Goal: Task Accomplishment & Management: Manage account settings

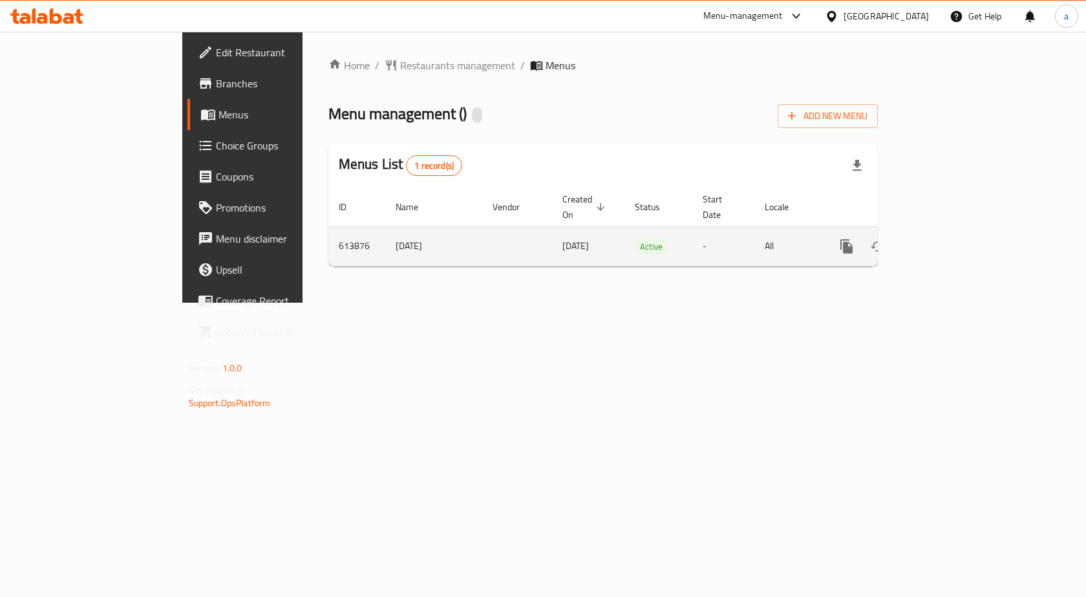
click at [948, 239] on icon "enhanced table" at bounding box center [940, 247] width 16 height 16
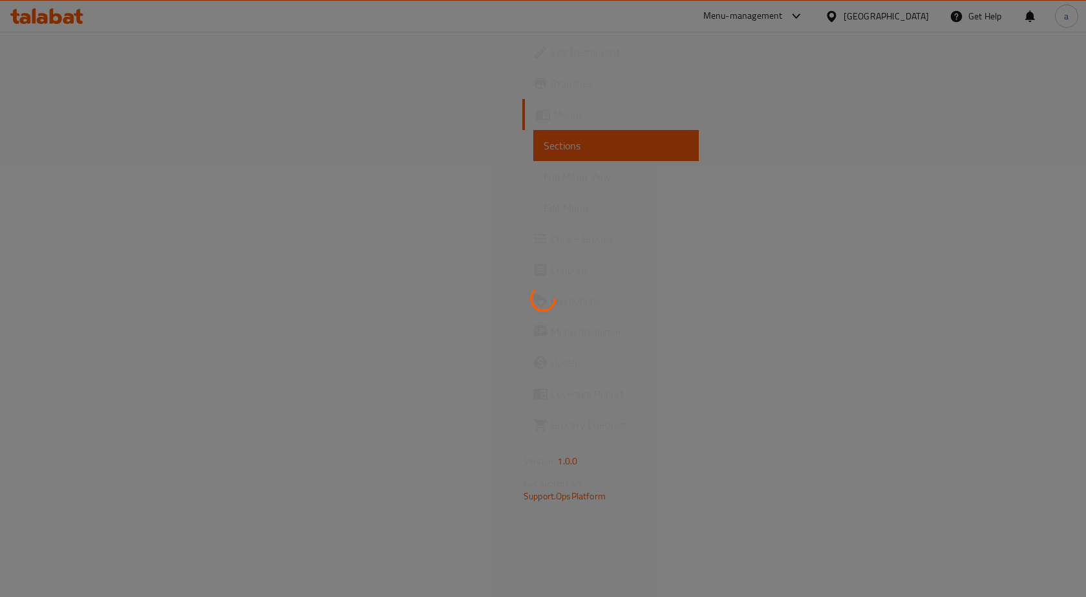
click at [131, 213] on div at bounding box center [543, 298] width 1086 height 597
drag, startPoint x: 513, startPoint y: 336, endPoint x: 504, endPoint y: 332, distance: 9.8
click at [513, 336] on div at bounding box center [543, 298] width 1086 height 597
click at [497, 242] on div at bounding box center [543, 298] width 1086 height 597
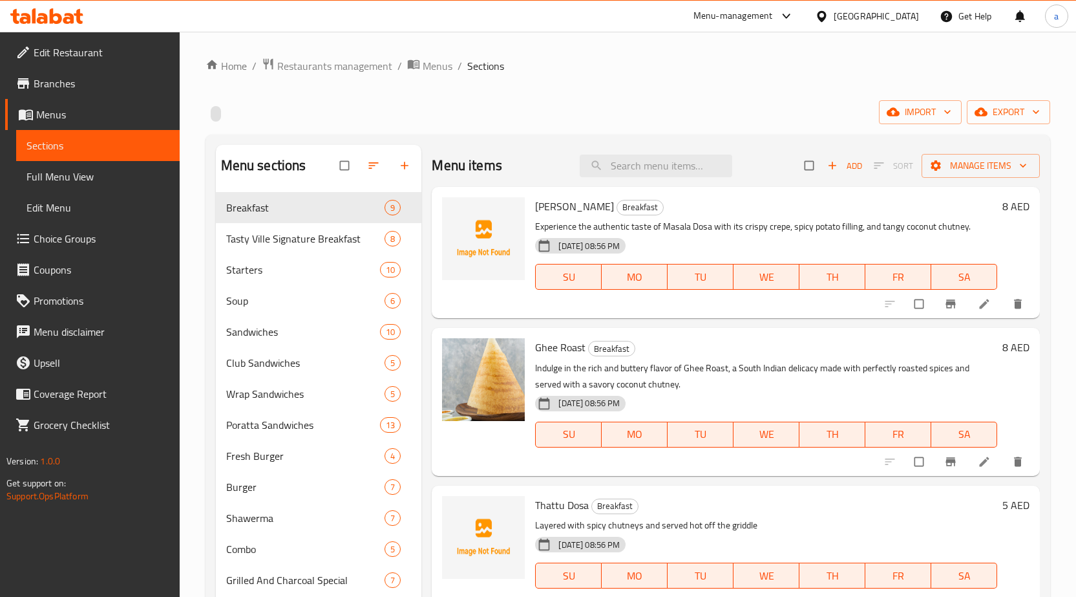
click at [97, 114] on span "Menus" at bounding box center [102, 115] width 133 height 16
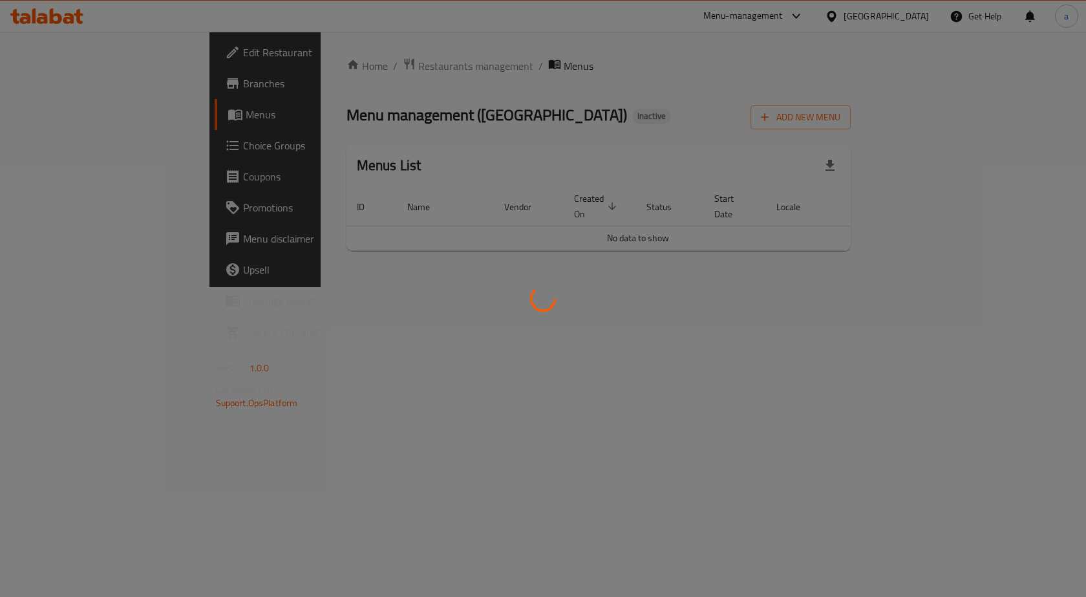
click at [379, 365] on div at bounding box center [543, 298] width 1086 height 597
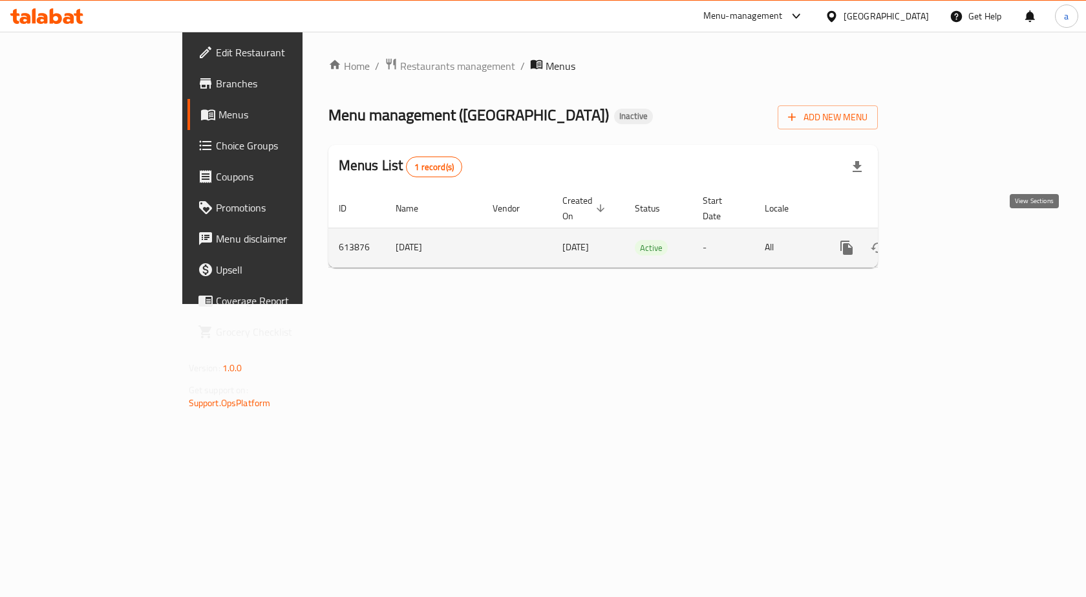
click at [948, 240] on icon "enhanced table" at bounding box center [940, 248] width 16 height 16
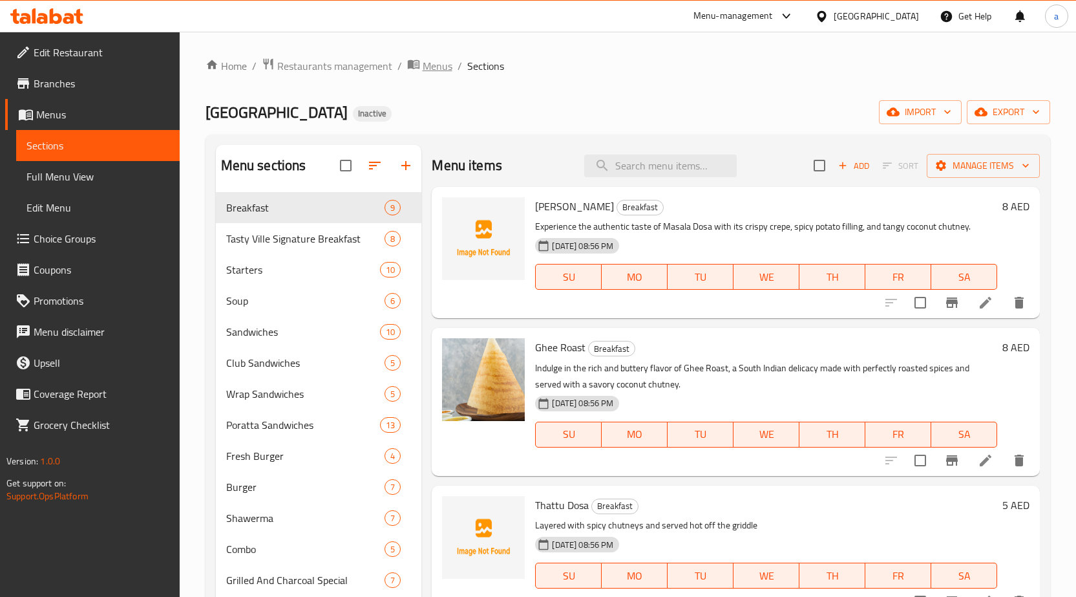
click at [434, 68] on span "Menus" at bounding box center [438, 66] width 30 height 16
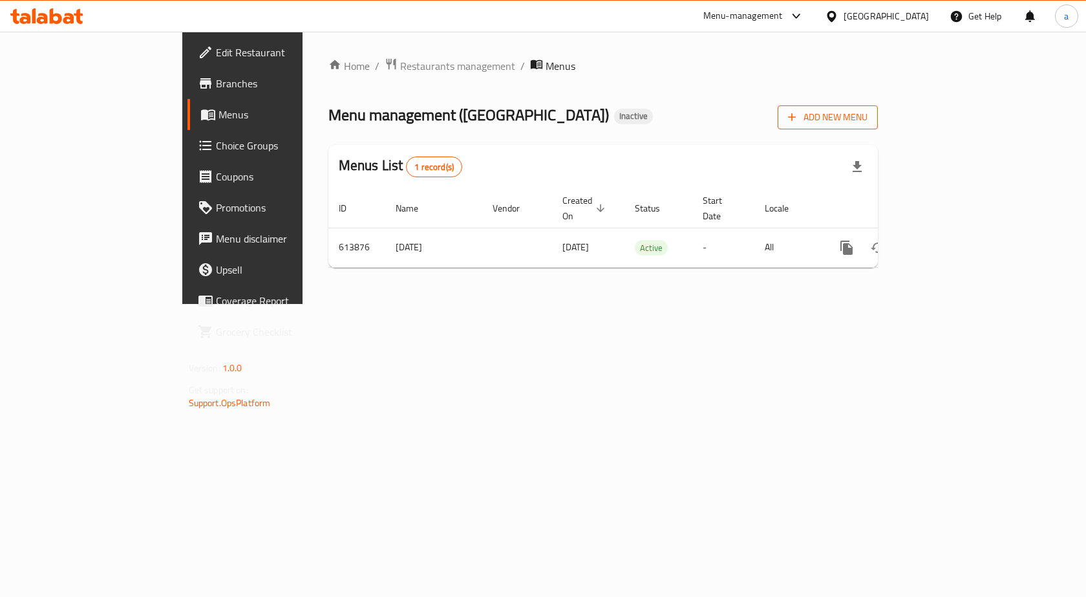
click at [868, 124] on span "Add New Menu" at bounding box center [828, 117] width 80 height 16
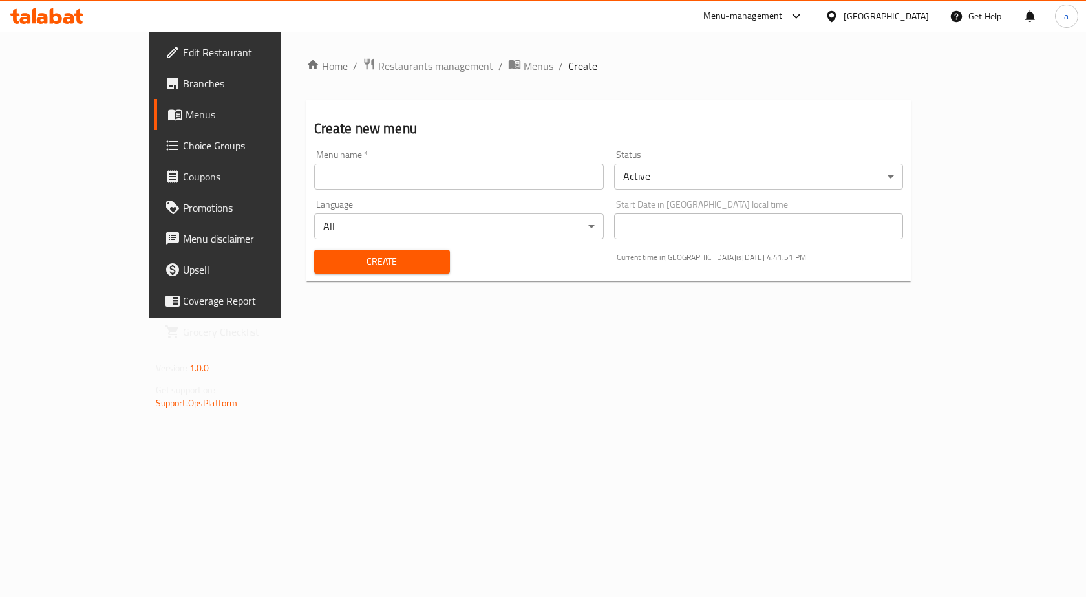
click at [524, 64] on span "Menus" at bounding box center [539, 66] width 30 height 16
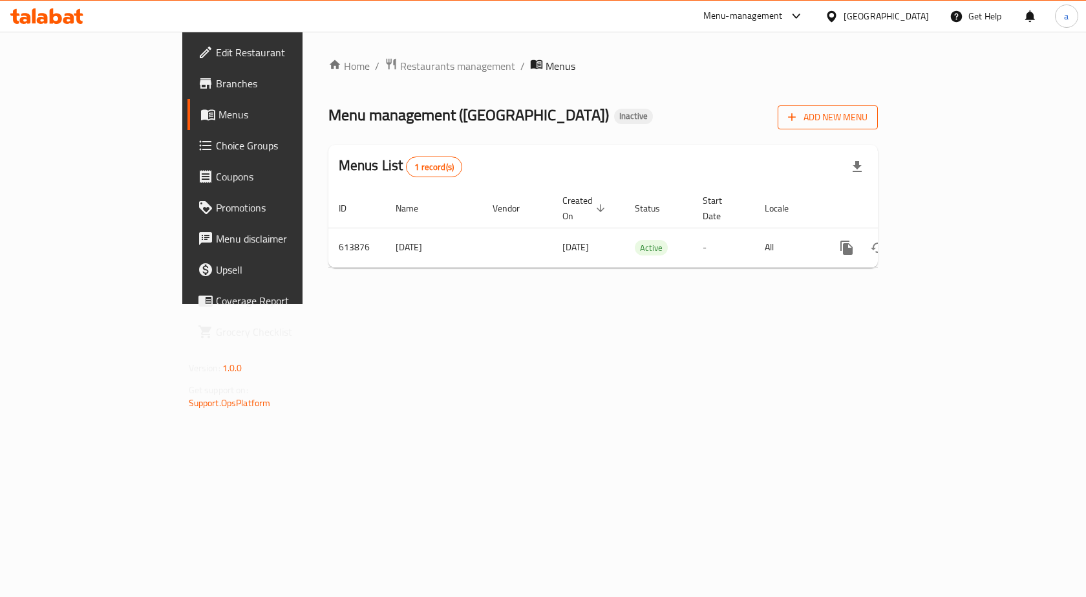
click at [868, 122] on span "Add New Menu" at bounding box center [828, 117] width 80 height 16
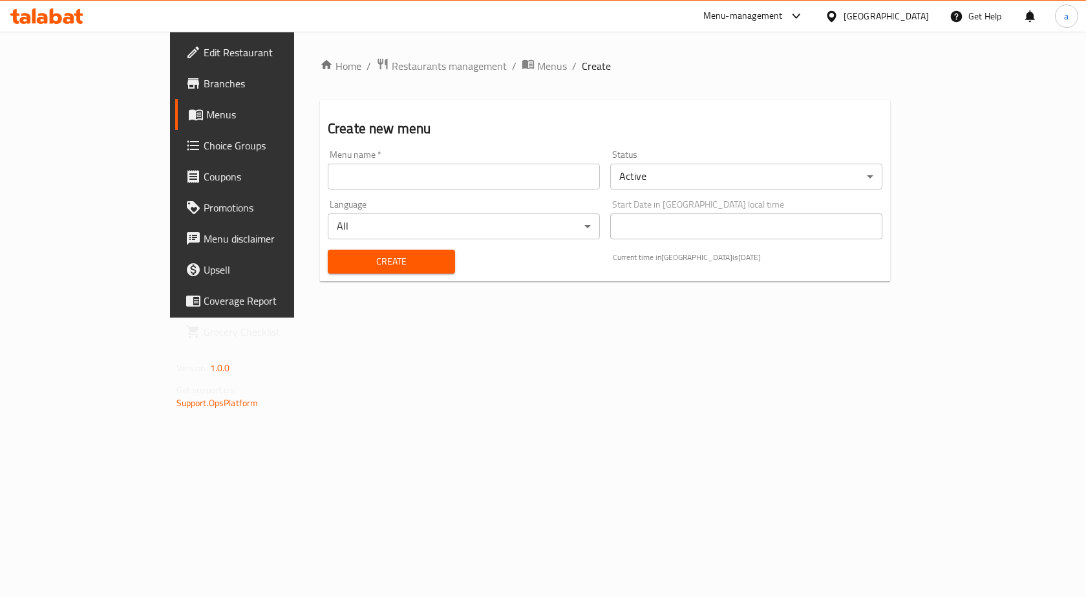
click at [355, 179] on input "text" at bounding box center [464, 177] width 272 height 26
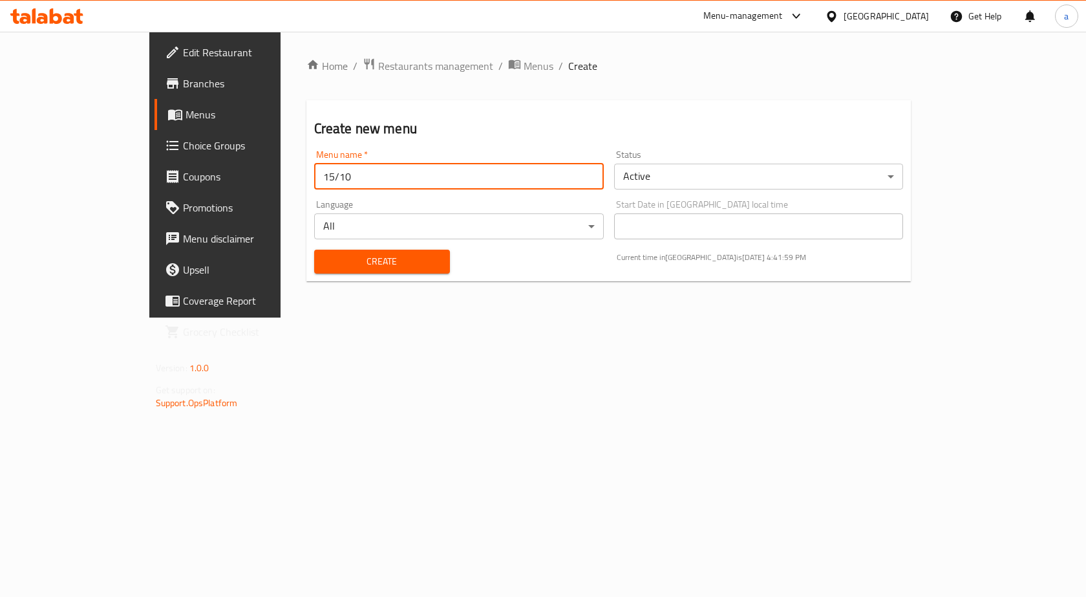
type input "15/10"
click at [336, 257] on span "Create" at bounding box center [382, 261] width 115 height 16
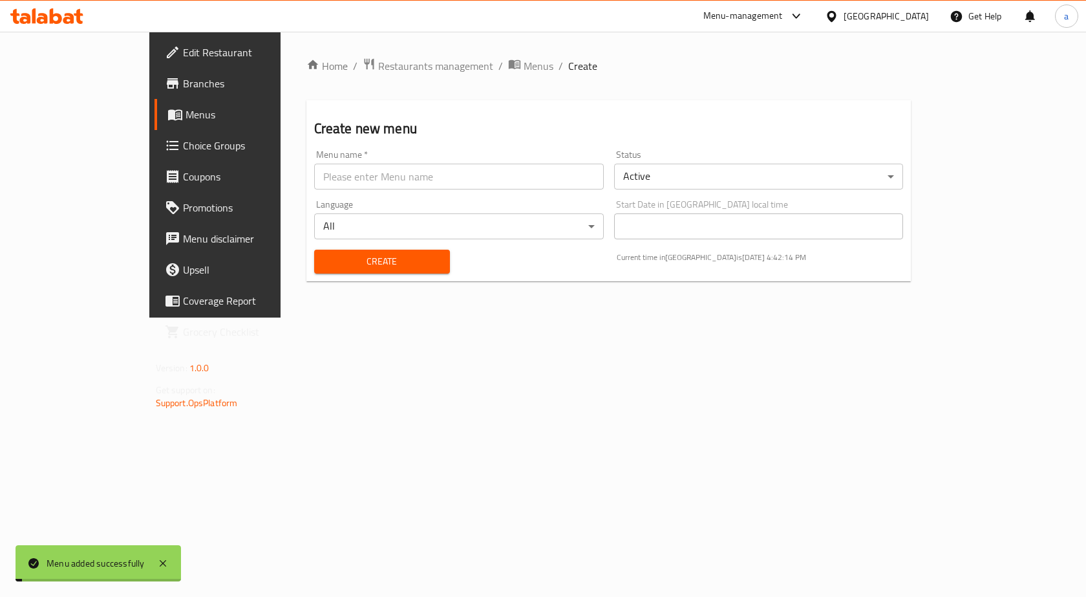
click at [524, 63] on span "Menus" at bounding box center [539, 66] width 30 height 16
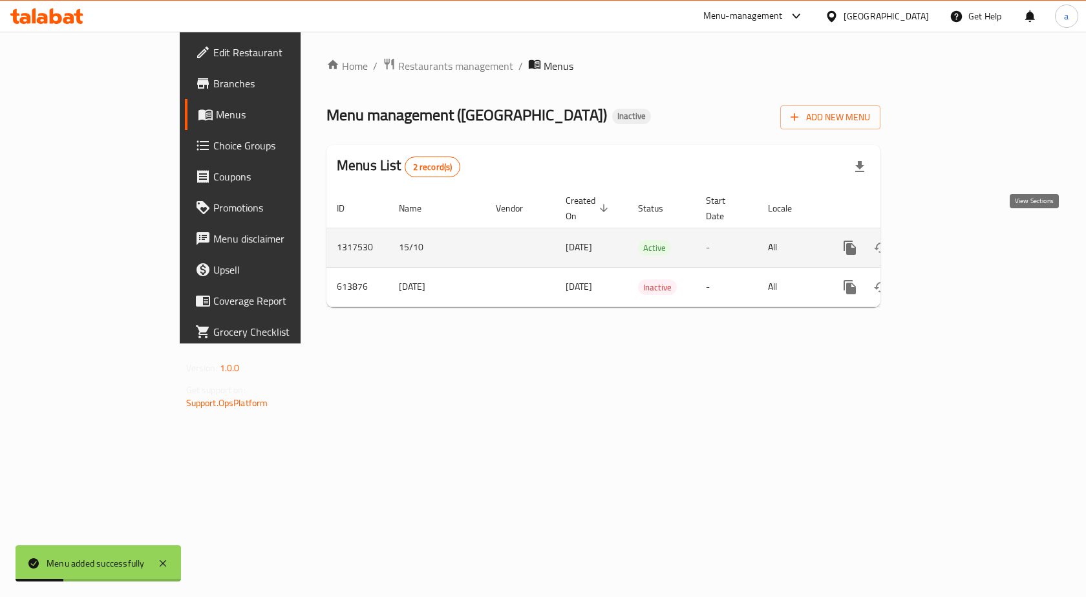
click at [951, 240] on icon "enhanced table" at bounding box center [944, 248] width 16 height 16
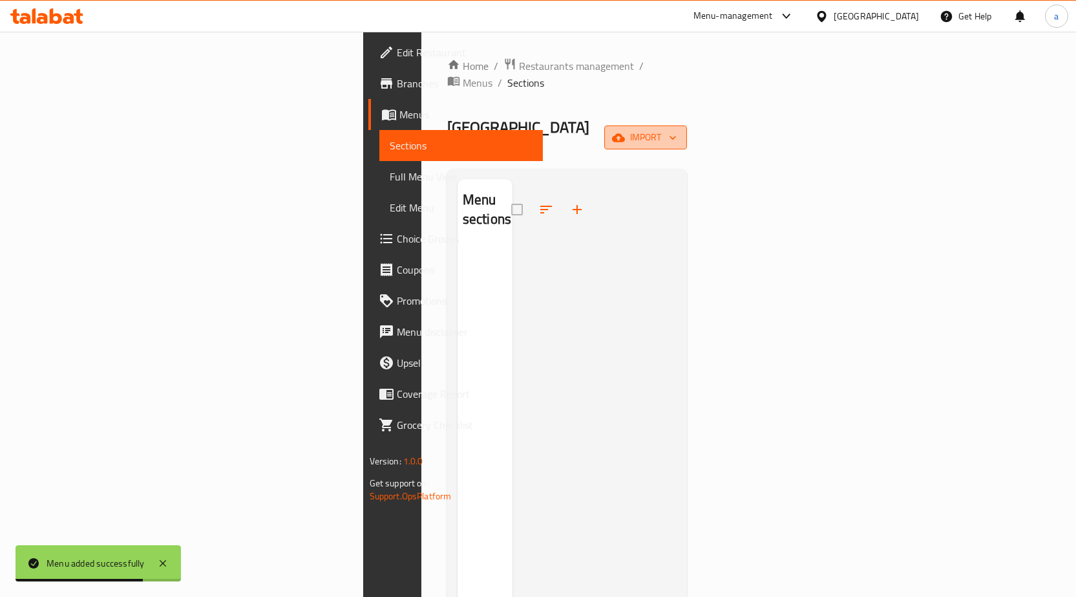
click at [677, 129] on span "import" at bounding box center [646, 137] width 62 height 16
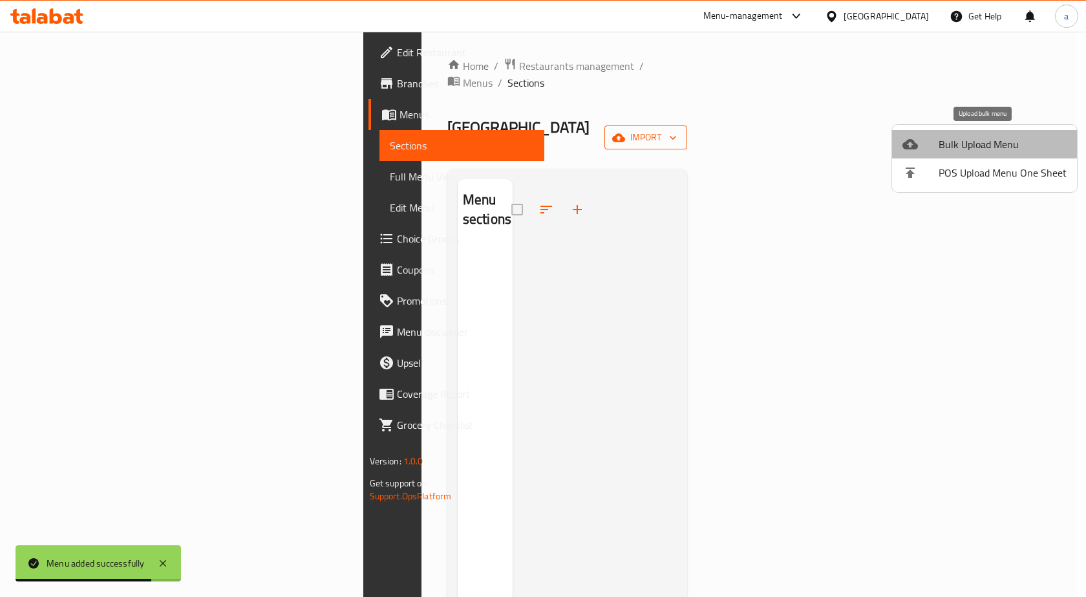
click at [985, 133] on li "Bulk Upload Menu" at bounding box center [984, 144] width 185 height 28
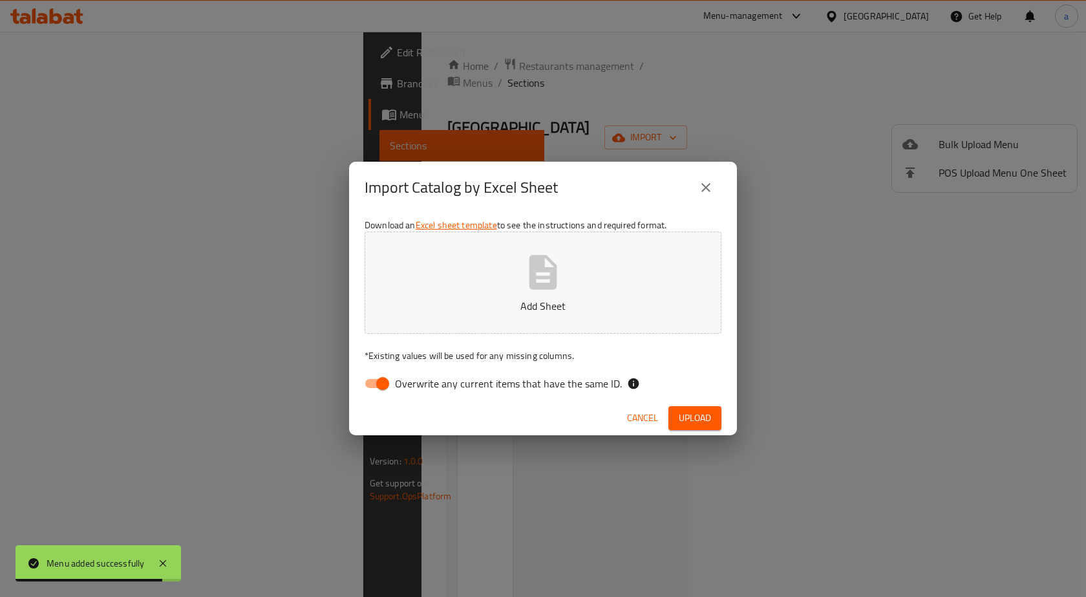
click at [385, 384] on input "Overwrite any current items that have the same ID." at bounding box center [383, 383] width 74 height 25
checkbox input "false"
click at [509, 281] on button "Add Sheet" at bounding box center [543, 282] width 357 height 102
click at [697, 422] on span "Upload" at bounding box center [695, 418] width 32 height 16
click at [692, 422] on span "Upload" at bounding box center [695, 418] width 32 height 16
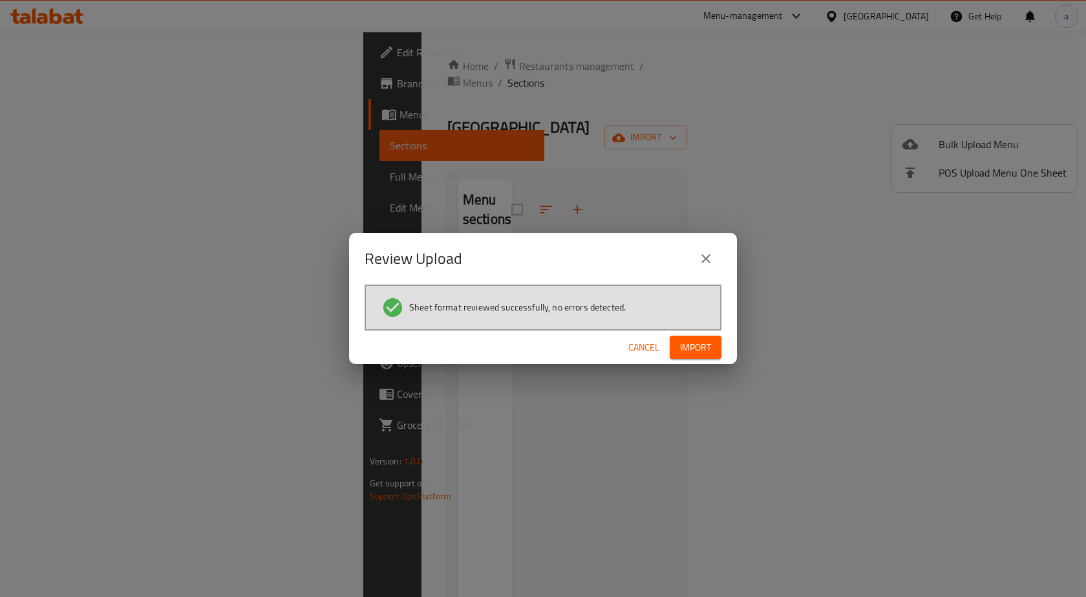
click at [696, 343] on span "Import" at bounding box center [695, 347] width 31 height 16
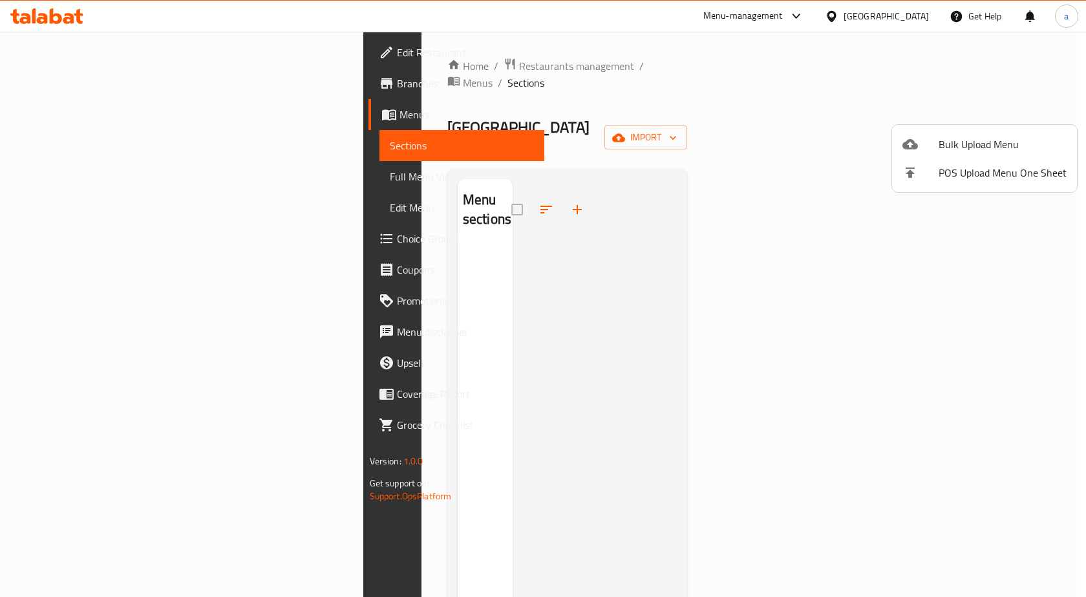
click at [669, 337] on div at bounding box center [543, 298] width 1086 height 597
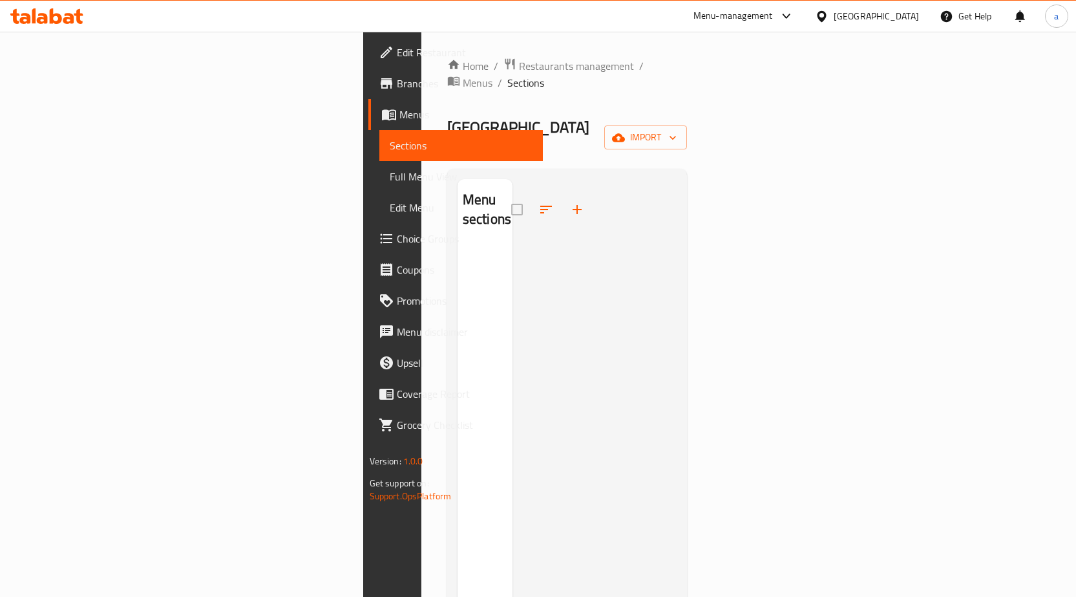
drag, startPoint x: 669, startPoint y: 337, endPoint x: 659, endPoint y: 341, distance: 10.4
click at [659, 341] on div at bounding box center [595, 477] width 165 height 597
click at [390, 175] on span "Full Menu View" at bounding box center [461, 177] width 143 height 16
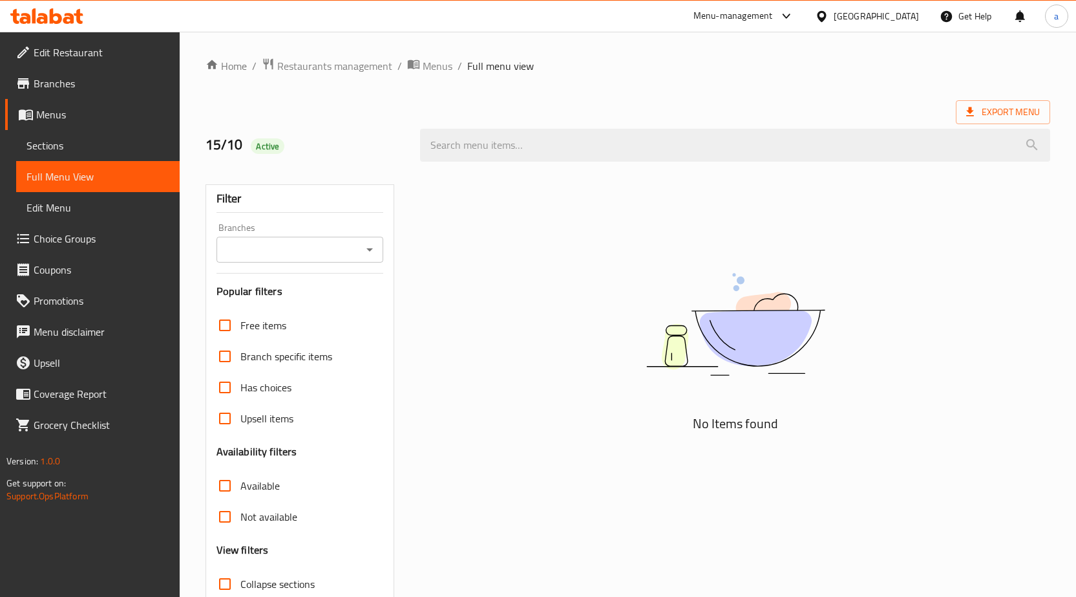
click at [114, 154] on link "Sections" at bounding box center [98, 145] width 164 height 31
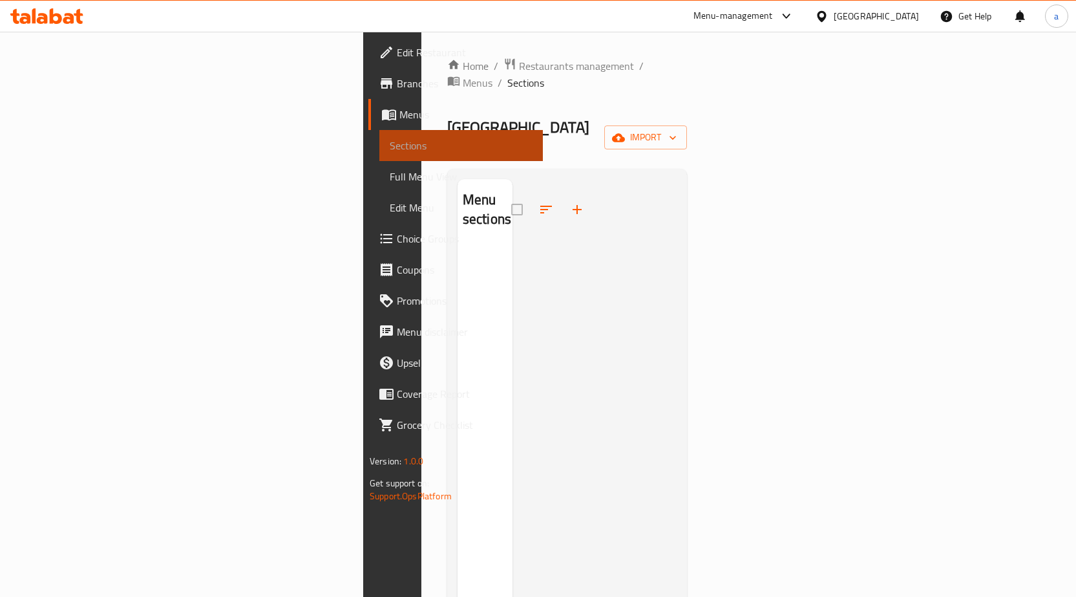
click at [380, 154] on link "Sections" at bounding box center [462, 145] width 164 height 31
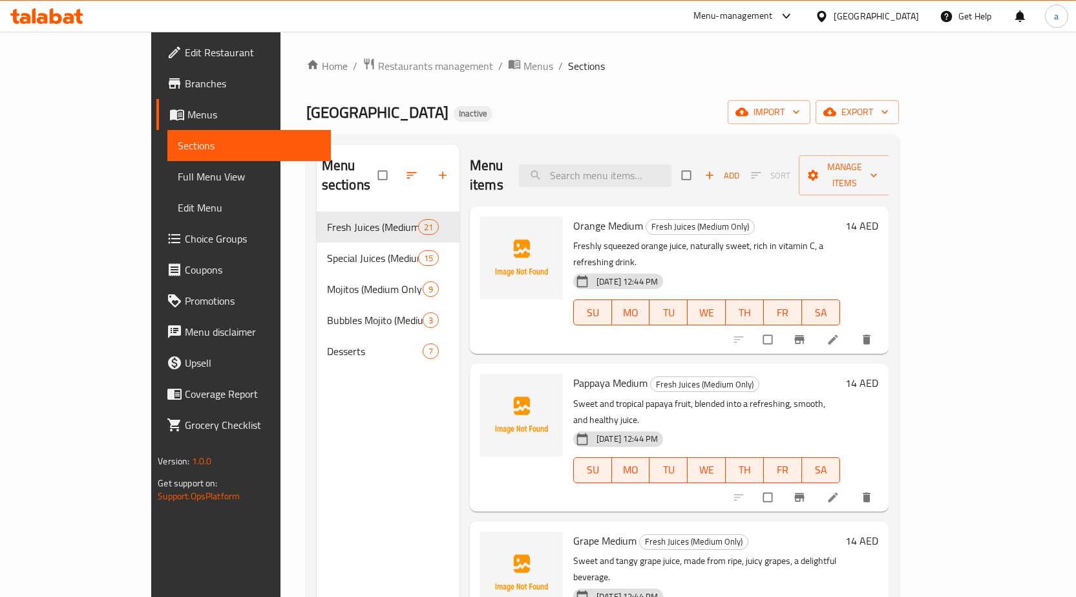
click at [185, 58] on span "Edit Restaurant" at bounding box center [253, 53] width 136 height 16
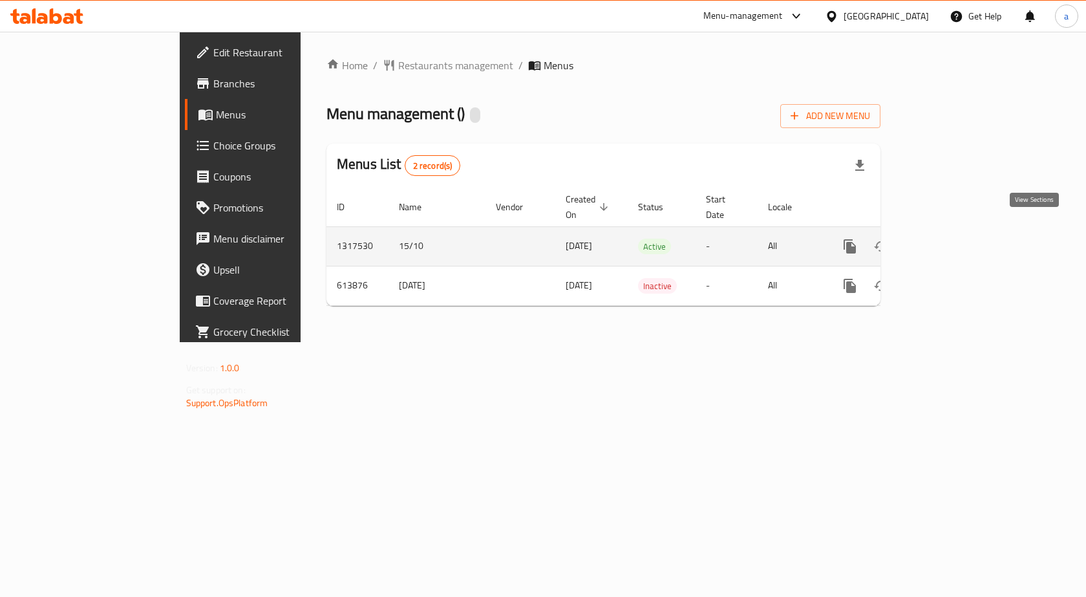
click at [951, 239] on icon "enhanced table" at bounding box center [944, 247] width 16 height 16
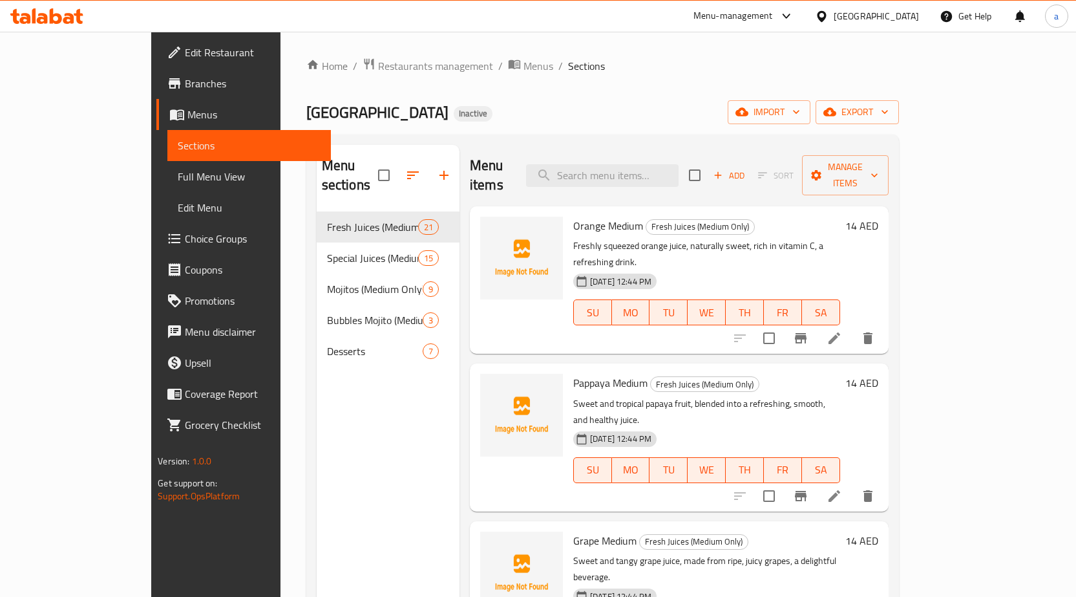
click at [178, 172] on span "Full Menu View" at bounding box center [249, 177] width 143 height 16
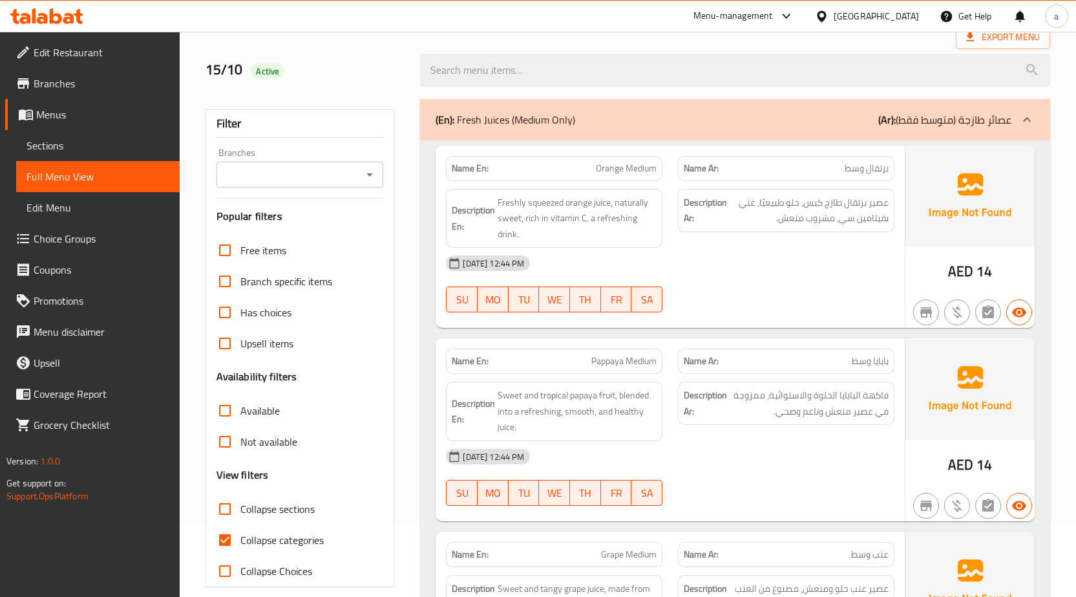
scroll to position [194, 0]
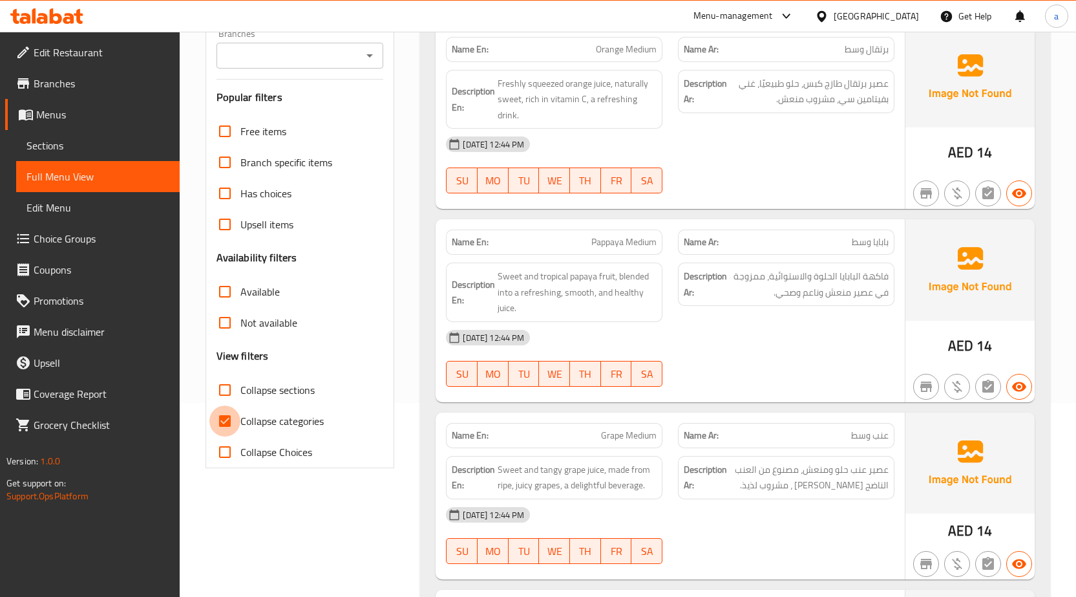
click at [223, 421] on input "Collapse categories" at bounding box center [224, 420] width 31 height 31
checkbox input "false"
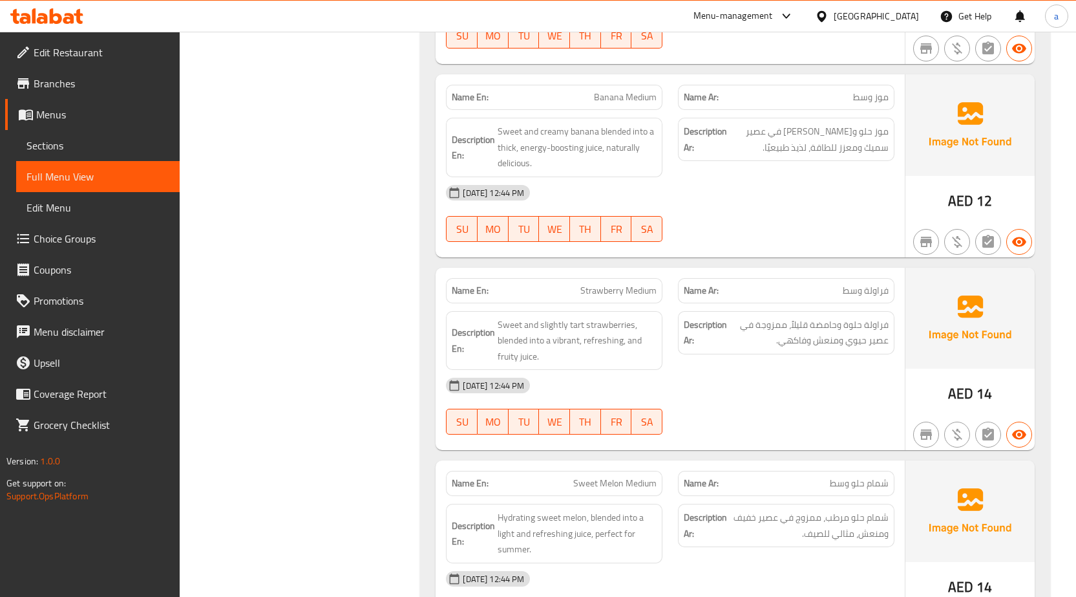
scroll to position [905, 0]
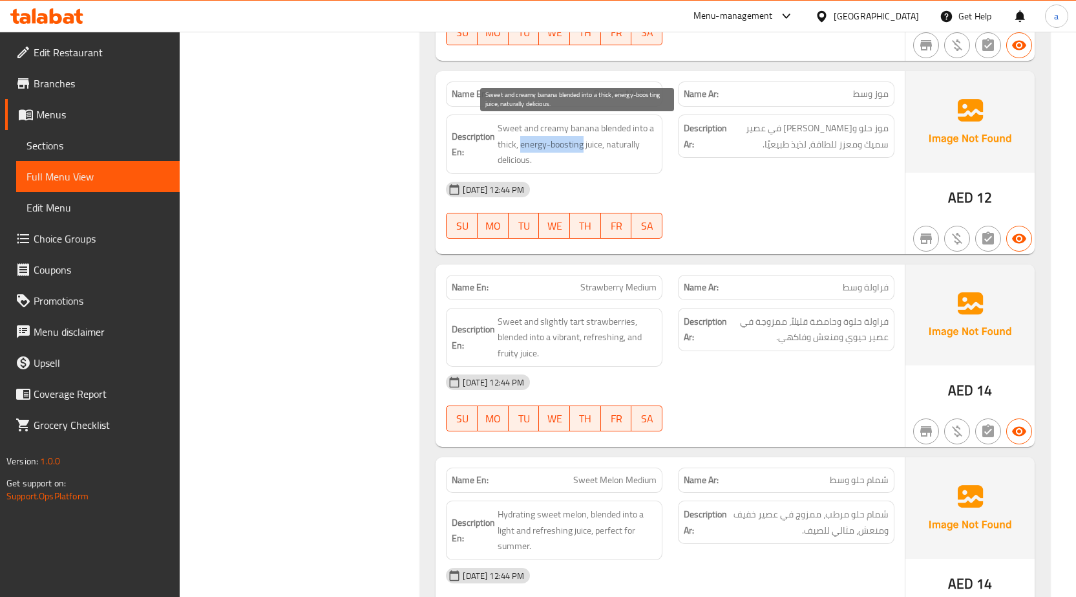
drag, startPoint x: 522, startPoint y: 145, endPoint x: 584, endPoint y: 149, distance: 61.5
click at [584, 149] on span "Sweet and creamy banana blended into a thick, energy-boosting juice, naturally …" at bounding box center [577, 144] width 159 height 48
copy span "energy-boosting"
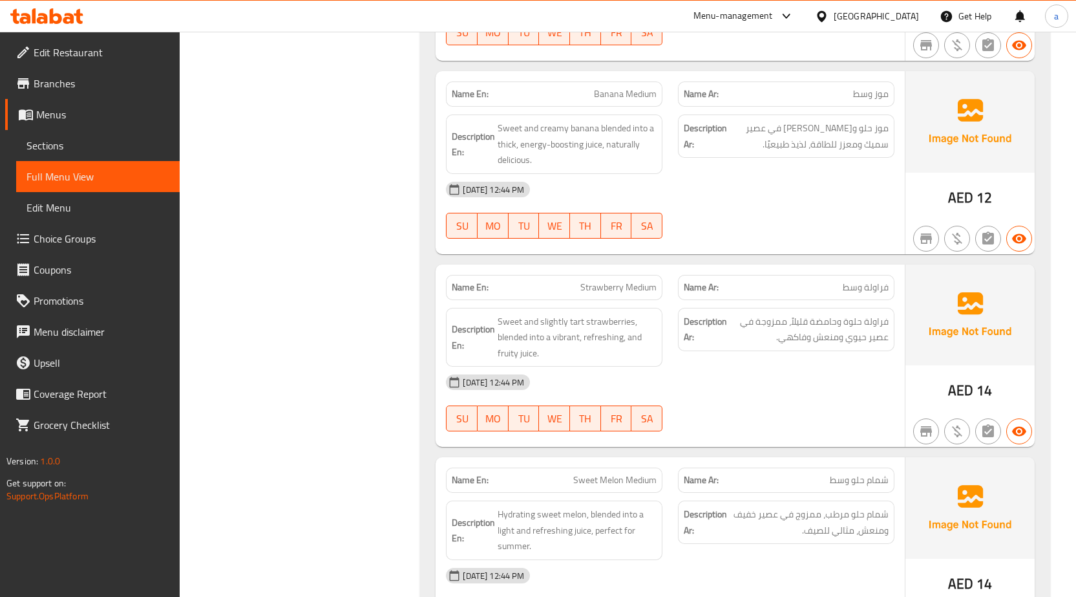
click at [724, 185] on div "[DATE] 12:44 PM" at bounding box center [670, 189] width 464 height 31
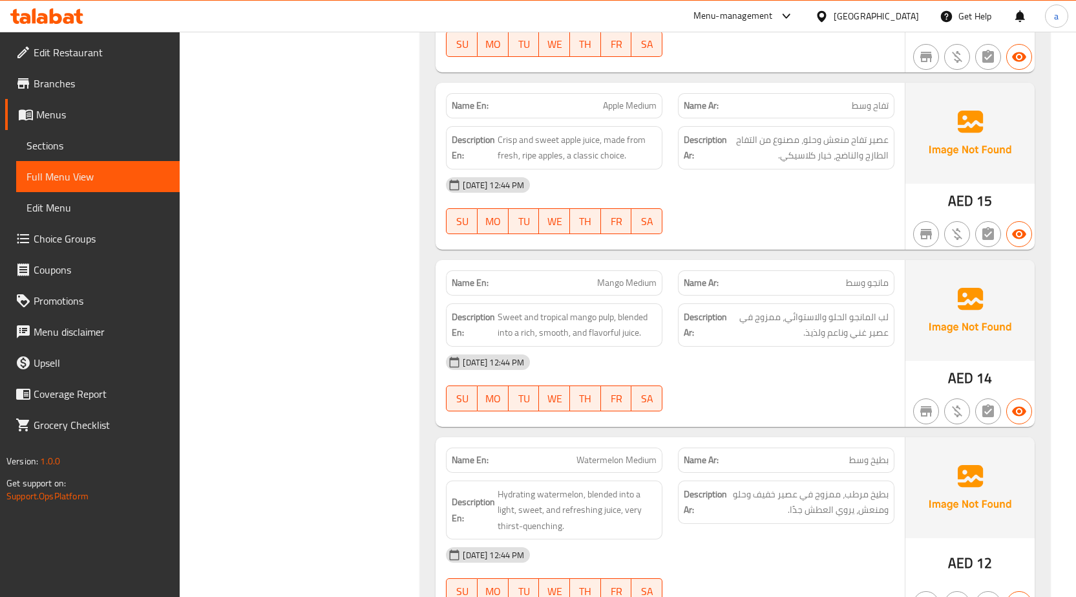
scroll to position [1487, 0]
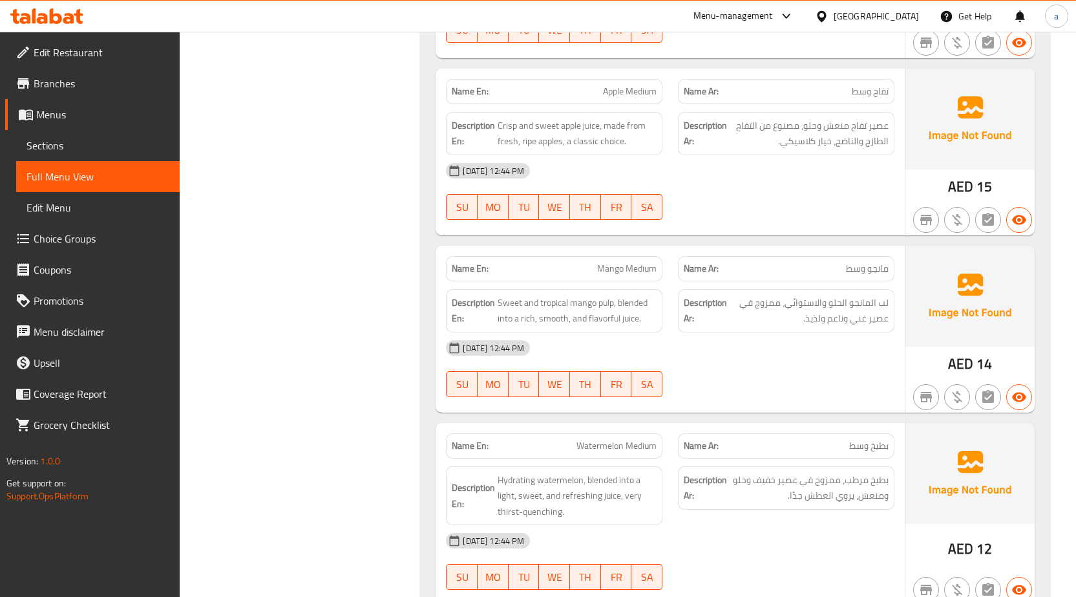
click at [632, 92] on span "Apple Medium" at bounding box center [630, 92] width 54 height 14
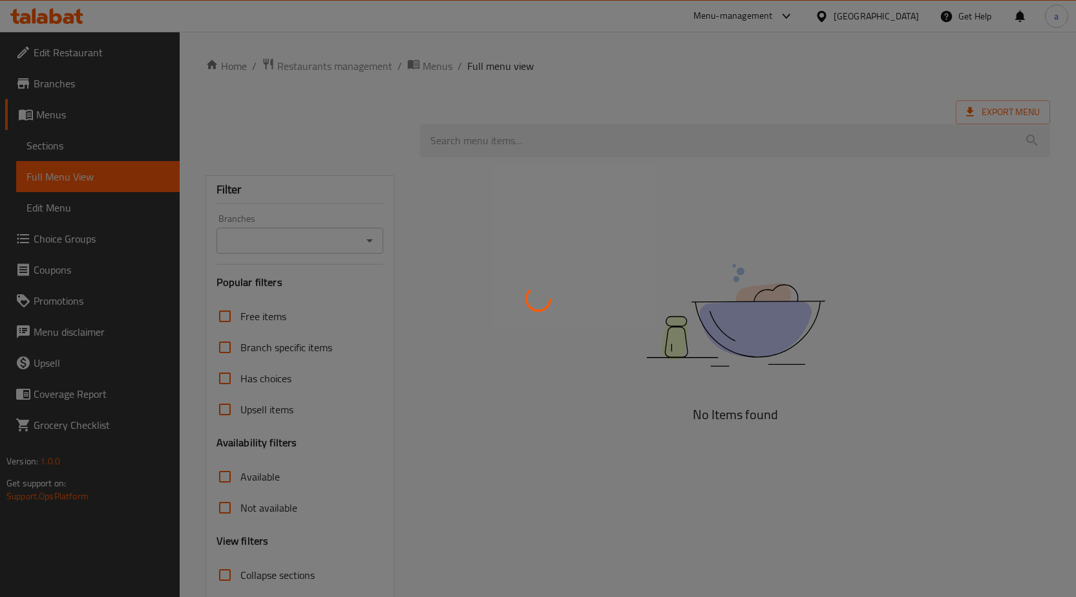
click at [132, 149] on div at bounding box center [538, 298] width 1076 height 597
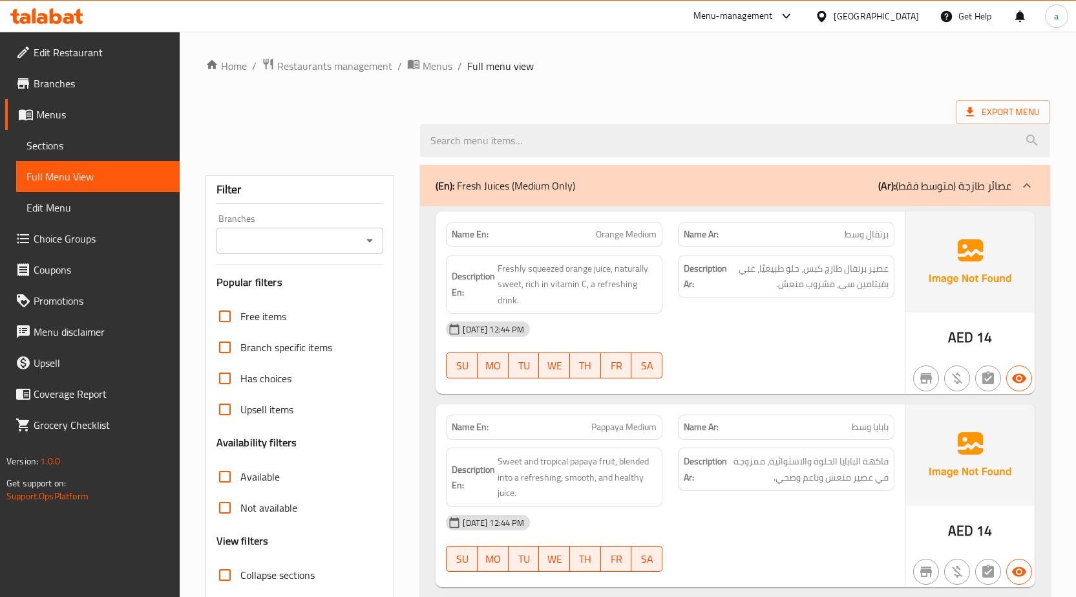
click at [132, 149] on span "Sections" at bounding box center [98, 146] width 143 height 16
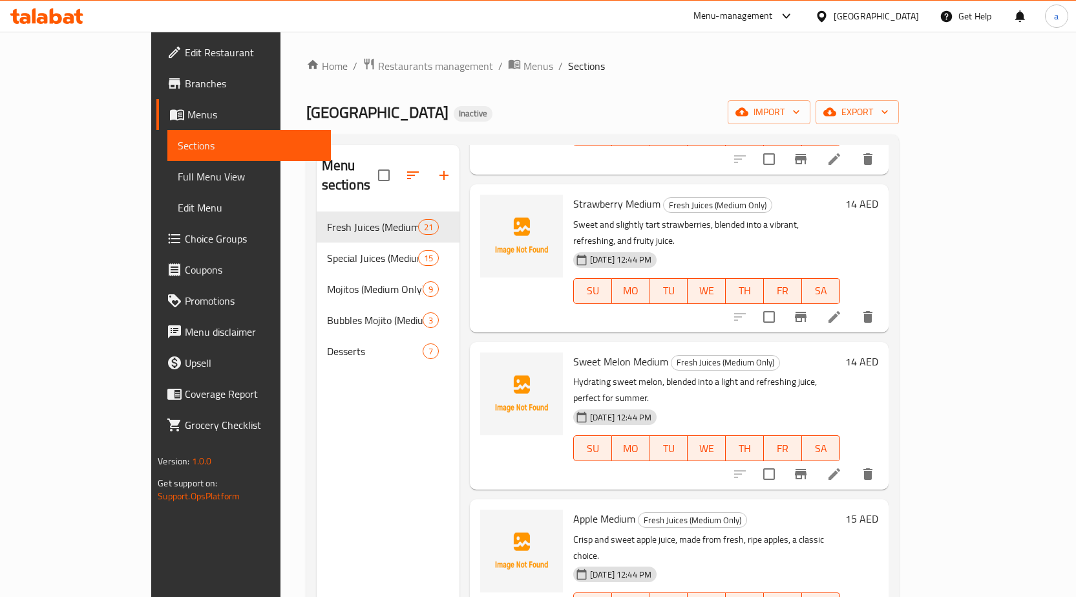
scroll to position [840, 0]
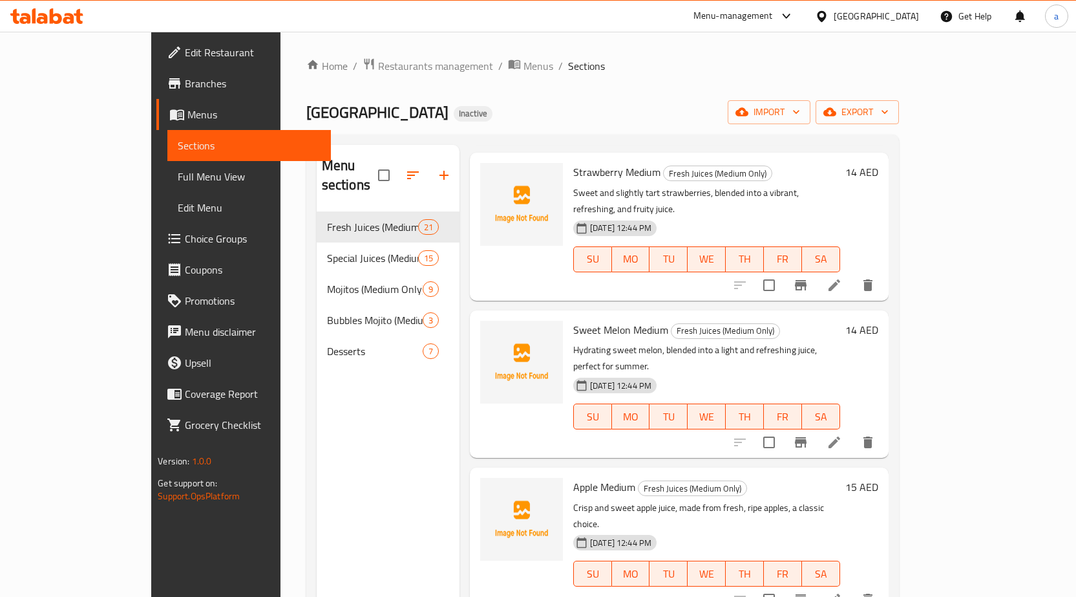
click at [853, 588] on li at bounding box center [835, 599] width 36 height 23
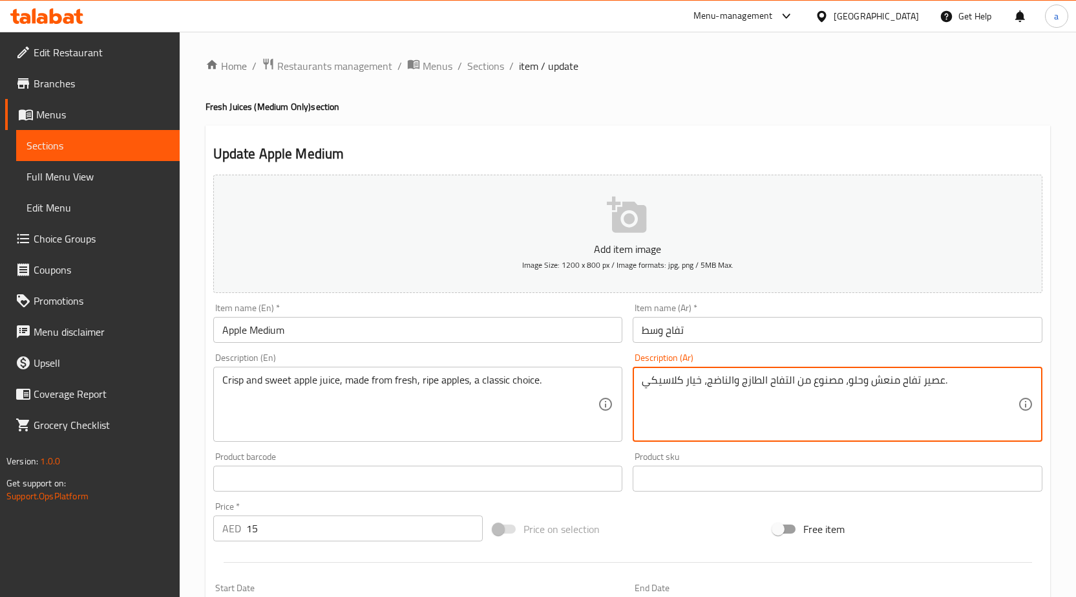
click at [886, 382] on textarea "عصير تفاح منعش وحلو، مصنوع من التفاح الطازج والناضج، خيار كلاسيكي." at bounding box center [830, 404] width 376 height 61
click at [889, 381] on textarea "عصير تفاح منعش وحلو، مصنوع من التفاح الطازج والناضج، خيار كلاسيكي." at bounding box center [830, 404] width 376 height 61
click at [899, 383] on textarea "عصير تفاح منعش وحلو، مصنوع من التفاح الطازج والناضج، خيار كلاسيكي." at bounding box center [830, 404] width 376 height 61
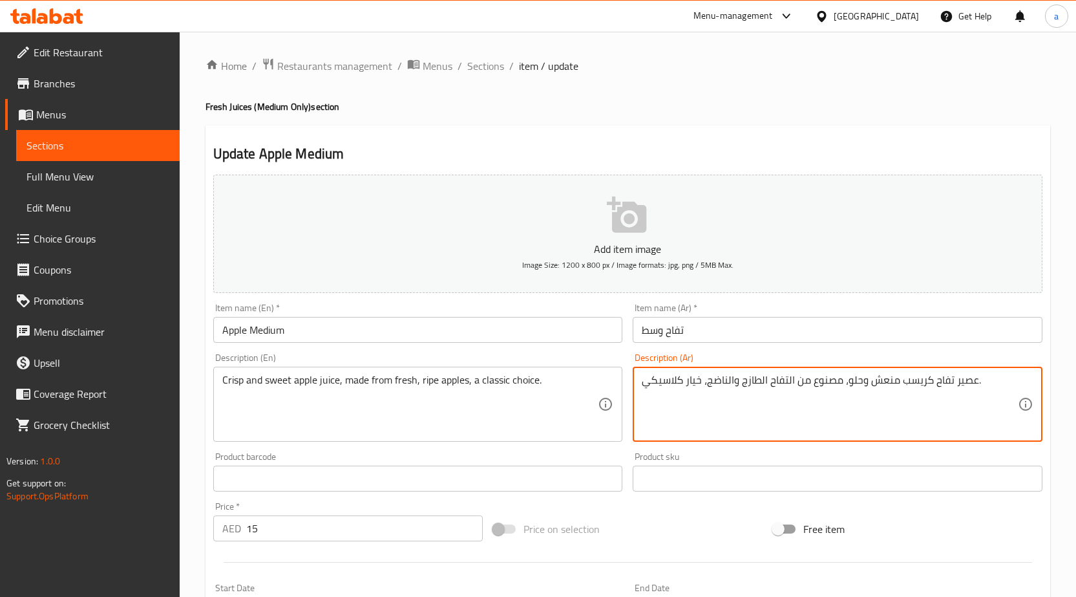
type textarea "عصير تفاح كريسب منعش وحلو، مصنوع من التفاح الطازج والناضج، خيار كلاسيكي."
click at [463, 453] on div "Product barcode Product barcode" at bounding box center [418, 471] width 410 height 39
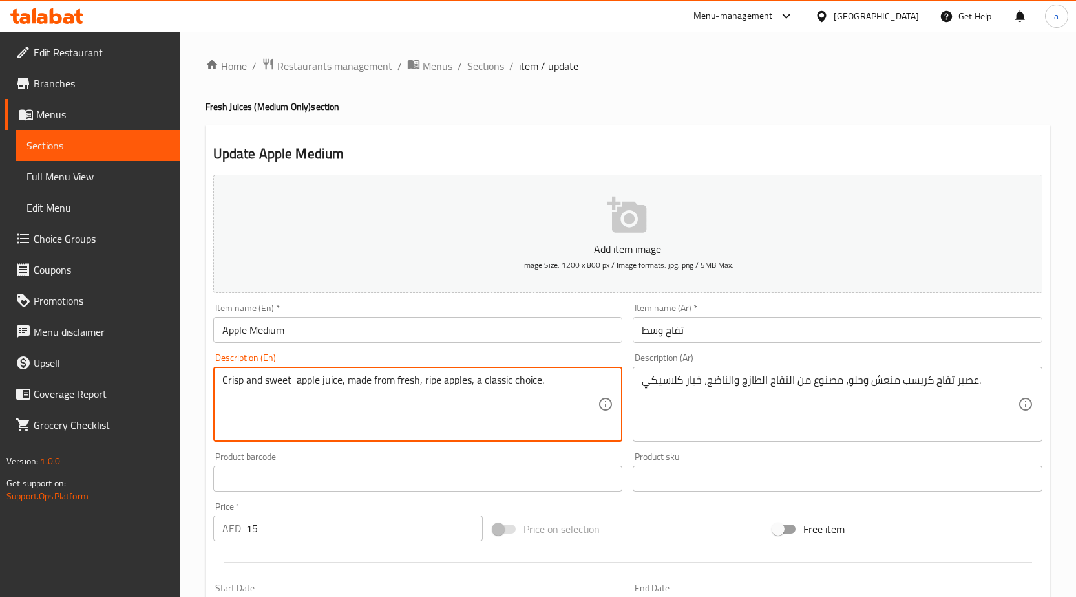
paste textarea "refreshing"
type textarea "Crisp and sweet refreshing apple juice, made from fresh, ripe apples, a classic…"
click at [366, 446] on div "Description (En) Crisp and sweet refreshing apple juice, made from fresh, ripe …" at bounding box center [418, 397] width 420 height 99
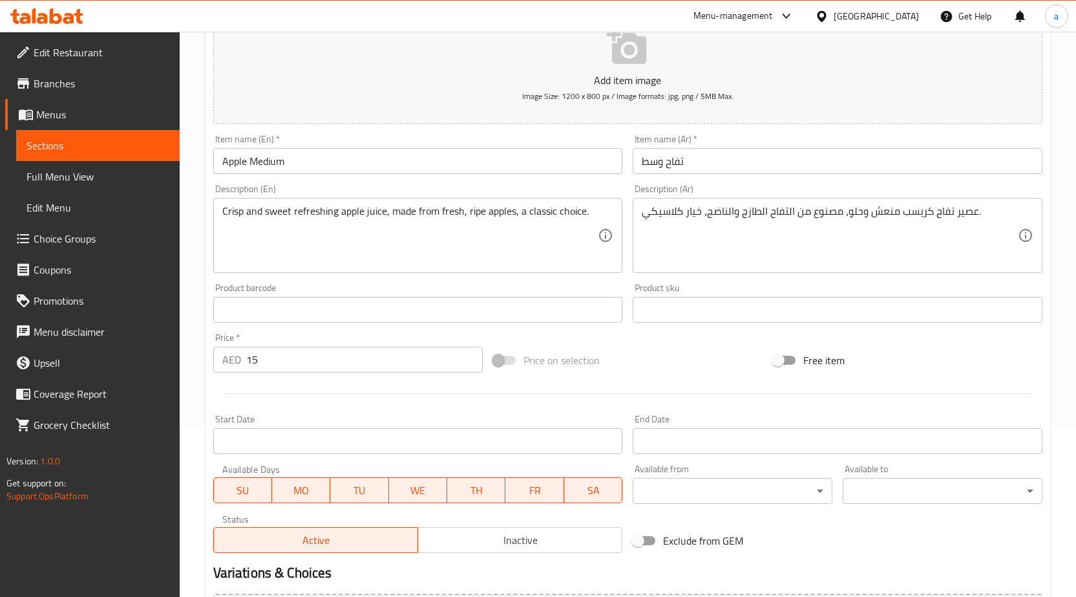
scroll to position [306, 0]
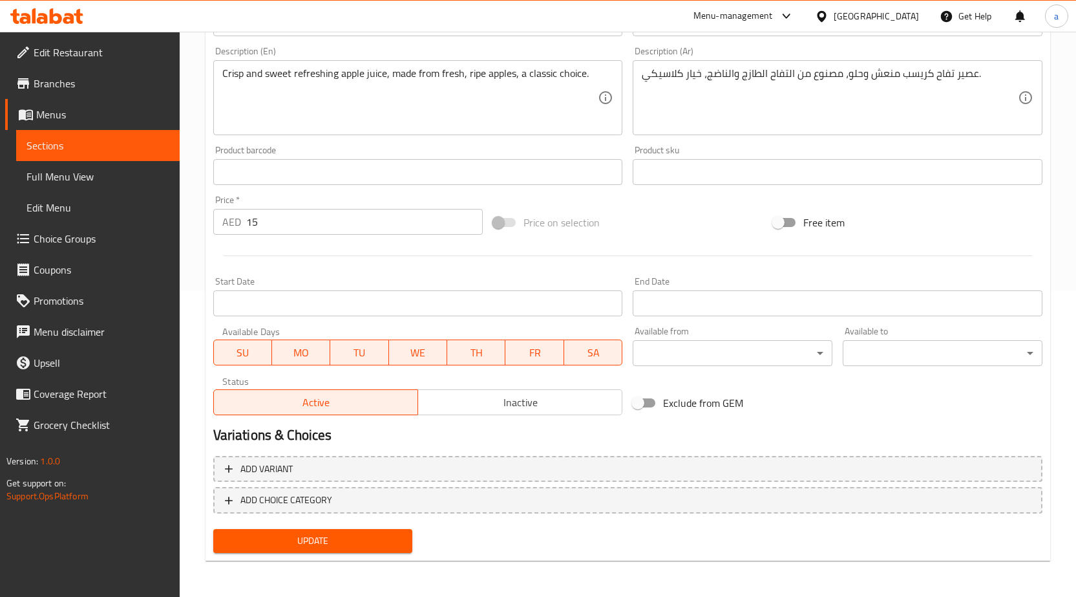
click at [337, 542] on span "Update" at bounding box center [313, 541] width 179 height 16
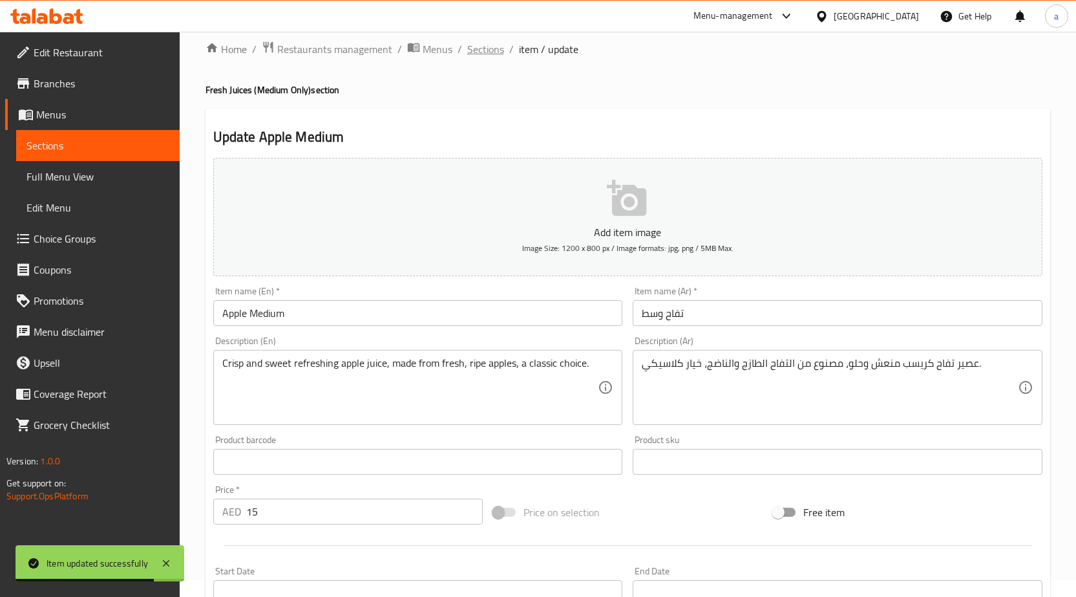
scroll to position [0, 0]
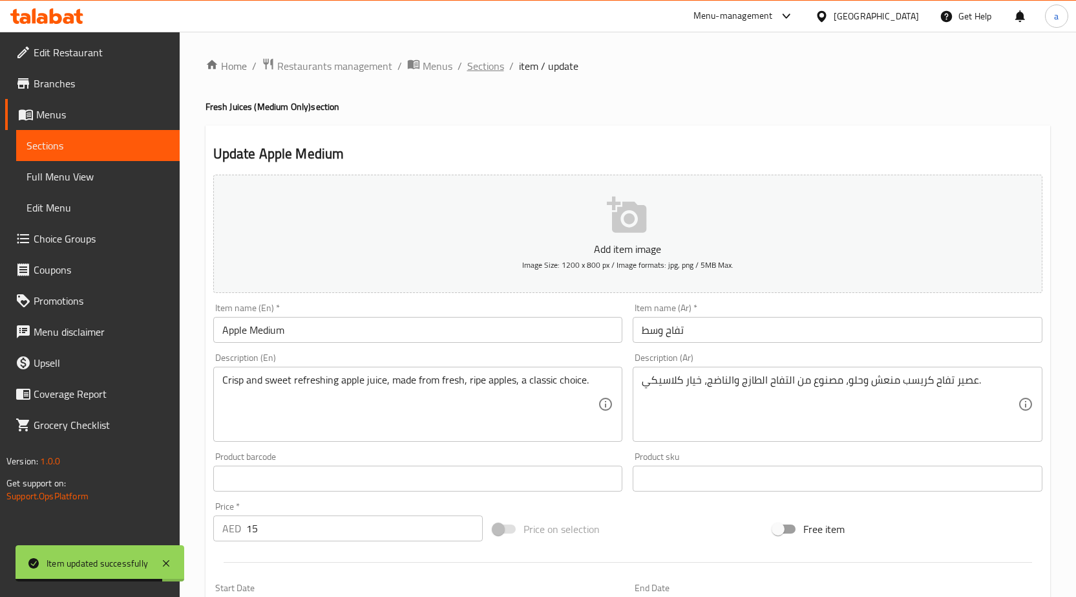
click at [492, 61] on span "Sections" at bounding box center [485, 66] width 37 height 16
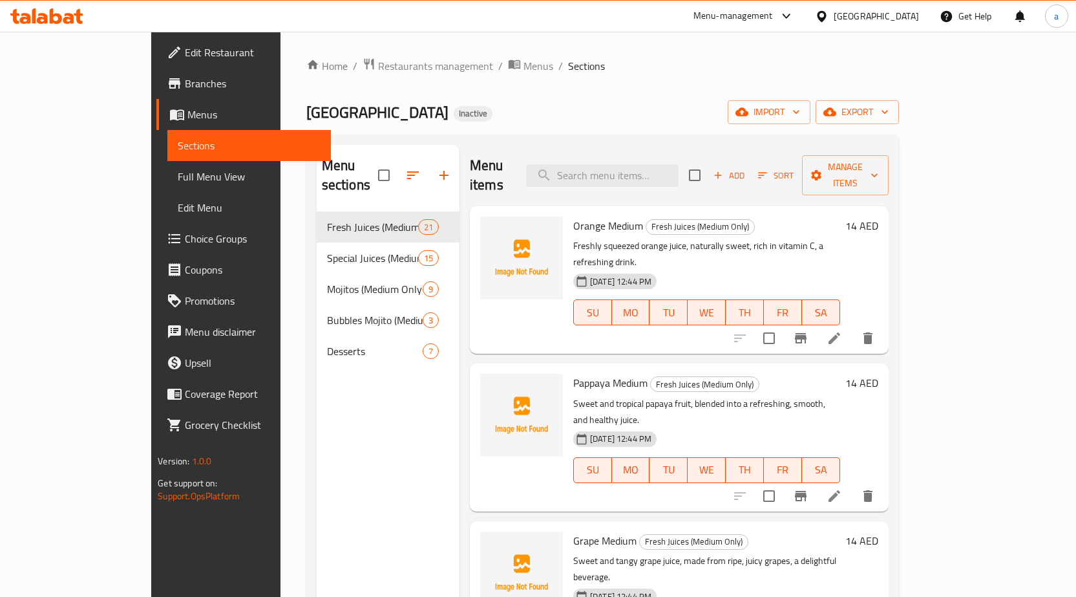
click at [829, 63] on ol "Home / Restaurants management / Menus / Sections" at bounding box center [602, 66] width 593 height 17
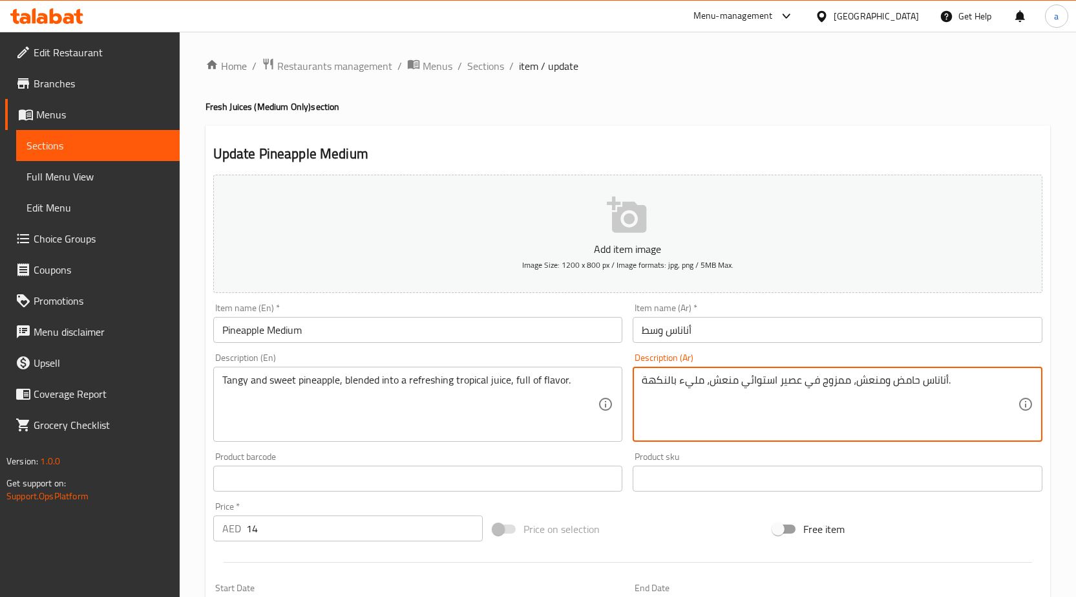
click at [906, 387] on textarea "أناناس حامض ومنعش، ممزوج في عصير استوائي منعش، مليء بالنكهة." at bounding box center [830, 404] width 376 height 61
type textarea "أناناس حلو ومنعش، ممزوج في عصير استوائي منعش، مليء بالنكهة."
click at [387, 456] on div "Product barcode Product barcode" at bounding box center [418, 471] width 410 height 39
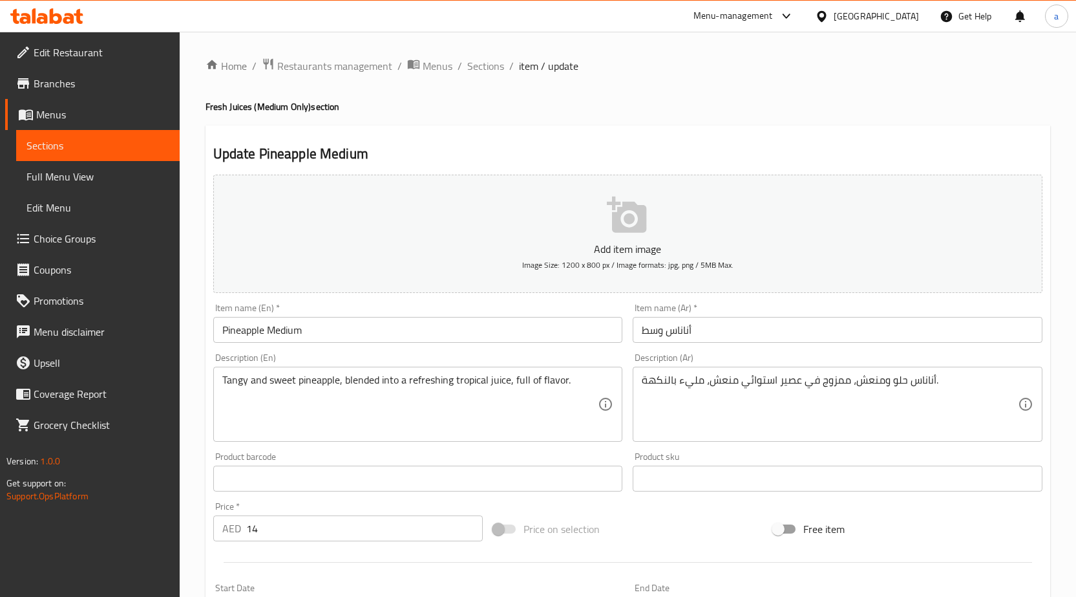
click at [355, 454] on div "Product barcode Product barcode" at bounding box center [418, 471] width 410 height 39
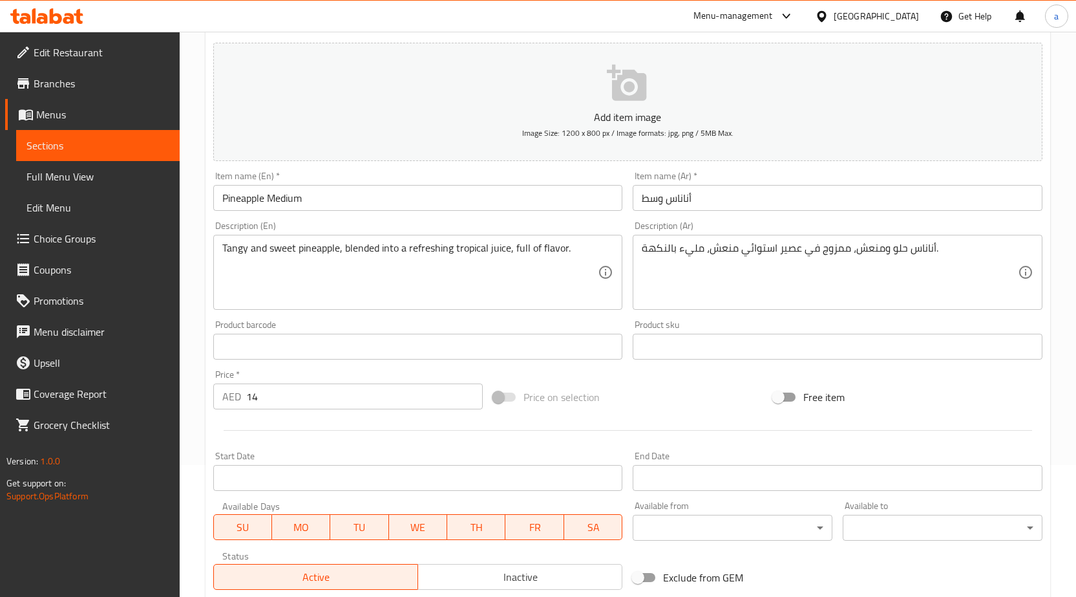
scroll to position [306, 0]
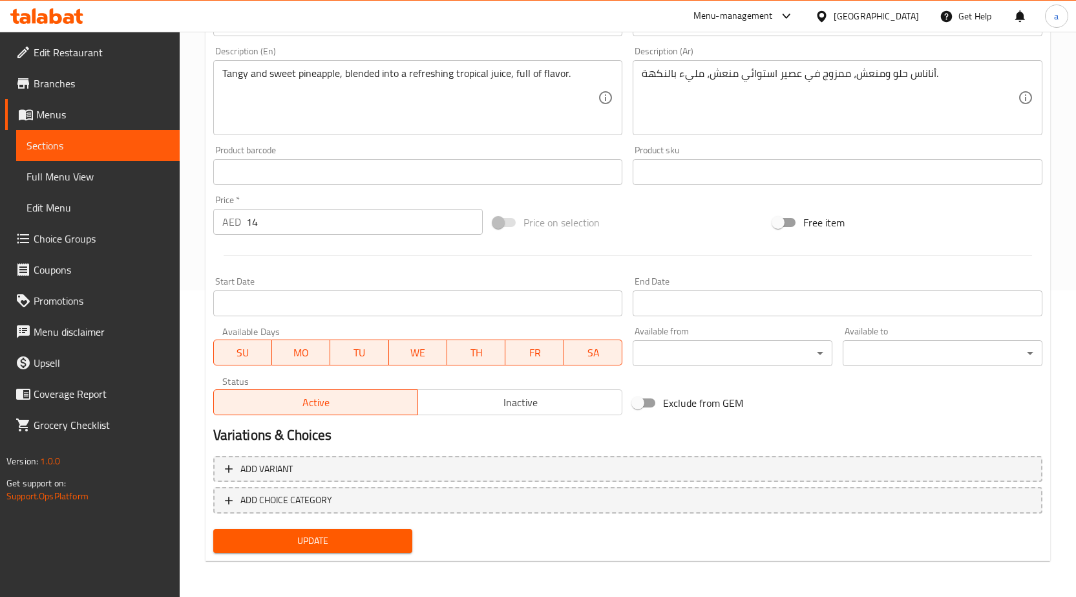
click at [312, 546] on span "Update" at bounding box center [313, 541] width 179 height 16
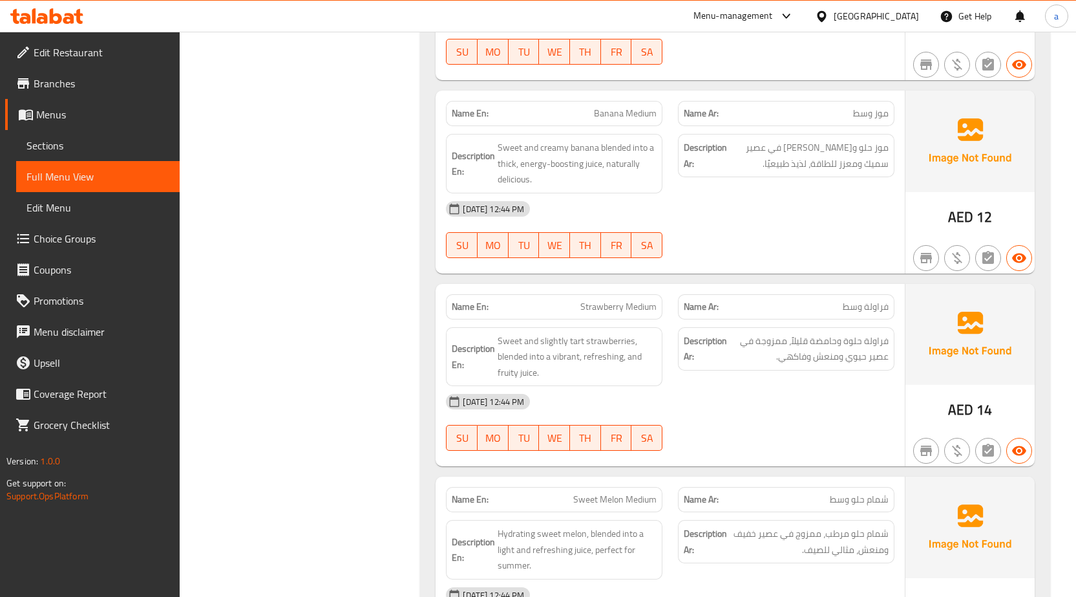
scroll to position [905, 0]
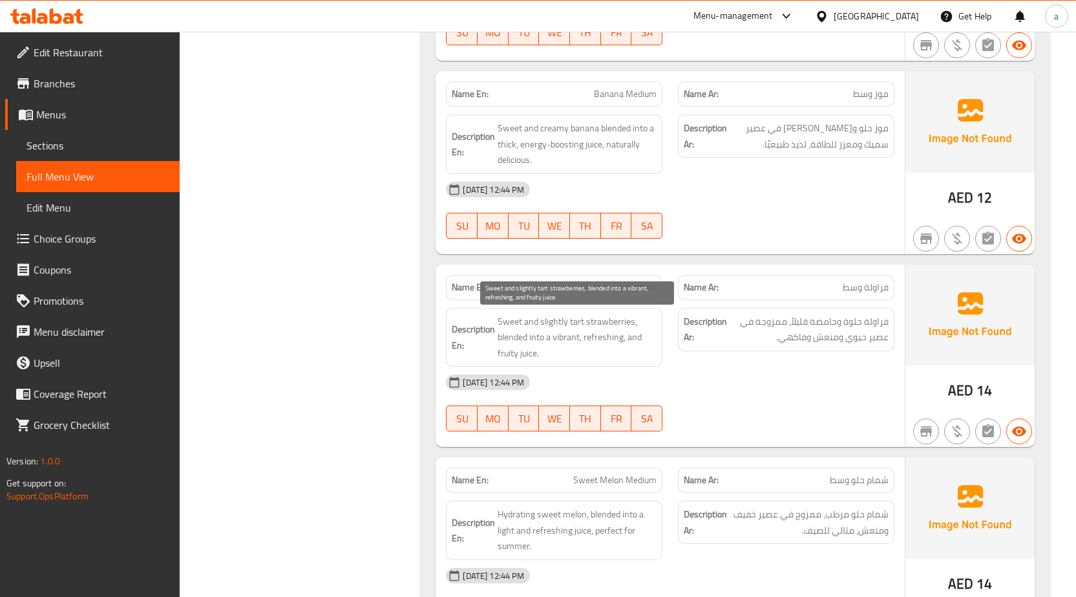
click at [600, 341] on span "Sweet and slightly tart strawberries, blended into a vibrant, refreshing, and f…" at bounding box center [577, 338] width 159 height 48
copy span "refreshing"
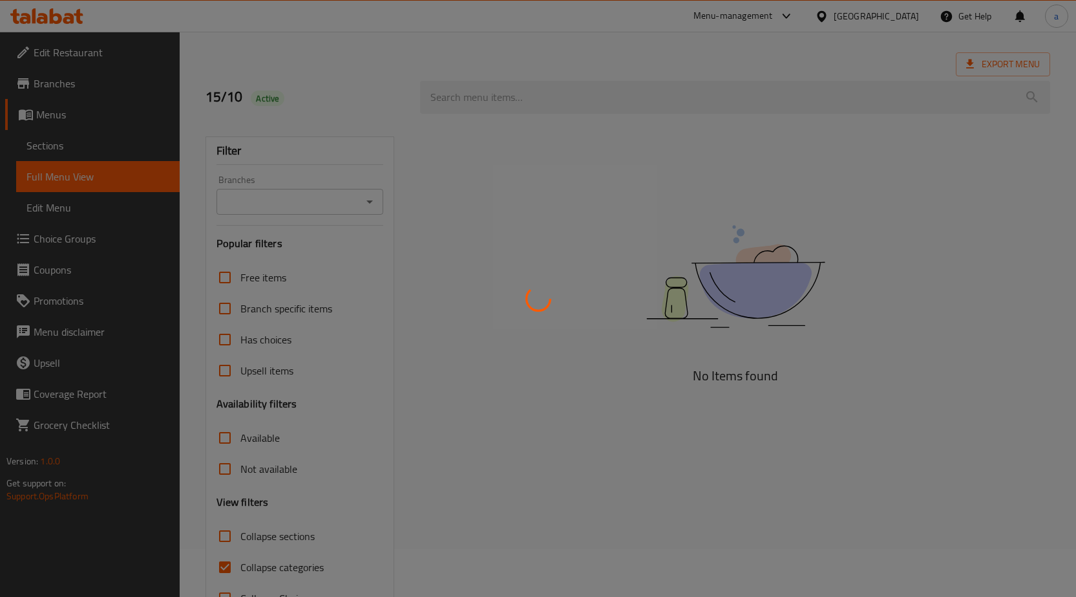
scroll to position [91, 0]
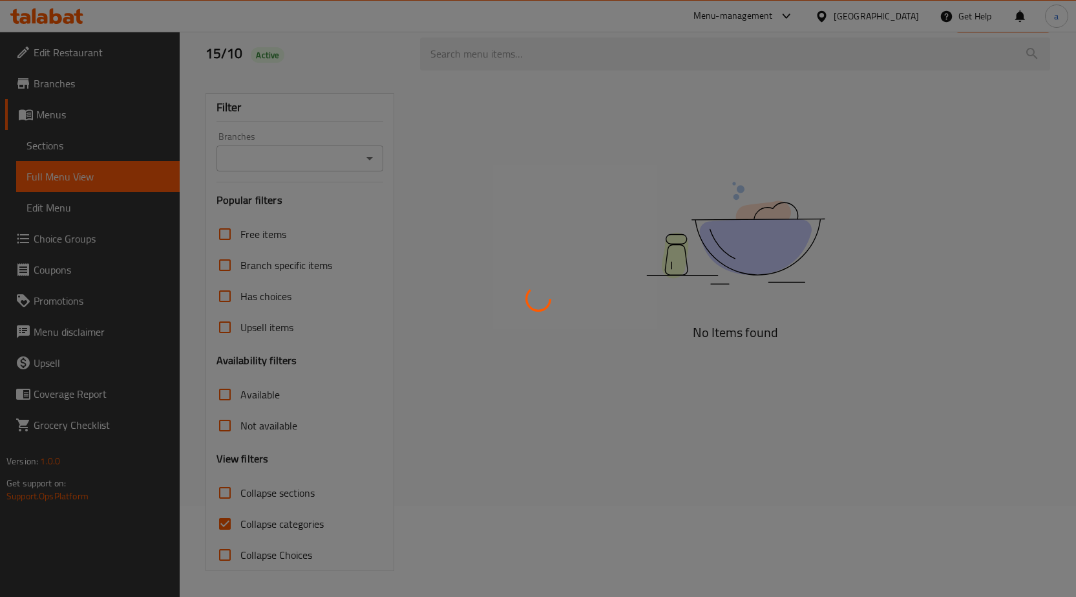
click at [226, 526] on div at bounding box center [538, 298] width 1076 height 597
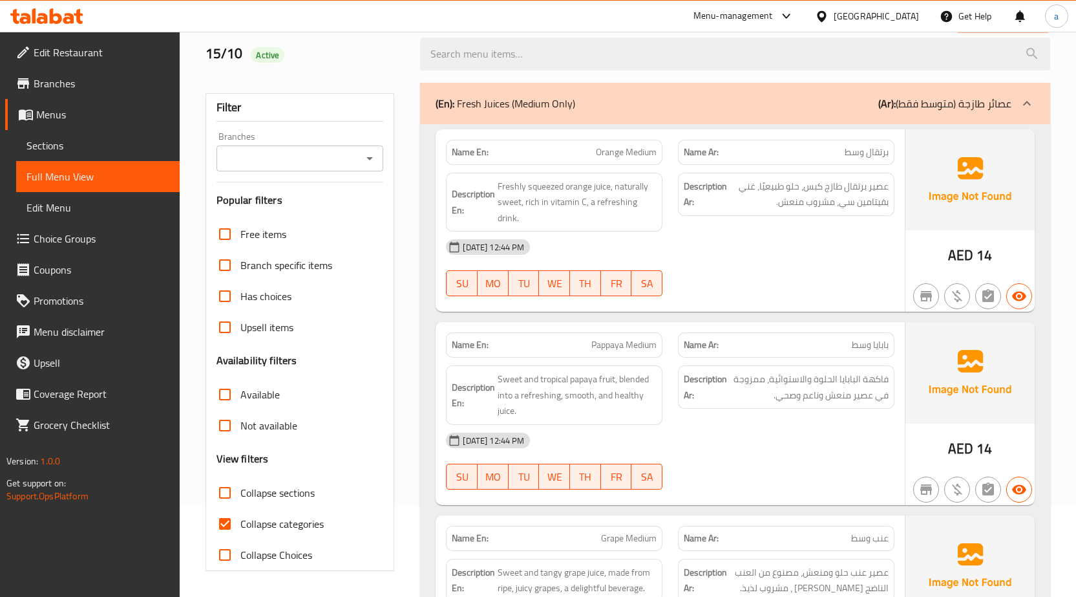
click at [233, 528] on input "Collapse categories" at bounding box center [224, 523] width 31 height 31
checkbox input "false"
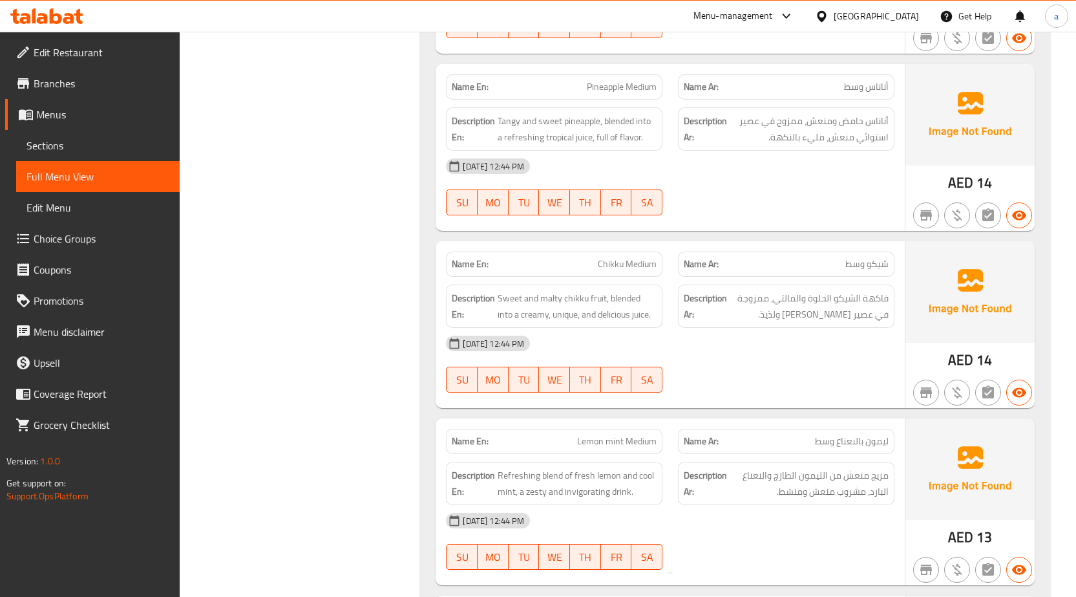
scroll to position [2225, 0]
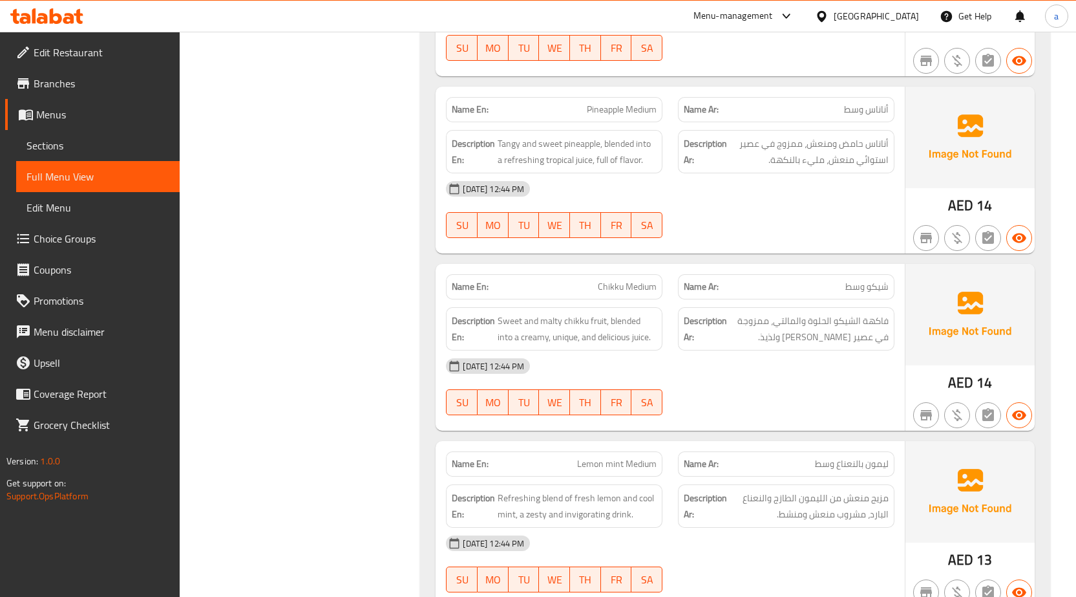
click at [648, 114] on span "Pineapple Medium" at bounding box center [622, 110] width 70 height 14
copy span "Pineapple Medium"
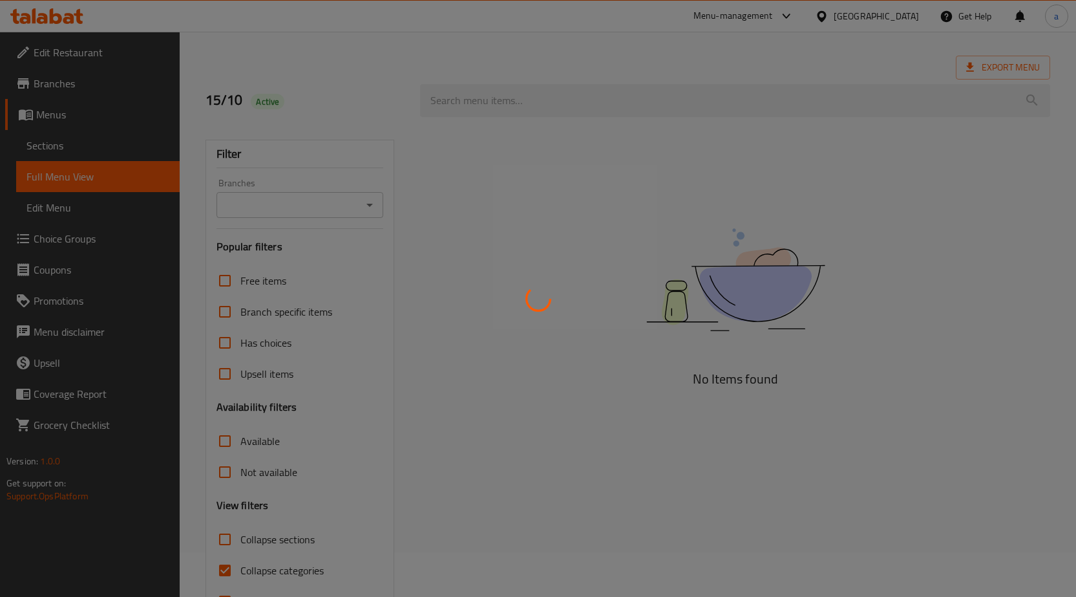
scroll to position [91, 0]
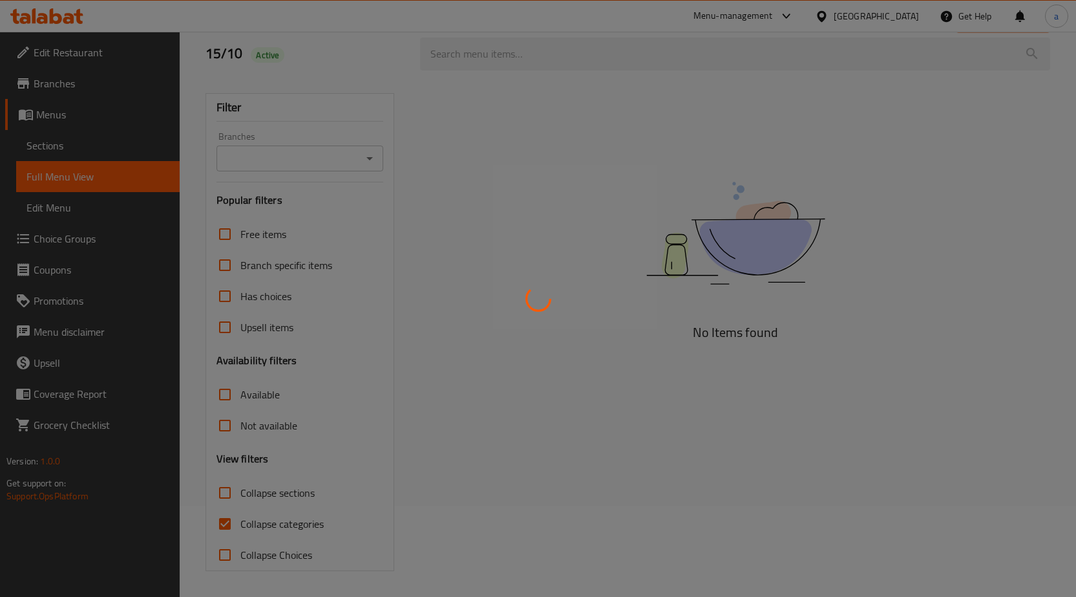
click at [229, 519] on div at bounding box center [538, 298] width 1076 height 597
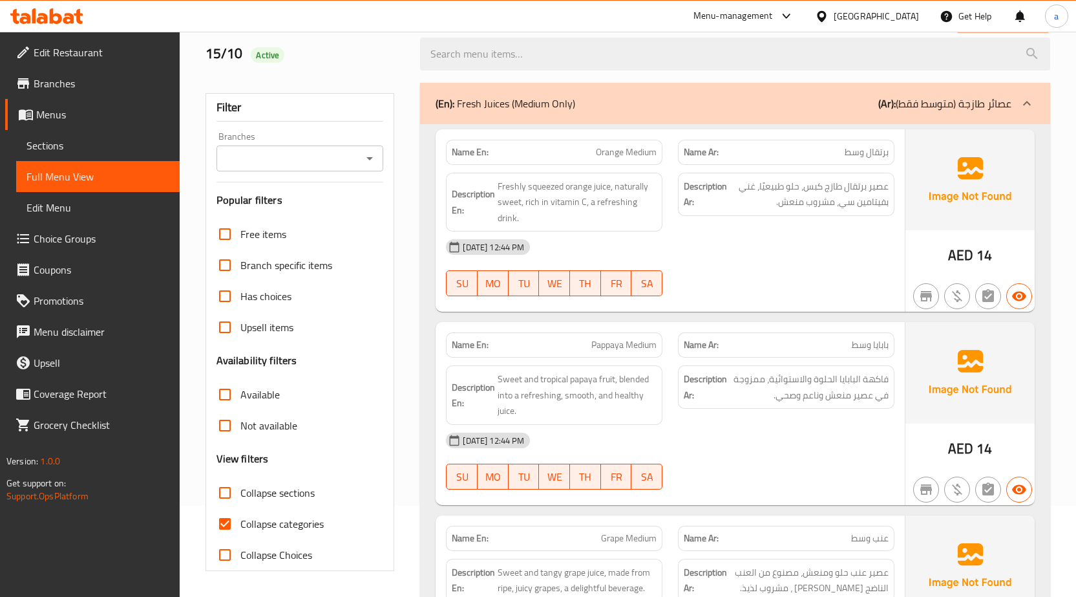
click at [226, 496] on input "Collapse sections" at bounding box center [224, 492] width 31 height 31
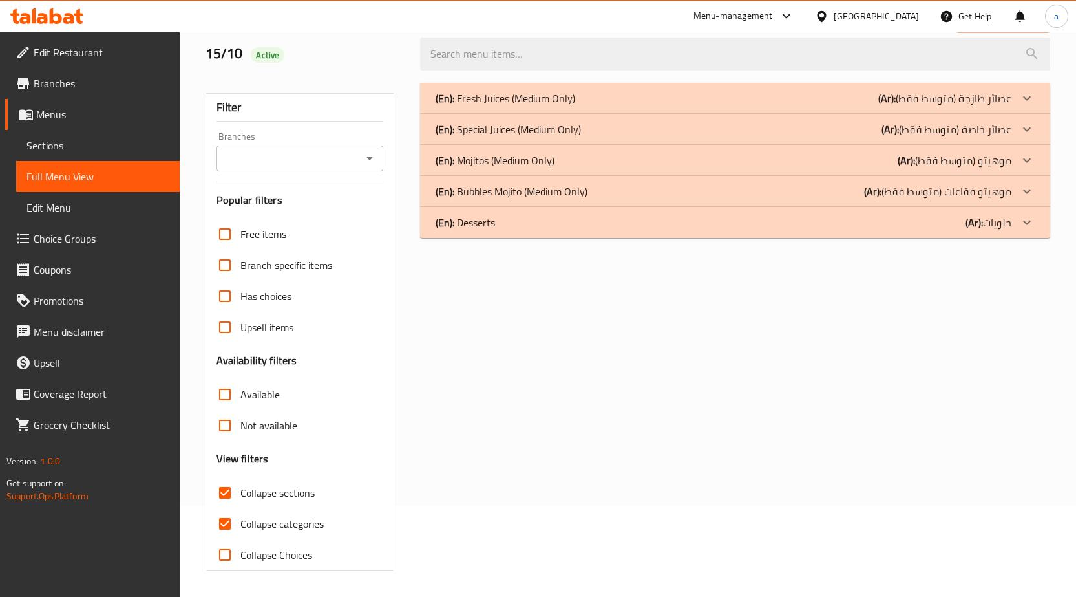
click at [222, 487] on input "Collapse sections" at bounding box center [224, 492] width 31 height 31
checkbox input "false"
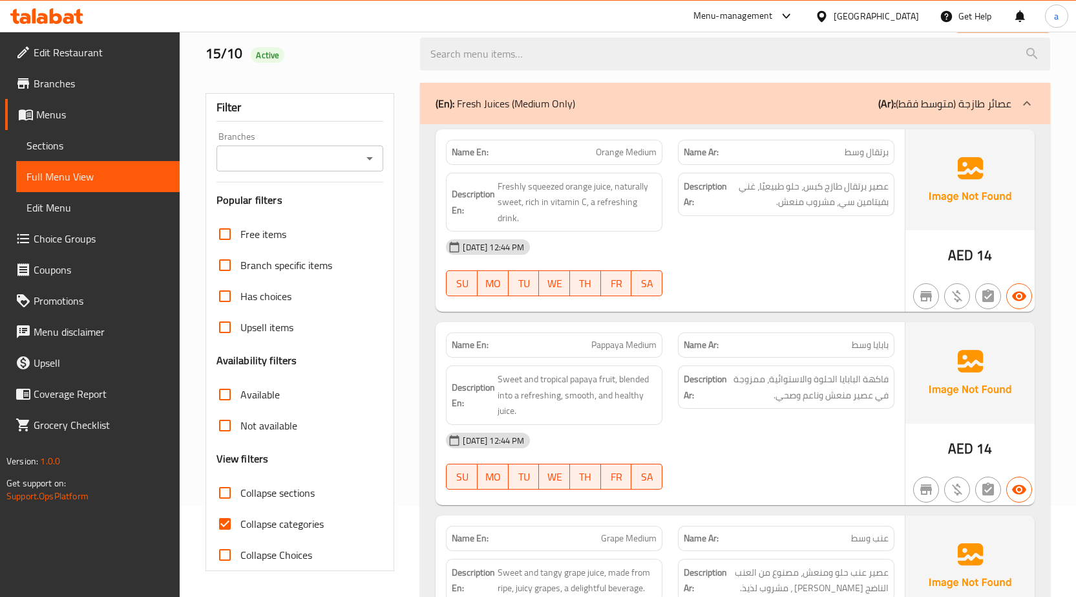
click at [226, 519] on input "Collapse categories" at bounding box center [224, 523] width 31 height 31
checkbox input "false"
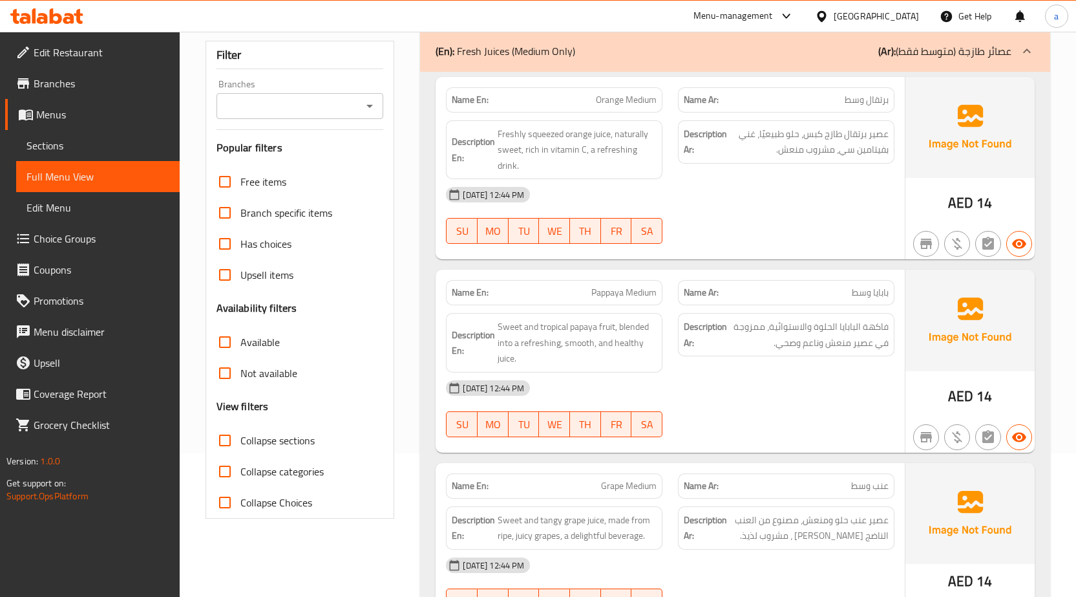
scroll to position [0, 0]
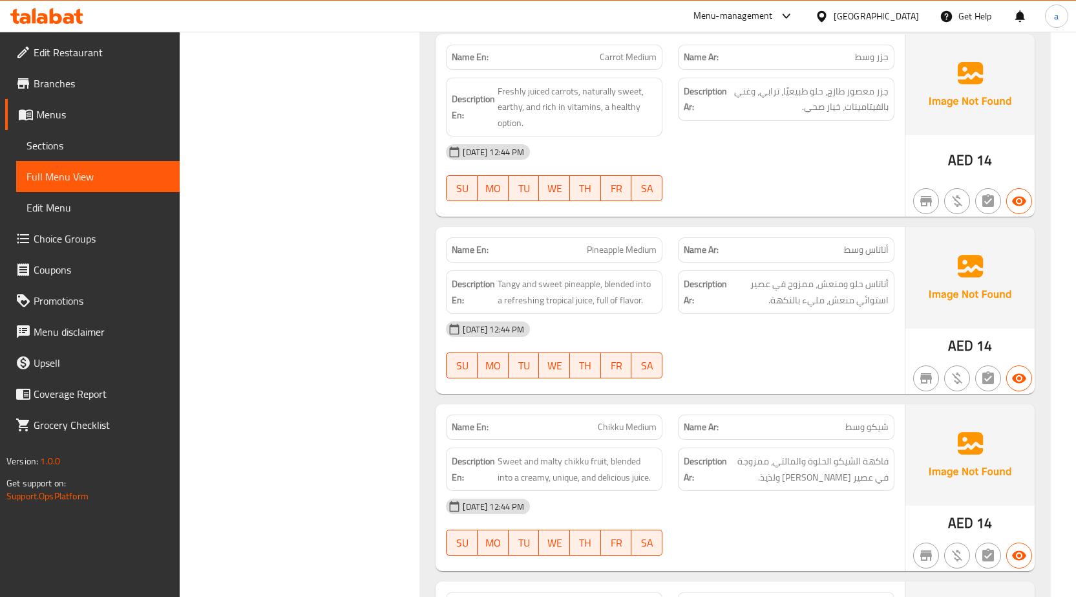
scroll to position [2165, 0]
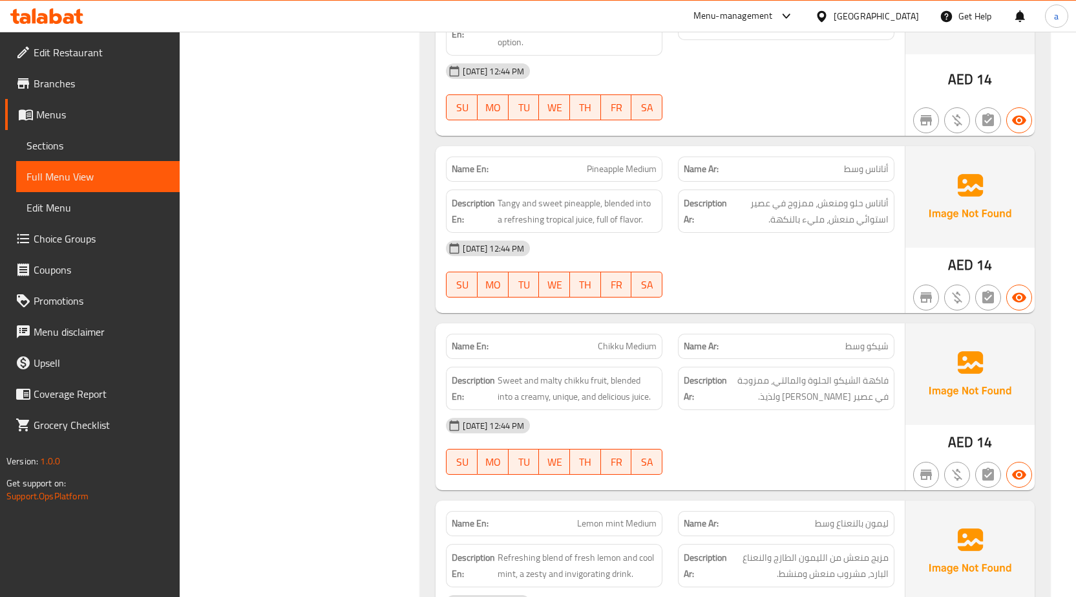
click at [876, 245] on div "[DATE] 12:44 PM" at bounding box center [670, 248] width 464 height 31
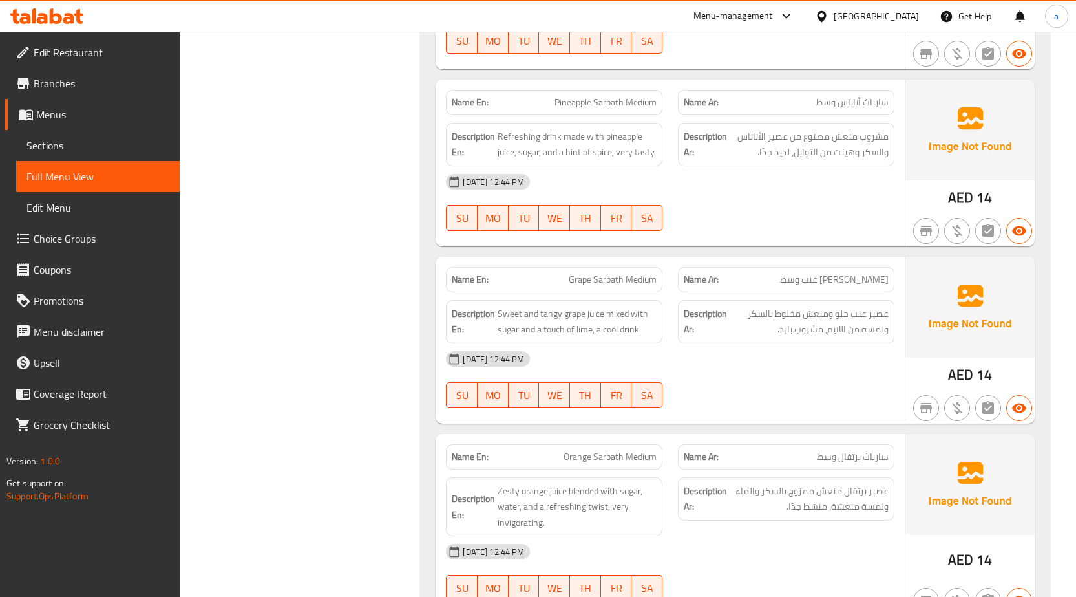
scroll to position [3523, 0]
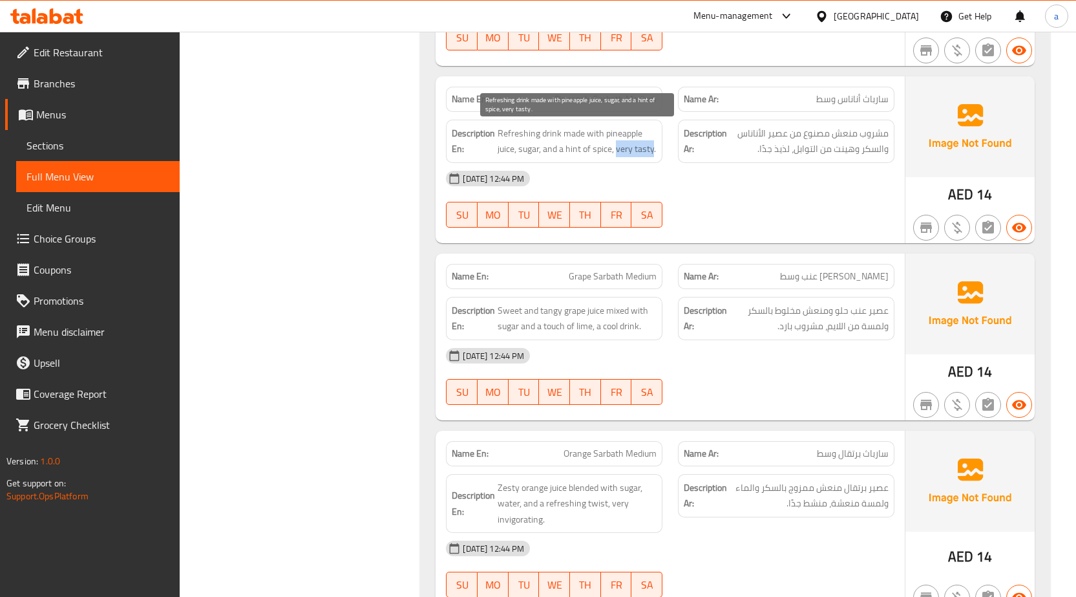
drag, startPoint x: 617, startPoint y: 153, endPoint x: 654, endPoint y: 155, distance: 36.9
click at [654, 155] on span "Refreshing drink made with pineapple juice, sugar, and a hint of spice, very ta…" at bounding box center [577, 141] width 159 height 32
click at [716, 200] on div "15-10-2025 12:44 PM SU MO TU WE TH FR SA" at bounding box center [670, 199] width 464 height 72
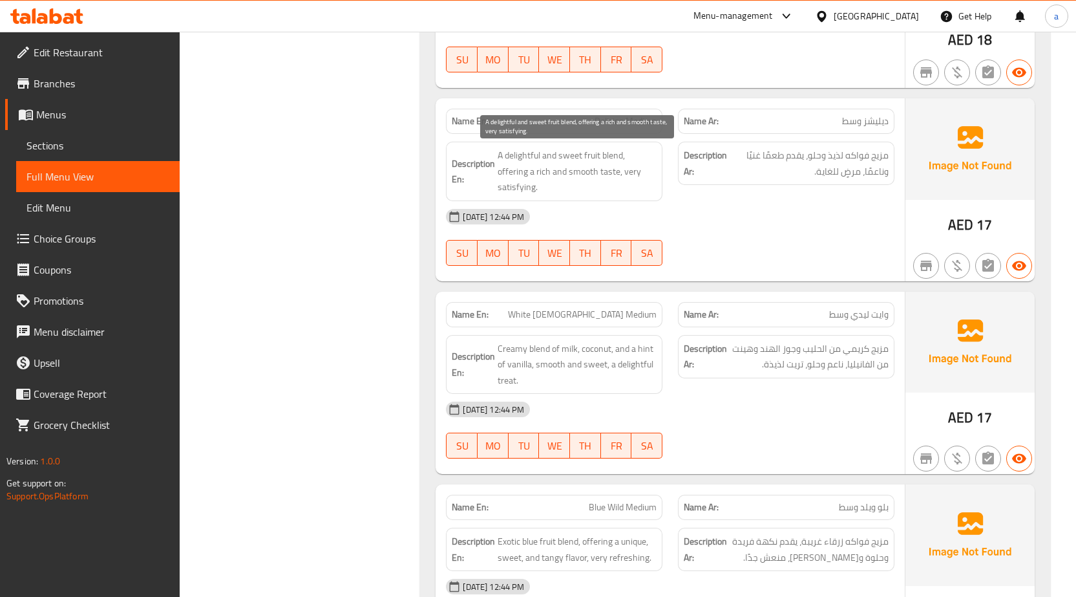
scroll to position [4299, 0]
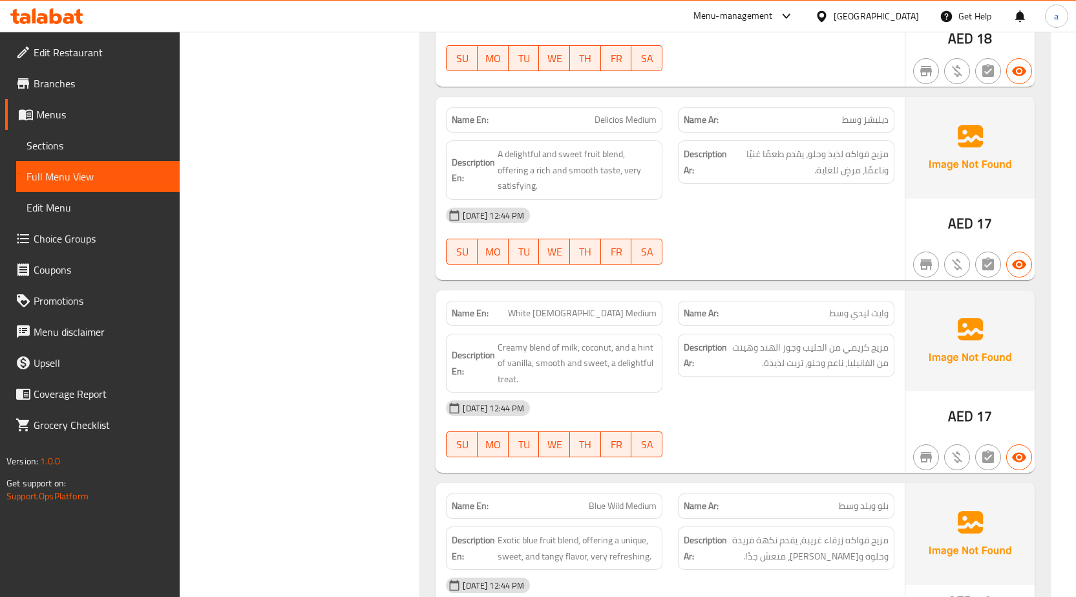
click at [610, 118] on span "Delicios Medium" at bounding box center [626, 120] width 62 height 14
click at [792, 232] on div "[DATE] 12:44 PM SU MO TU WE TH FR SA" at bounding box center [670, 236] width 464 height 72
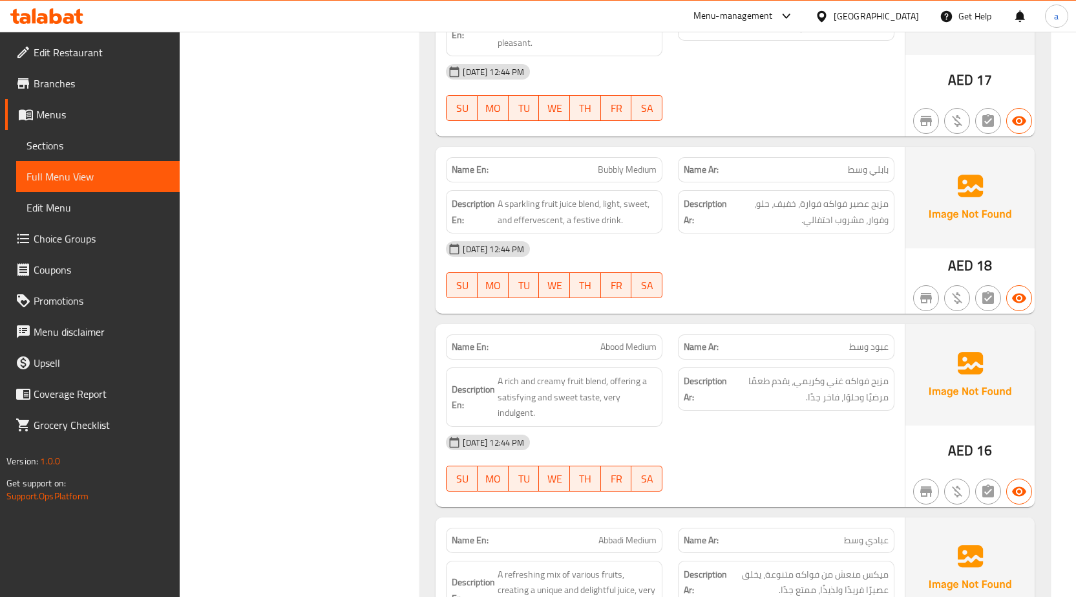
scroll to position [5269, 0]
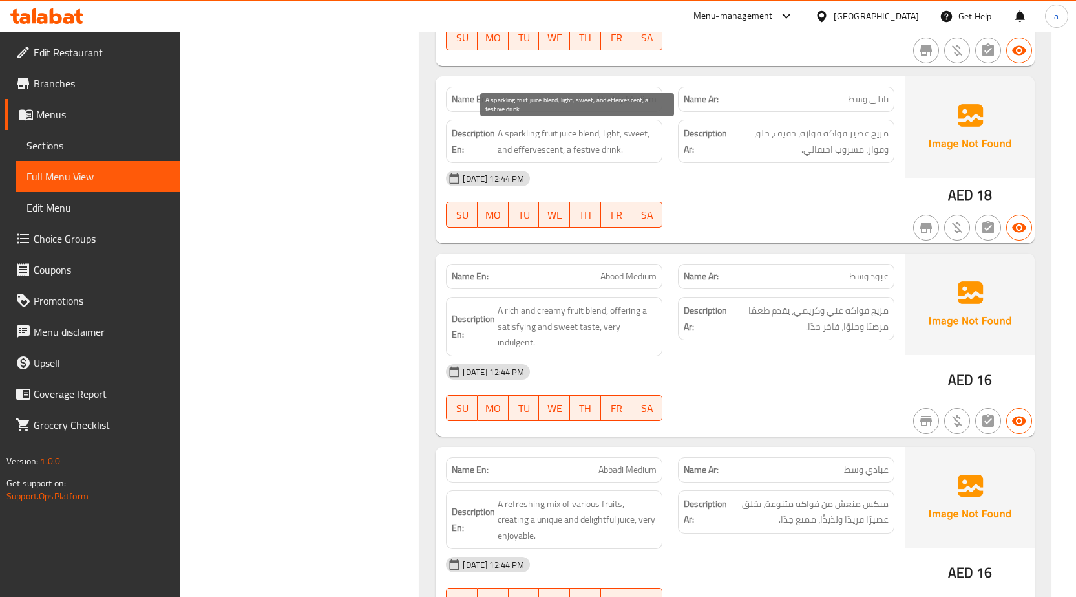
click at [530, 151] on span "A sparkling fruit juice blend, light, sweet, and effervescent, a festive drink." at bounding box center [577, 141] width 159 height 32
click at [777, 200] on div "[DATE] 12:44 PM SU MO TU WE TH FR SA" at bounding box center [670, 199] width 464 height 72
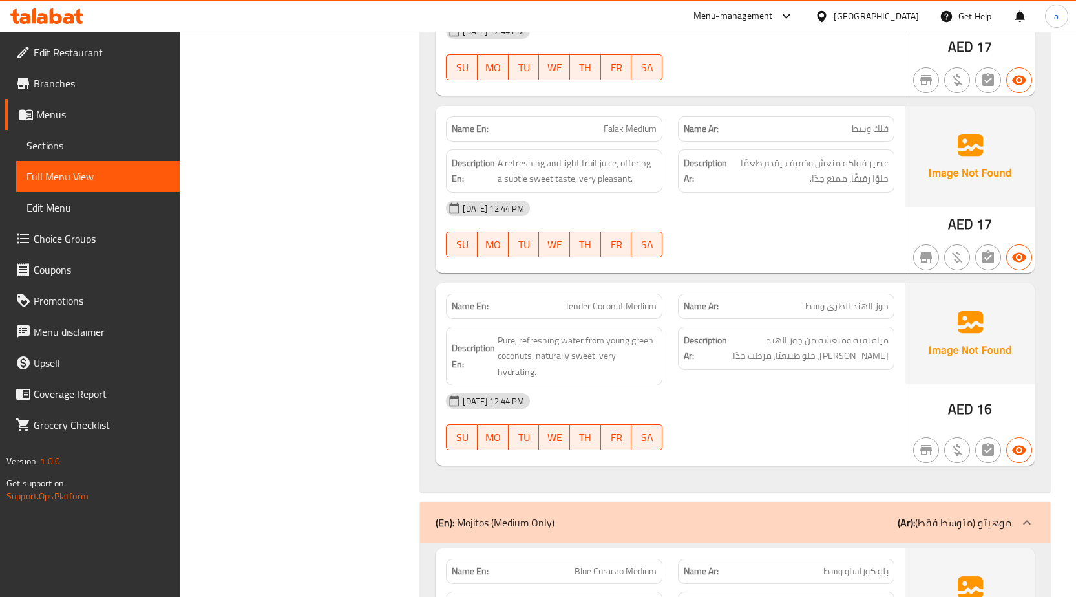
scroll to position [6562, 0]
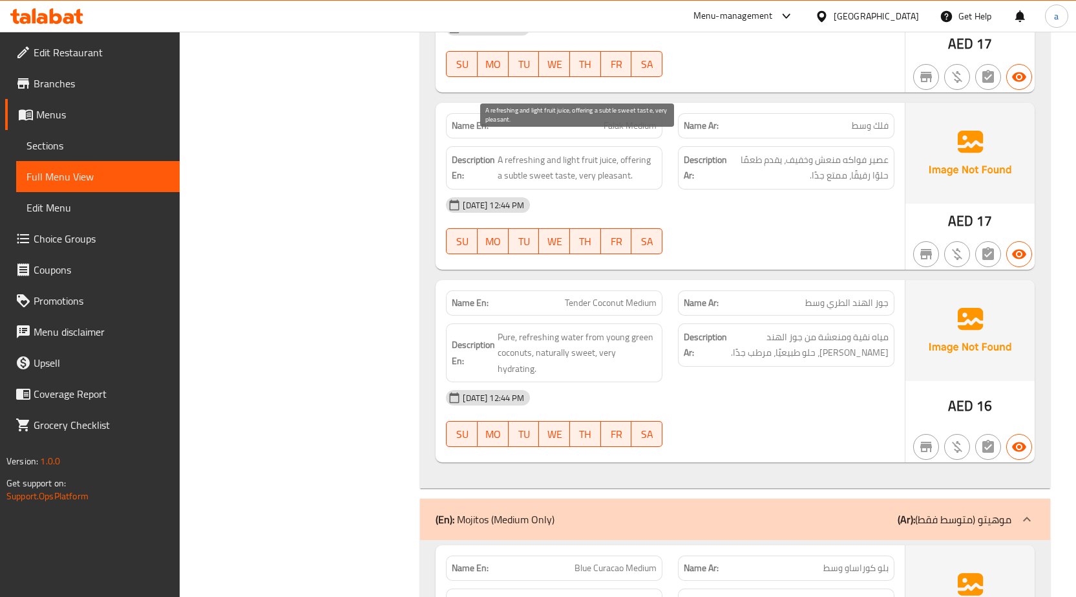
click at [511, 164] on span "A refreshing and light fruit juice, offering a subtle sweet taste, very pleasan…" at bounding box center [577, 168] width 159 height 32
click at [736, 200] on div "[DATE] 12:44 PM" at bounding box center [670, 204] width 464 height 31
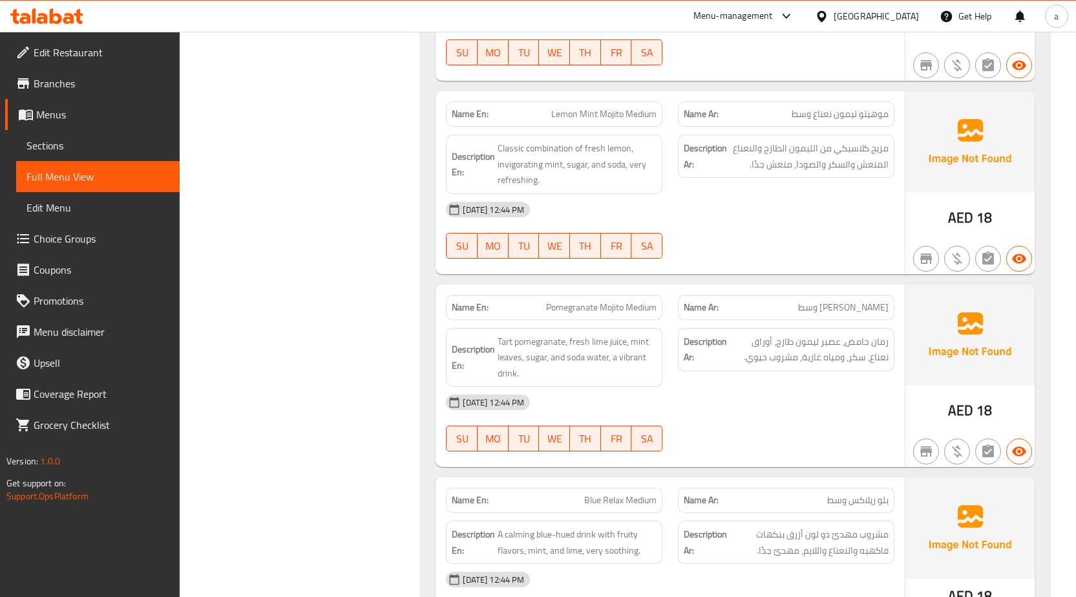
scroll to position [7596, 0]
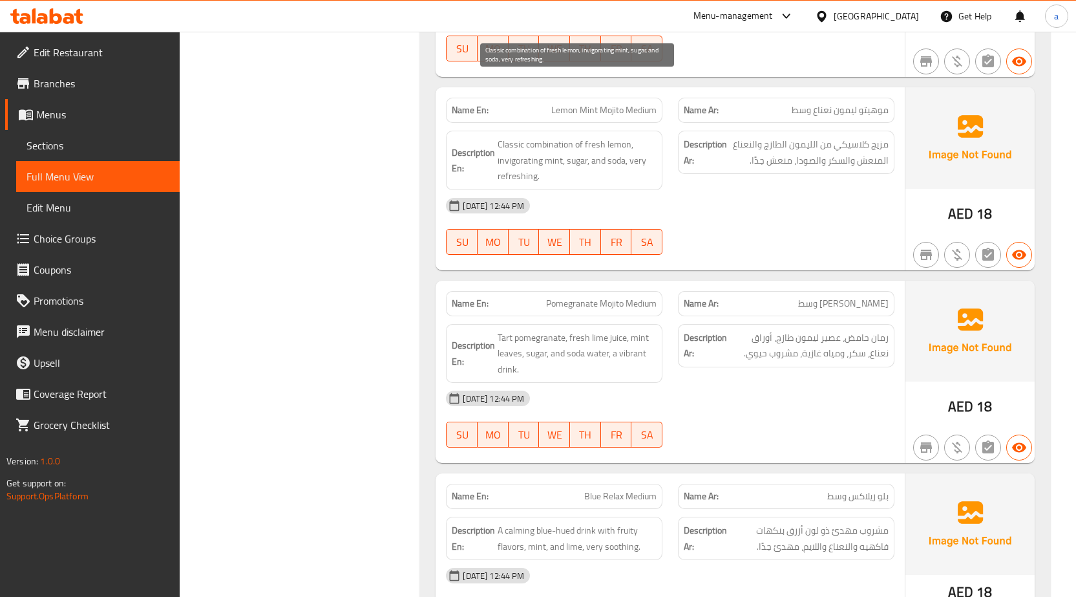
click at [527, 136] on span "Classic combination of fresh lemon, invigorating mint, sugar, and soda, very re…" at bounding box center [577, 160] width 159 height 48
click at [728, 190] on div "[DATE] 12:44 PM" at bounding box center [670, 205] width 464 height 31
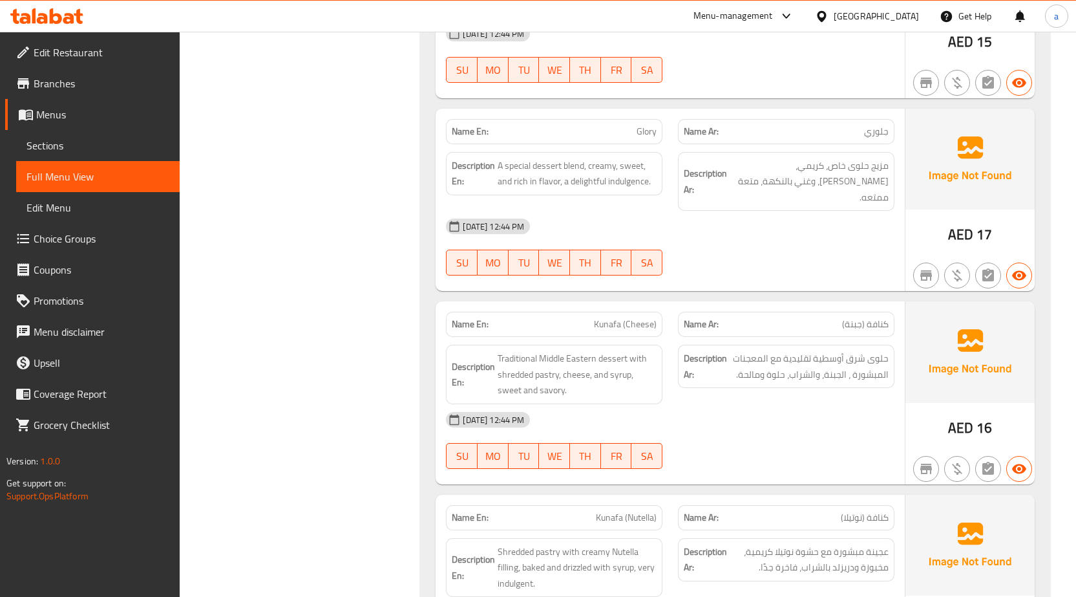
scroll to position [10205, 0]
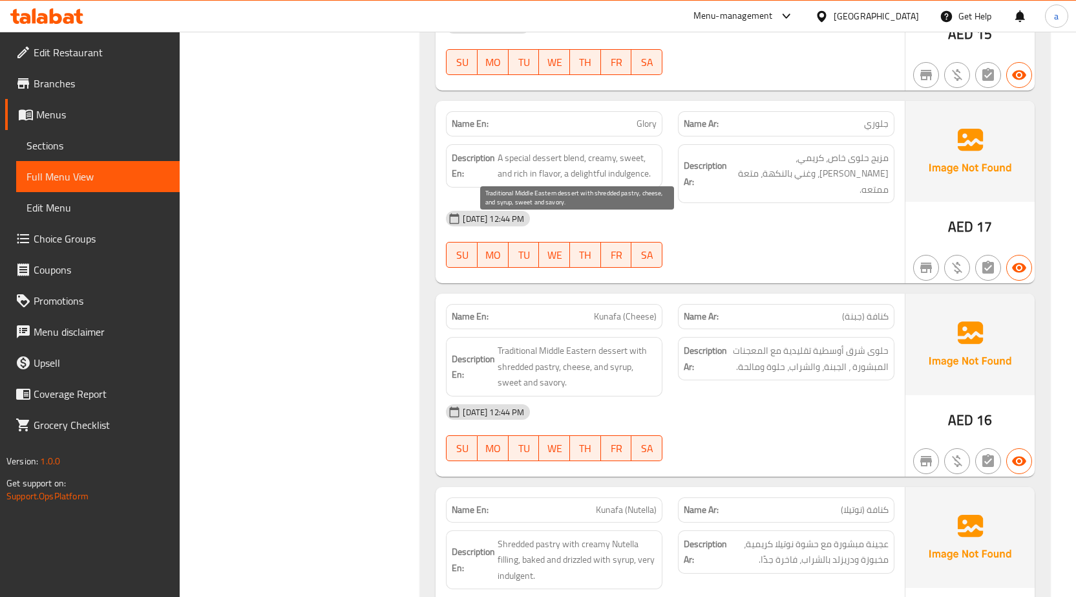
click at [558, 343] on span "Traditional Middle Eastern dessert with shredded pastry, cheese, and syrup, swe…" at bounding box center [577, 367] width 159 height 48
copy span "savory"
click at [553, 343] on span "Traditional Middle Eastern dessert with shredded pastry, cheese, and syrup, swe…" at bounding box center [577, 367] width 159 height 48
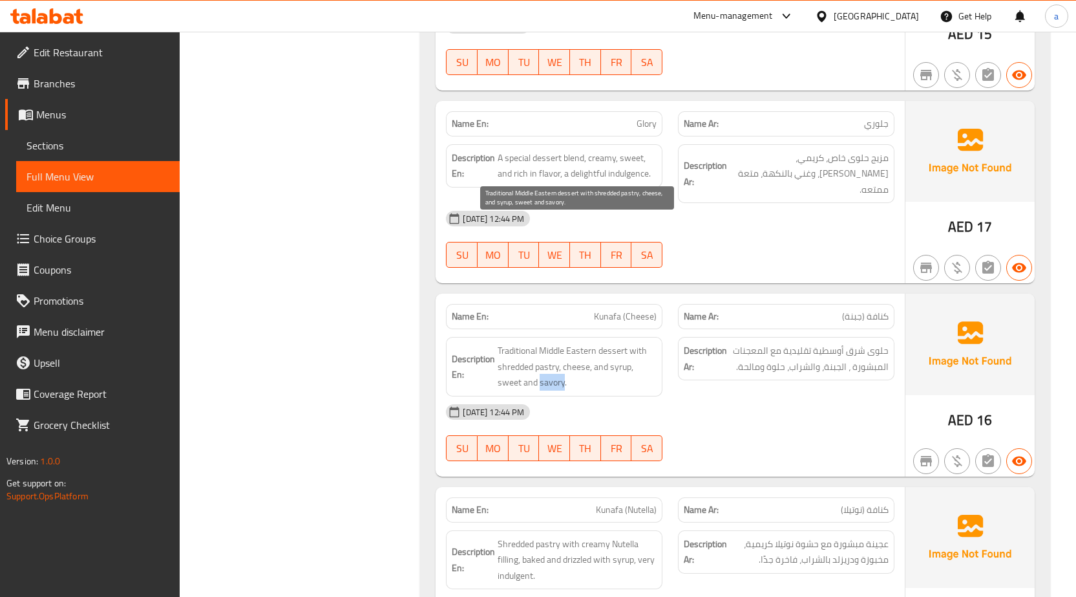
click at [555, 343] on span "Traditional Middle Eastern dessert with shredded pastry, cheese, and syrup, swe…" at bounding box center [577, 367] width 159 height 48
click at [798, 396] on div "[DATE] 12:44 PM" at bounding box center [670, 411] width 464 height 31
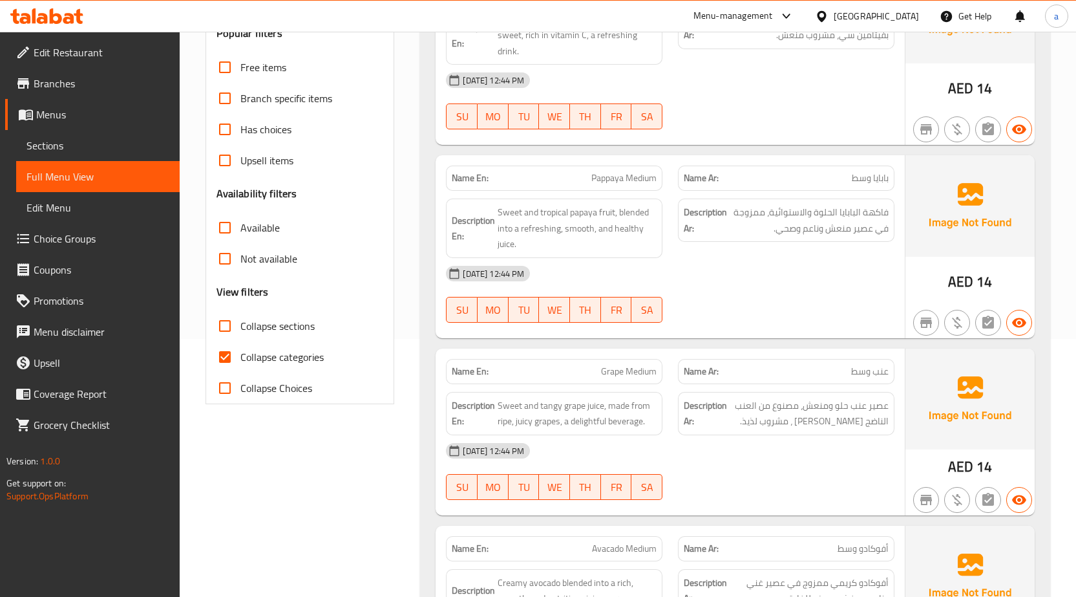
scroll to position [259, 0]
click at [220, 355] on input "Collapse categories" at bounding box center [224, 356] width 31 height 31
checkbox input "false"
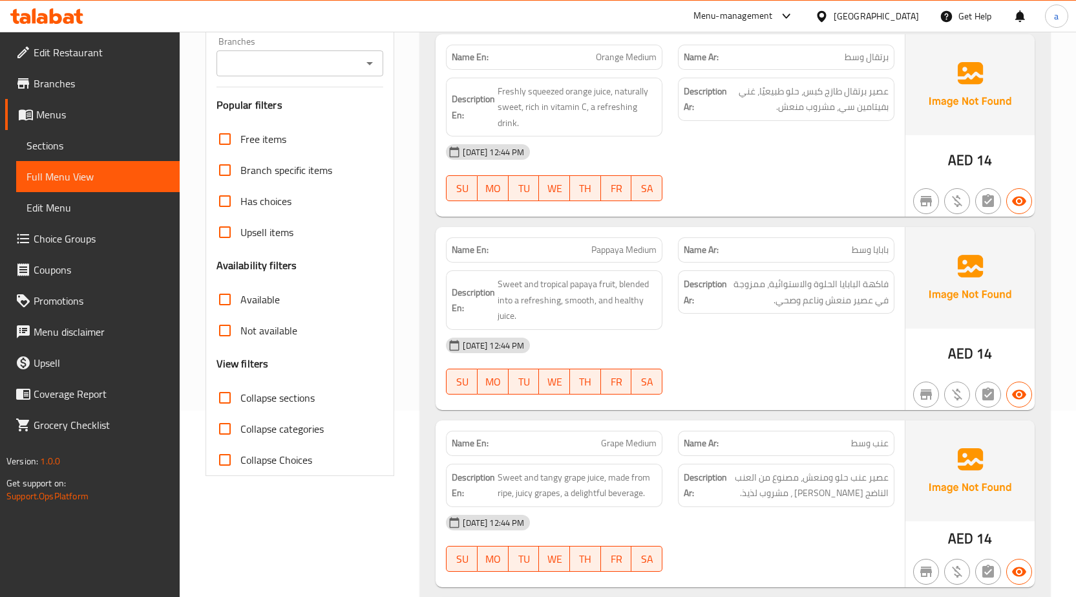
scroll to position [0, 0]
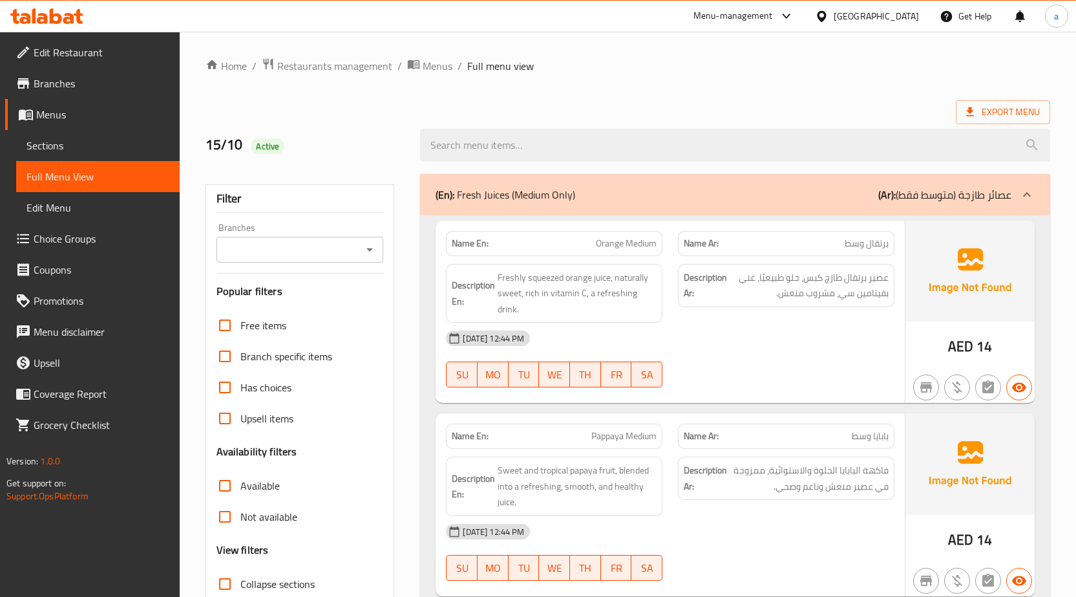
click at [753, 113] on div "Export Menu" at bounding box center [628, 112] width 845 height 24
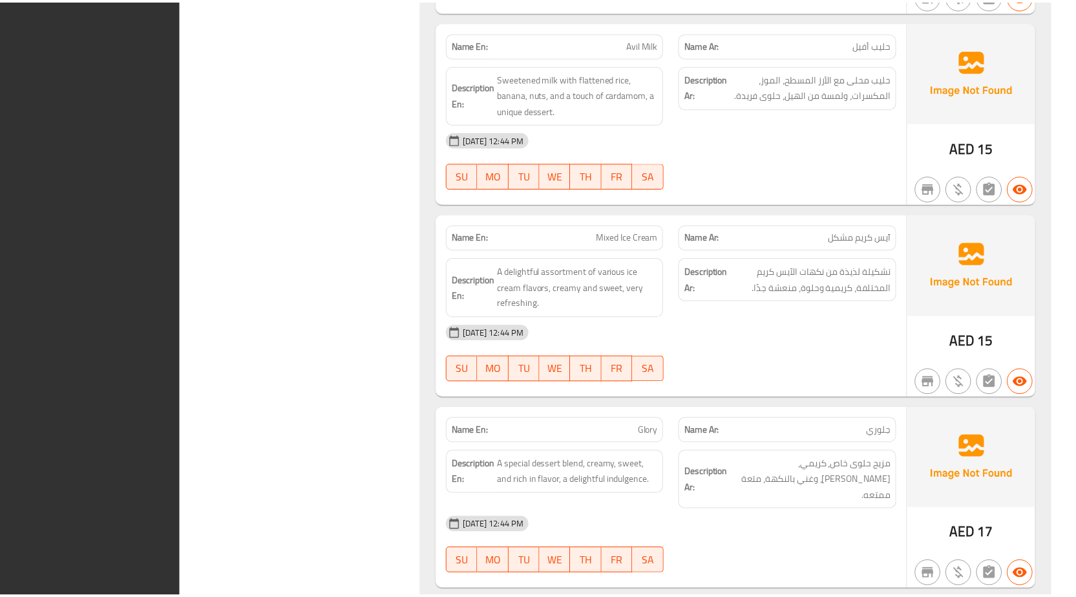
scroll to position [10078, 0]
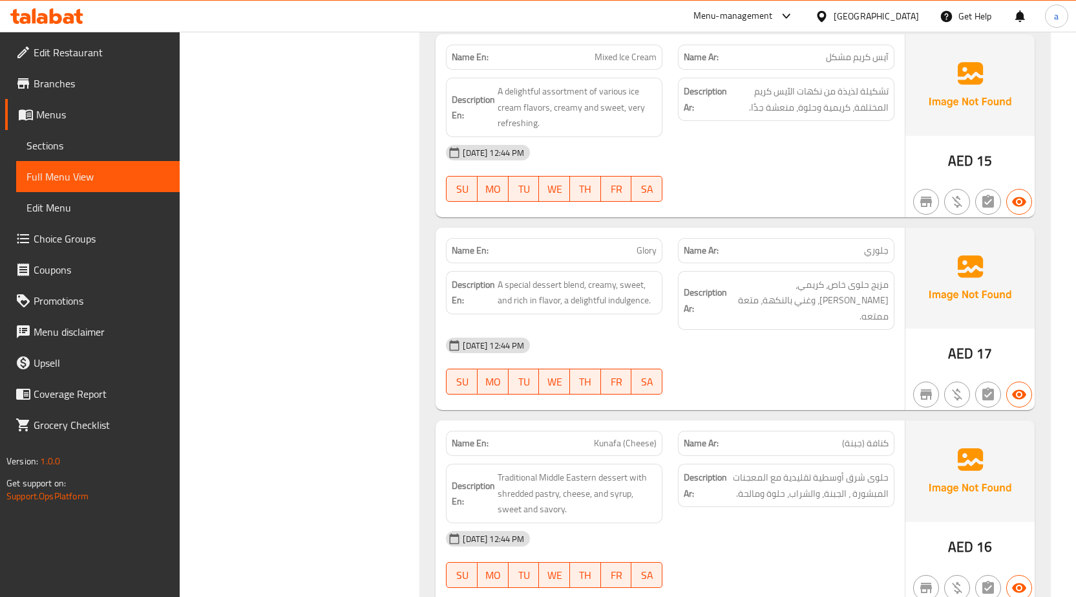
click at [69, 145] on span "Sections" at bounding box center [98, 146] width 143 height 16
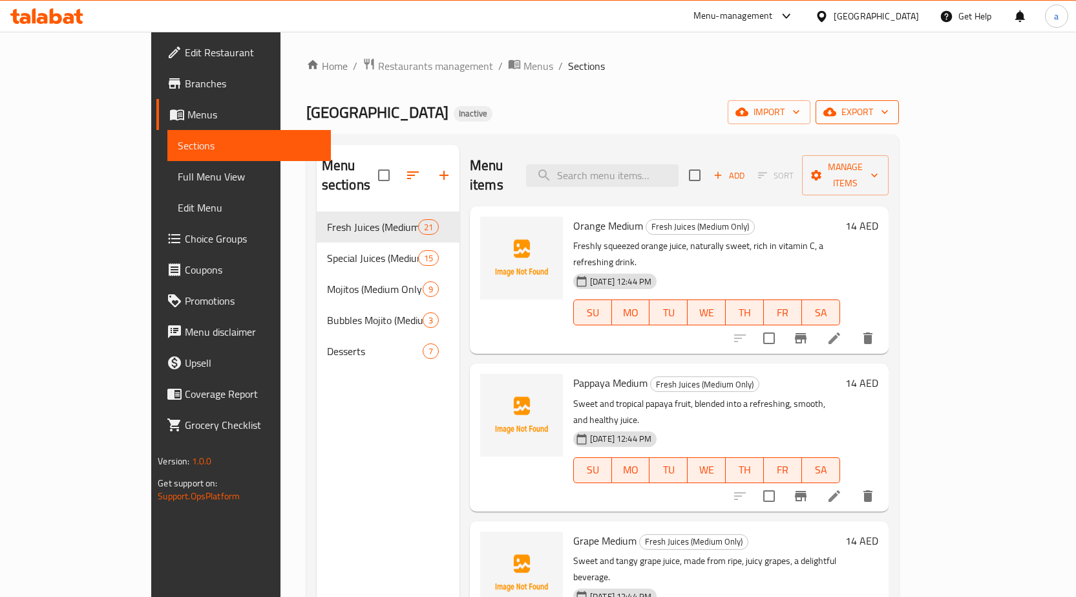
click at [899, 109] on button "export" at bounding box center [857, 112] width 83 height 24
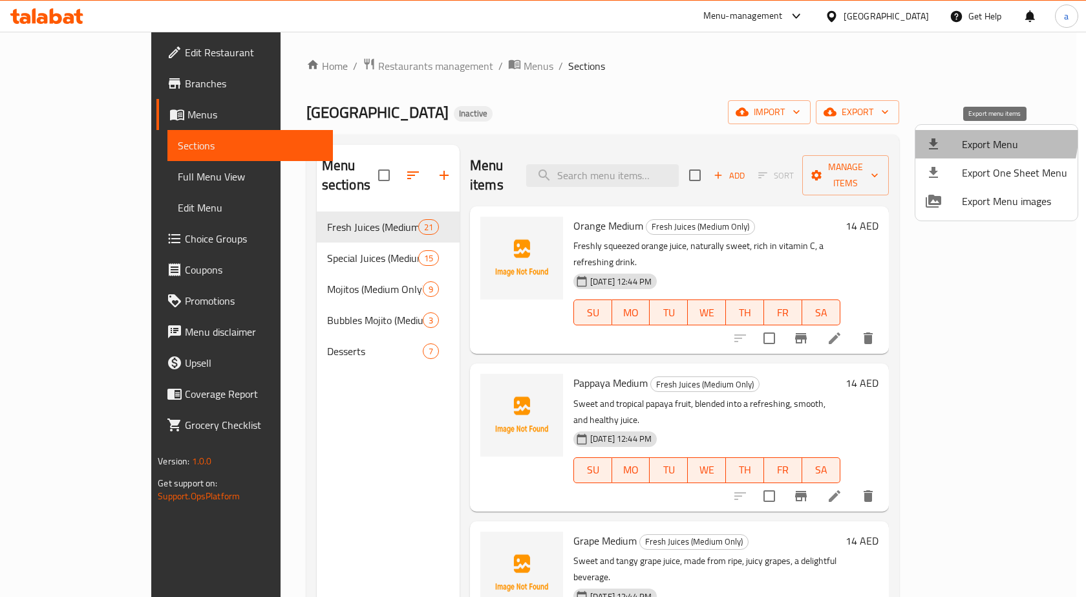
click at [975, 136] on span "Export Menu" at bounding box center [1014, 144] width 105 height 16
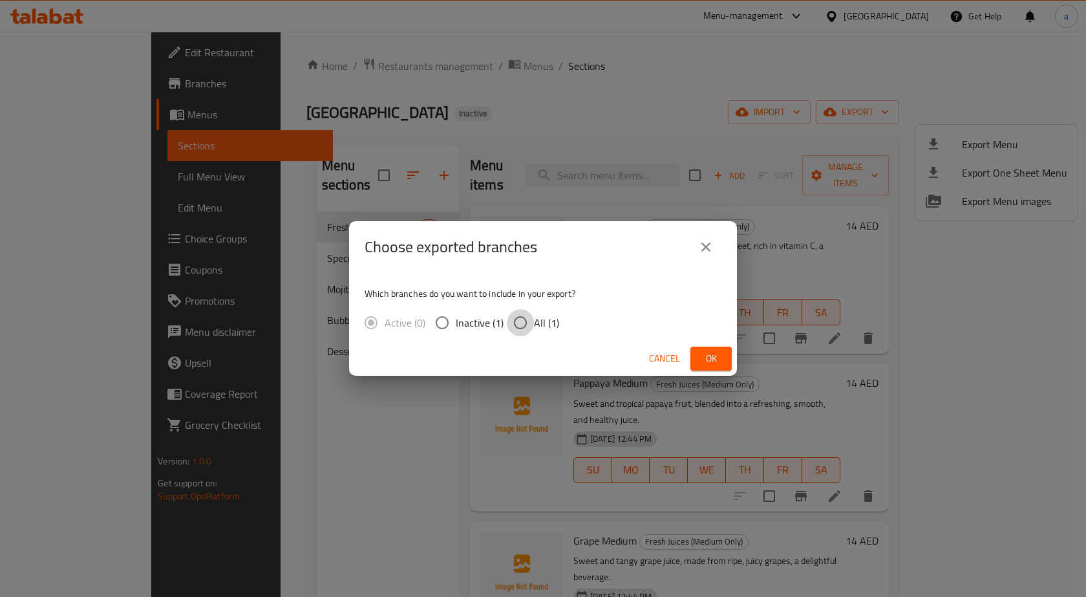
click at [521, 325] on input "All (1)" at bounding box center [520, 322] width 27 height 27
radio input "true"
click at [699, 359] on button "Ok" at bounding box center [710, 359] width 41 height 24
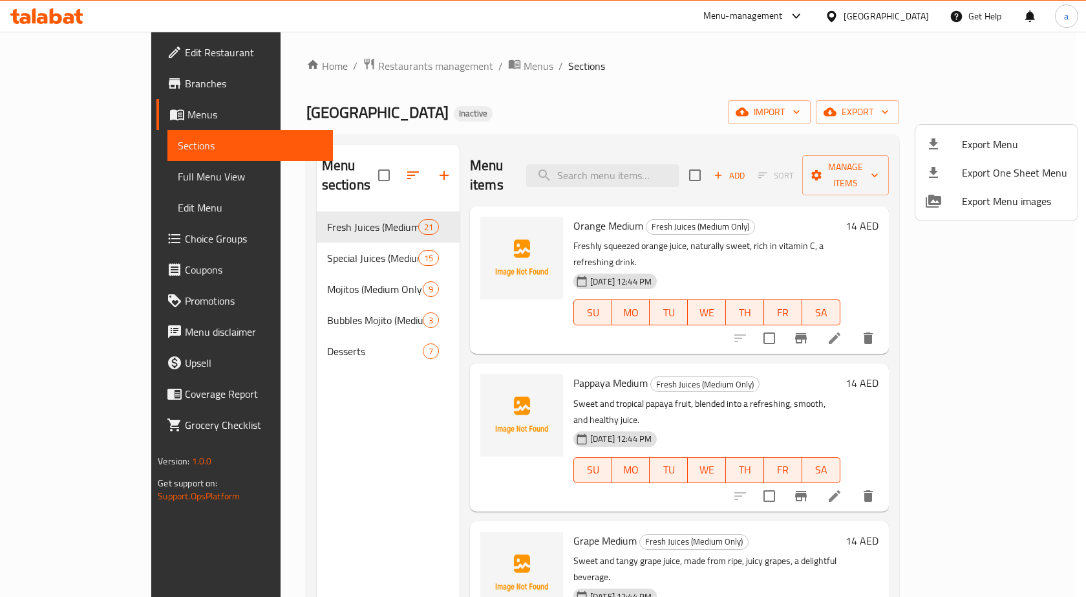
click at [110, 179] on div at bounding box center [543, 298] width 1086 height 597
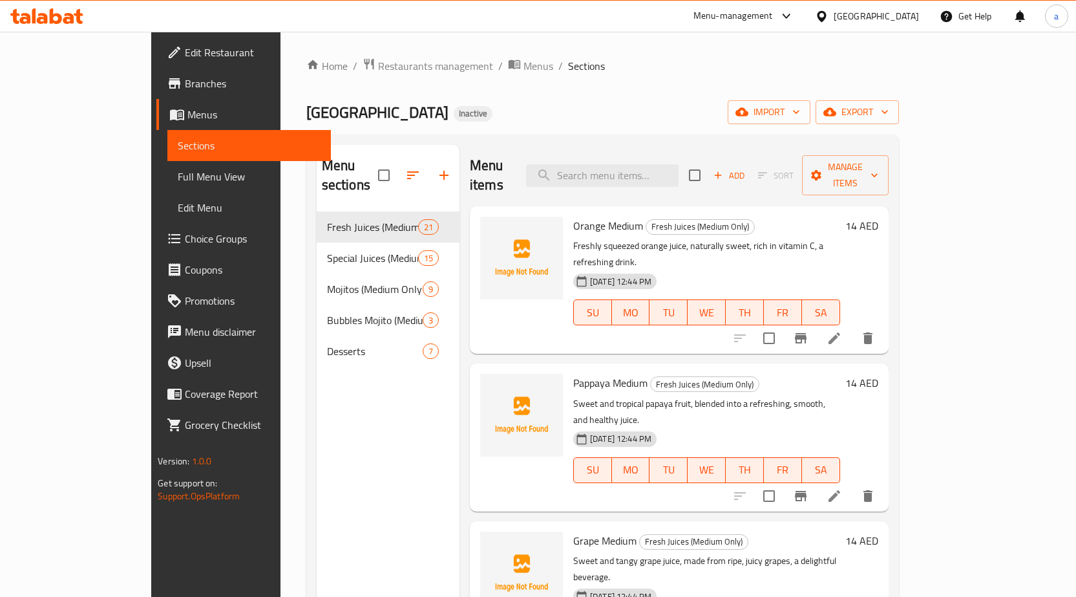
click at [178, 169] on span "Full Menu View" at bounding box center [249, 177] width 143 height 16
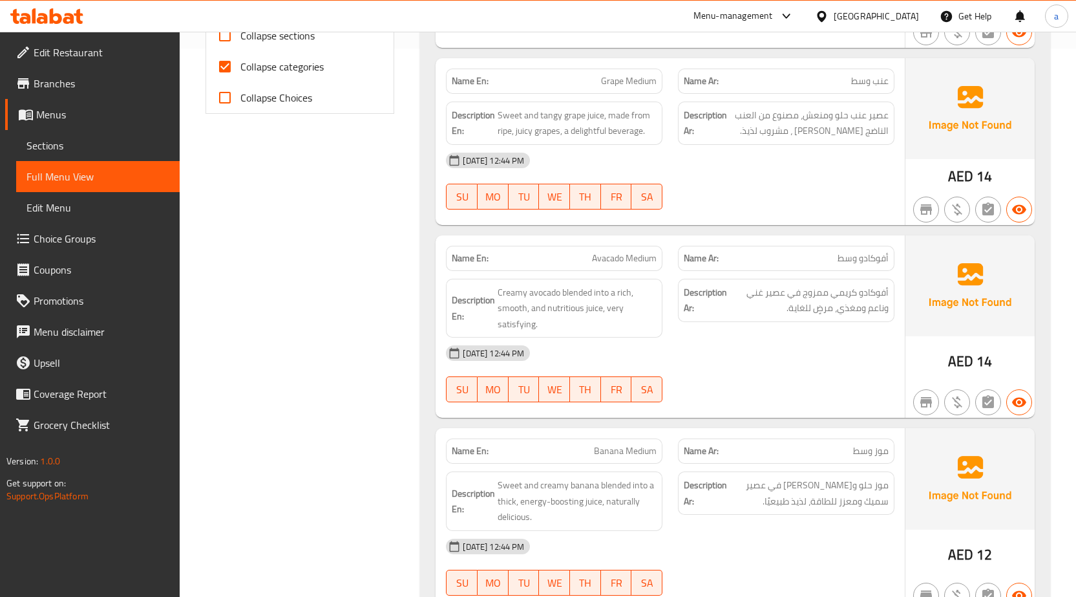
scroll to position [388, 0]
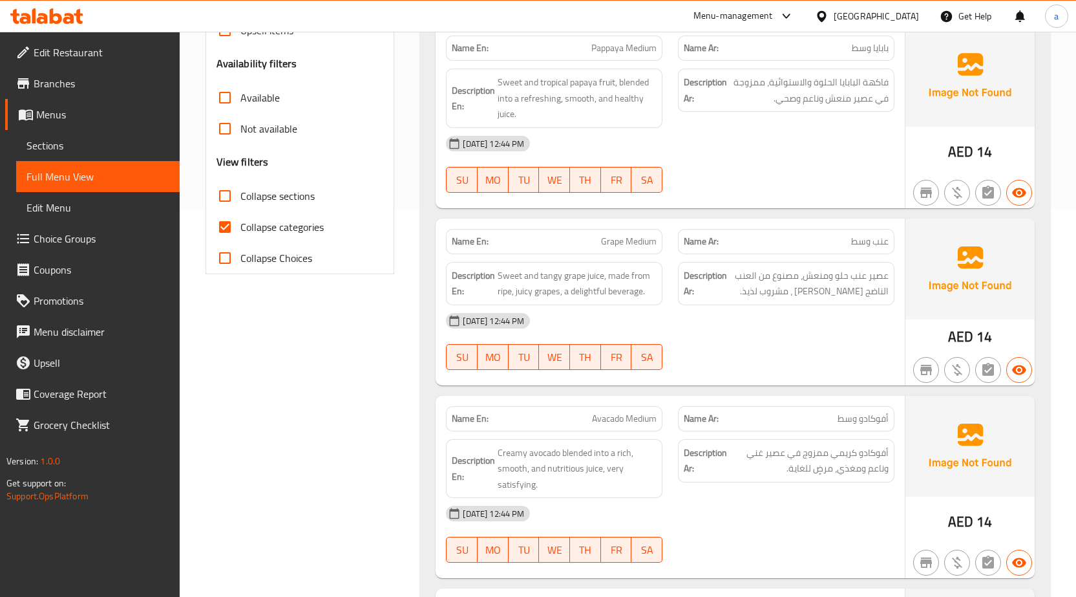
click at [230, 238] on input "Collapse categories" at bounding box center [224, 226] width 31 height 31
checkbox input "false"
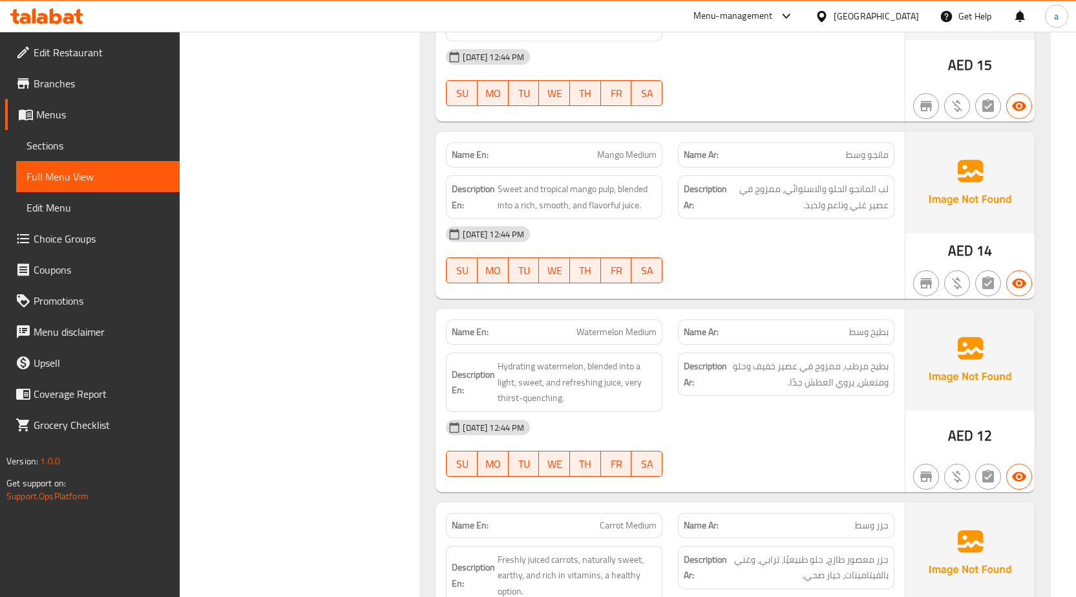
scroll to position [1681, 0]
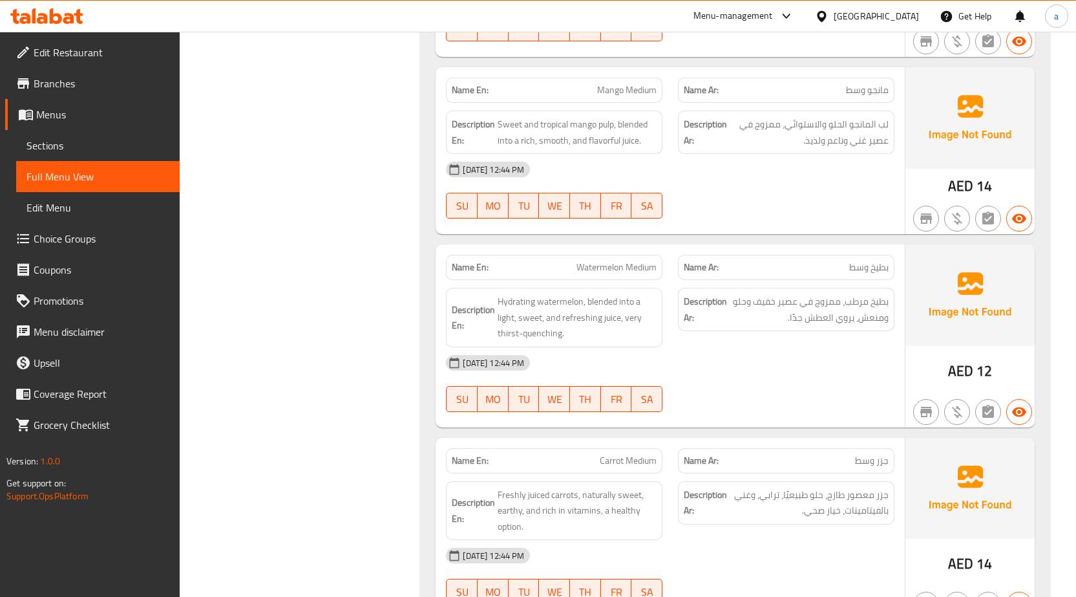
click at [670, 184] on div "[DATE] 12:44 PM" at bounding box center [670, 169] width 464 height 31
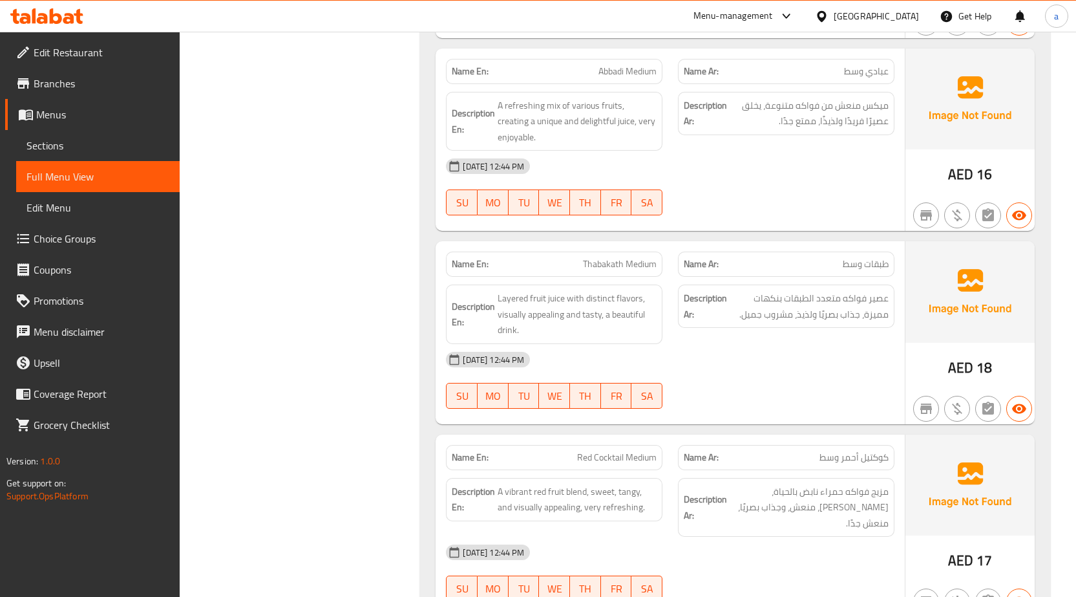
scroll to position [5690, 0]
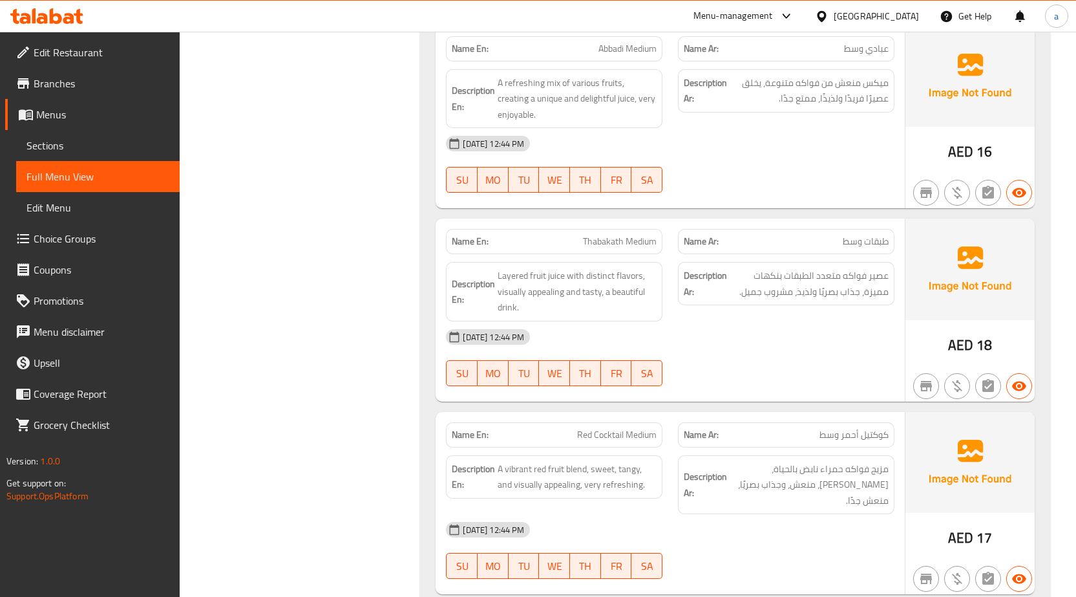
click at [603, 241] on span "Thabakath Medium" at bounding box center [620, 242] width 74 height 14
copy span "Thabakath"
click at [761, 321] on div "[DATE] 12:44 PM" at bounding box center [670, 336] width 464 height 31
click at [599, 293] on span "Layered fruit juice with distinct flavors, visually appealing and tasty, a beau…" at bounding box center [577, 292] width 159 height 48
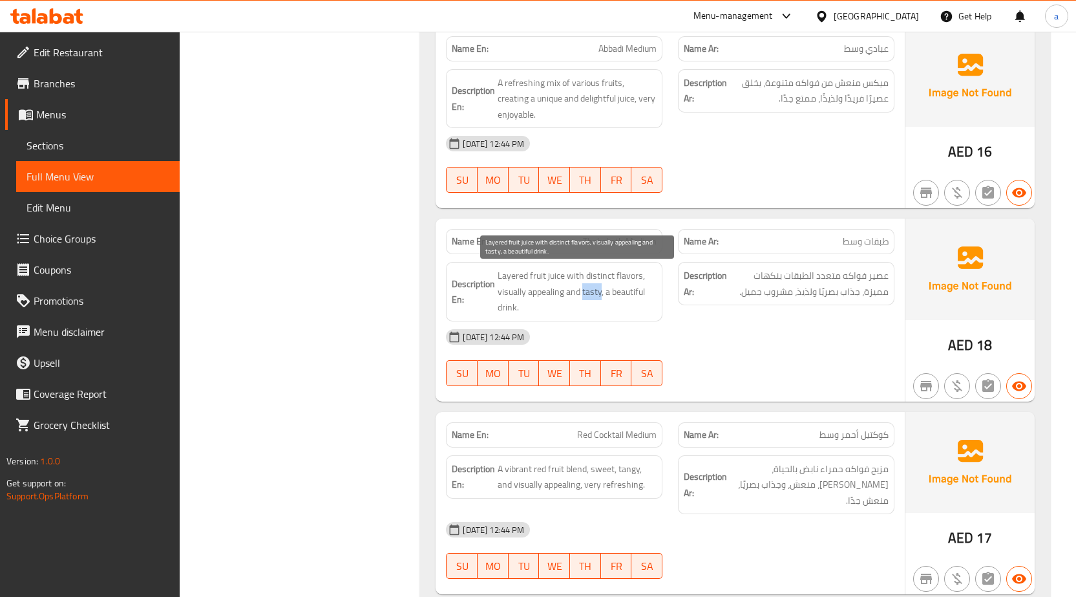
click at [599, 293] on span "Layered fruit juice with distinct flavors, visually appealing and tasty, a beau…" at bounding box center [577, 292] width 159 height 48
click at [594, 295] on span "Layered fruit juice with distinct flavors, visually appealing and tasty, a beau…" at bounding box center [577, 292] width 159 height 48
click at [730, 361] on div "15-10-2025 12:44 PM SU MO TU WE TH FR SA" at bounding box center [670, 357] width 464 height 72
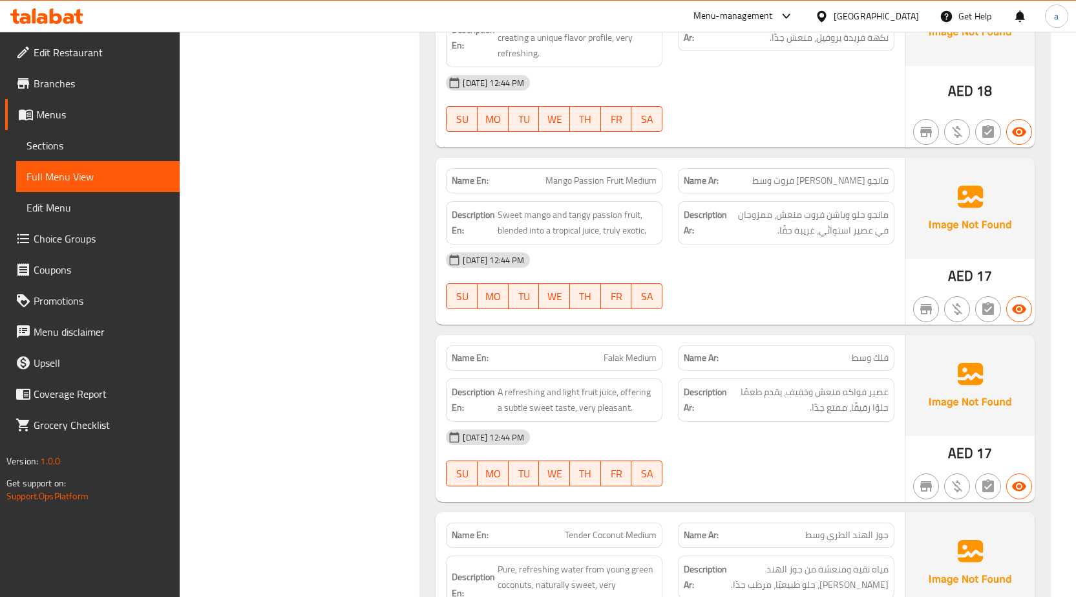
scroll to position [6401, 0]
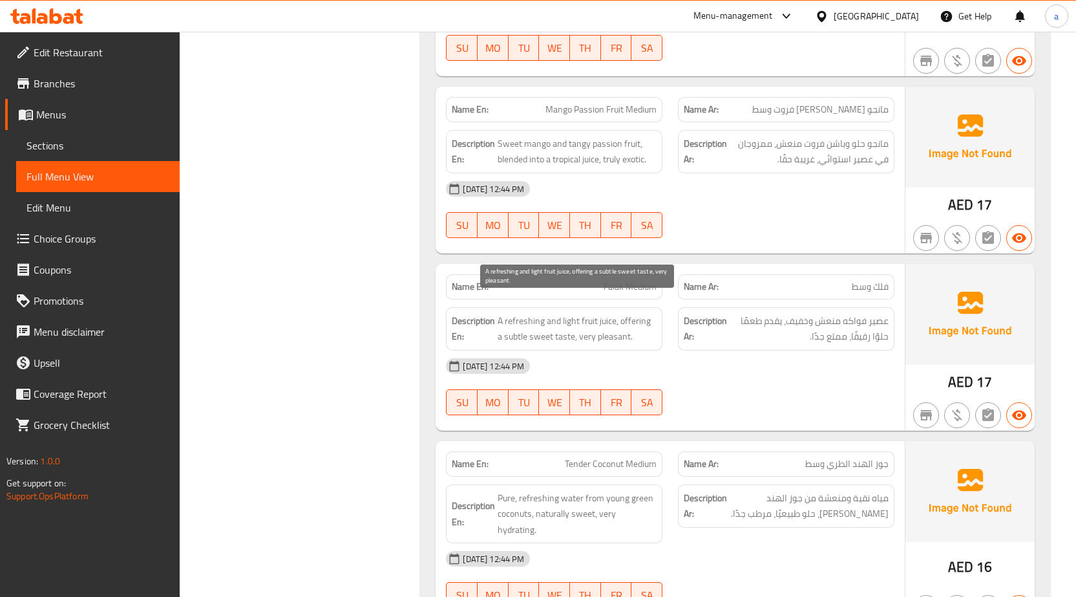
click at [509, 321] on span "A refreshing and light fruit juice, offering a subtle sweet taste, very pleasan…" at bounding box center [577, 329] width 159 height 32
copy span "subtle"
click at [744, 362] on div "[DATE] 12:44 PM" at bounding box center [670, 365] width 464 height 31
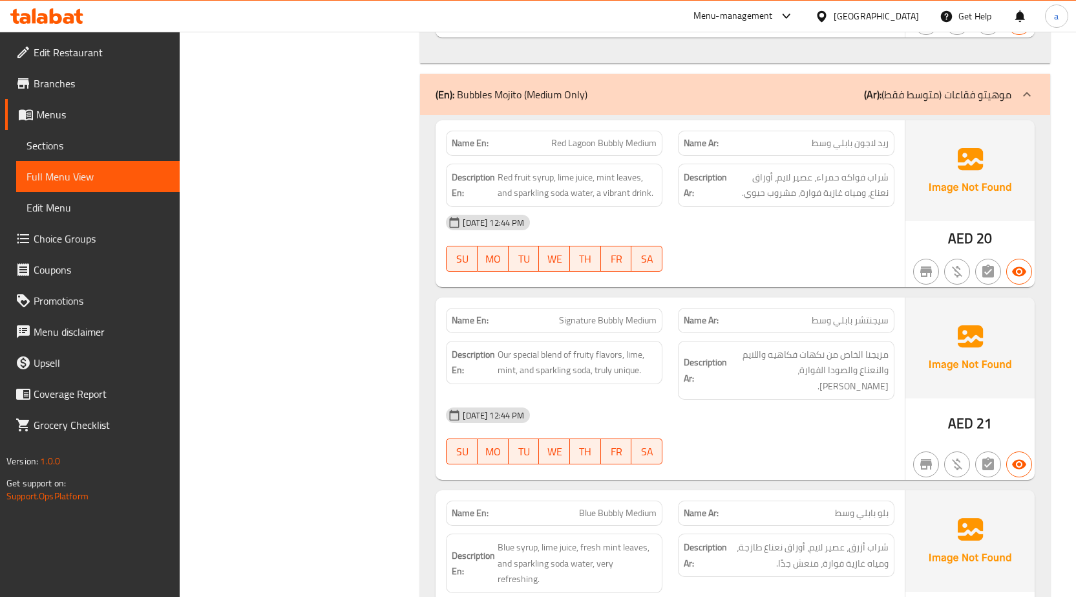
scroll to position [8793, 0]
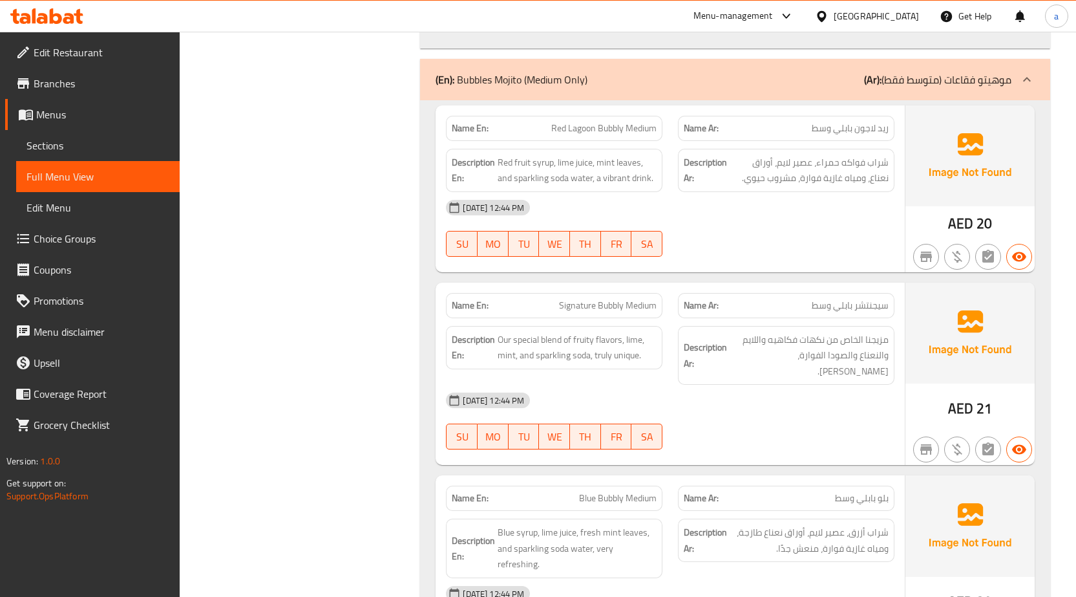
click at [618, 299] on span "Signature Bubbly Medium" at bounding box center [608, 306] width 98 height 14
copy span "Signature Bubbly Medium"
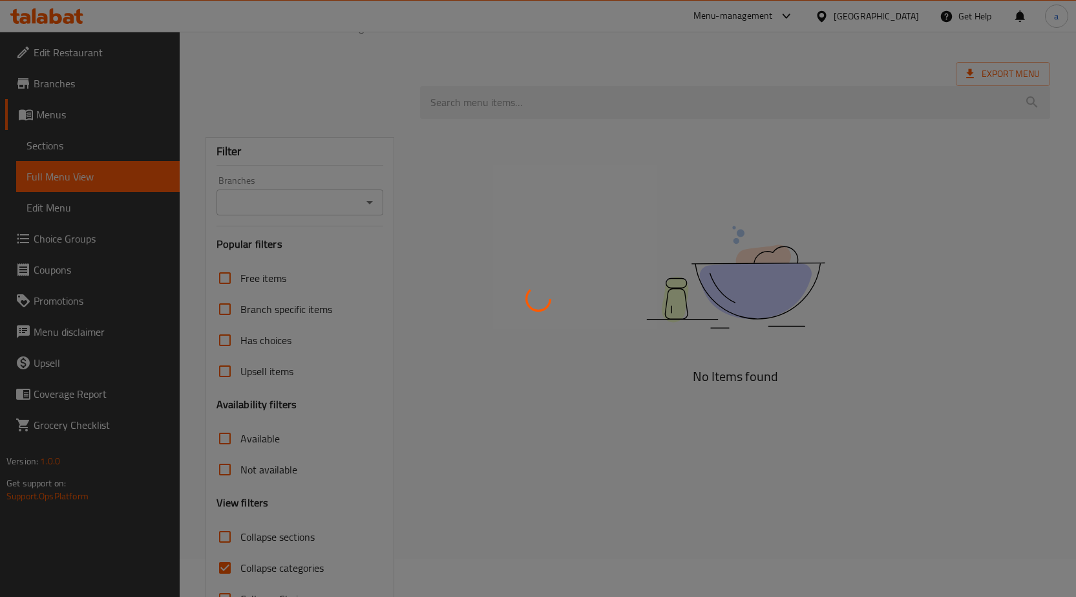
scroll to position [82, 0]
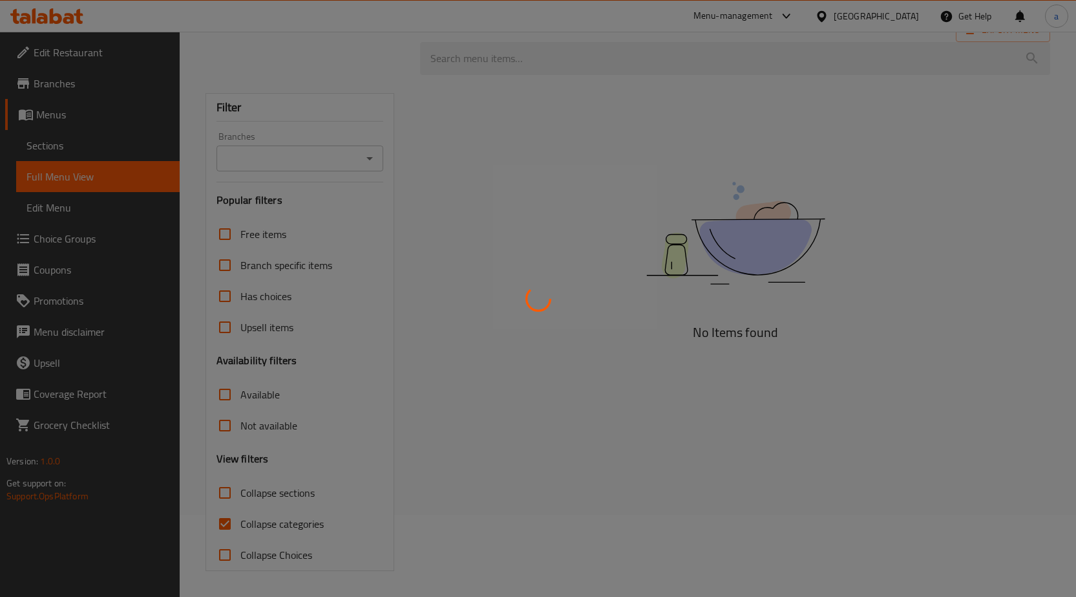
click at [96, 153] on div at bounding box center [538, 298] width 1076 height 597
click at [96, 152] on div at bounding box center [538, 298] width 1076 height 597
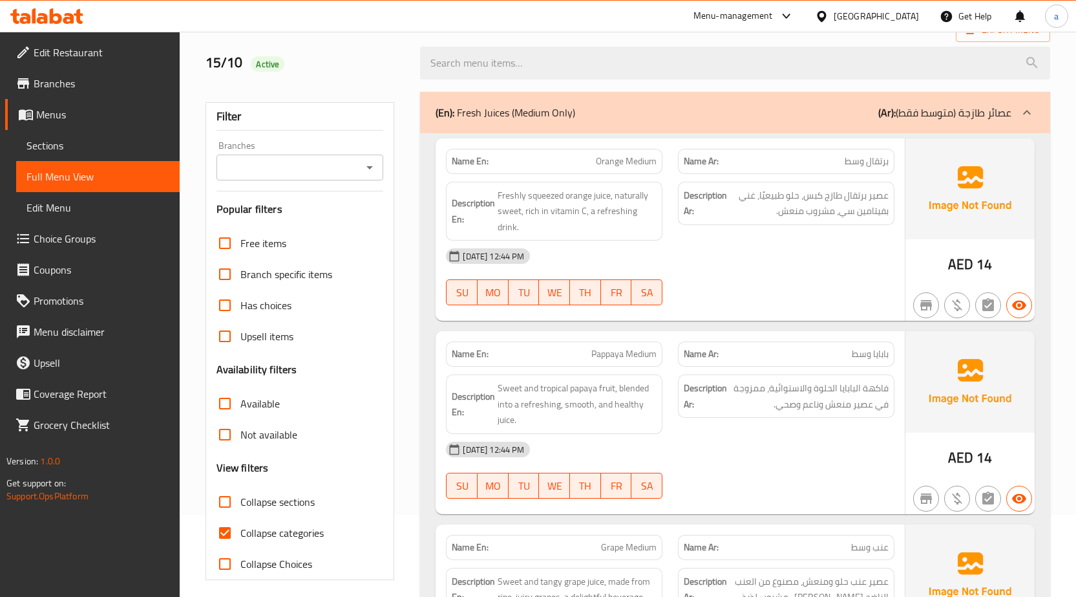
click at [96, 153] on span "Sections" at bounding box center [98, 146] width 143 height 16
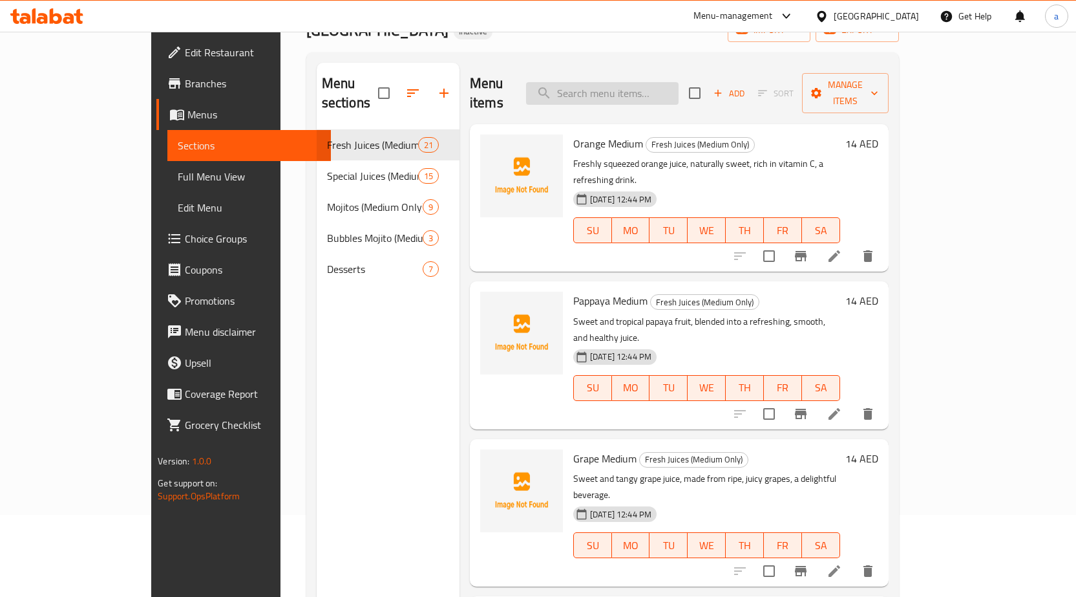
click at [664, 82] on input "search" at bounding box center [602, 93] width 153 height 23
paste input "Signature Bubbly Medium"
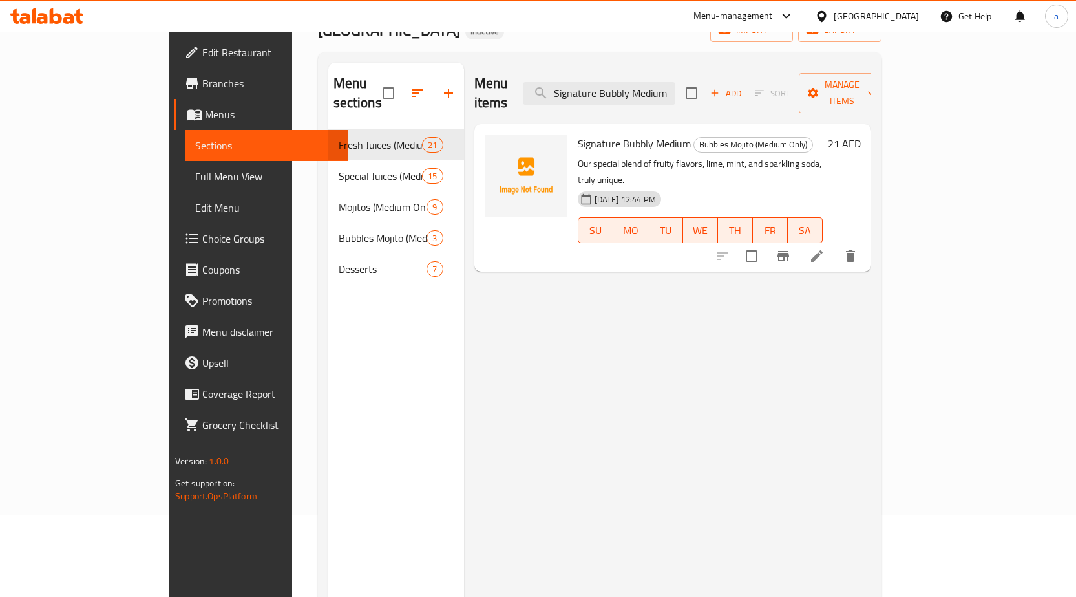
type input "Signature Bubbly Medium"
click at [825, 248] on icon at bounding box center [817, 256] width 16 height 16
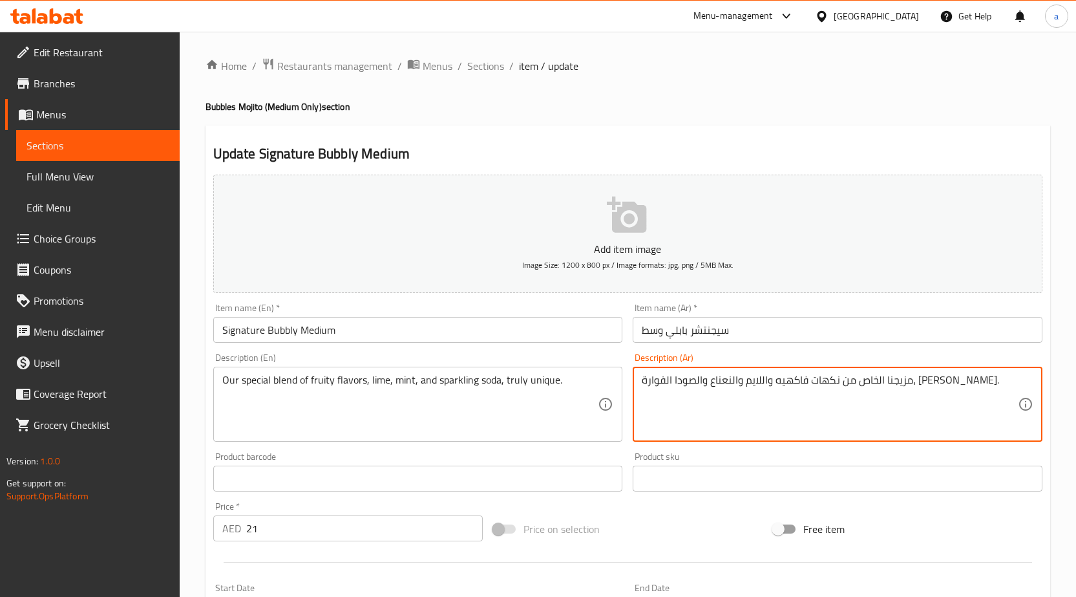
type textarea "مزيجنا الخاص من نكهات فاكهيه واللايم والنعناع والصودا الفوارة، [PERSON_NAME]."
click at [898, 459] on div "Product sku Product sku" at bounding box center [838, 471] width 410 height 39
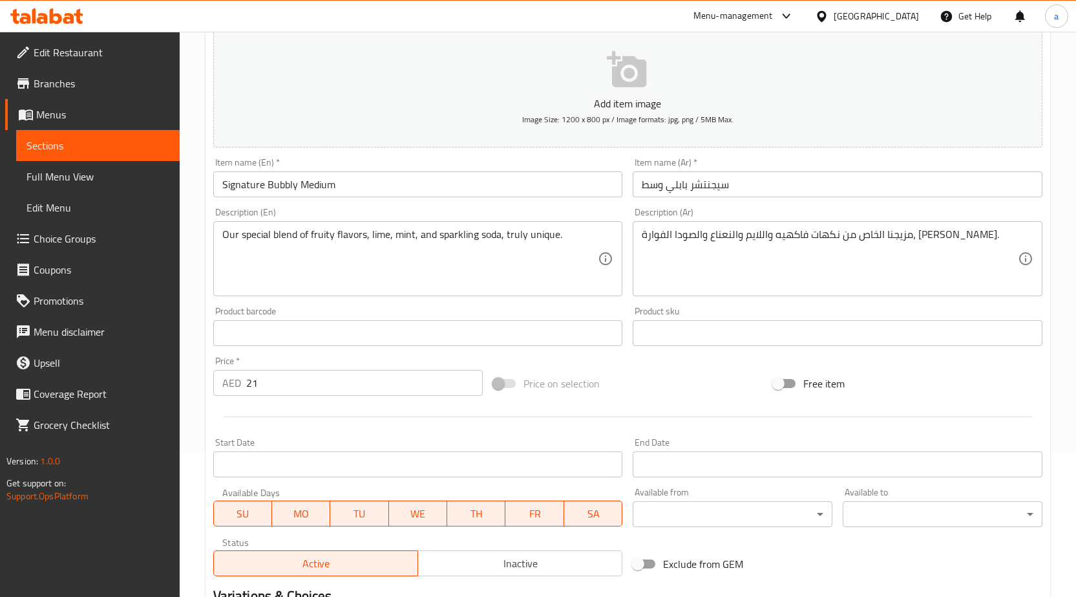
scroll to position [259, 0]
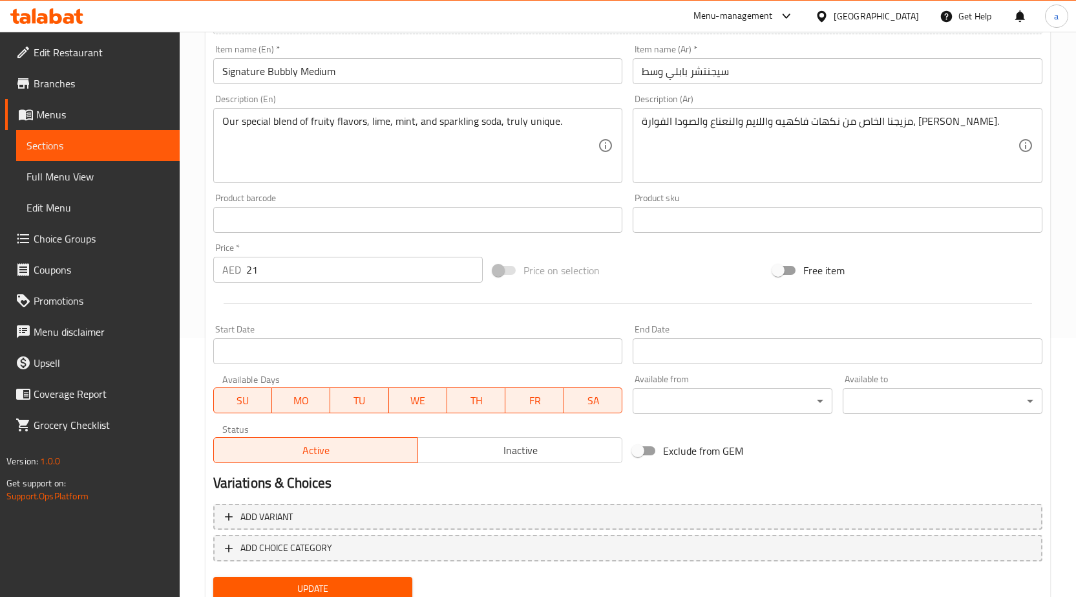
click at [312, 588] on span "Update" at bounding box center [313, 589] width 179 height 16
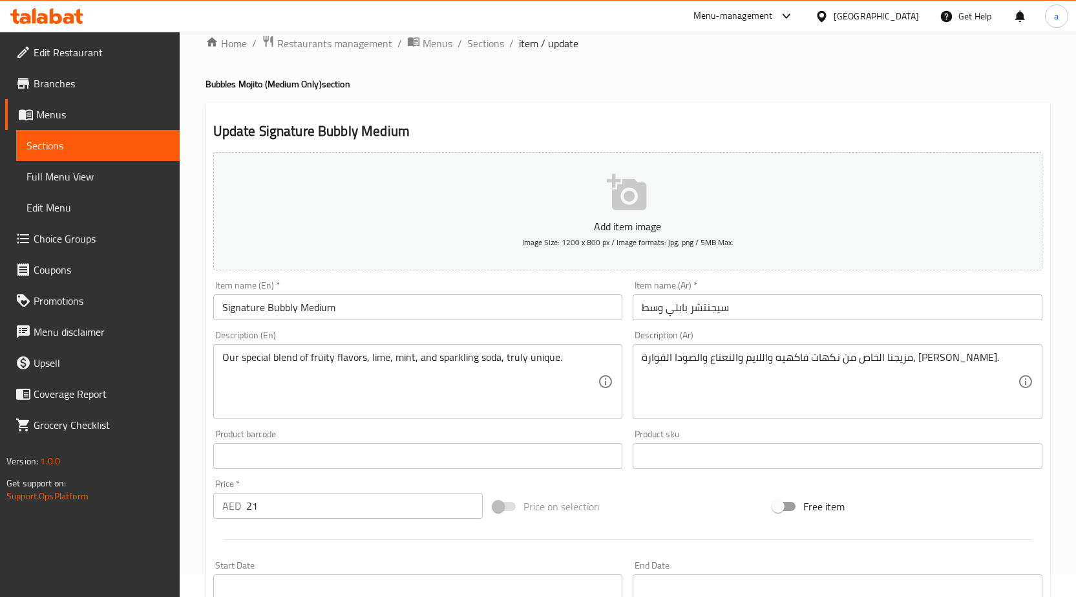
scroll to position [0, 0]
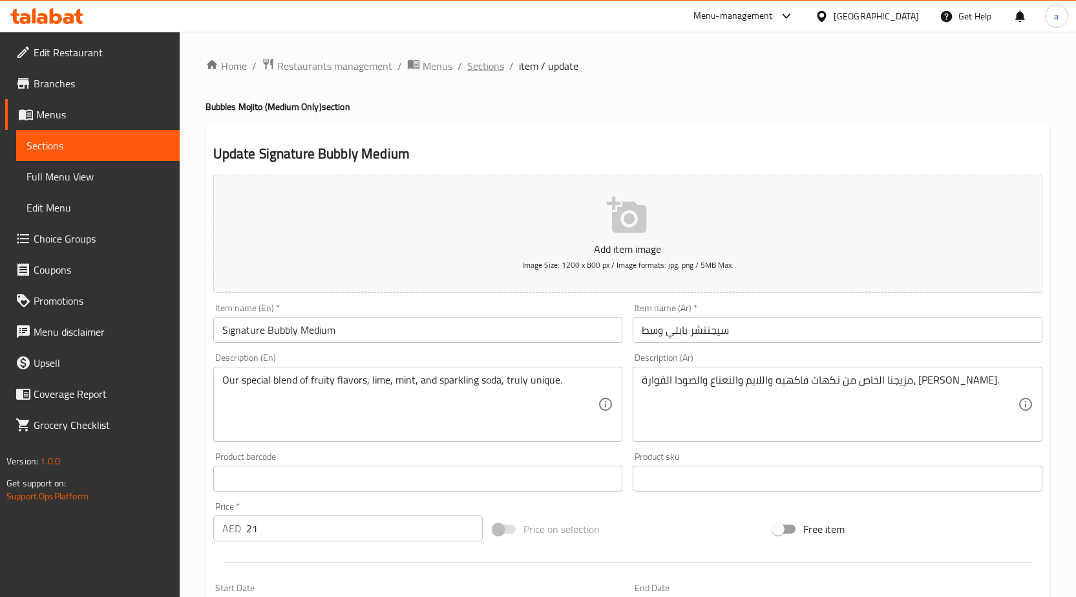
click at [482, 67] on span "Sections" at bounding box center [485, 66] width 37 height 16
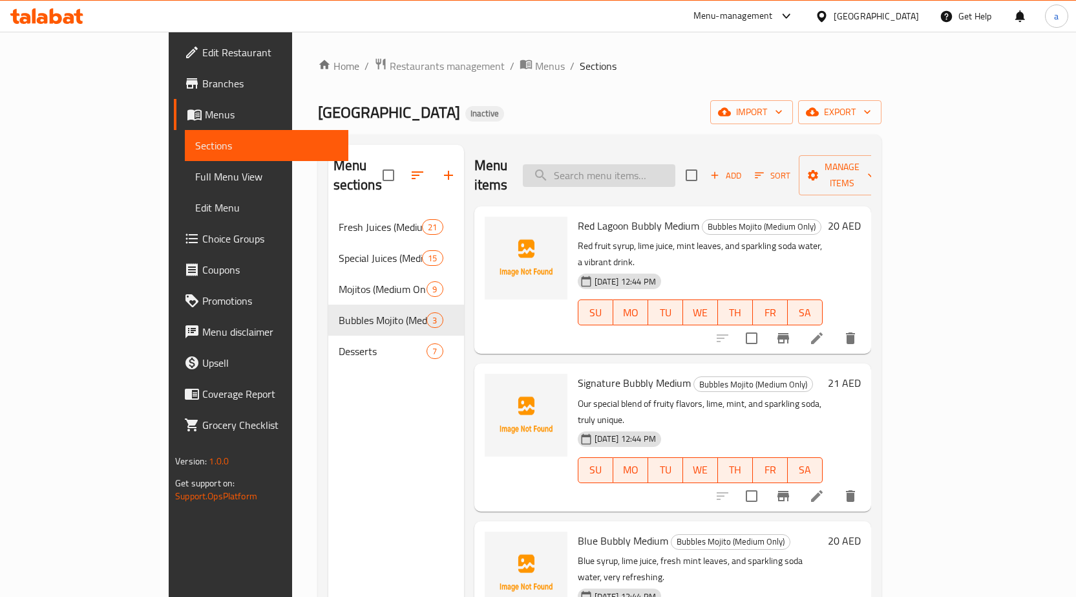
click at [659, 171] on input "search" at bounding box center [599, 175] width 153 height 23
paste input "Delicios"
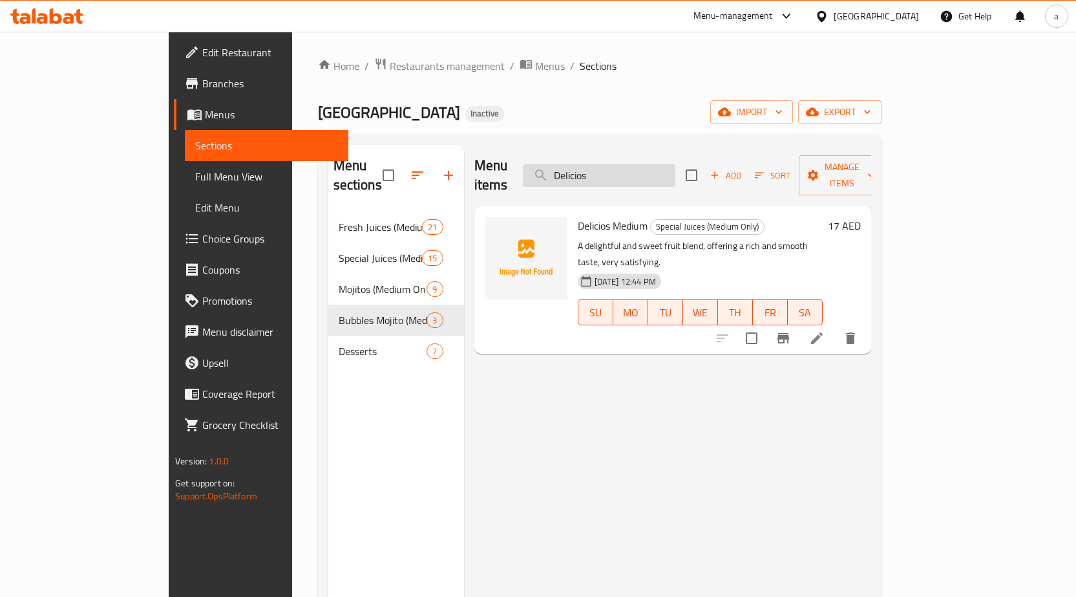
type input "Delicios"
click at [825, 330] on icon at bounding box center [817, 338] width 16 height 16
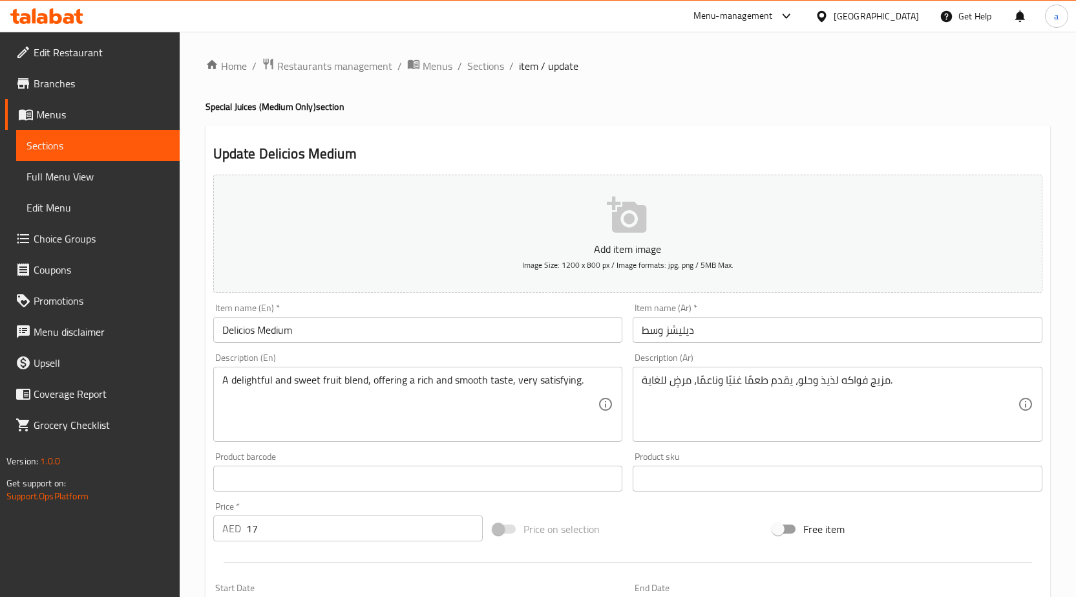
click at [670, 336] on input "ديليشز وسط" at bounding box center [838, 330] width 410 height 26
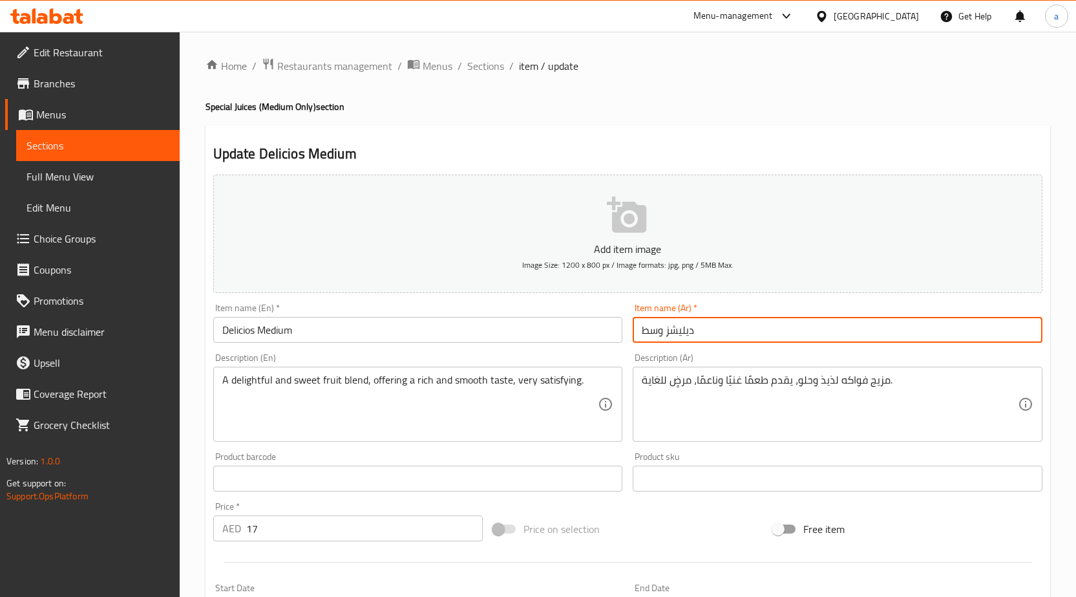
click at [670, 336] on input "ديليشز وسط" at bounding box center [838, 330] width 410 height 26
click at [1027, 336] on input "ديليشز وسط" at bounding box center [838, 330] width 410 height 26
paste input "يوس"
type input "ديليسيوس وسط"
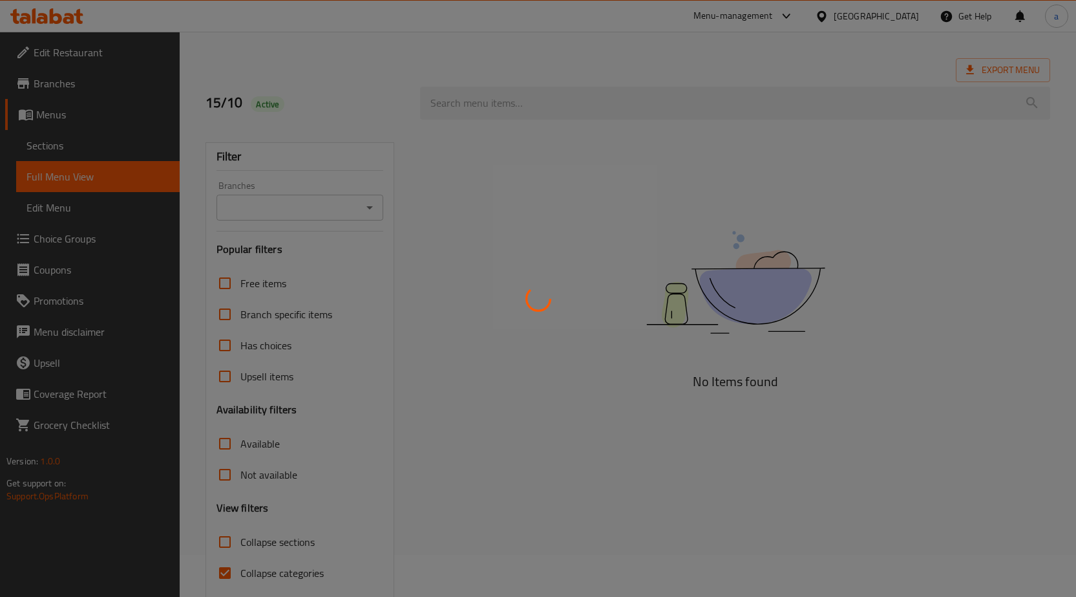
scroll to position [91, 0]
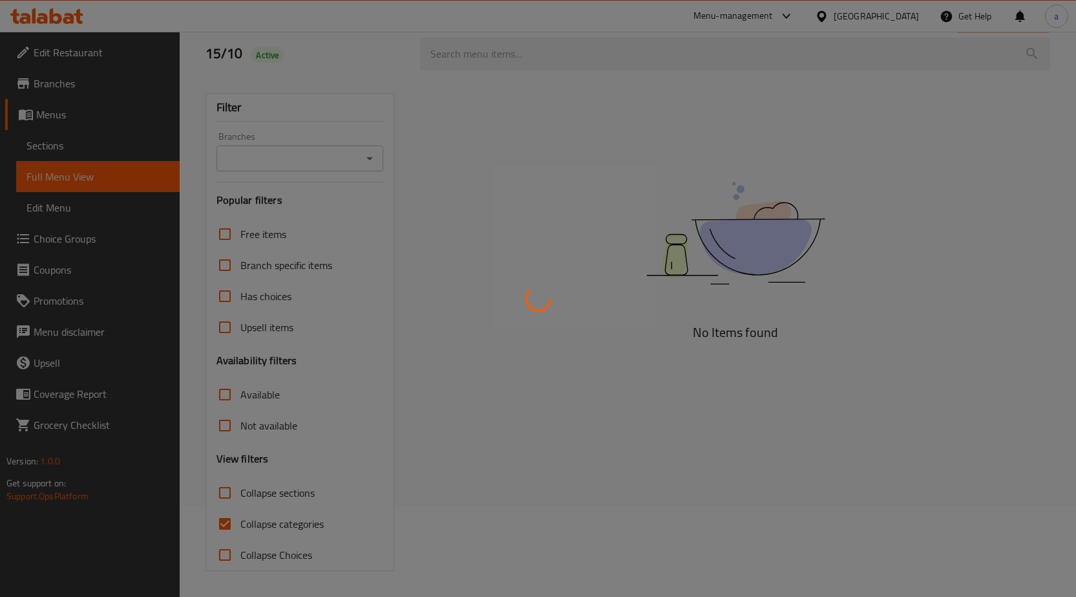
click at [226, 526] on div at bounding box center [538, 298] width 1076 height 597
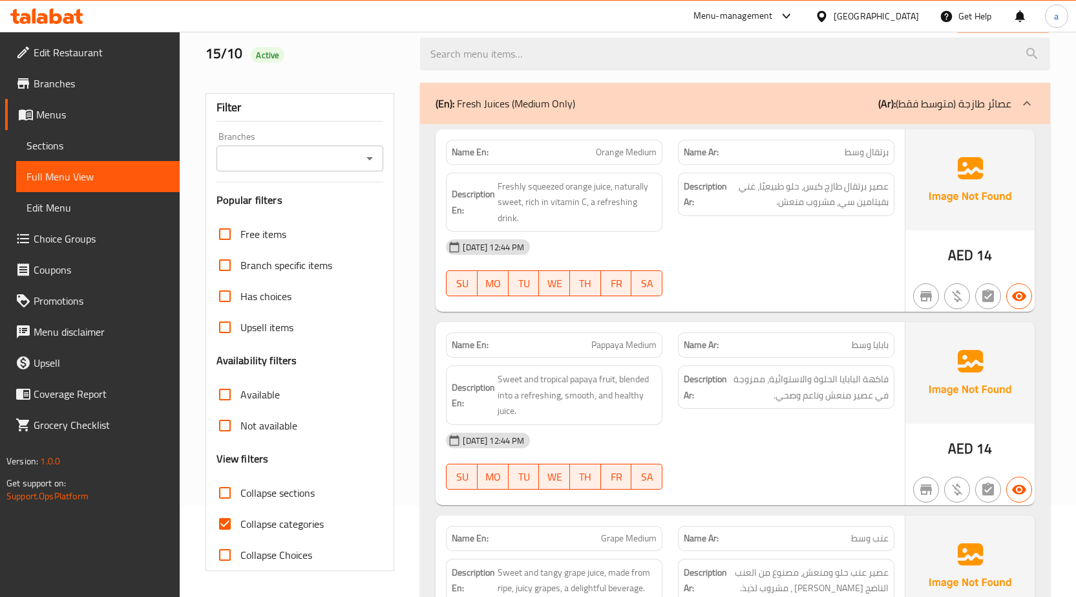
click at [234, 525] on input "Collapse categories" at bounding box center [224, 523] width 31 height 31
checkbox input "false"
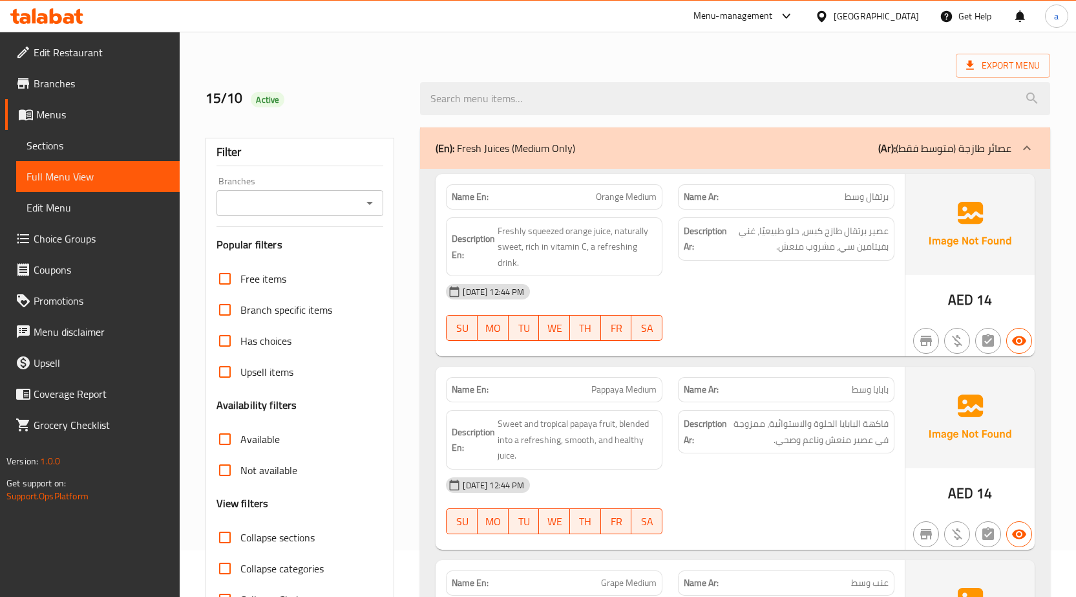
scroll to position [0, 0]
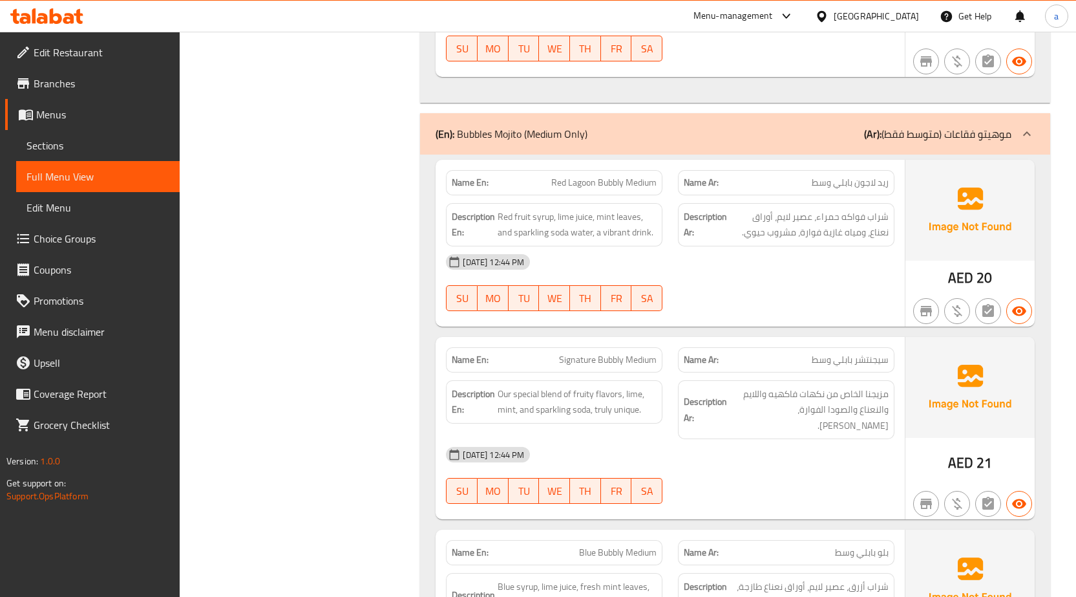
click at [827, 439] on div "[DATE] 12:44 PM SU MO TU WE TH FR SA" at bounding box center [670, 475] width 464 height 72
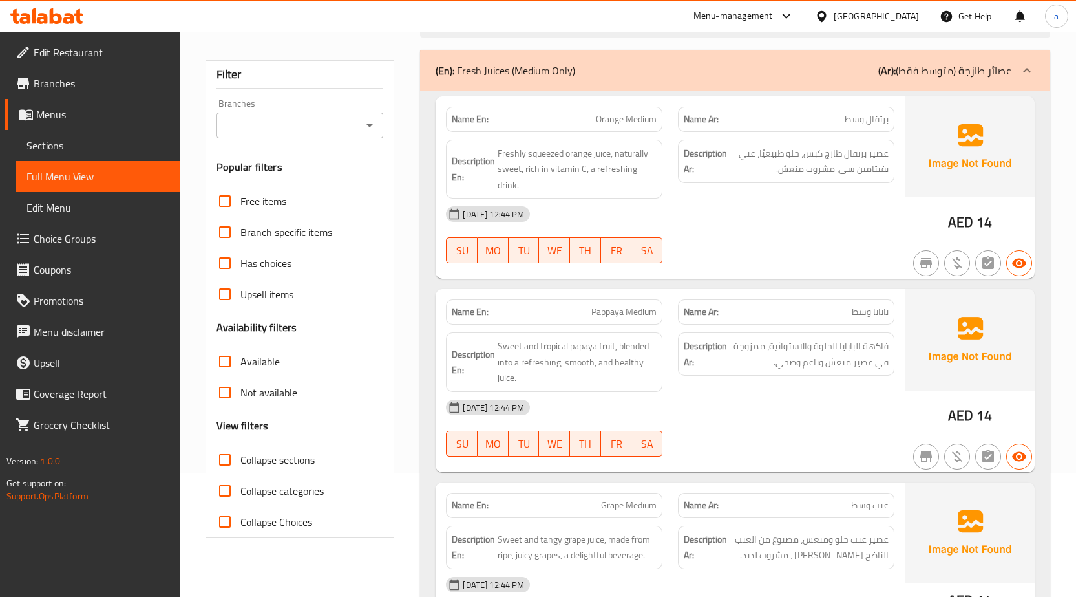
scroll to position [129, 0]
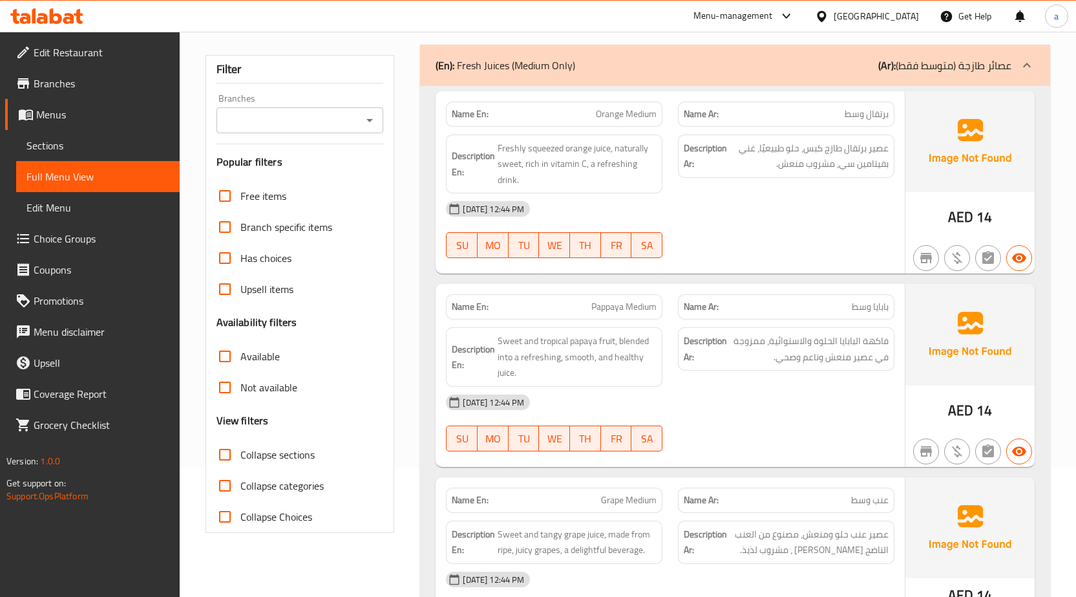
click at [451, 186] on div "Description En: Freshly squeezed orange juice, naturally sweet, rich in vitamin…" at bounding box center [554, 163] width 217 height 59
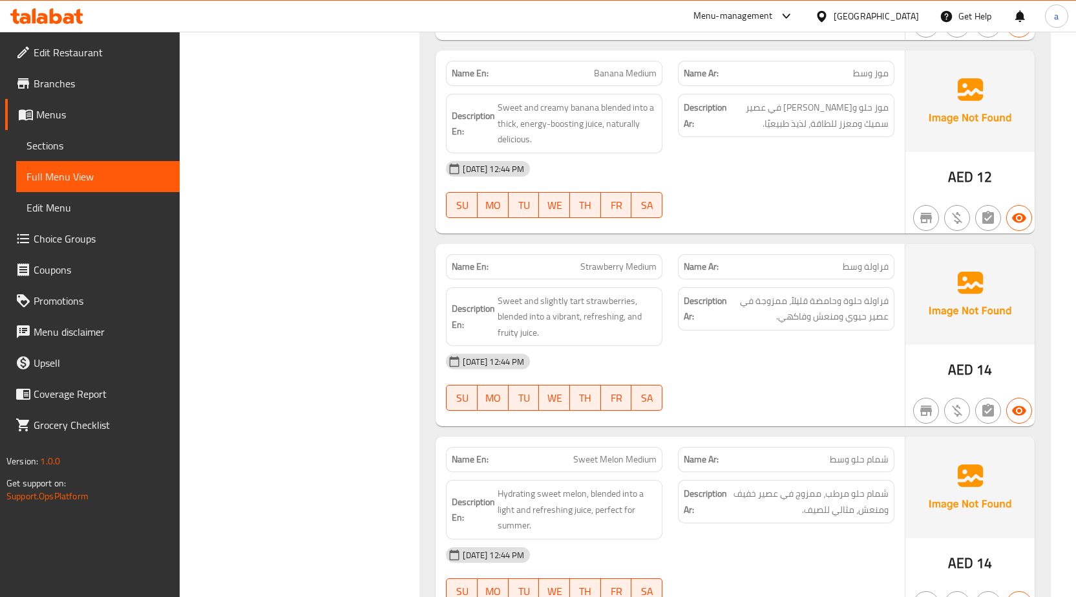
scroll to position [699, 0]
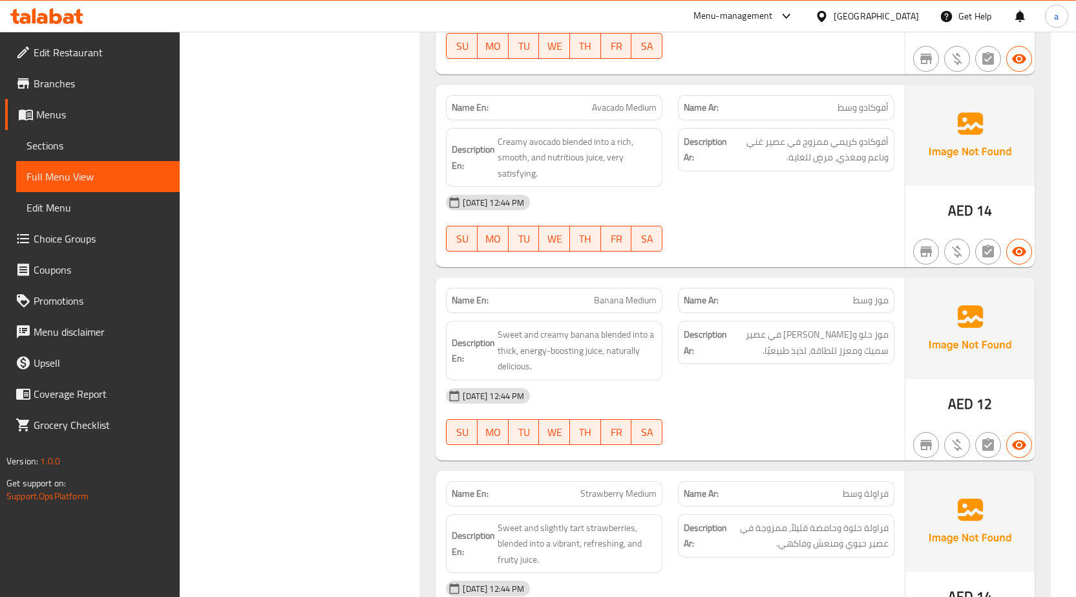
click at [619, 303] on span "Banana Medium" at bounding box center [625, 301] width 63 height 14
copy span "Banana Medium"
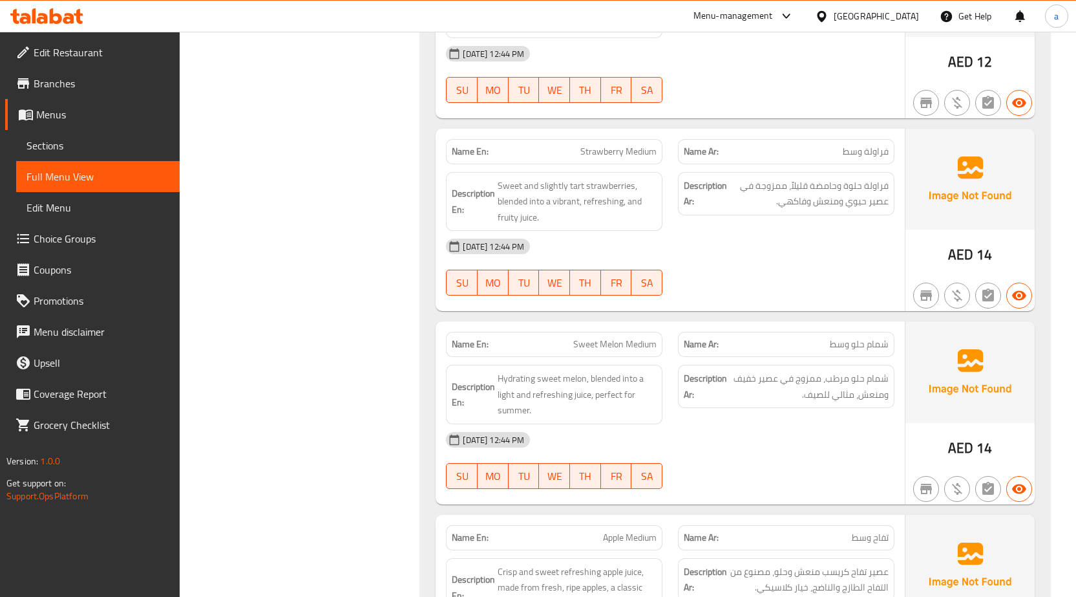
scroll to position [1216, 0]
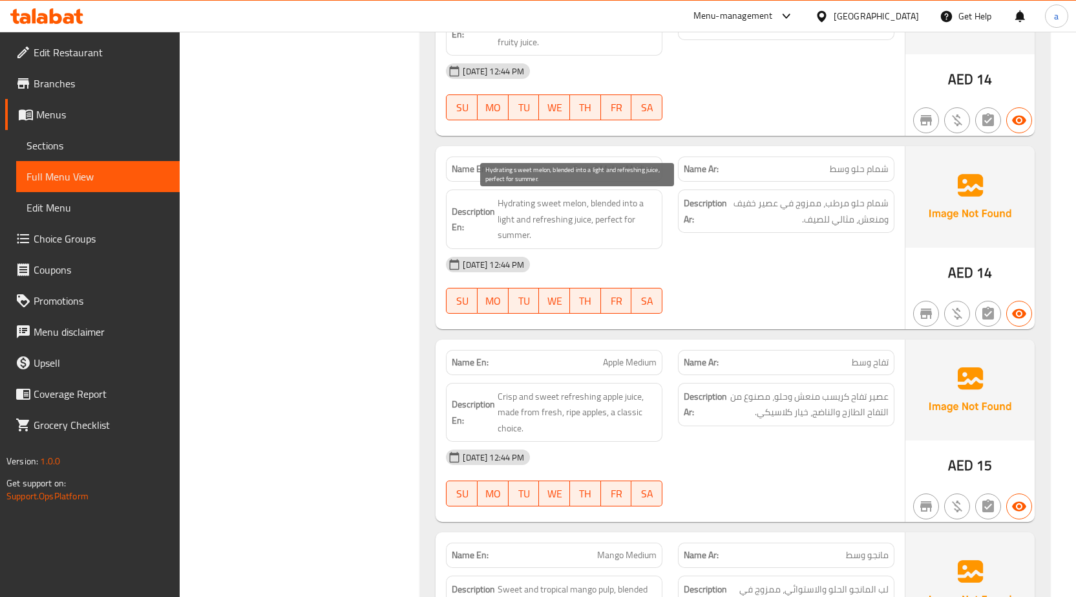
click at [605, 220] on span "Hydrating sweet melon, blended into a light and refreshing juice, perfect for s…" at bounding box center [577, 219] width 159 height 48
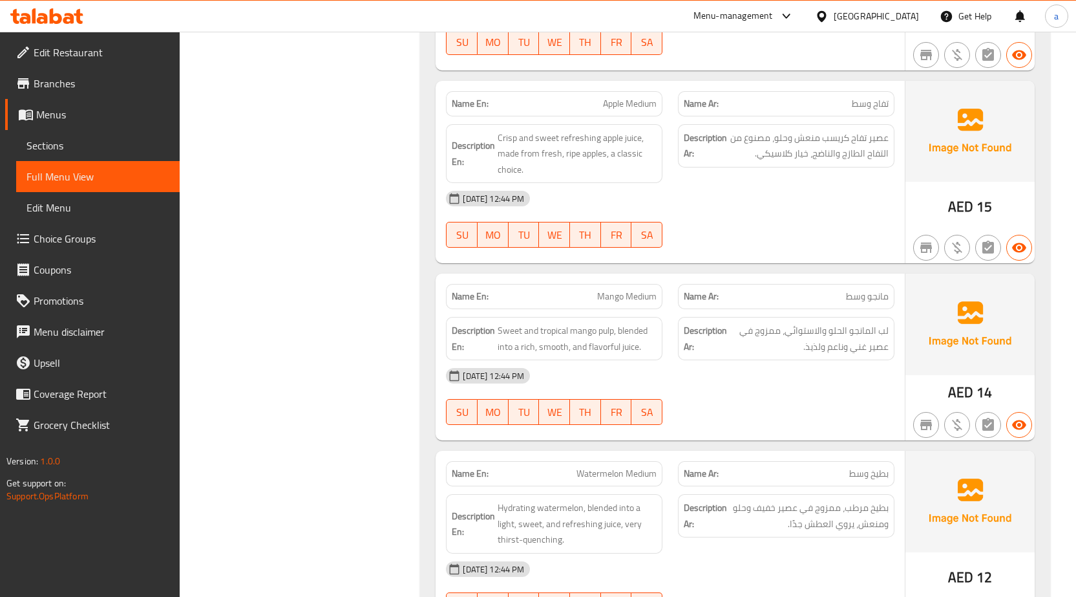
click at [607, 474] on span "Watermelon Medium" at bounding box center [617, 474] width 80 height 14
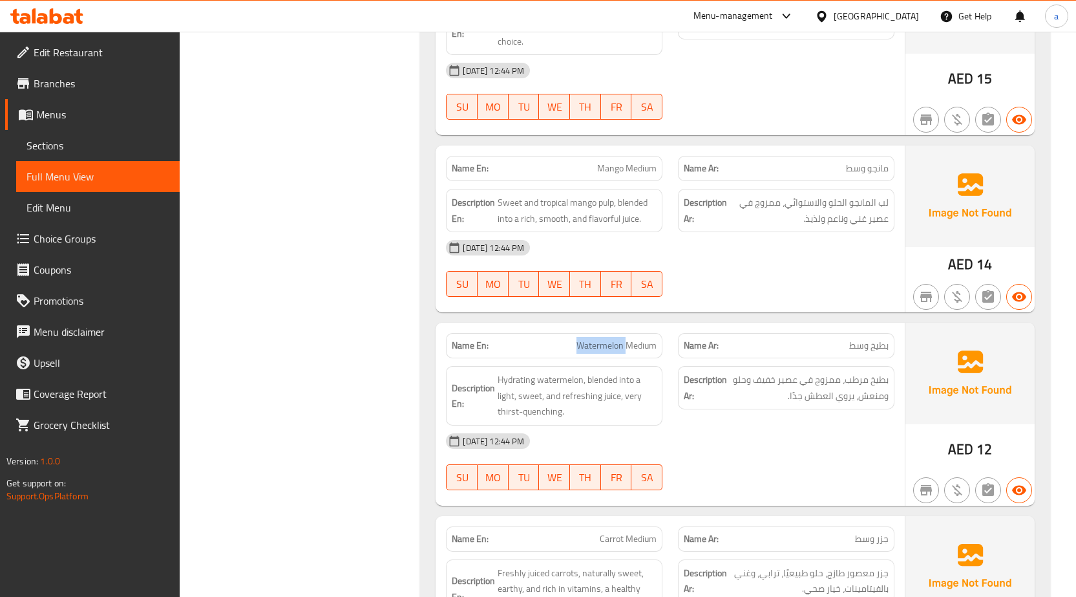
scroll to position [1604, 0]
click at [617, 348] on span "Watermelon Medium" at bounding box center [617, 344] width 80 height 14
click at [888, 344] on span "بطيخ وسط" at bounding box center [869, 344] width 39 height 14
click at [883, 343] on span "بطيخ وسط" at bounding box center [869, 344] width 39 height 14
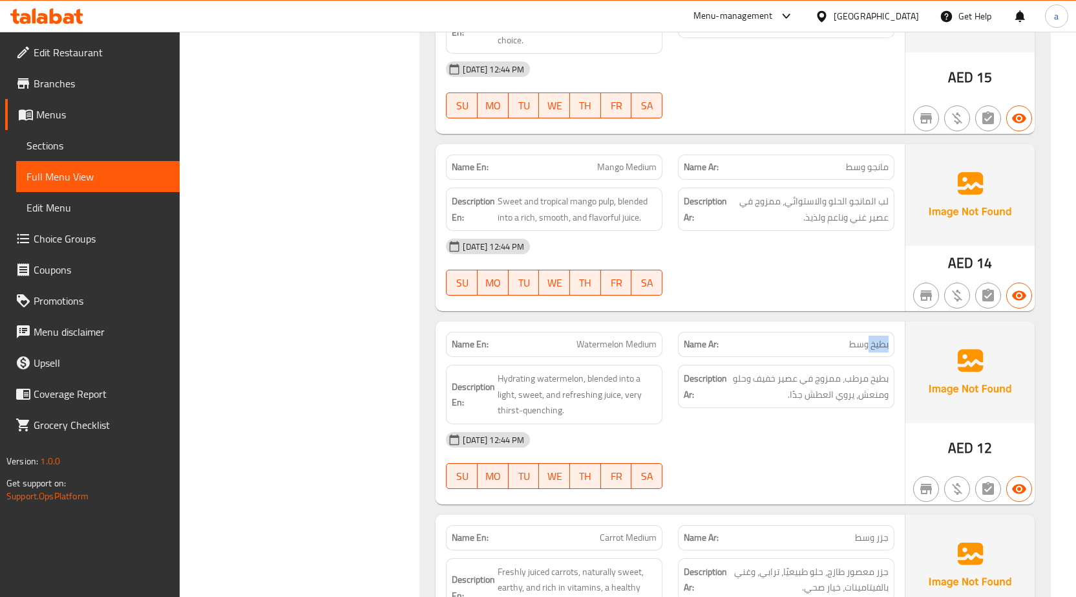
click at [883, 343] on span "بطيخ وسط" at bounding box center [869, 344] width 39 height 14
click at [802, 390] on span "بطيخ مرطب، ممزوج في عصير خفيف وحلو ومنعش، يروي العطش جدًا." at bounding box center [809, 386] width 159 height 32
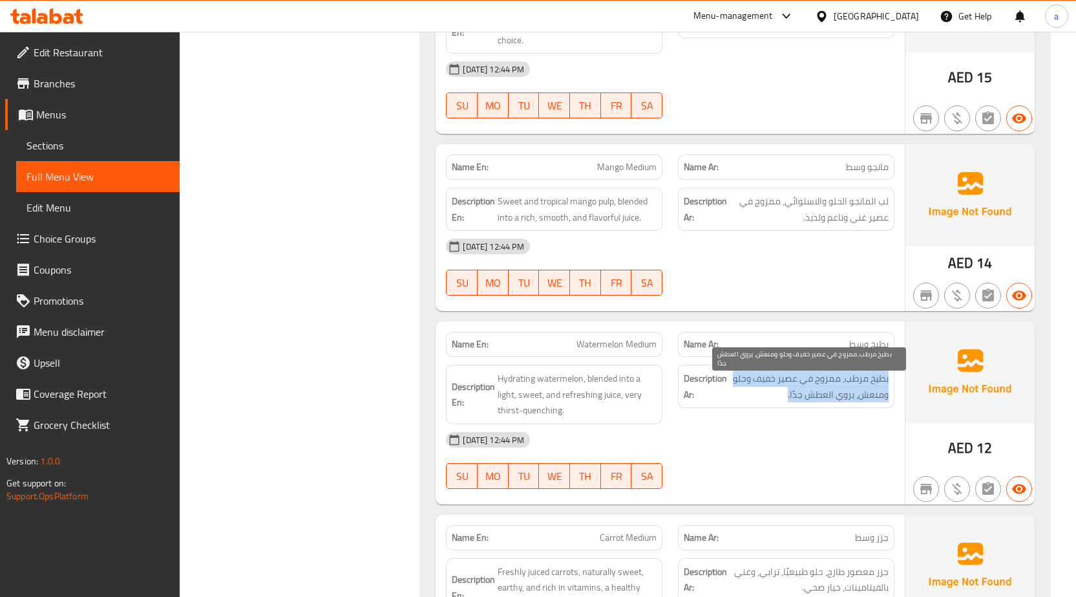
click at [802, 390] on span "بطيخ مرطب، ممزوج في عصير خفيف وحلو ومنعش، يروي العطش جدًا." at bounding box center [809, 386] width 159 height 32
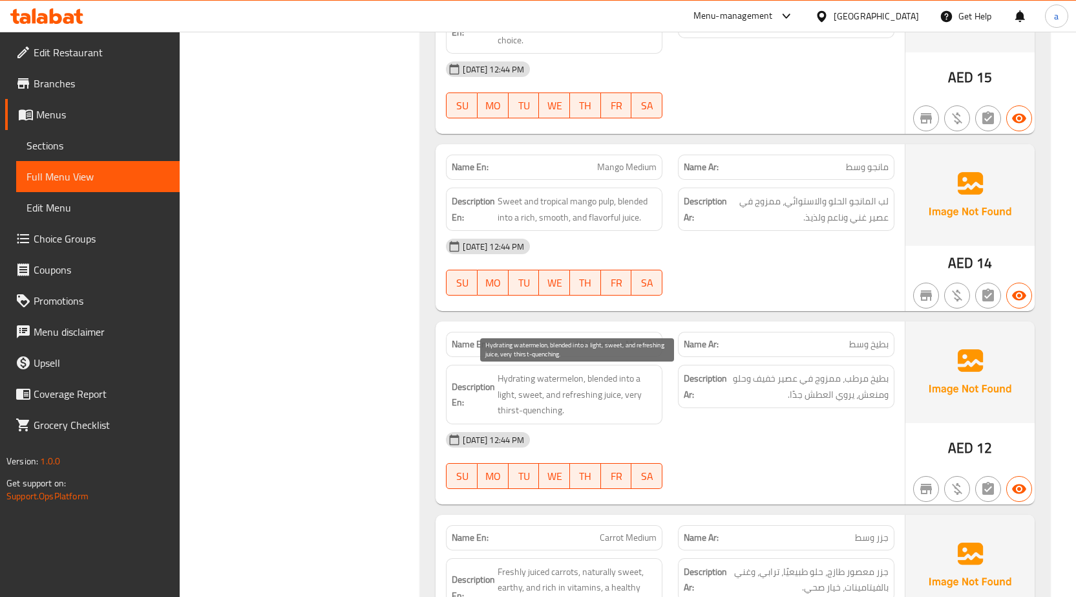
click at [579, 382] on span "Hydrating watermelon, blended into a light, sweet, and refreshing juice, very t…" at bounding box center [577, 394] width 159 height 48
click at [601, 385] on span "Hydrating watermelon, blended into a light, sweet, and refreshing juice, very t…" at bounding box center [577, 394] width 159 height 48
click at [602, 385] on span "Hydrating watermelon, blended into a light, sweet, and refreshing juice, very t…" at bounding box center [577, 394] width 159 height 48
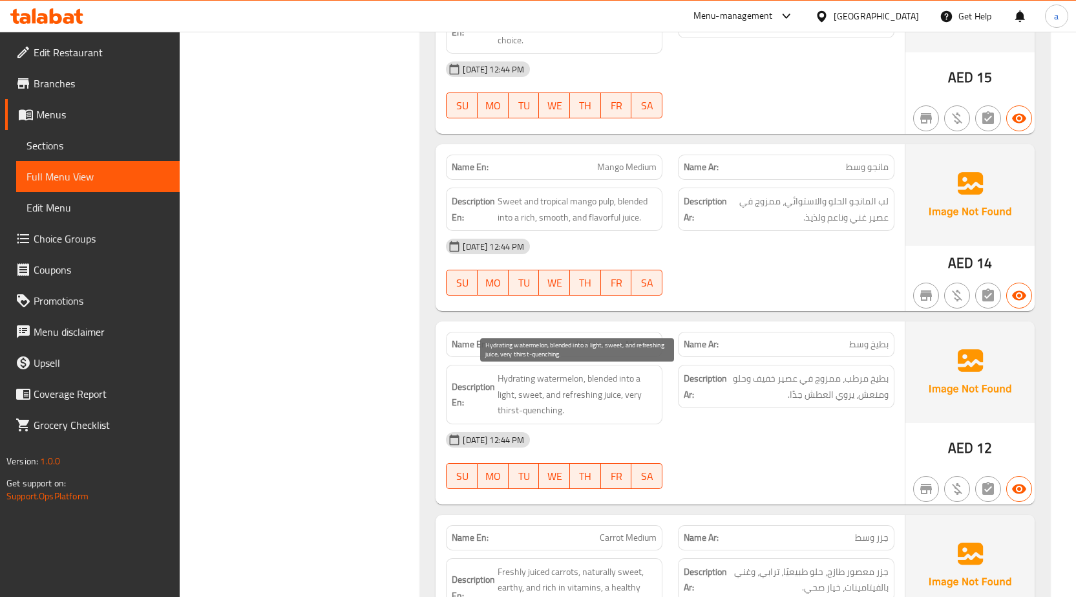
click at [632, 380] on span "Hydrating watermelon, blended into a light, sweet, and refreshing juice, very t…" at bounding box center [577, 394] width 159 height 48
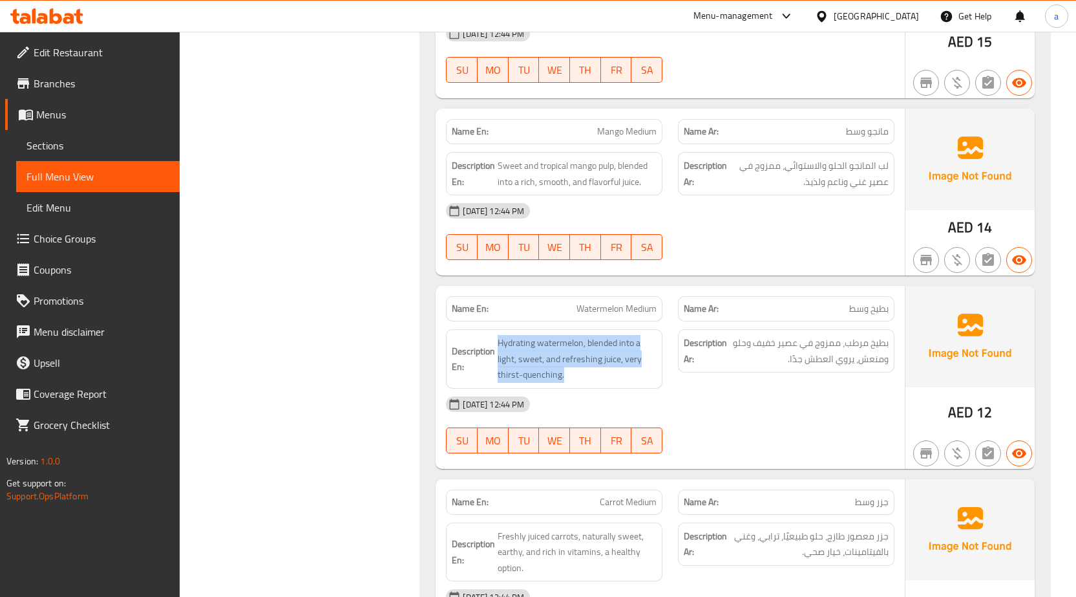
scroll to position [1669, 0]
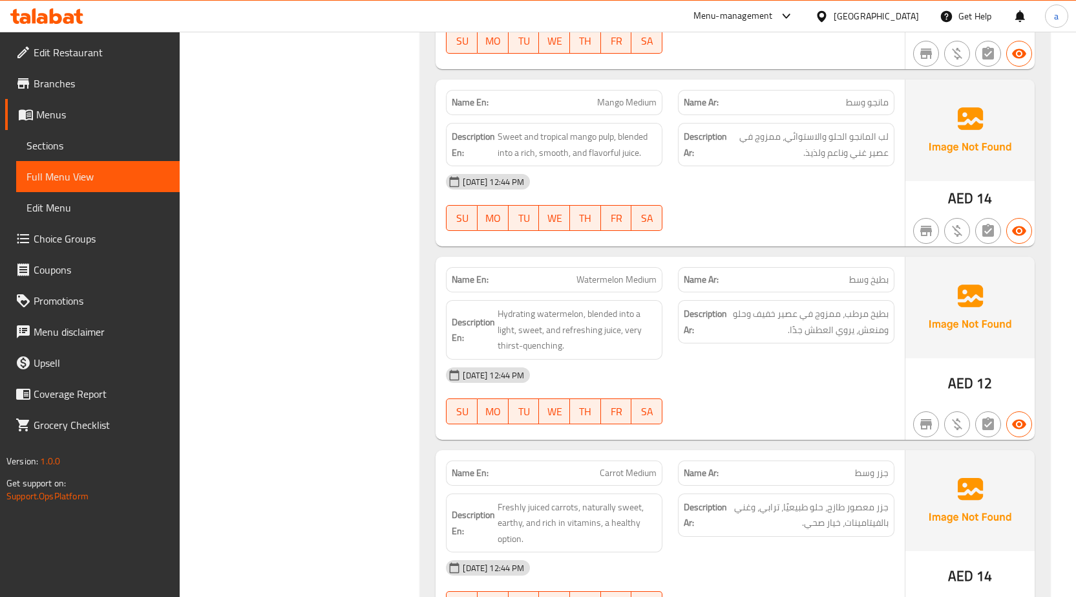
click at [847, 471] on p "Name Ar: جزر وسط" at bounding box center [786, 473] width 205 height 14
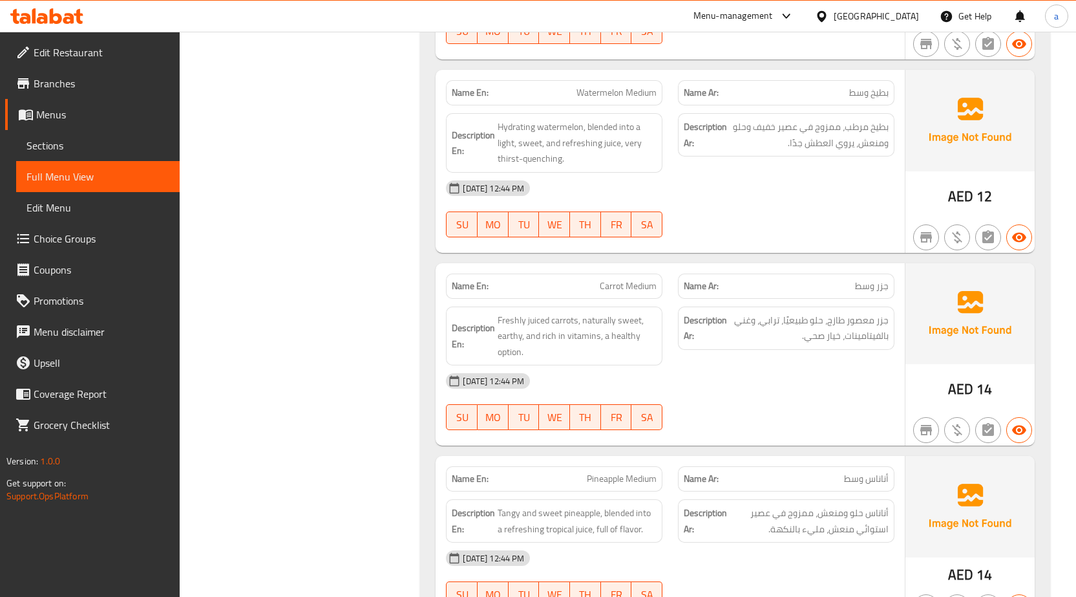
scroll to position [1863, 0]
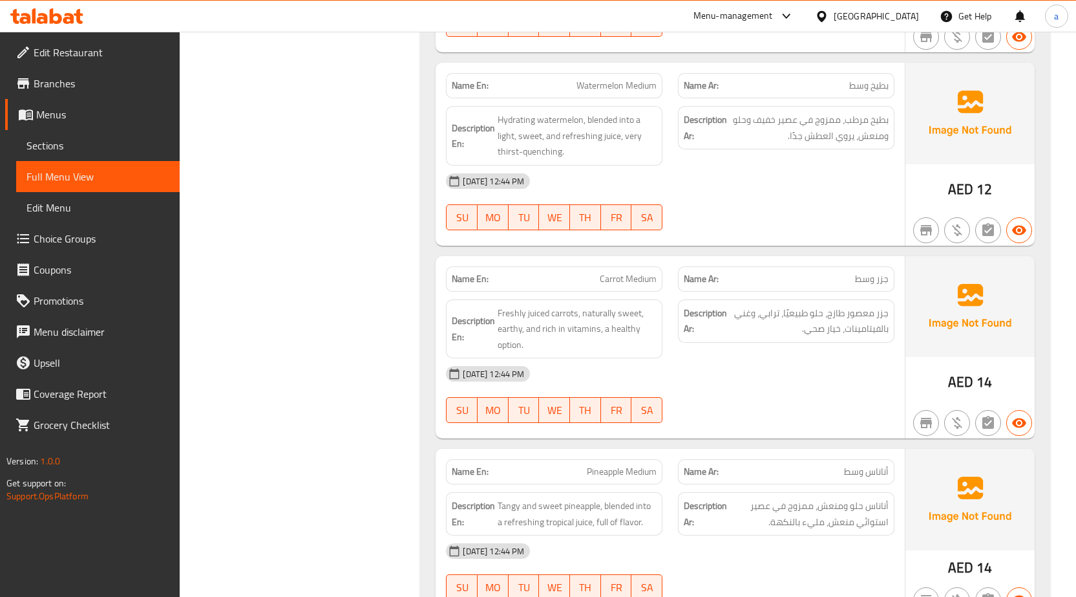
click at [857, 276] on span "جزر وسط" at bounding box center [872, 279] width 34 height 14
click at [648, 276] on span "Carrot Medium" at bounding box center [628, 279] width 57 height 14
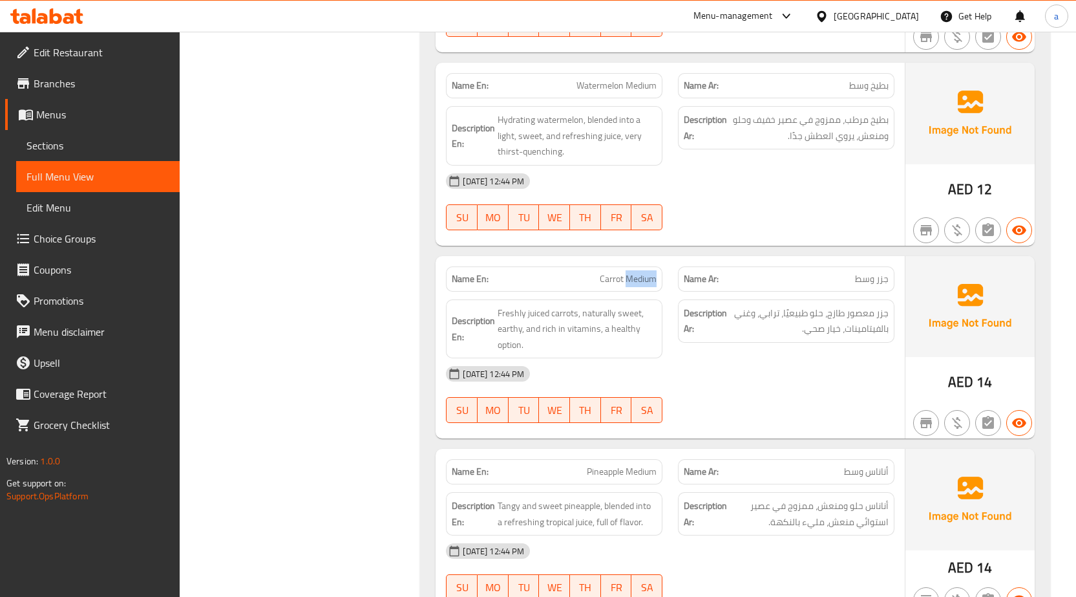
click at [648, 276] on span "Carrot Medium" at bounding box center [628, 279] width 57 height 14
click at [576, 314] on span "Freshly juiced carrots, naturally sweet, earthy, and rich in vitamins, a health…" at bounding box center [577, 329] width 159 height 48
click at [517, 320] on span "Freshly juiced carrots, naturally sweet, earthy, and rich in vitamins, a health…" at bounding box center [577, 329] width 159 height 48
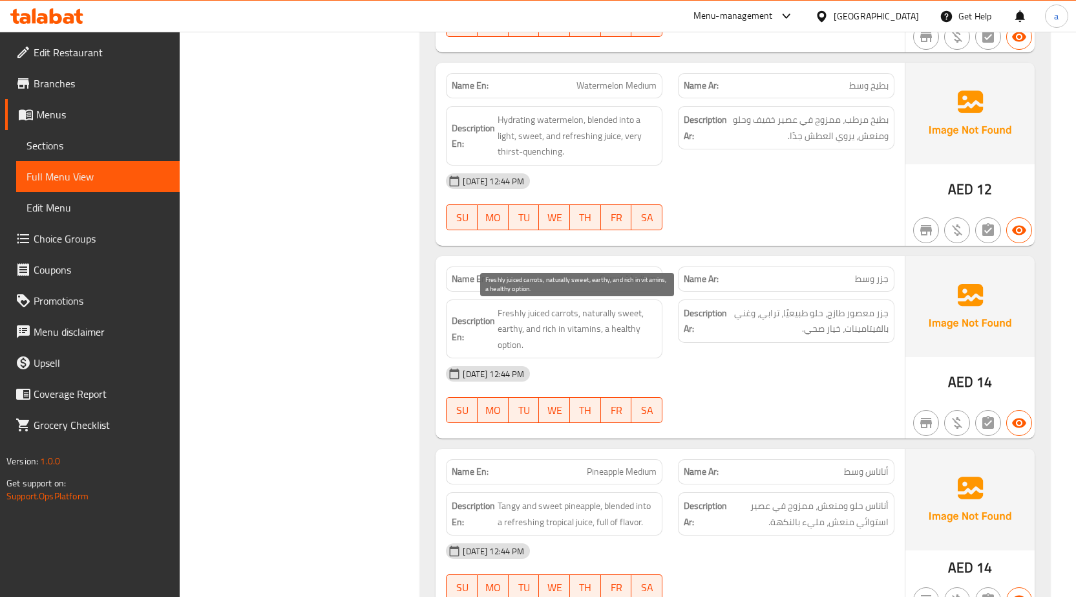
click at [612, 319] on span "Freshly juiced carrots, naturally sweet, earthy, and rich in vitamins, a health…" at bounding box center [577, 329] width 159 height 48
click at [634, 313] on span "Freshly juiced carrots, naturally sweet, earthy, and rich in vitamins, a health…" at bounding box center [577, 329] width 159 height 48
click at [523, 327] on span "Freshly juiced carrots, naturally sweet, earthy, and rich in vitamins, a health…" at bounding box center [577, 329] width 159 height 48
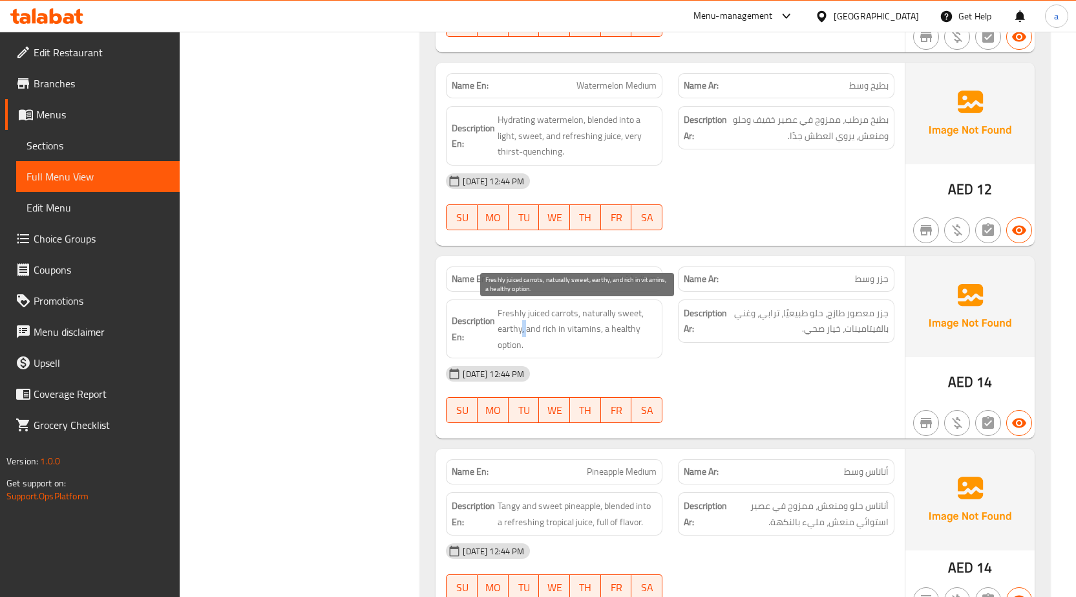
click at [523, 327] on span "Freshly juiced carrots, naturally sweet, earthy, and rich in vitamins, a health…" at bounding box center [577, 329] width 159 height 48
click at [553, 330] on span "Freshly juiced carrots, naturally sweet, earthy, and rich in vitamins, a health…" at bounding box center [577, 329] width 159 height 48
click at [616, 336] on span "Freshly juiced carrots, naturally sweet, earthy, and rich in vitamins, a health…" at bounding box center [577, 329] width 159 height 48
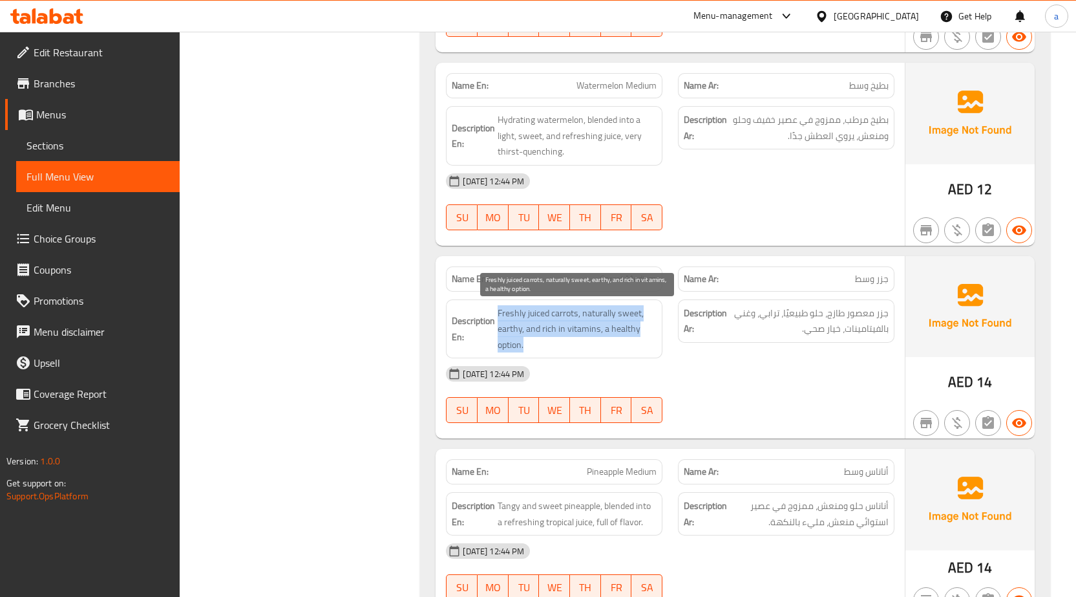
click at [616, 336] on span "Freshly juiced carrots, naturally sweet, earthy, and rich in vitamins, a health…" at bounding box center [577, 329] width 159 height 48
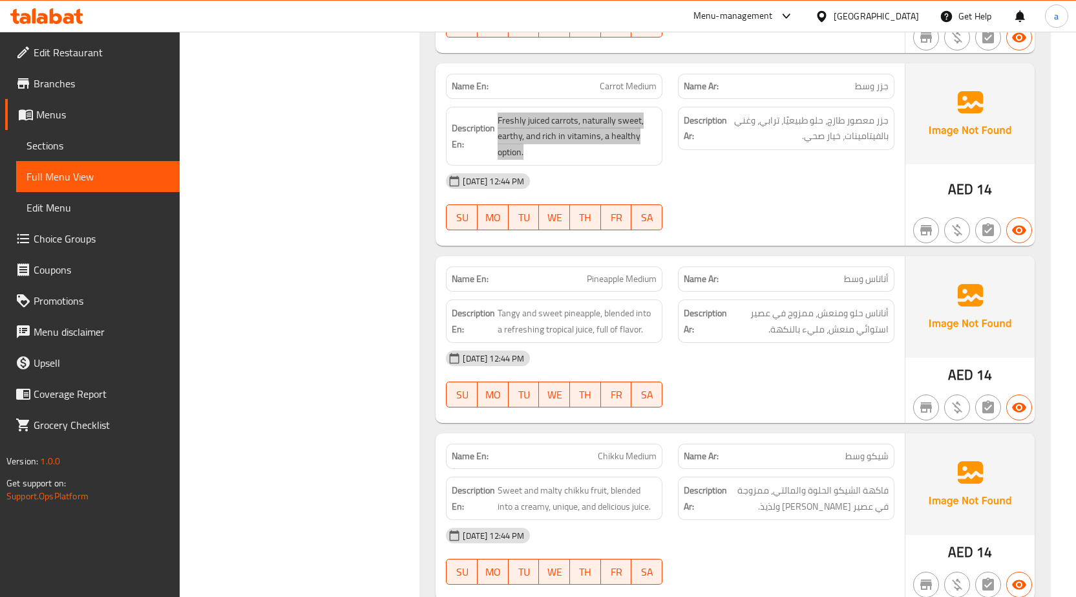
scroll to position [2057, 0]
click at [870, 279] on span "أناناس وسط" at bounding box center [866, 278] width 45 height 14
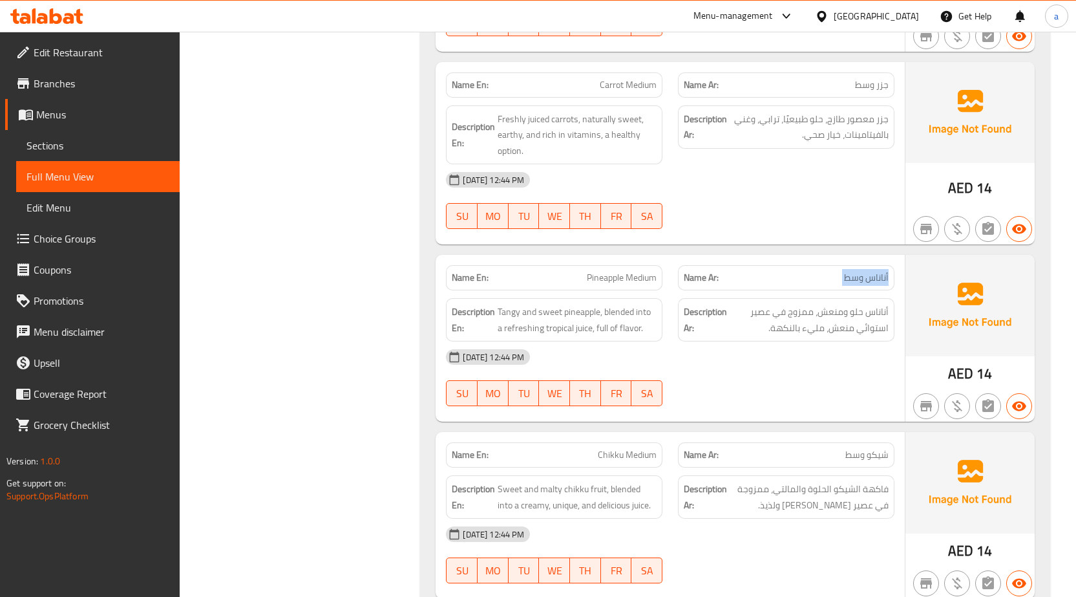
click at [870, 279] on span "أناناس وسط" at bounding box center [866, 278] width 45 height 14
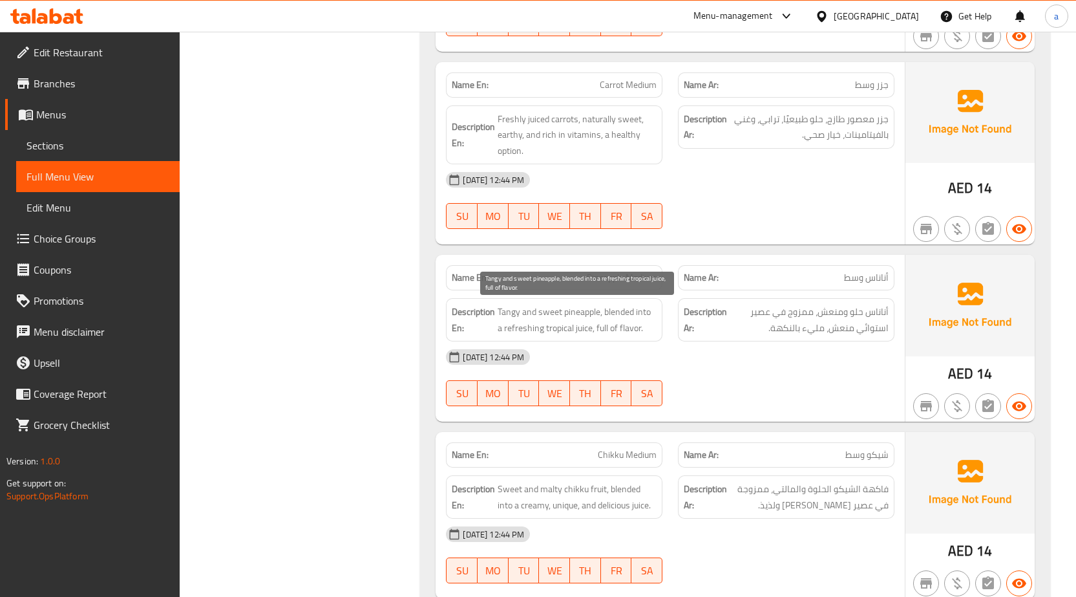
click at [525, 312] on span "Tangy and sweet pineapple, blended into a refreshing tropical juice, full of fl…" at bounding box center [577, 320] width 159 height 32
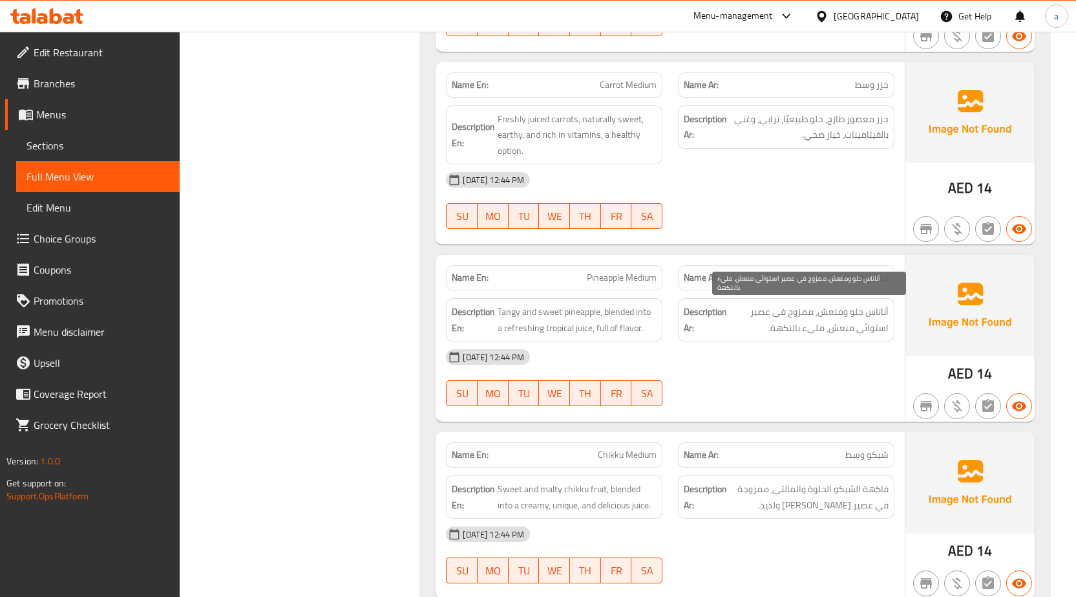
click at [833, 332] on span "أناناس حلو ومنعش، ممزوج في عصير استوائي منعش، مليء بالنكهة." at bounding box center [809, 320] width 159 height 32
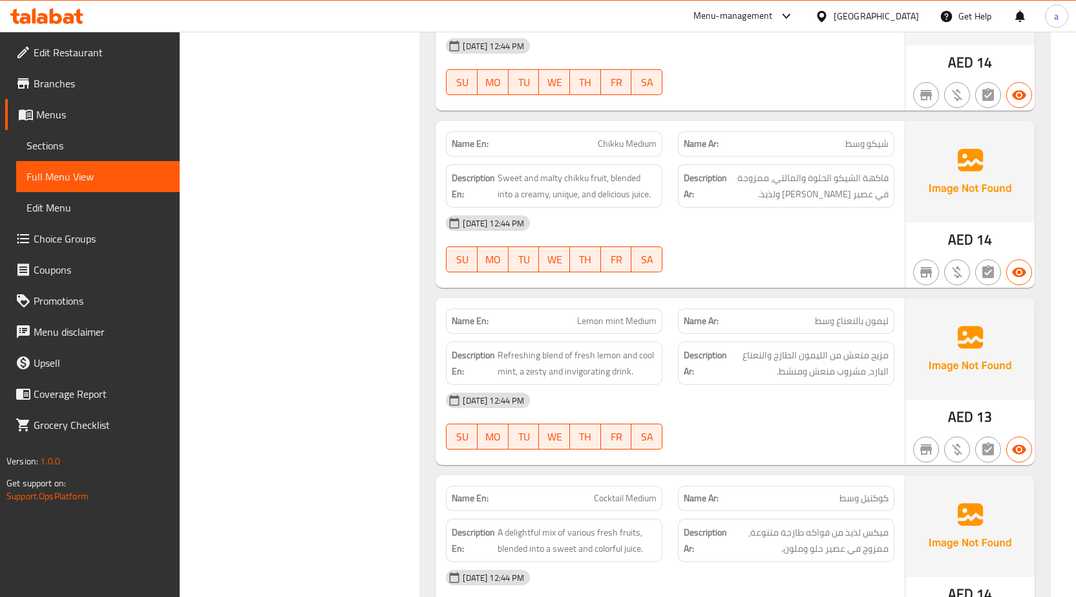
scroll to position [2380, 0]
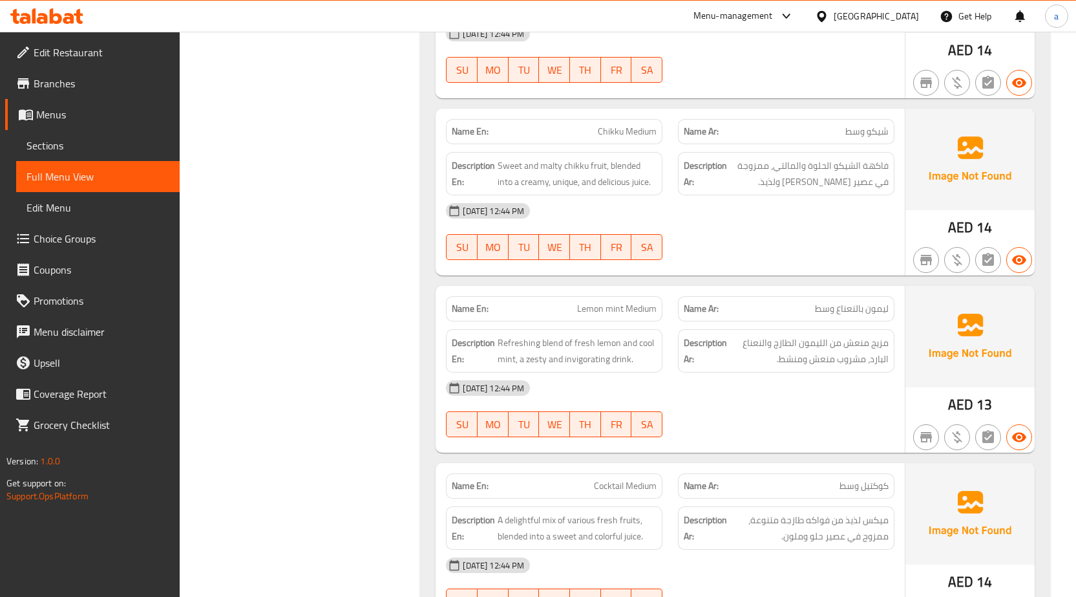
click at [883, 311] on span "ليمون بالنعناع وسط" at bounding box center [852, 309] width 74 height 14
click at [543, 344] on span "Refreshing blend of fresh lemon and cool mint, a zesty and invigorating drink." at bounding box center [577, 351] width 159 height 32
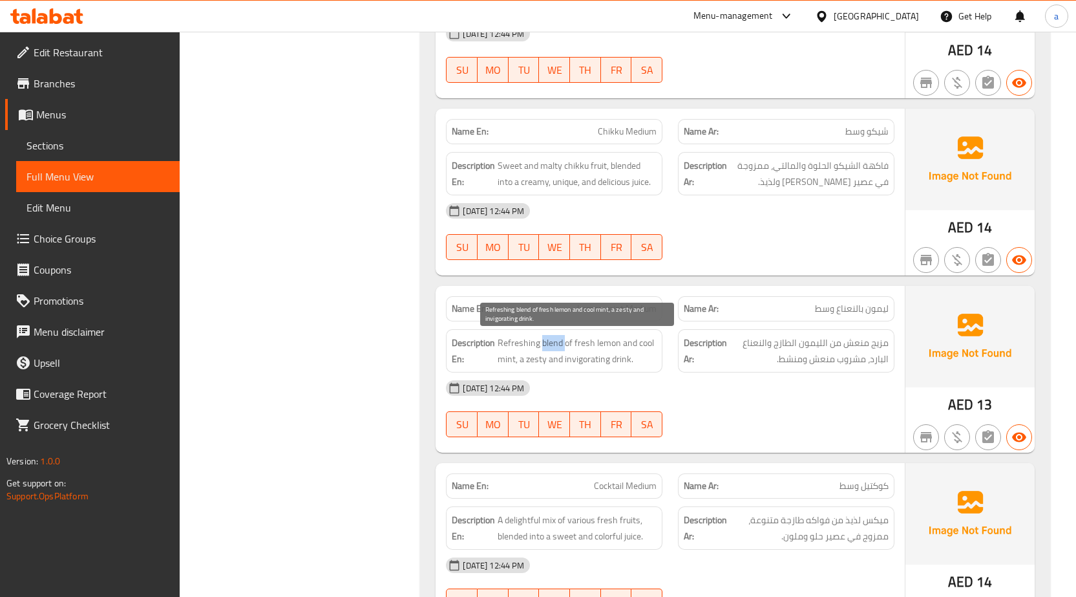
click at [543, 344] on span "Refreshing blend of fresh lemon and cool mint, a zesty and invigorating drink." at bounding box center [577, 351] width 159 height 32
click at [541, 359] on span "Refreshing blend of fresh lemon and cool mint, a zesty and invigorating drink." at bounding box center [577, 351] width 159 height 32
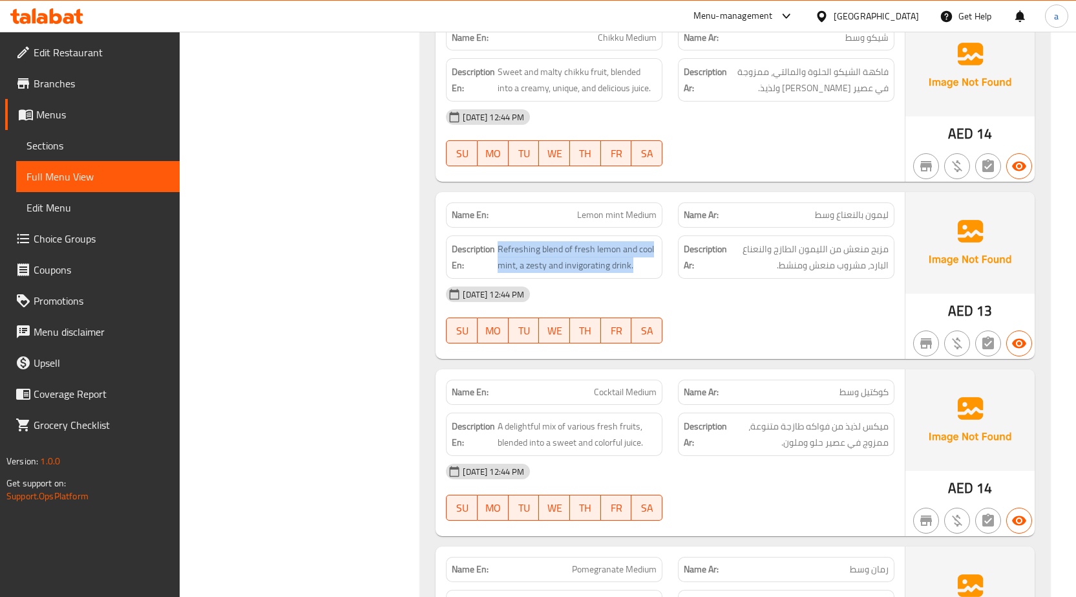
scroll to position [2574, 0]
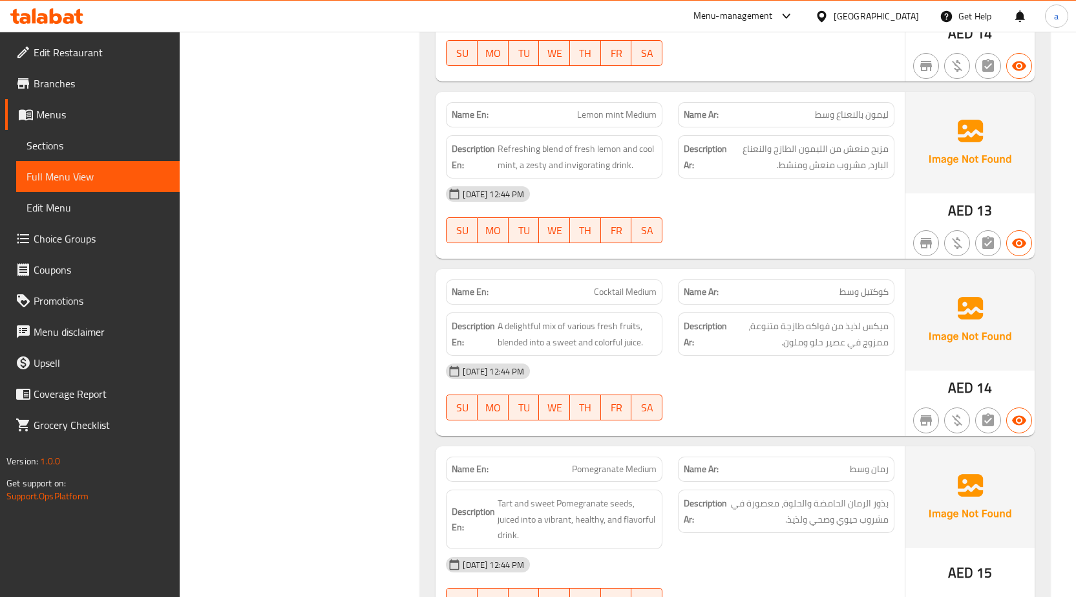
click at [866, 301] on div "Name Ar: كوكتيل وسط" at bounding box center [786, 291] width 217 height 25
click at [866, 291] on span "كوكتيل وسط" at bounding box center [864, 292] width 49 height 14
click at [546, 325] on span "A delightful mix of various fresh fruits, blended into a sweet and colorful jui…" at bounding box center [577, 334] width 159 height 32
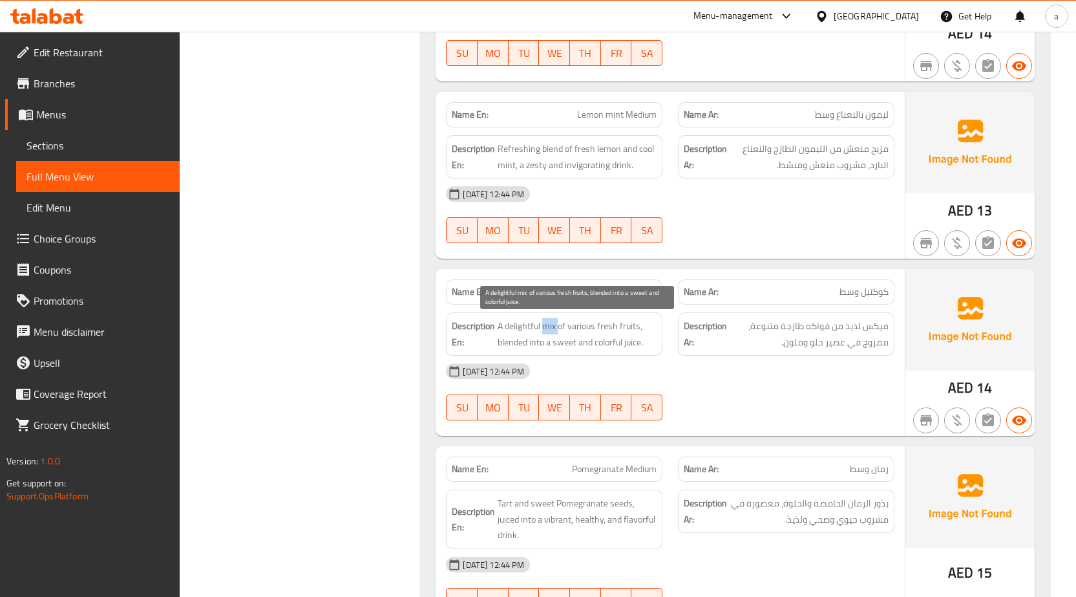
click at [546, 325] on span "A delightful mix of various fresh fruits, blended into a sweet and colorful jui…" at bounding box center [577, 334] width 159 height 32
click at [601, 327] on span "A delightful mix of various fresh fruits, blended into a sweet and colorful jui…" at bounding box center [577, 334] width 159 height 32
click at [530, 343] on span "A delightful mix of various fresh fruits, blended into a sweet and colorful jui…" at bounding box center [577, 334] width 159 height 32
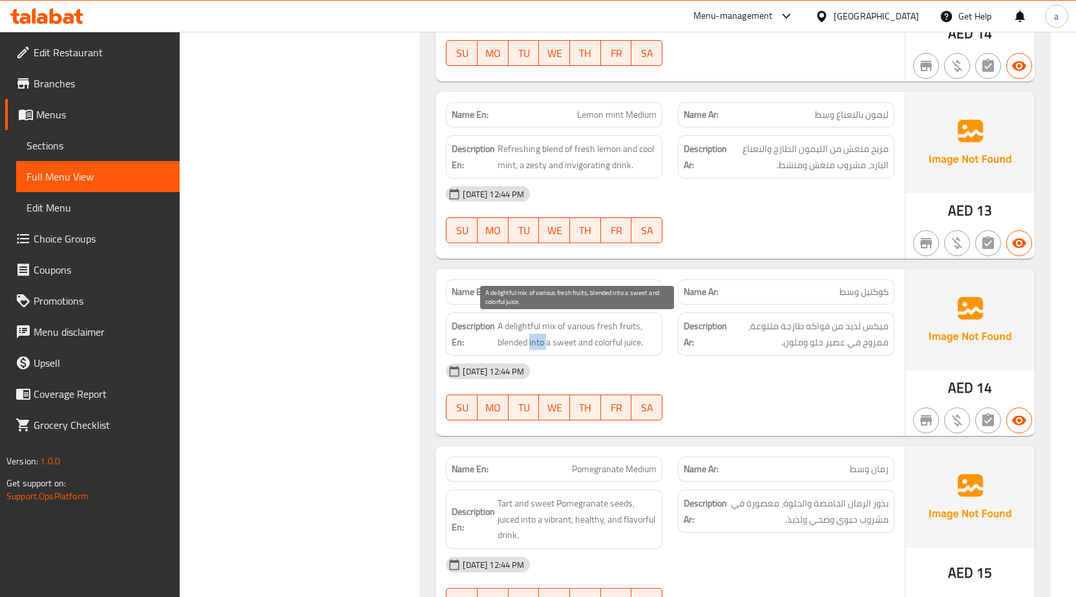
click at [530, 343] on span "A delightful mix of various fresh fruits, blended into a sweet and colorful jui…" at bounding box center [577, 334] width 159 height 32
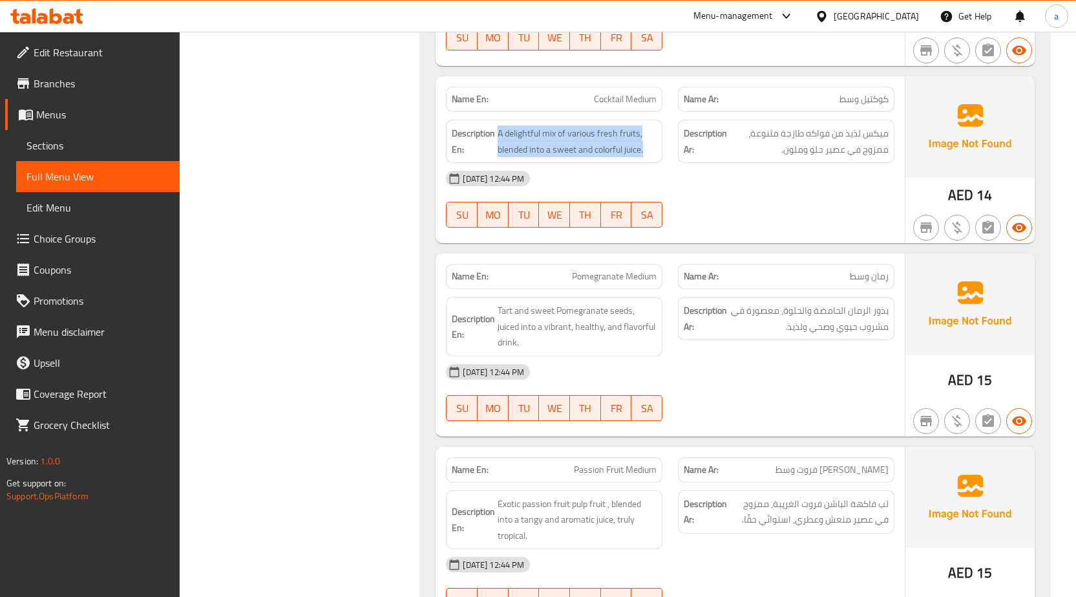
scroll to position [2768, 0]
click at [854, 279] on span "رمان وسط" at bounding box center [869, 275] width 39 height 14
click at [599, 283] on div "Name En: Pomegranate Medium" at bounding box center [554, 274] width 217 height 25
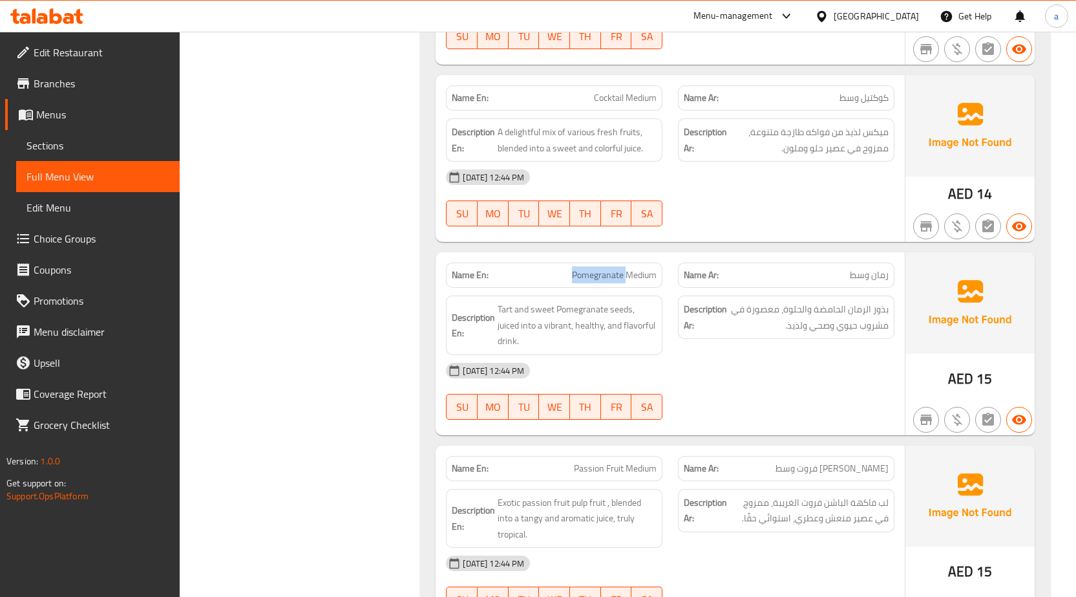
click at [599, 283] on div "Name En: Pomegranate Medium" at bounding box center [554, 274] width 217 height 25
copy span "Pomegranate Medium"
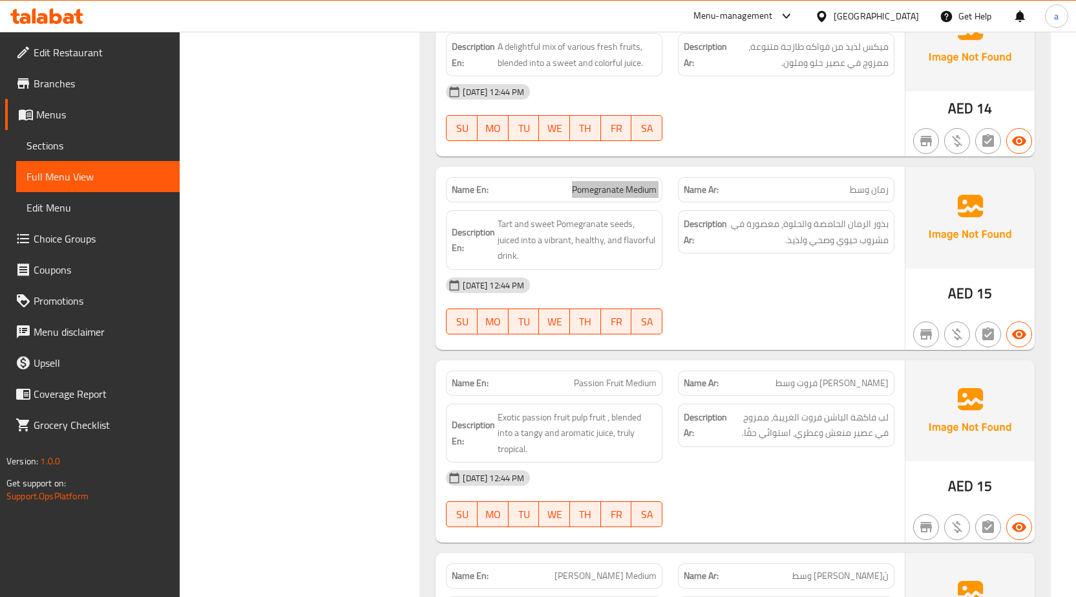
scroll to position [3026, 0]
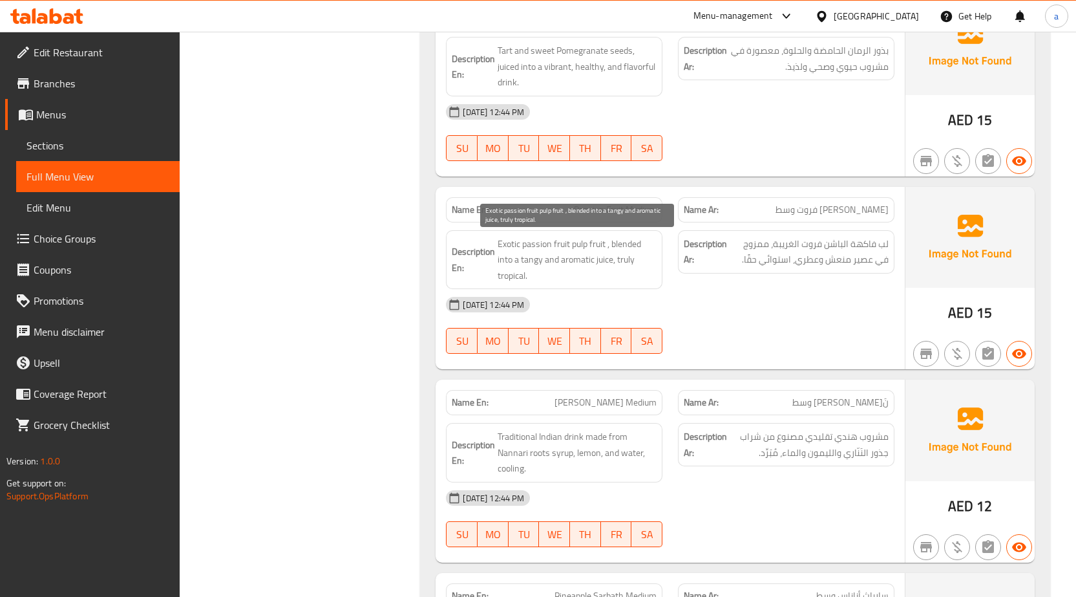
click at [645, 254] on span "Exotic passion fruit pulp fruit , blended into a tangy and aromatic juice, trul…" at bounding box center [577, 260] width 159 height 48
click at [608, 250] on span "Exotic passion fruit pulp fruit , blended into a tangy and aromatic juice, trul…" at bounding box center [577, 260] width 159 height 48
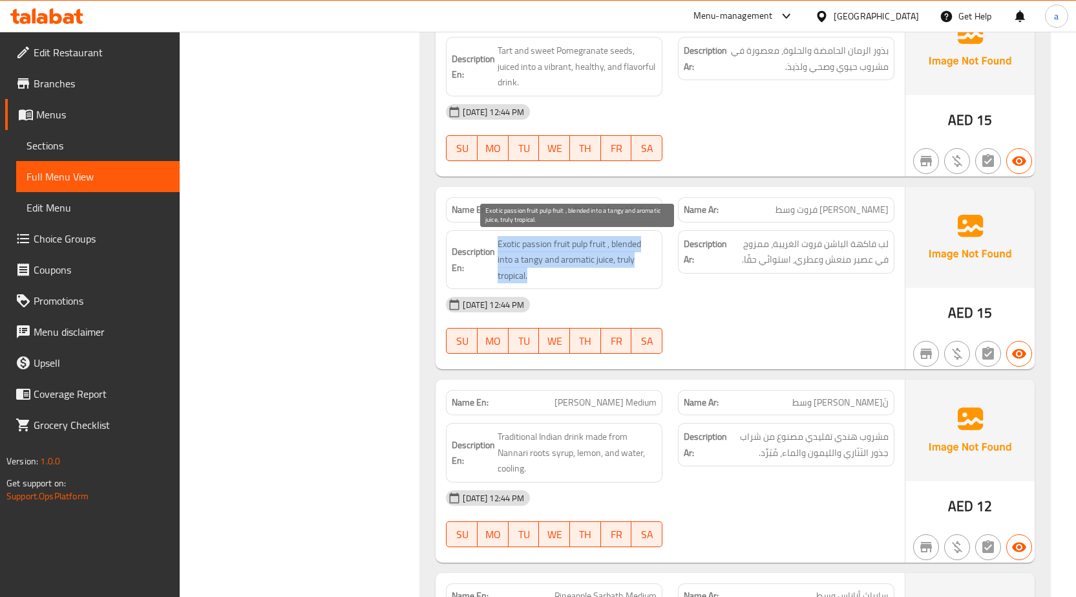
click at [608, 250] on span "Exotic passion fruit pulp fruit , blended into a tangy and aromatic juice, trul…" at bounding box center [577, 260] width 159 height 48
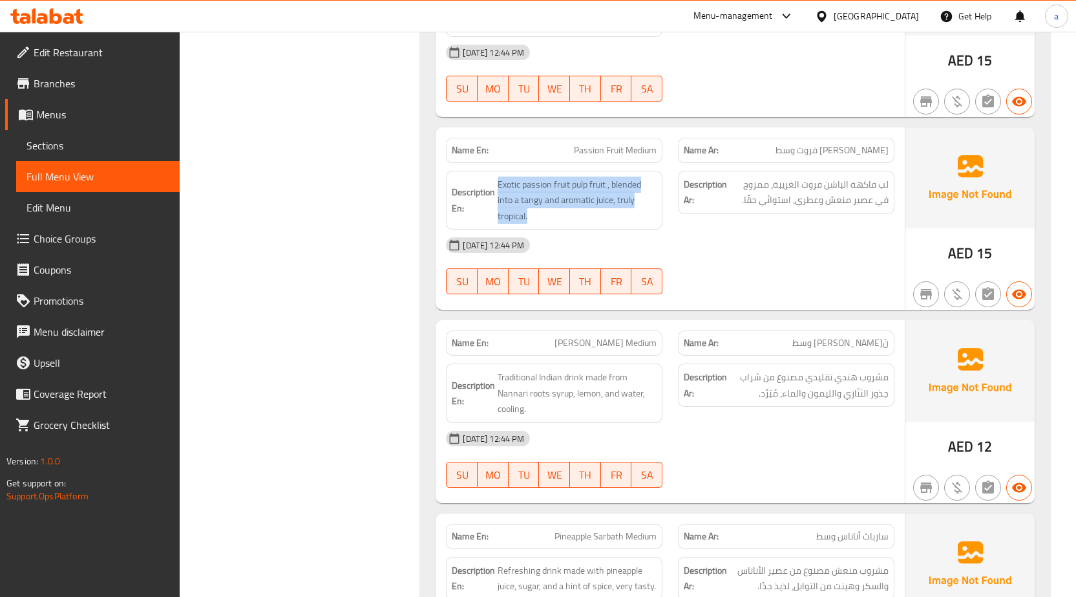
scroll to position [3156, 0]
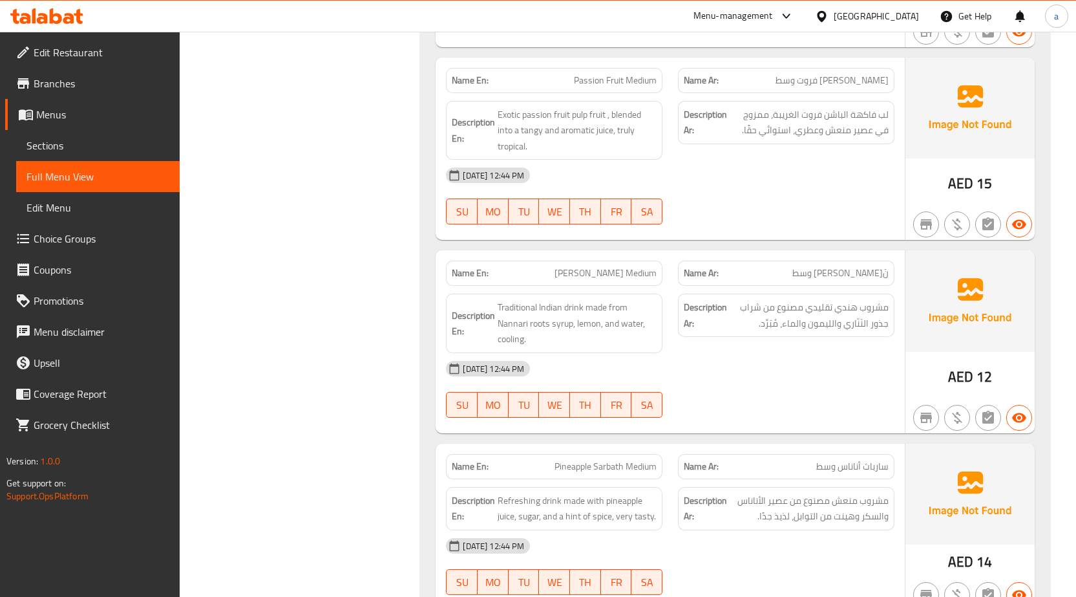
click at [852, 273] on span "نَ[PERSON_NAME] وسط" at bounding box center [841, 273] width 96 height 14
click at [617, 273] on span "[PERSON_NAME] Medium" at bounding box center [606, 273] width 102 height 14
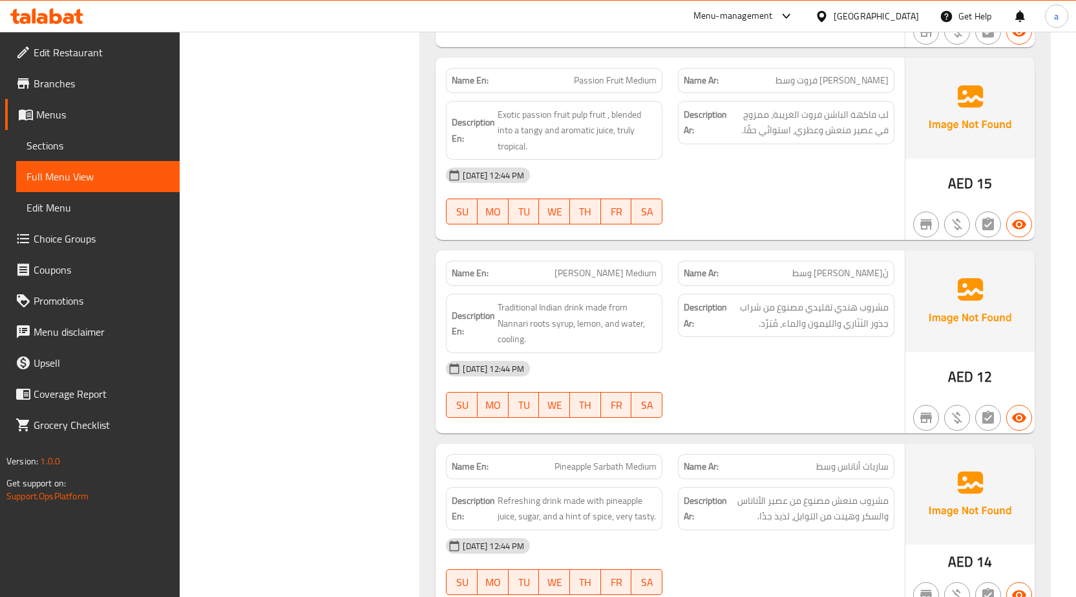
click at [842, 332] on div "Description Ar: مشروب هندي تقليدي مصنوع من شراب جذور النَنّاري والليمون والماء،…" at bounding box center [786, 315] width 217 height 43
click at [841, 325] on span "مشروب هندي تقليدي مصنوع من شراب جذور النَنّاري والليمون والماء، مُبَرِّد." at bounding box center [809, 315] width 159 height 32
click at [634, 330] on span "Traditional Indian drink made from Nannari roots syrup, lemon, and water, cooli…" at bounding box center [577, 323] width 159 height 48
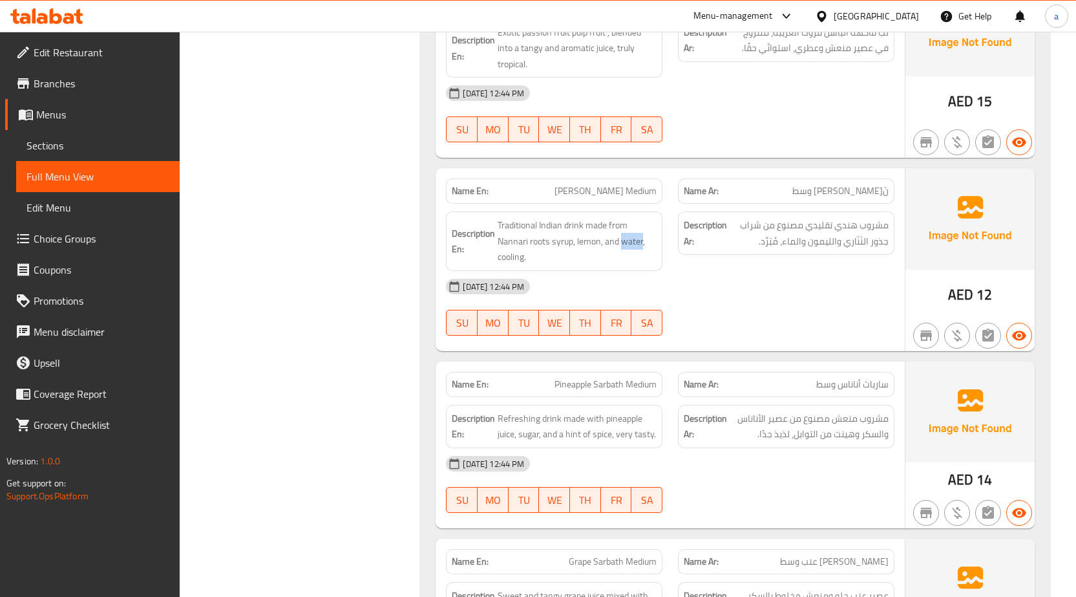
scroll to position [3350, 0]
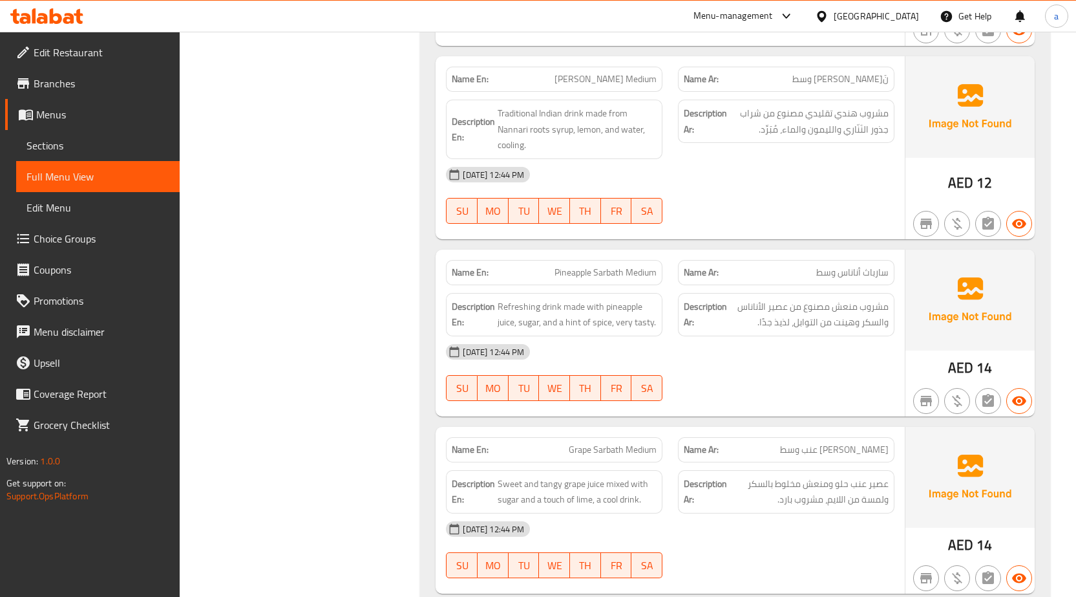
click at [826, 250] on div "Name En: Pineapple Sarbath Medium Name Ar: سارباث أناناس وسط Description En: Re…" at bounding box center [670, 333] width 469 height 167
click at [832, 272] on span "سارباث أناناس وسط" at bounding box center [853, 273] width 72 height 14
click at [833, 272] on span "سارباث أناناس وسط" at bounding box center [853, 273] width 72 height 14
click at [806, 308] on span "مشروب منعش مصنوع من عصير الأناناس والسكر وهينت من التوابل، لذيذ جدًا." at bounding box center [809, 315] width 159 height 32
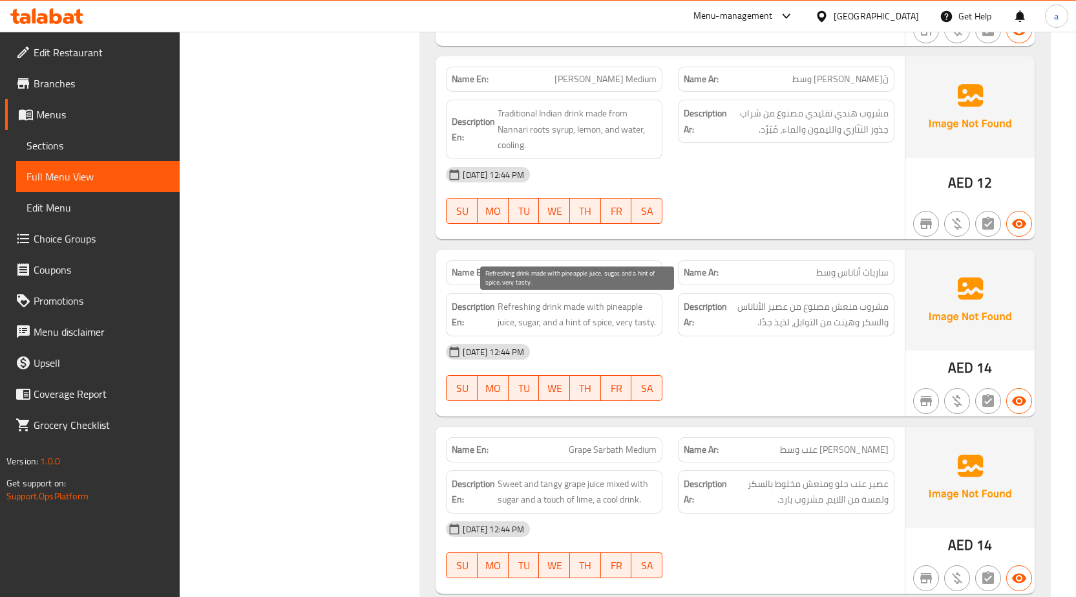
click at [612, 329] on span "Refreshing drink made with pineapple juice, sugar, and a hint of spice, very ta…" at bounding box center [577, 315] width 159 height 32
click at [584, 327] on span "Refreshing drink made with pineapple juice, sugar, and a hint of spice, very ta…" at bounding box center [577, 315] width 159 height 32
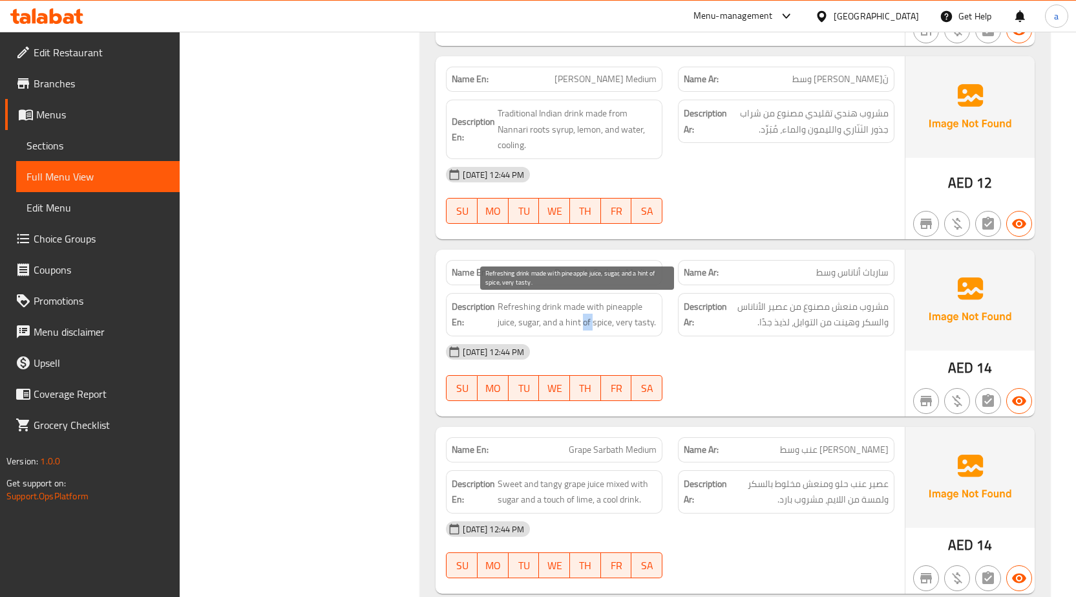
click at [584, 327] on span "Refreshing drink made with pineapple juice, sugar, and a hint of spice, very ta…" at bounding box center [577, 315] width 159 height 32
click at [837, 337] on div "[DATE] 12:44 PM" at bounding box center [670, 351] width 464 height 31
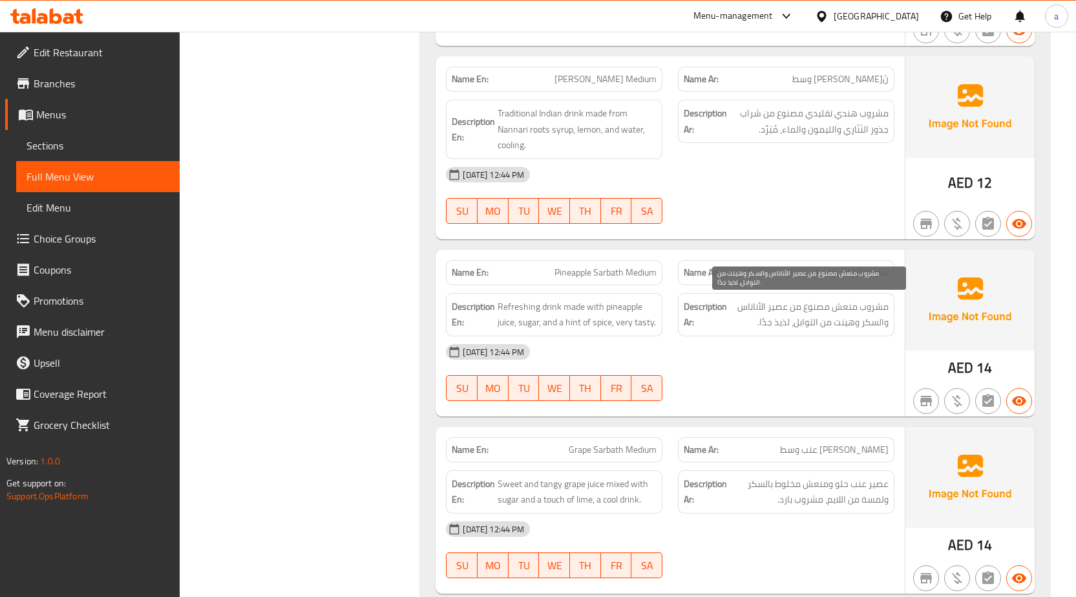
click at [846, 325] on span "مشروب منعش مصنوع من عصير الأناناس والسكر وهينت من التوابل، لذيذ جدًا." at bounding box center [809, 315] width 159 height 32
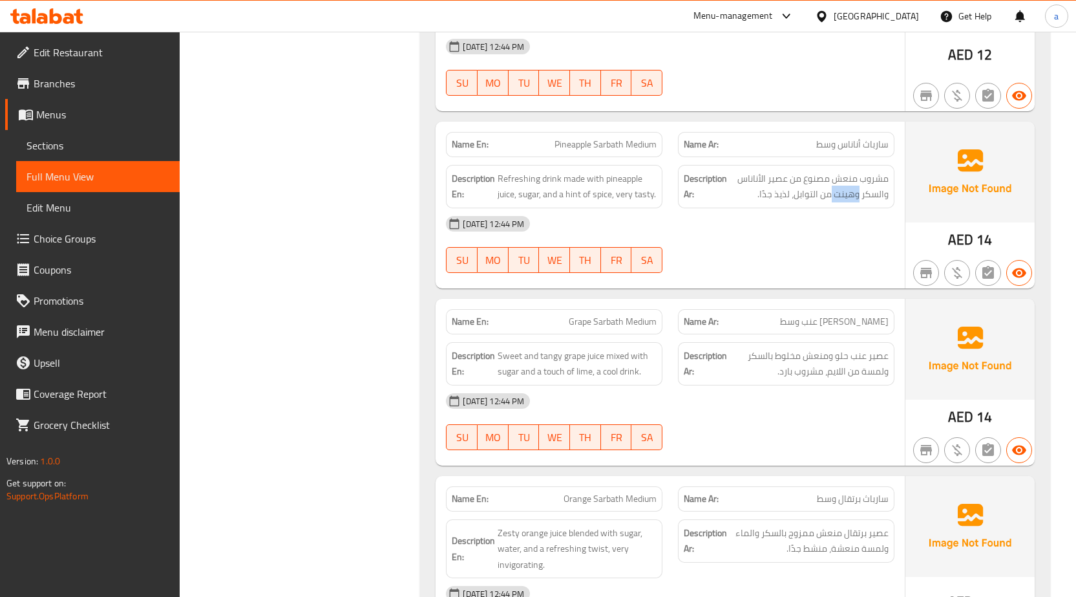
scroll to position [3479, 0]
click at [842, 200] on span "مشروب منعش مصنوع من عصير الأناناس والسكر وهينت من التوابل، لذيذ جدًا." at bounding box center [809, 185] width 159 height 32
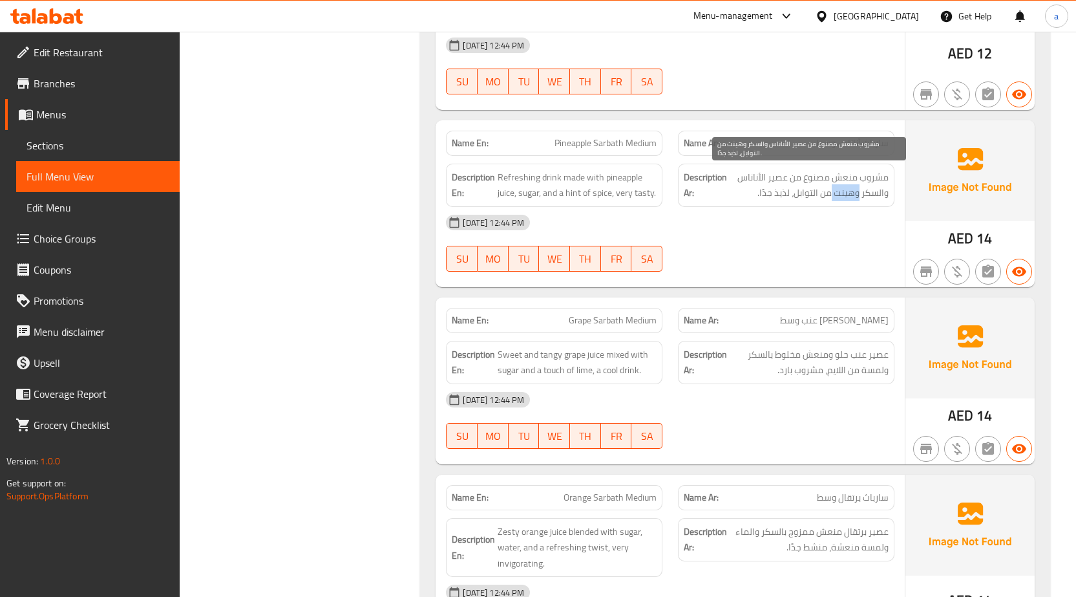
click at [842, 200] on span "مشروب منعش مصنوع من عصير الأناناس والسكر وهينت من التوابل، لذيذ جدًا." at bounding box center [809, 185] width 159 height 32
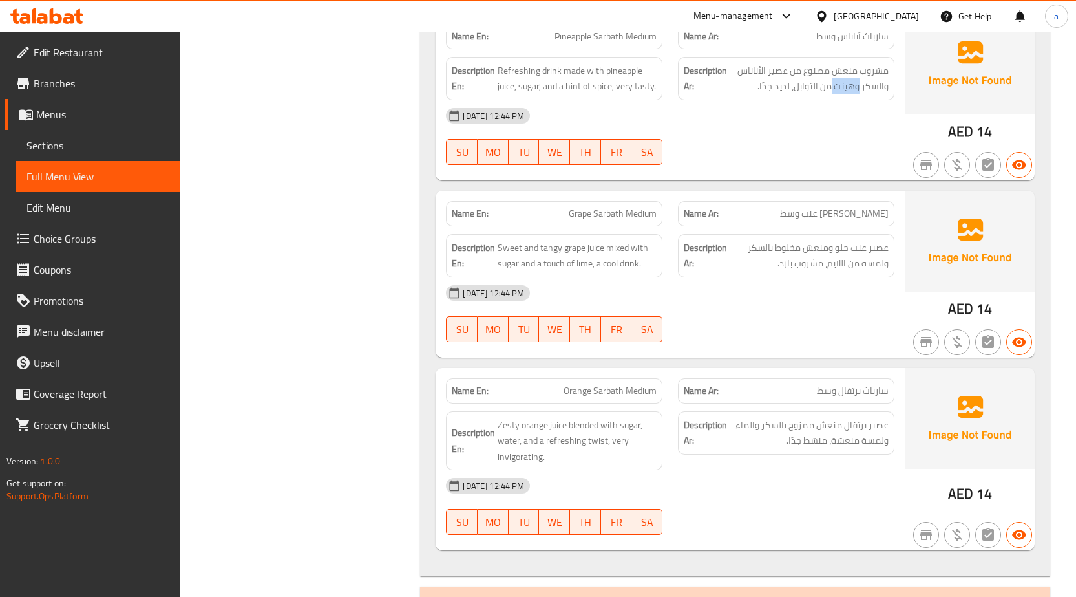
scroll to position [3608, 0]
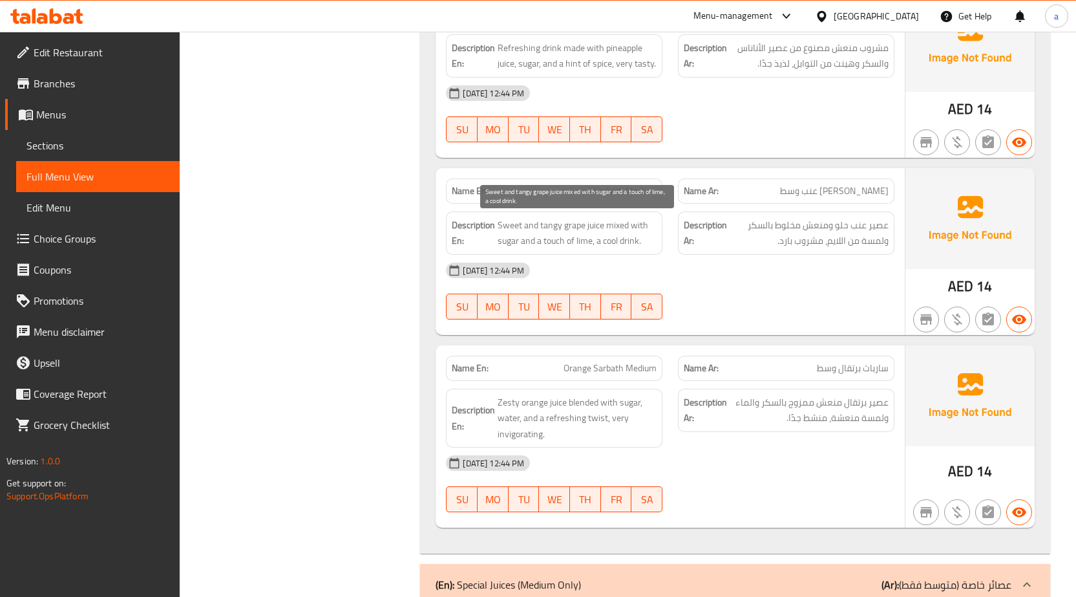
click at [595, 230] on span "Sweet and tangy grape juice mixed with sugar and a touch of lime, a cool drink." at bounding box center [577, 233] width 159 height 32
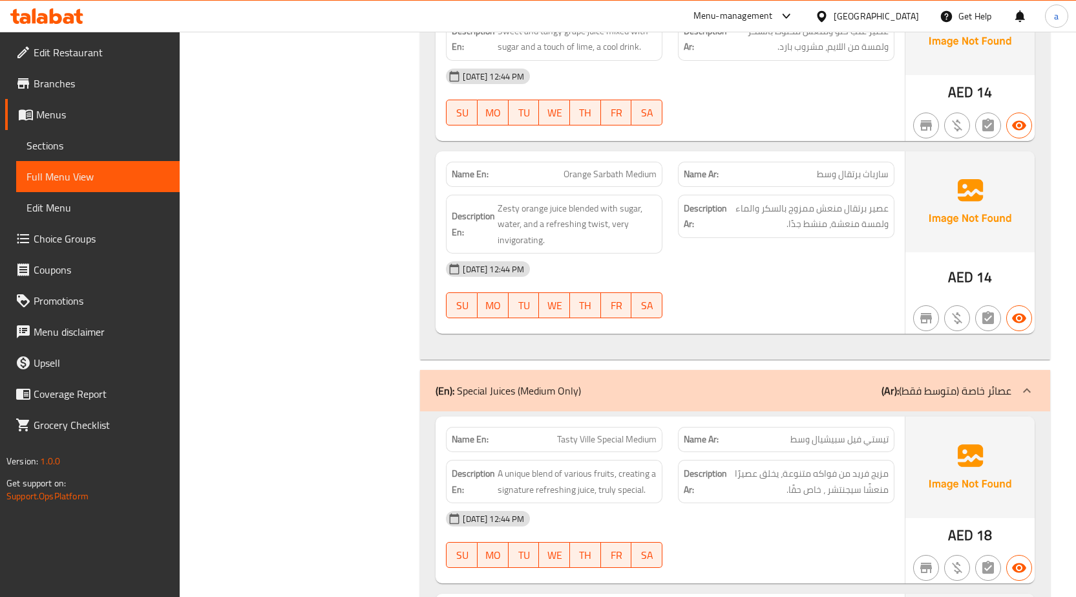
click at [610, 187] on div "Description En: Zesty orange juice blended with sugar, water, and a refreshing …" at bounding box center [554, 224] width 232 height 75
click at [610, 180] on span "Orange Sarbath Medium" at bounding box center [610, 174] width 93 height 14
click at [833, 216] on span "عصير برتقال منعش ممزوج بالسكر والماء ولمسة منعشة، منشط جدًا." at bounding box center [809, 216] width 159 height 32
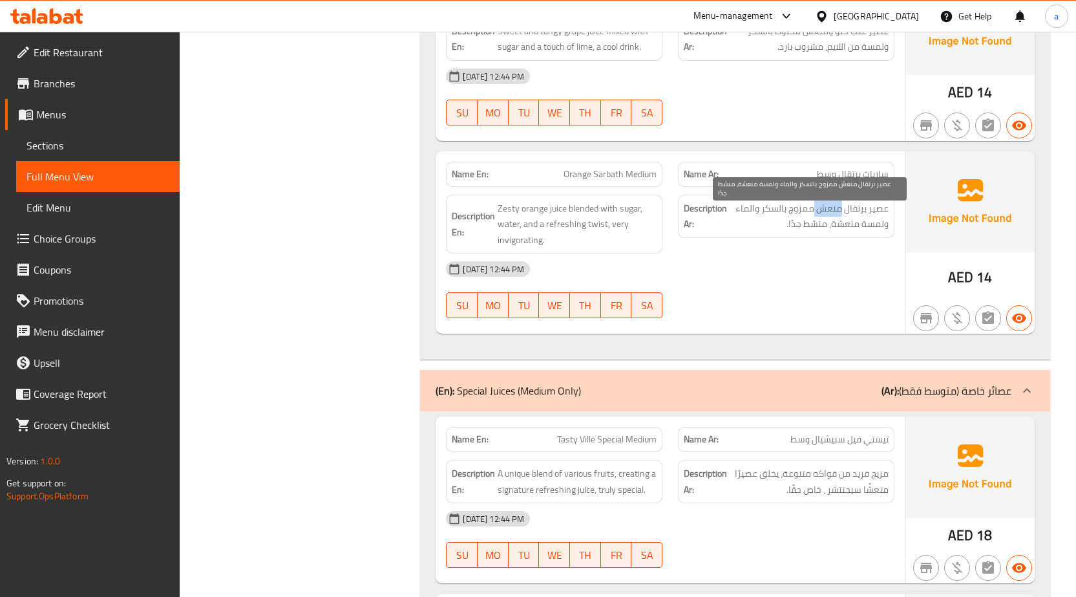
click at [833, 216] on span "عصير برتقال منعش ممزوج بالسكر والماء ولمسة منعشة، منشط جدًا." at bounding box center [809, 216] width 159 height 32
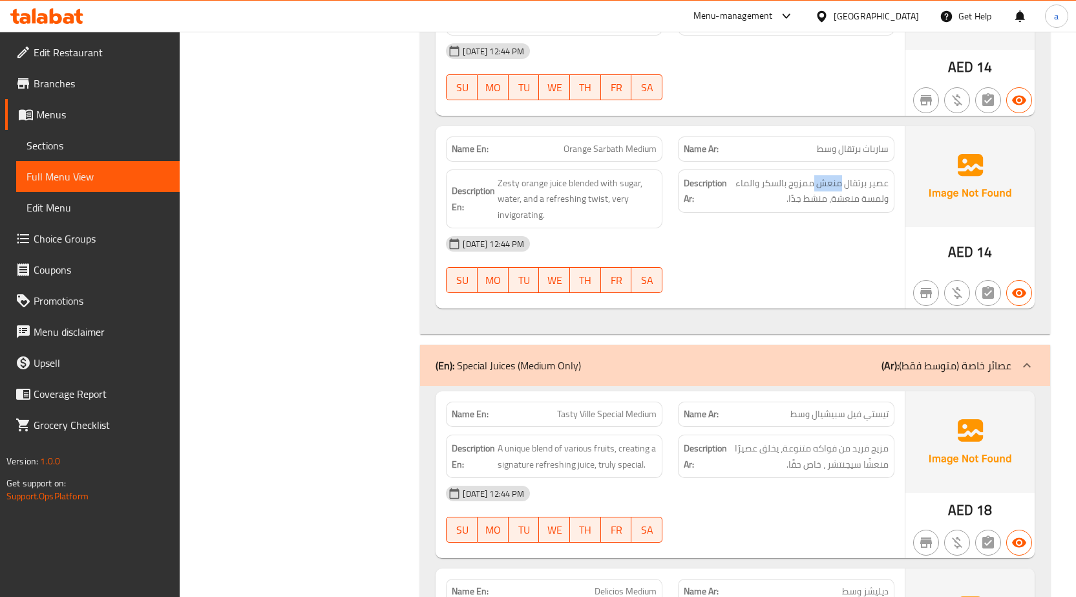
scroll to position [3867, 0]
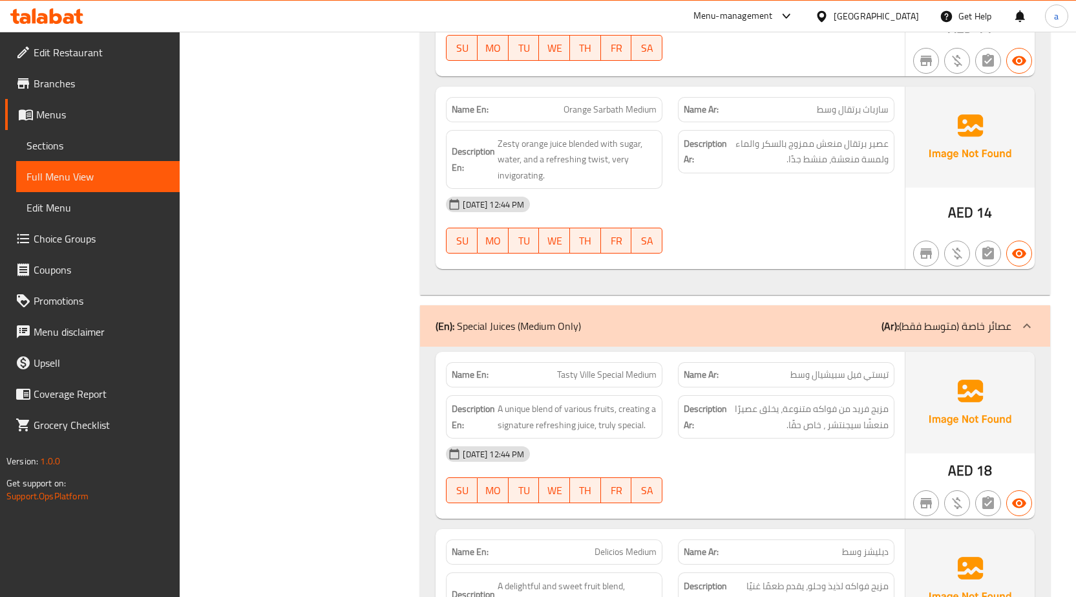
click at [608, 105] on span "Orange Sarbath Medium" at bounding box center [610, 110] width 93 height 14
copy span "Orange Sarbath Medium"
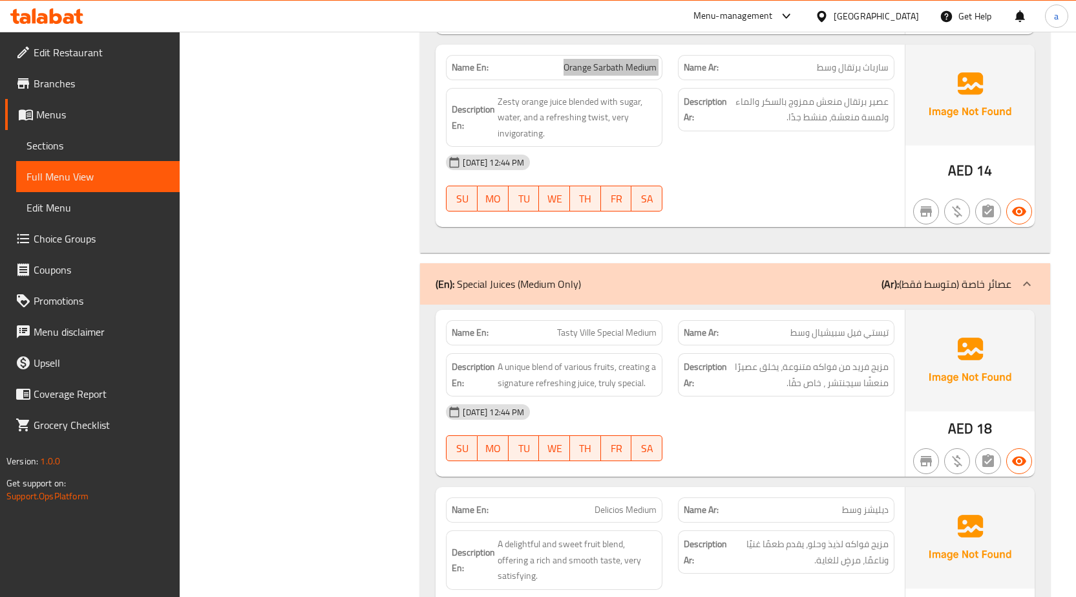
scroll to position [3932, 0]
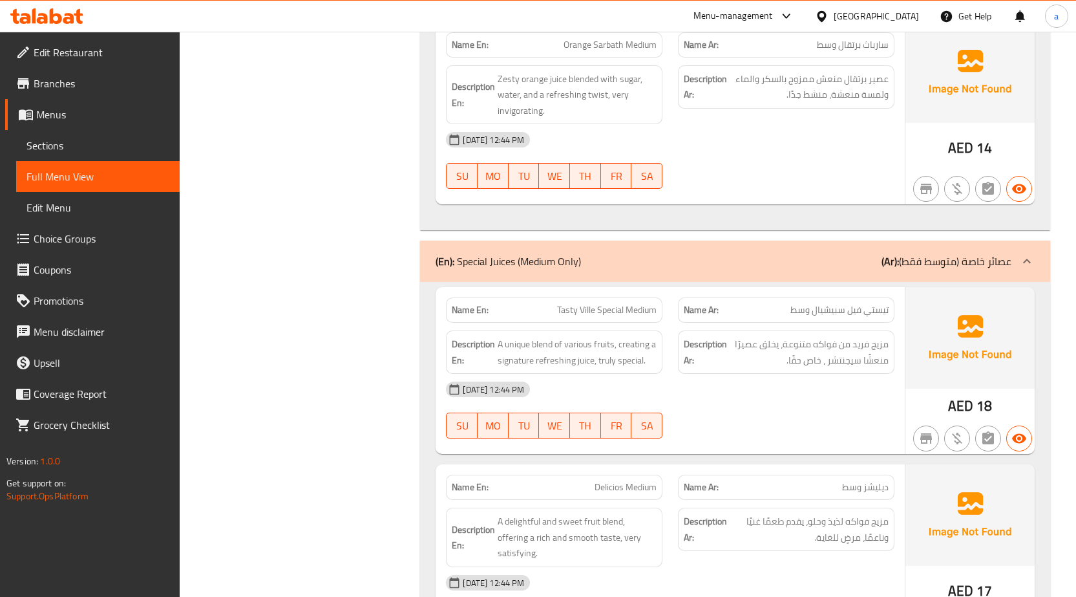
click at [625, 311] on span "Tasty Ville Special Medium" at bounding box center [607, 310] width 100 height 14
click at [597, 350] on span "A unique blend of various fruits, creating a signature refreshing juice, truly …" at bounding box center [577, 352] width 159 height 32
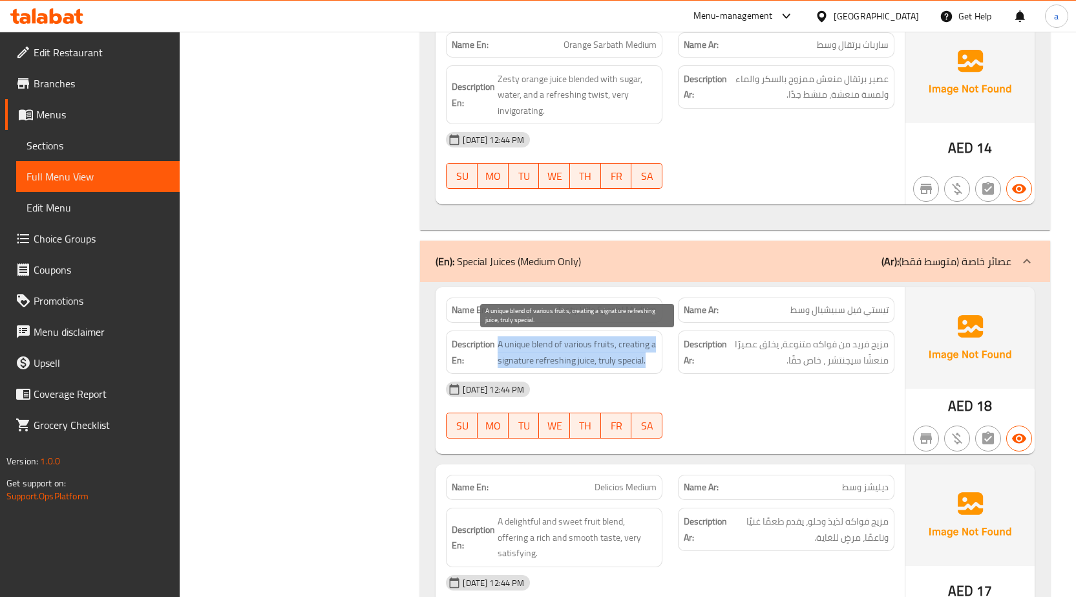
click at [597, 350] on span "A unique blend of various fruits, creating a signature refreshing juice, truly …" at bounding box center [577, 352] width 159 height 32
click at [608, 352] on span "A unique blend of various fruits, creating a signature refreshing juice, truly …" at bounding box center [577, 352] width 159 height 32
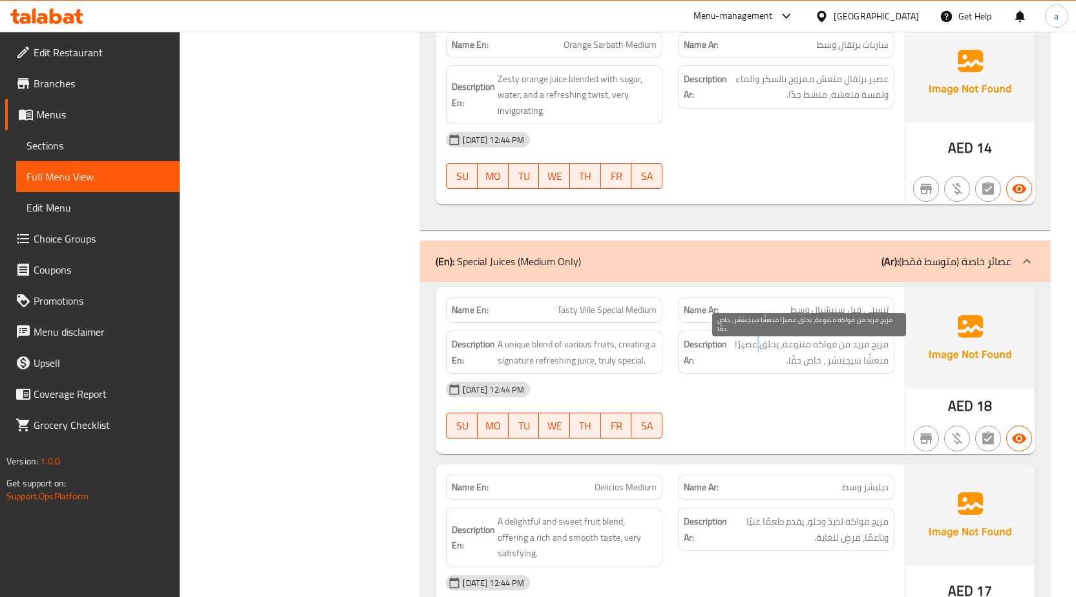
click at [763, 348] on span "مزيج فريد من فواكه متنوعة، يخلق عصيرًا منعشًا سيجنتشر ، خاص حقًا." at bounding box center [809, 352] width 159 height 32
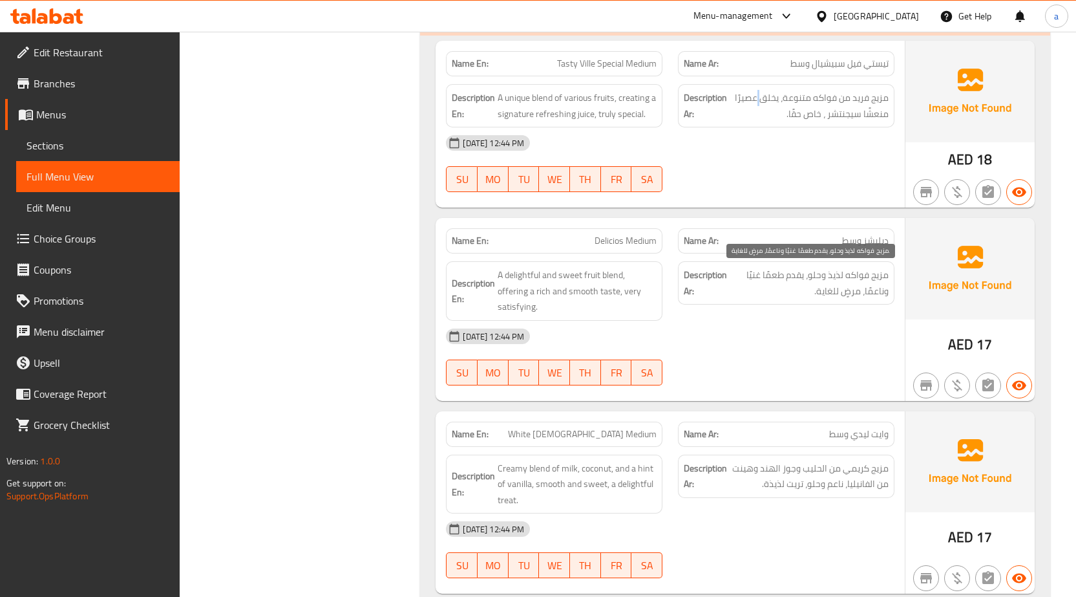
scroll to position [4190, 0]
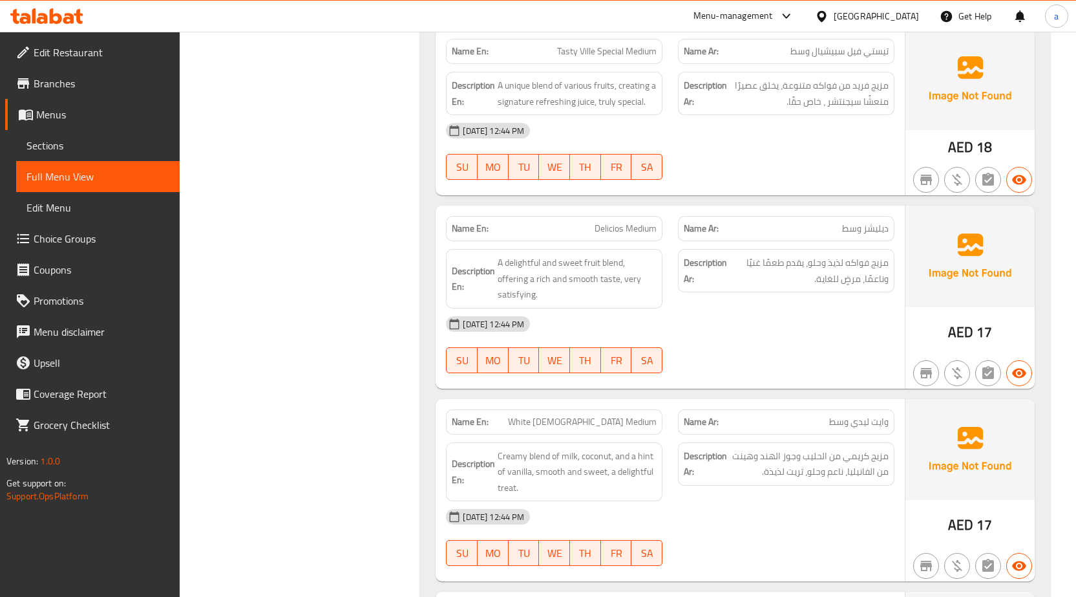
click at [628, 229] on span "Delicios Medium" at bounding box center [626, 229] width 62 height 14
click at [605, 237] on div "Name En: Delicios Medium" at bounding box center [554, 228] width 217 height 25
click at [604, 237] on div "Name En: Delicios Medium" at bounding box center [554, 228] width 217 height 25
copy span "Delicios"
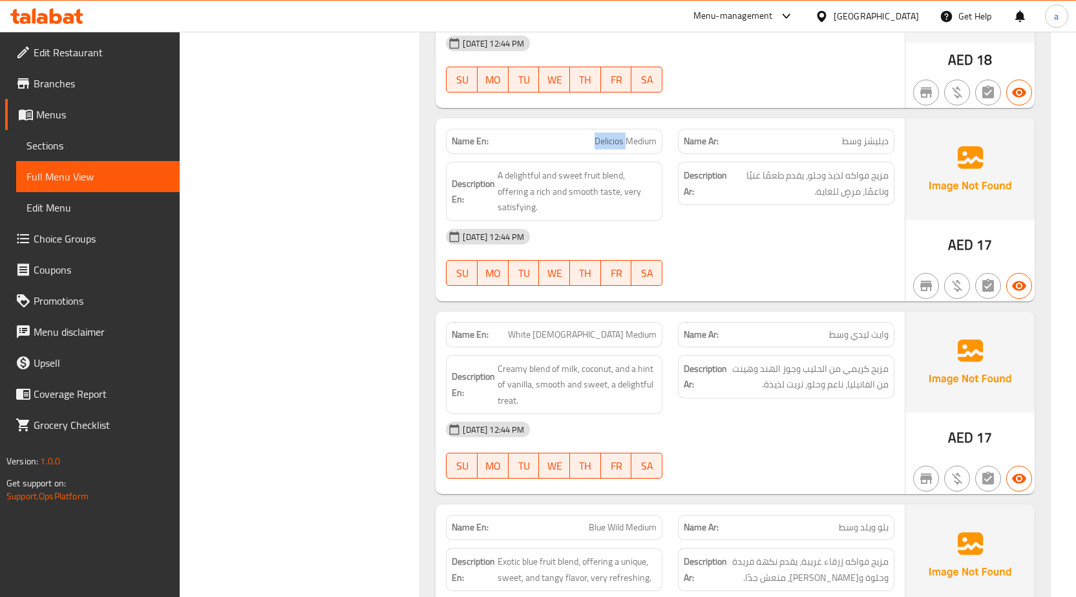
scroll to position [4384, 0]
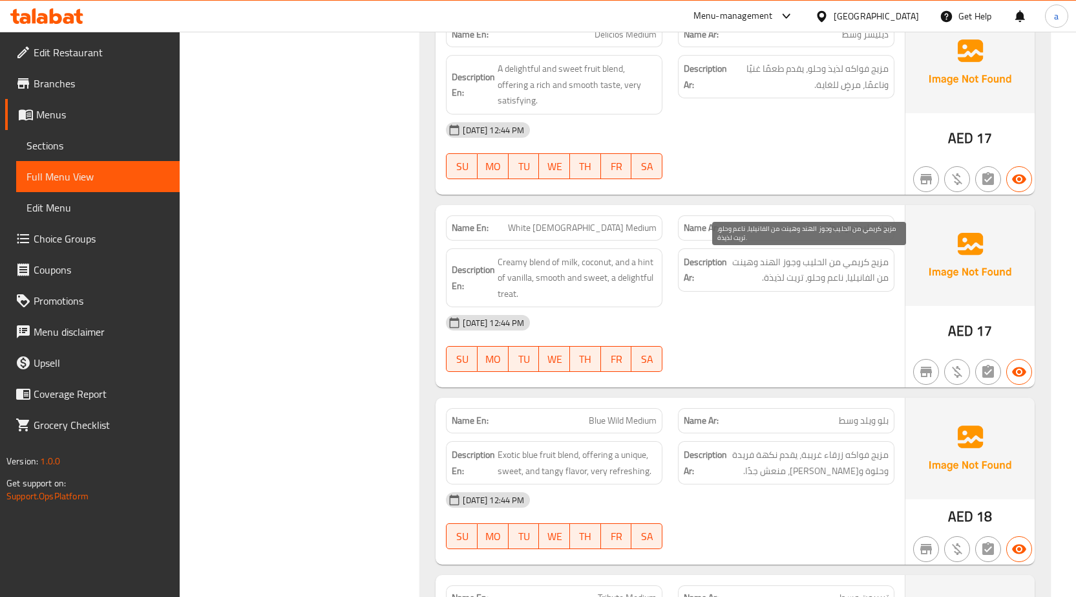
click at [852, 271] on span "مزيج كريمي من الحليب وجوز الهند وهينت من الفانيليا، ناعم وحلو، تريت لذيذة." at bounding box center [809, 270] width 159 height 32
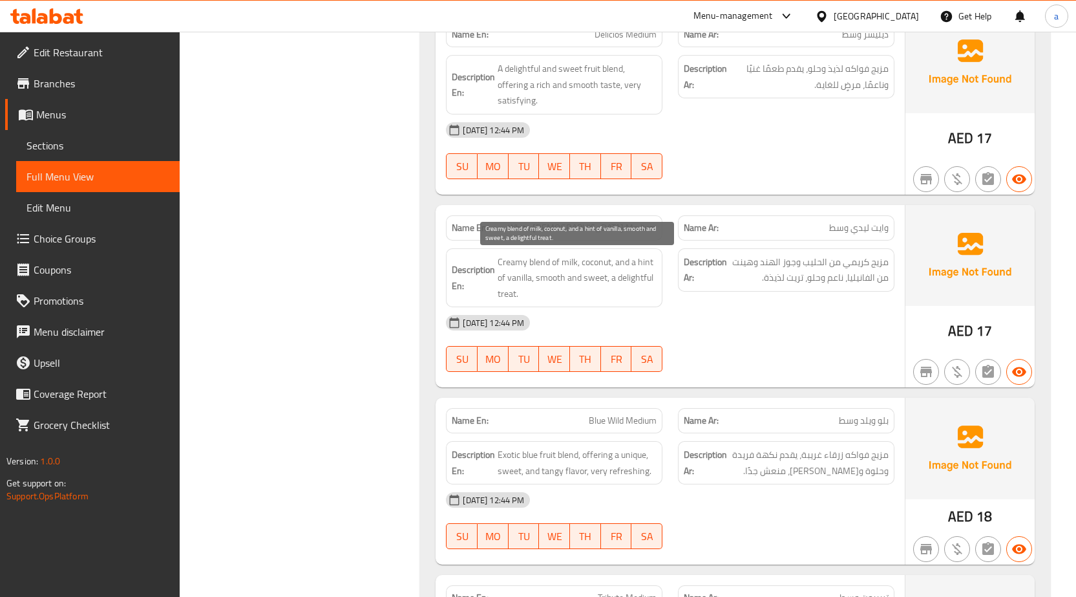
click at [564, 265] on span "Creamy blend of milk, coconut, and a hint of vanilla, smooth and sweet, a delig…" at bounding box center [577, 278] width 159 height 48
click at [799, 288] on div "Description Ar: مزيج كريمي من الحليب وجوز الهند وهينت من الفانيليا، ناعم وحلو، …" at bounding box center [786, 269] width 217 height 43
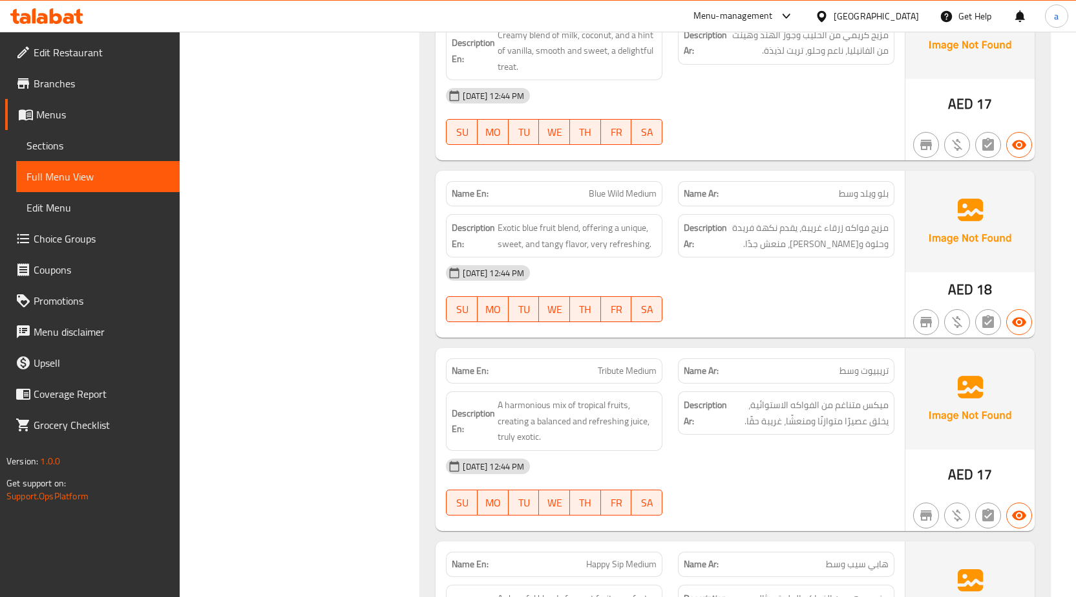
scroll to position [4643, 0]
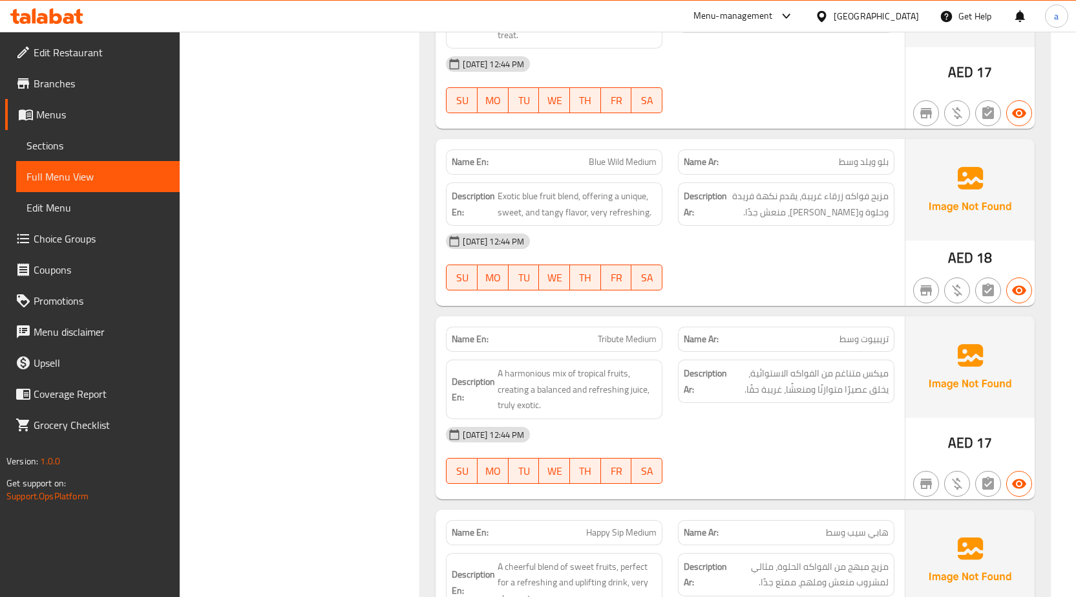
click at [878, 156] on span "بلو ويلد وسط" at bounding box center [864, 162] width 50 height 14
click at [877, 156] on span "بلو ويلد وسط" at bounding box center [864, 162] width 50 height 14
click at [652, 155] on span "Blue Wild Medium" at bounding box center [623, 162] width 68 height 14
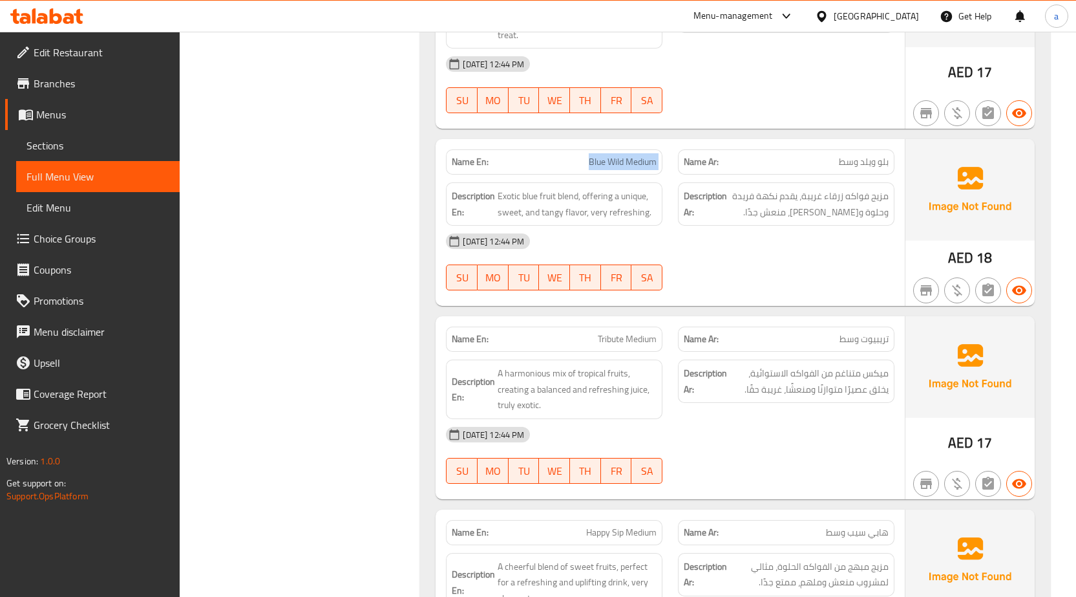
click at [652, 155] on span "Blue Wild Medium" at bounding box center [623, 162] width 68 height 14
click at [867, 199] on span "مزيج فواكه زرقاء غريبة، يقدم نكهة فريدة وحلوة و[PERSON_NAME]، منعش جدًا." at bounding box center [809, 204] width 159 height 32
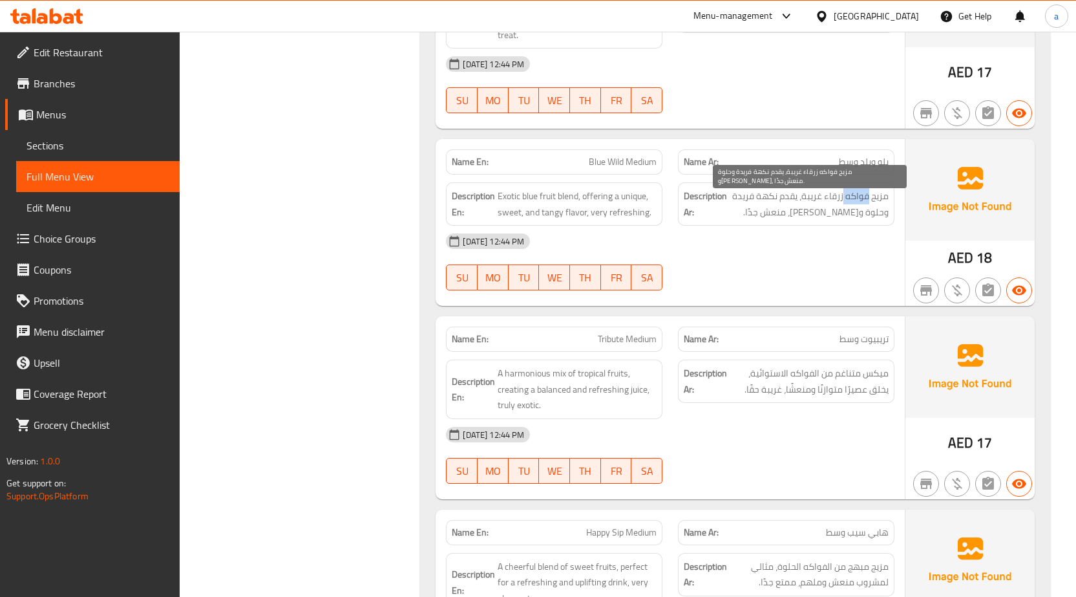
click at [867, 199] on span "مزيج فواكه زرقاء غريبة، يقدم نكهة فريدة وحلوة و[PERSON_NAME]، منعش جدًا." at bounding box center [809, 204] width 159 height 32
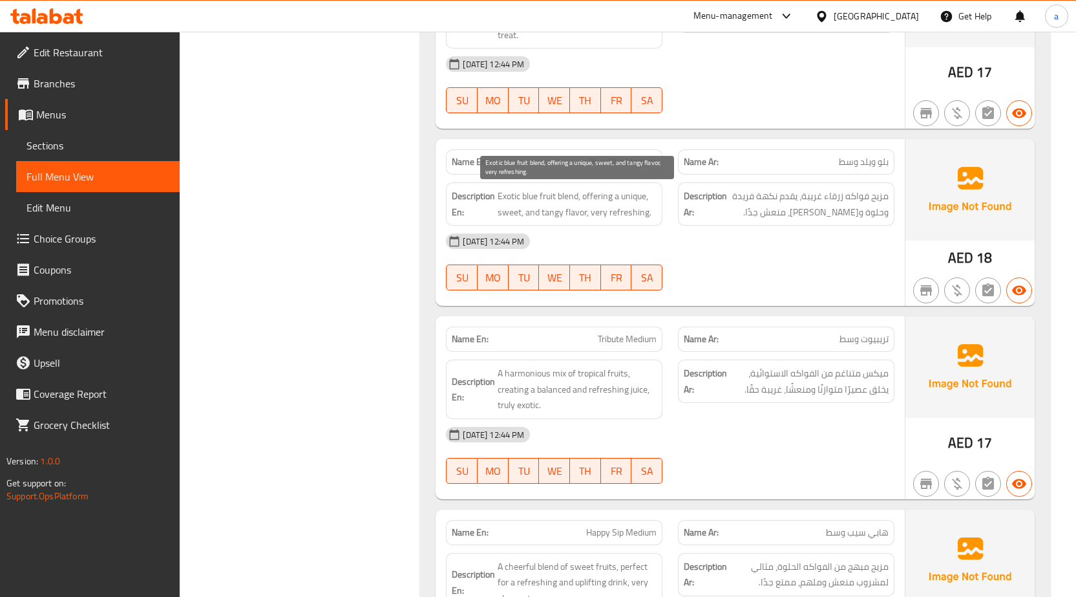
click at [634, 206] on span "Exotic blue fruit blend, offering a unique, sweet, and tangy flavor, very refre…" at bounding box center [577, 204] width 159 height 32
click at [634, 207] on span "Exotic blue fruit blend, offering a unique, sweet, and tangy flavor, very refre…" at bounding box center [577, 204] width 159 height 32
click at [858, 344] on span "تريبيوت وسط" at bounding box center [864, 339] width 49 height 14
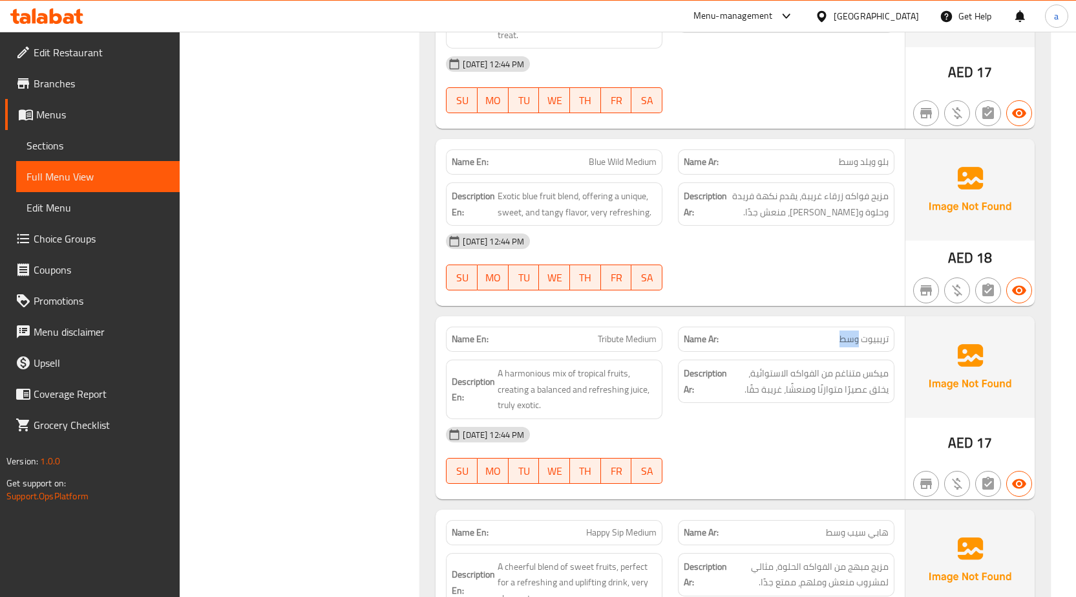
click at [858, 344] on span "تريبيوت وسط" at bounding box center [864, 339] width 49 height 14
click at [878, 336] on span "تريبيوت وسط" at bounding box center [864, 339] width 49 height 14
click at [606, 343] on span "Tribute Medium" at bounding box center [627, 339] width 59 height 14
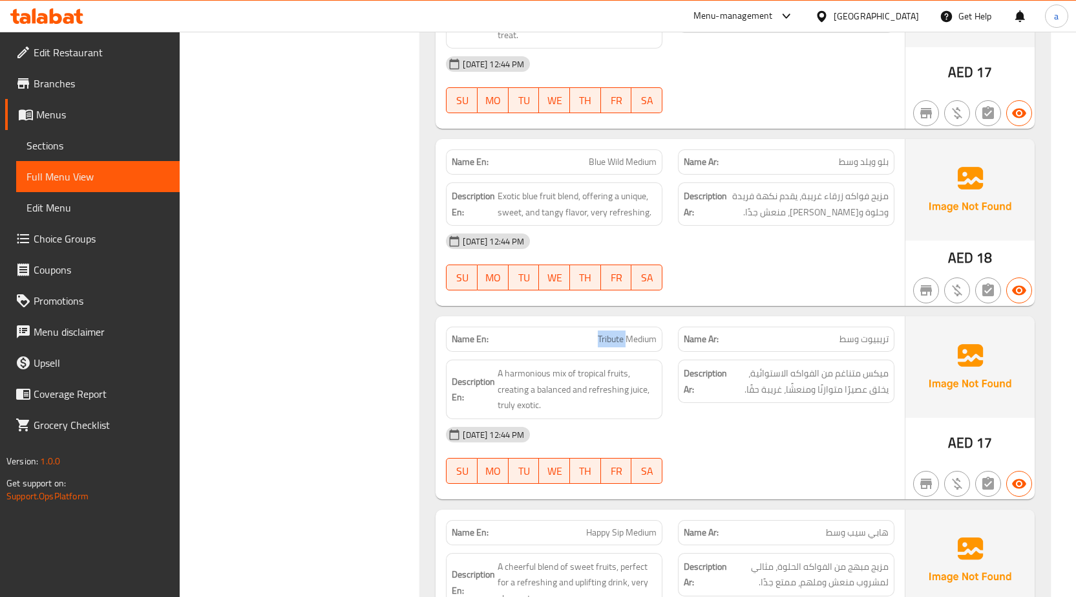
copy span "Tribute"
click at [590, 401] on span "A harmonious mix of tropical fruits, creating a balanced and refreshing juice, …" at bounding box center [577, 389] width 159 height 48
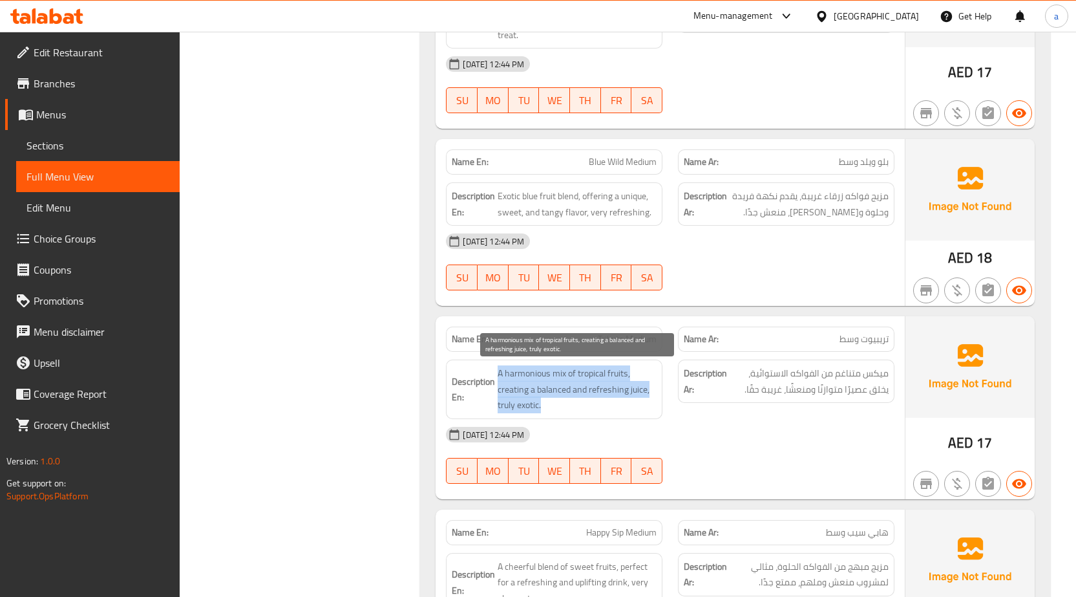
click at [590, 402] on span "A harmonious mix of tropical fruits, creating a balanced and refreshing juice, …" at bounding box center [577, 389] width 159 height 48
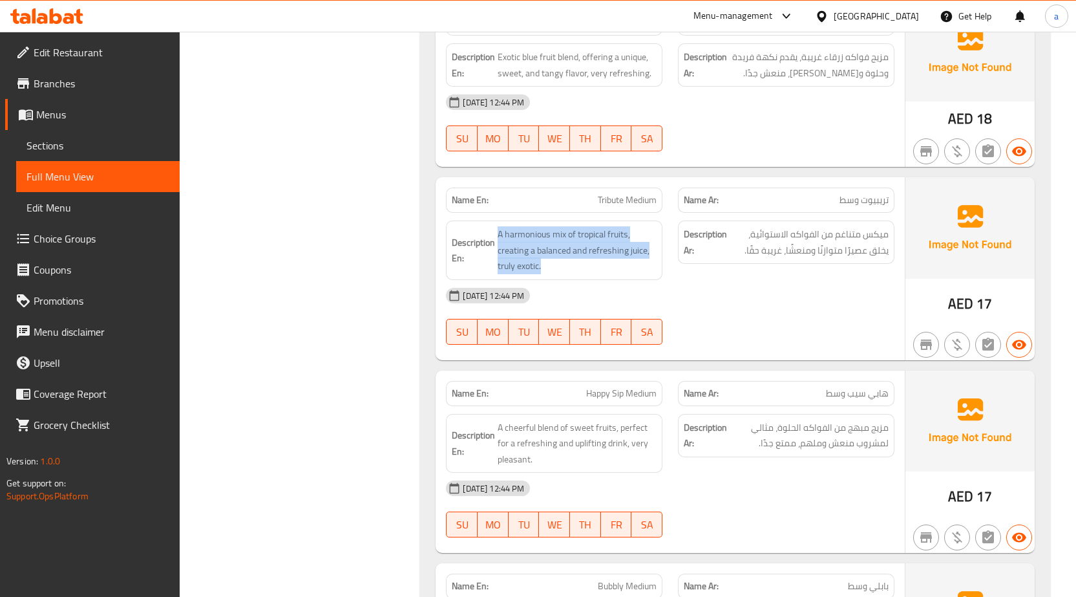
scroll to position [4966, 0]
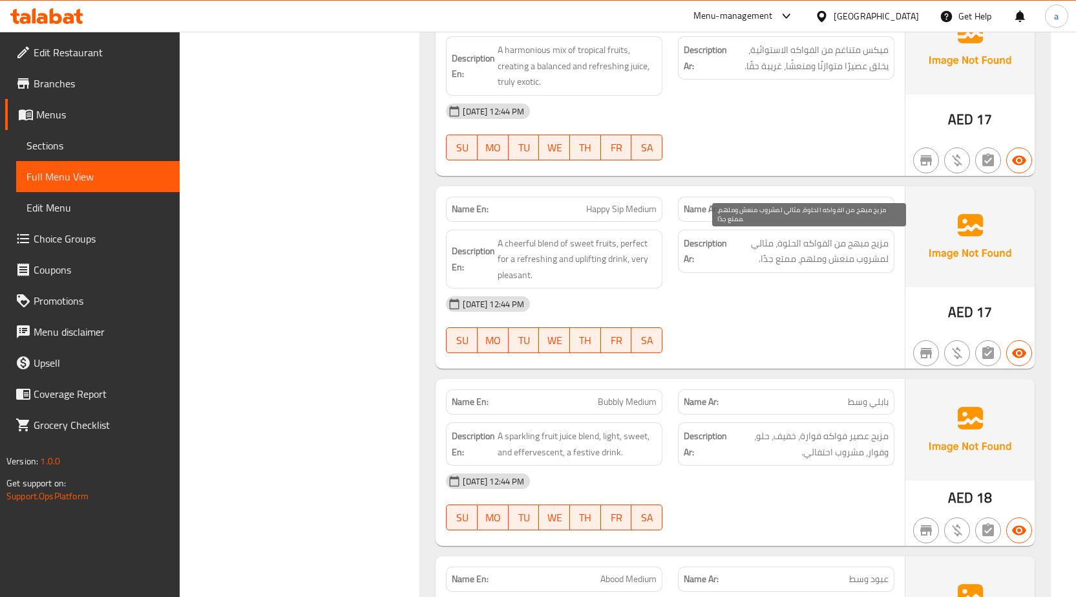
click at [830, 247] on span "مزيج مبهج من الفواكه الحلوة، مثالي لمشروب منعش وملهم، ممتع جدًا." at bounding box center [809, 251] width 159 height 32
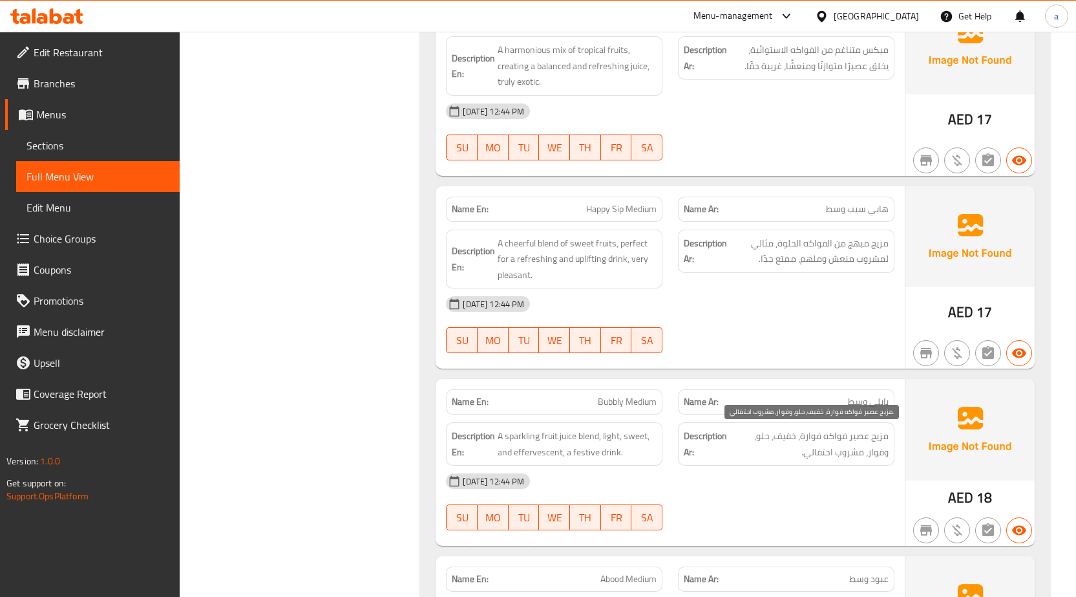
click at [852, 456] on span "مزيج عصير فواكه فوارة، خفيف، حلو، وفوار، مشروب احتفالي." at bounding box center [809, 444] width 159 height 32
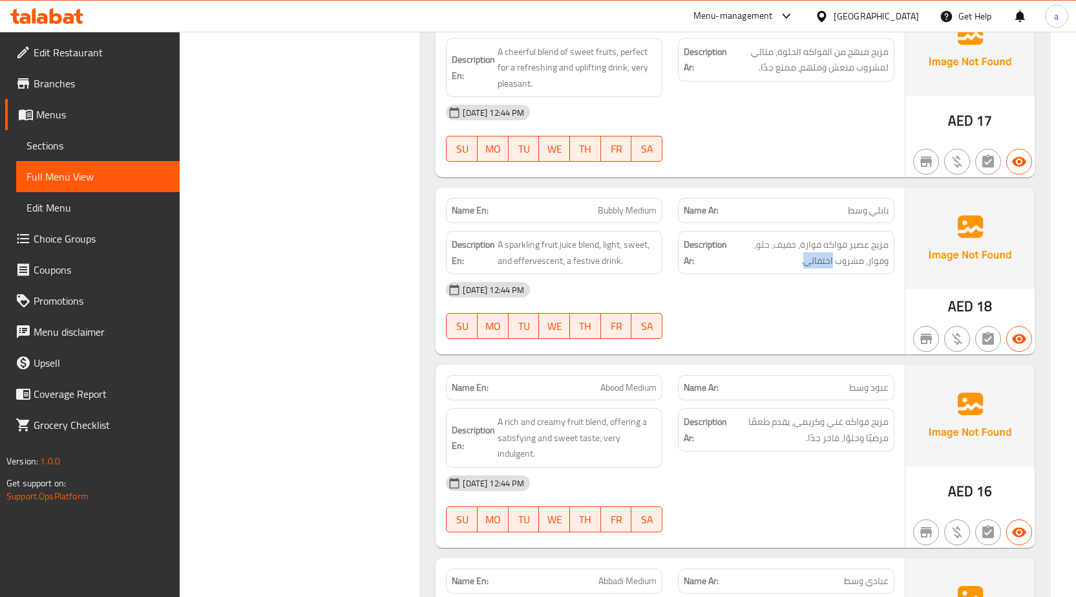
scroll to position [5354, 0]
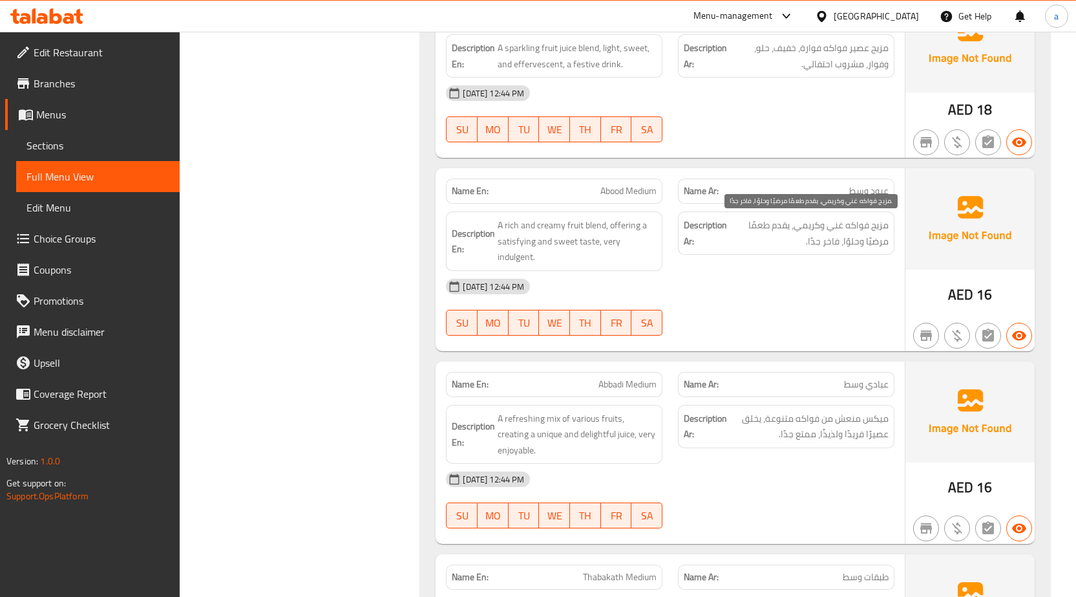
click at [807, 241] on span "مزيج فواكه غني وكريمي، يقدم طعمًا مرضيًا وحلوًا، فاخر جدًا." at bounding box center [809, 233] width 159 height 32
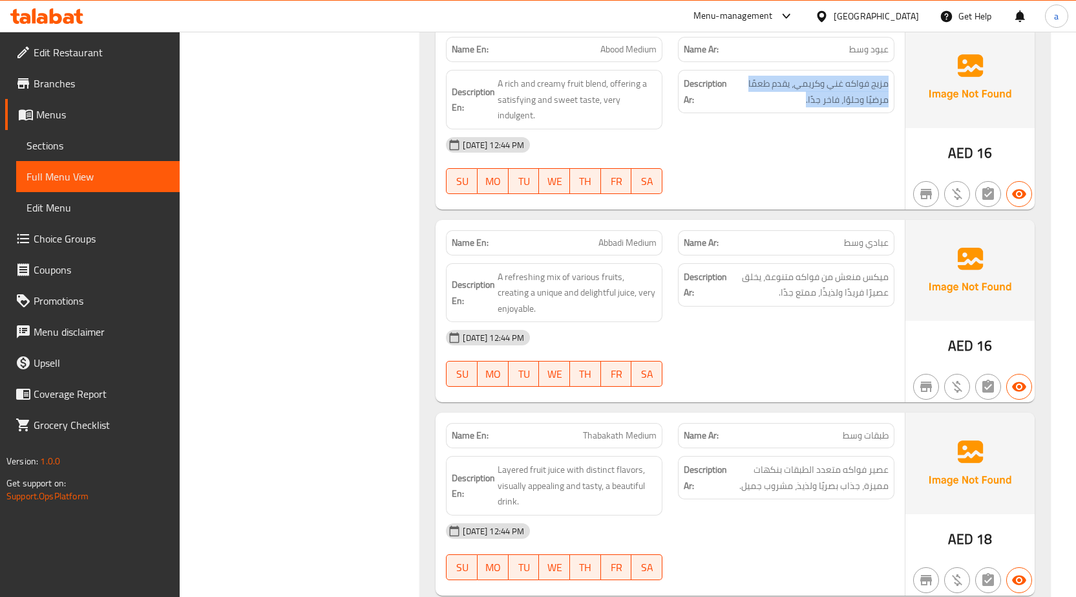
scroll to position [5677, 0]
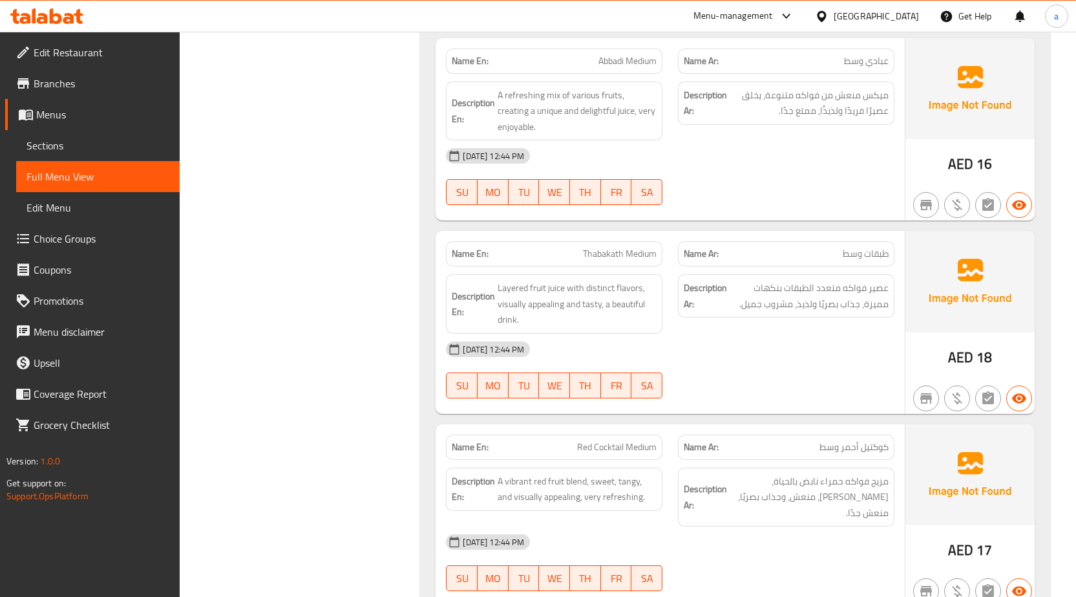
click at [676, 263] on div "Name Ar: طبقات وسط" at bounding box center [786, 253] width 232 height 41
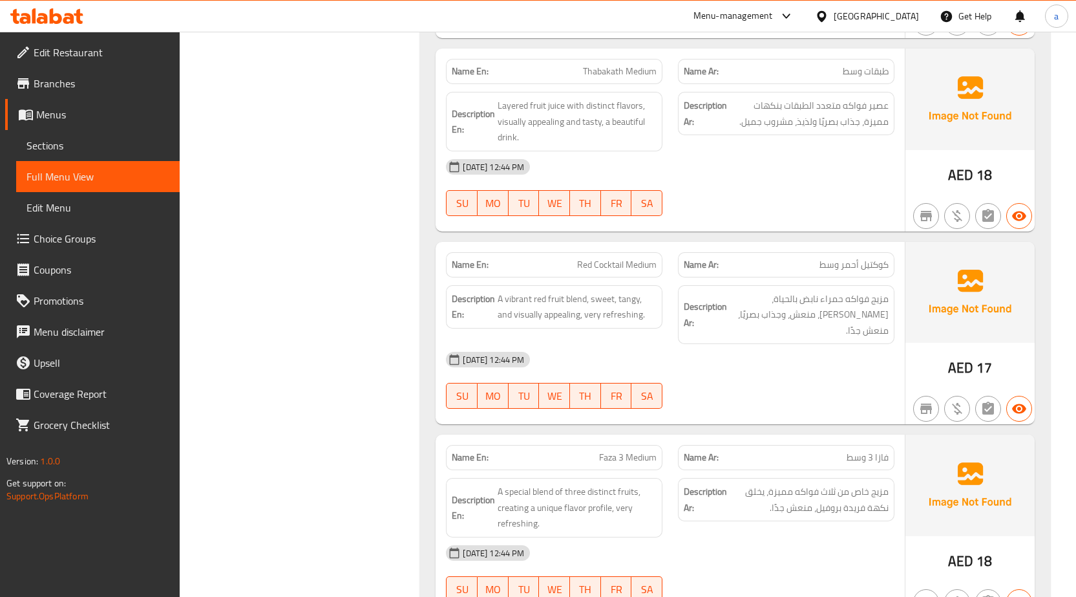
scroll to position [5871, 0]
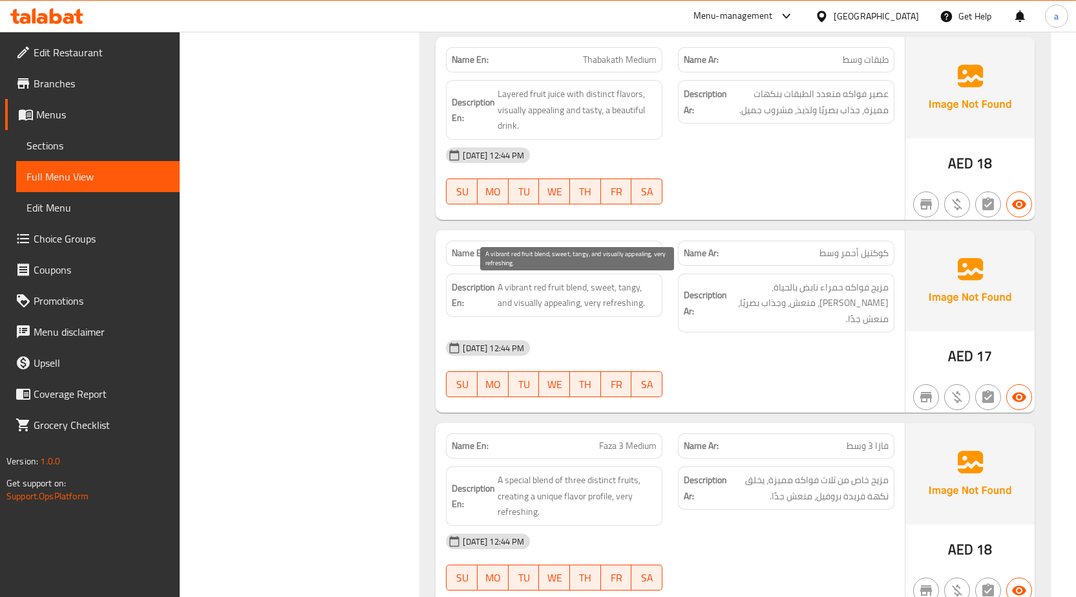
click at [517, 306] on span "A vibrant red fruit blend, sweet, tangy, and visually appealing, very refreshin…" at bounding box center [577, 295] width 159 height 32
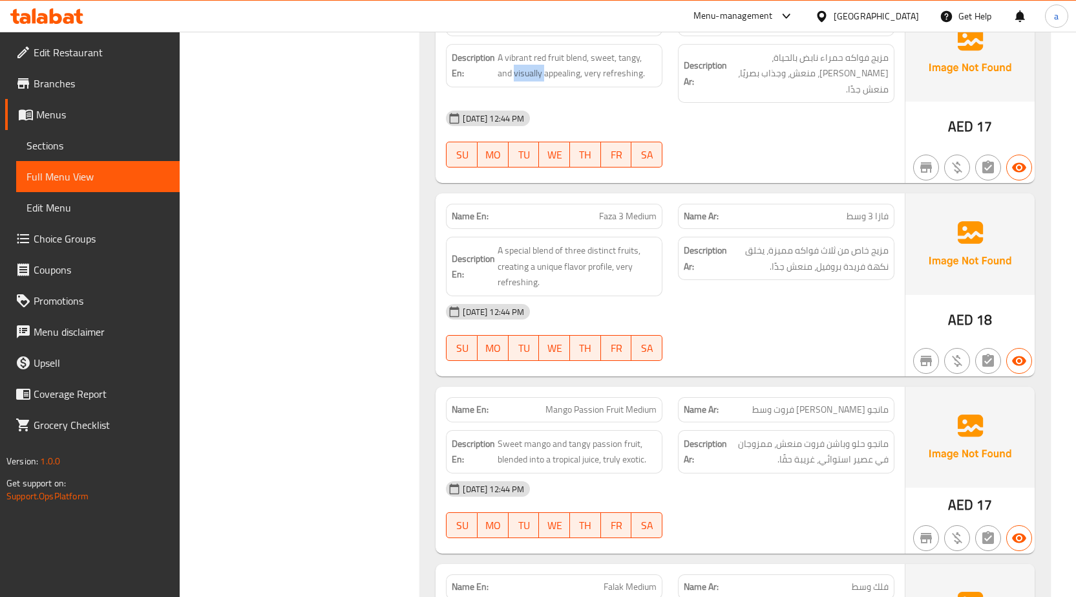
scroll to position [6130, 0]
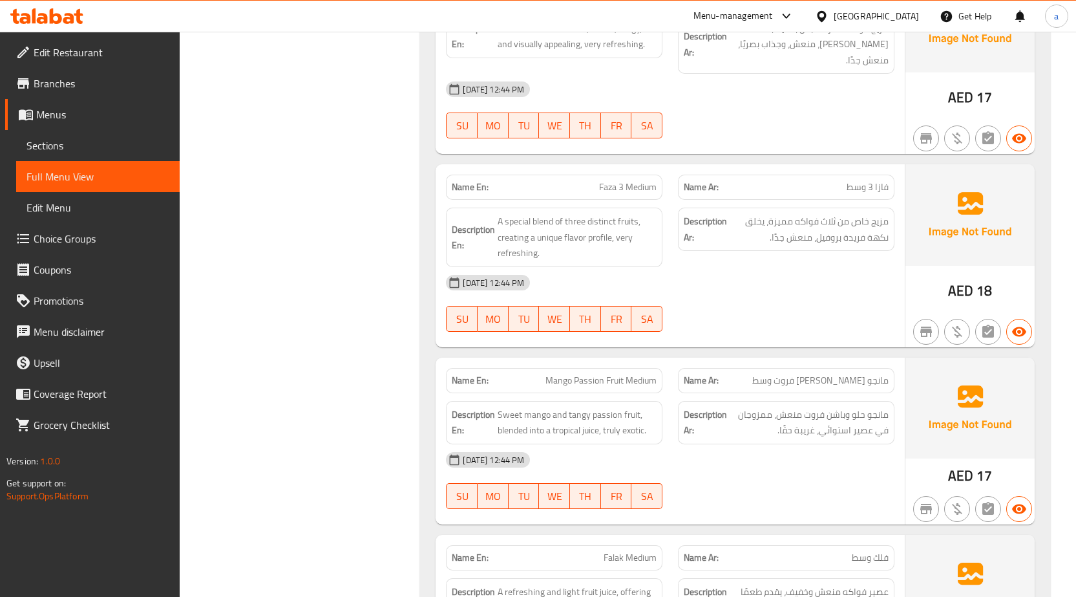
click at [619, 180] on span "Faza 3 Medium" at bounding box center [628, 187] width 58 height 14
copy span "Faza 3 Medium"
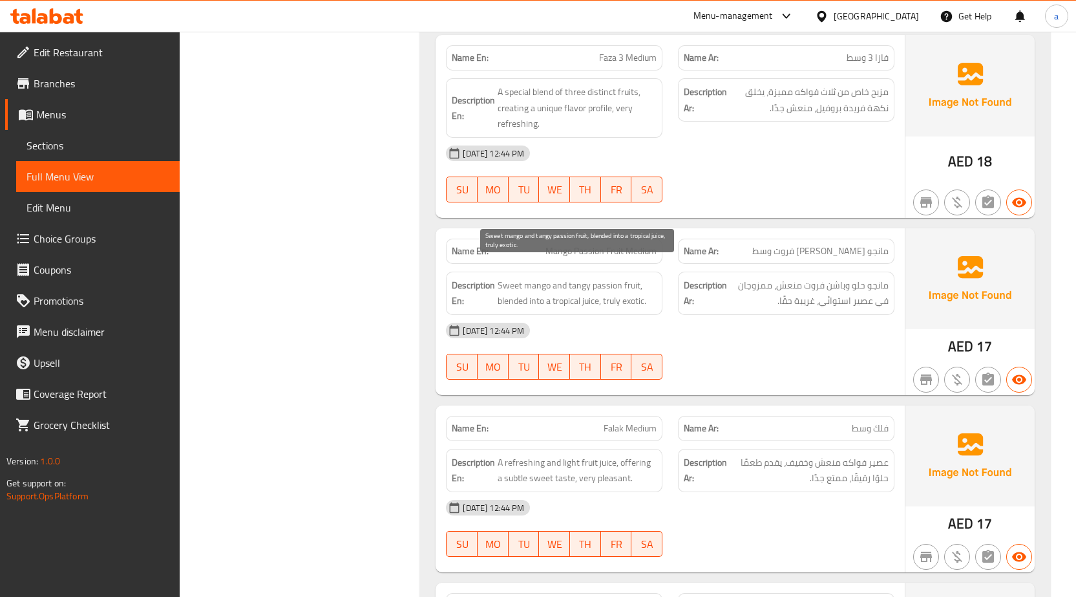
click at [528, 290] on span "Sweet mango and tangy passion fruit, blended into a tropical juice, truly exoti…" at bounding box center [577, 293] width 159 height 32
click at [616, 422] on span "Falak Medium" at bounding box center [630, 429] width 53 height 14
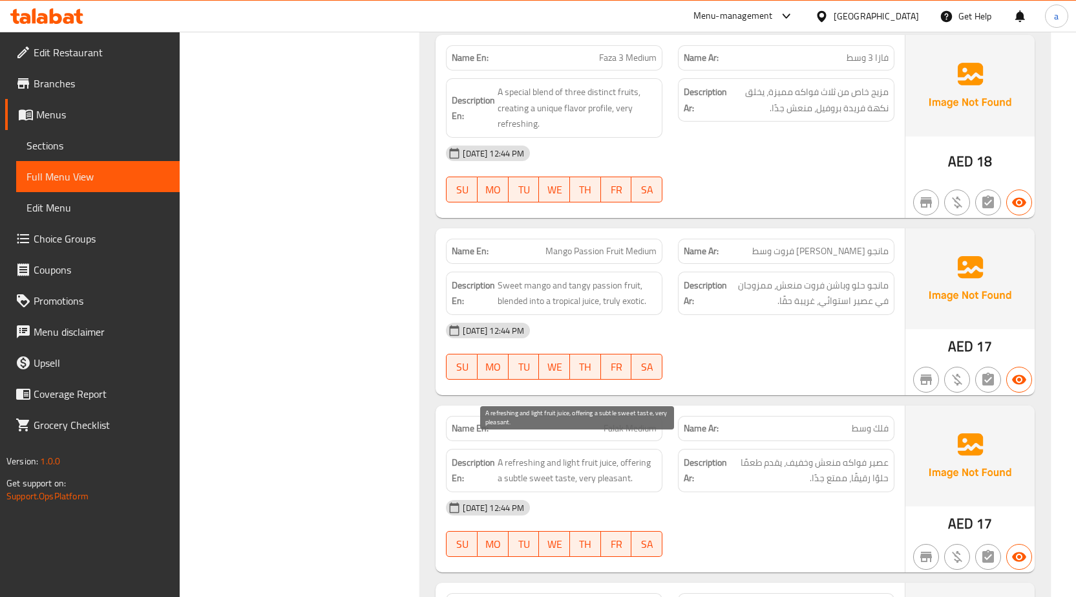
click at [551, 458] on span "A refreshing and light fruit juice, offering a subtle sweet taste, very pleasan…" at bounding box center [577, 471] width 159 height 32
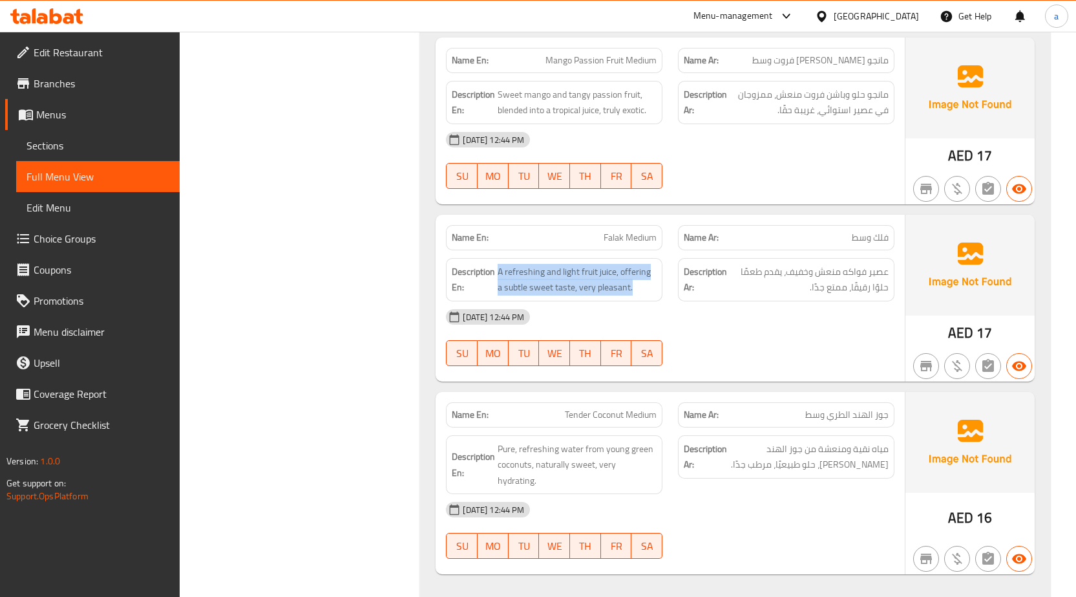
scroll to position [6453, 0]
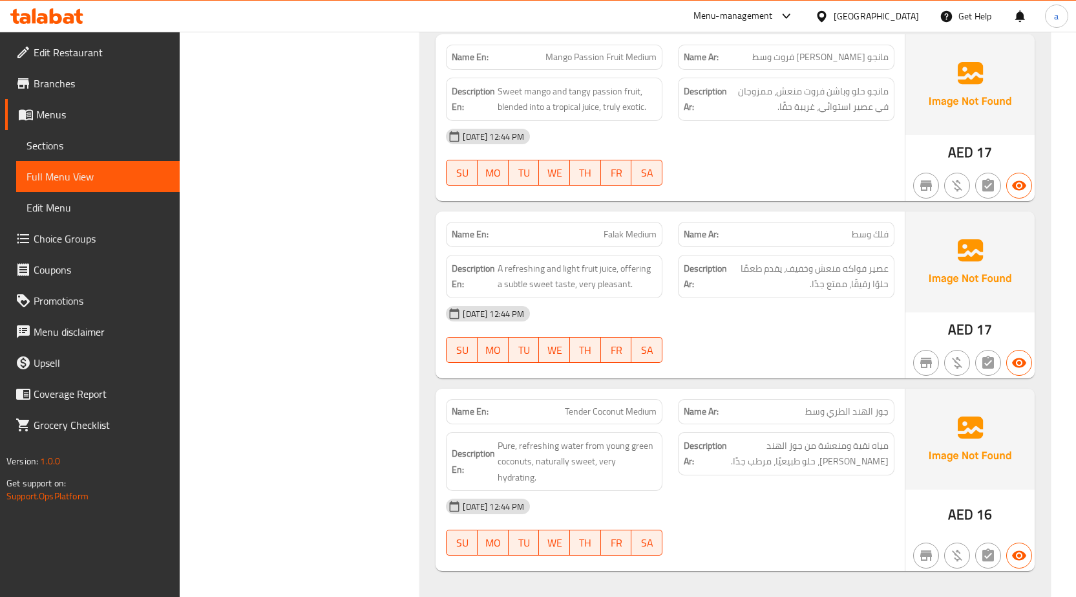
click at [584, 405] on span "Tender Coconut Medium" at bounding box center [611, 412] width 92 height 14
click at [596, 438] on span "Pure, refreshing water from young green coconuts, naturally sweet, very hydrati…" at bounding box center [577, 462] width 159 height 48
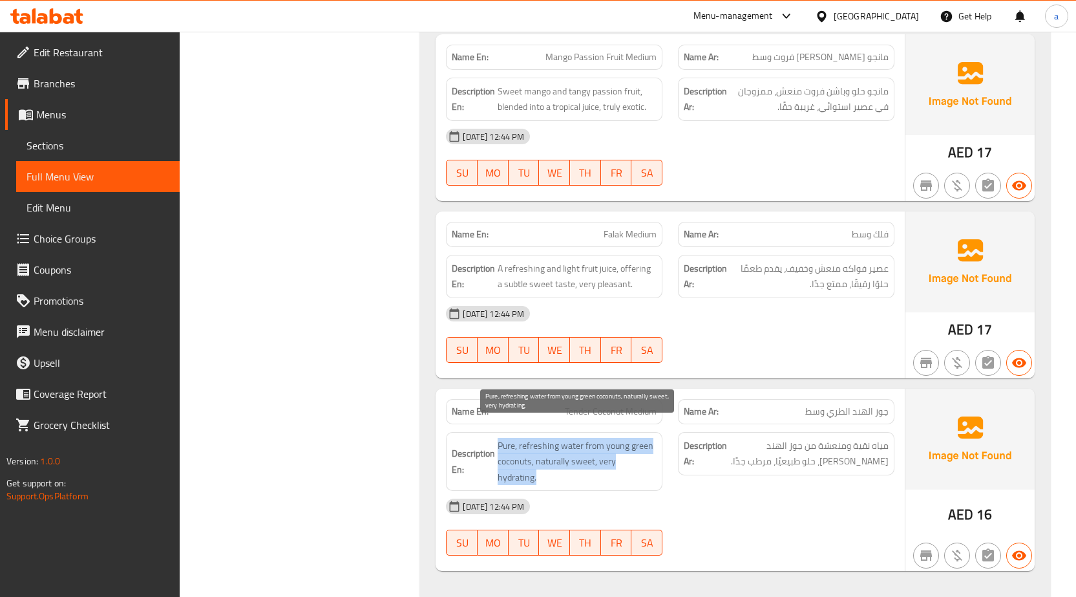
click at [596, 438] on span "Pure, refreshing water from young green coconuts, naturally sweet, very hydrati…" at bounding box center [577, 462] width 159 height 48
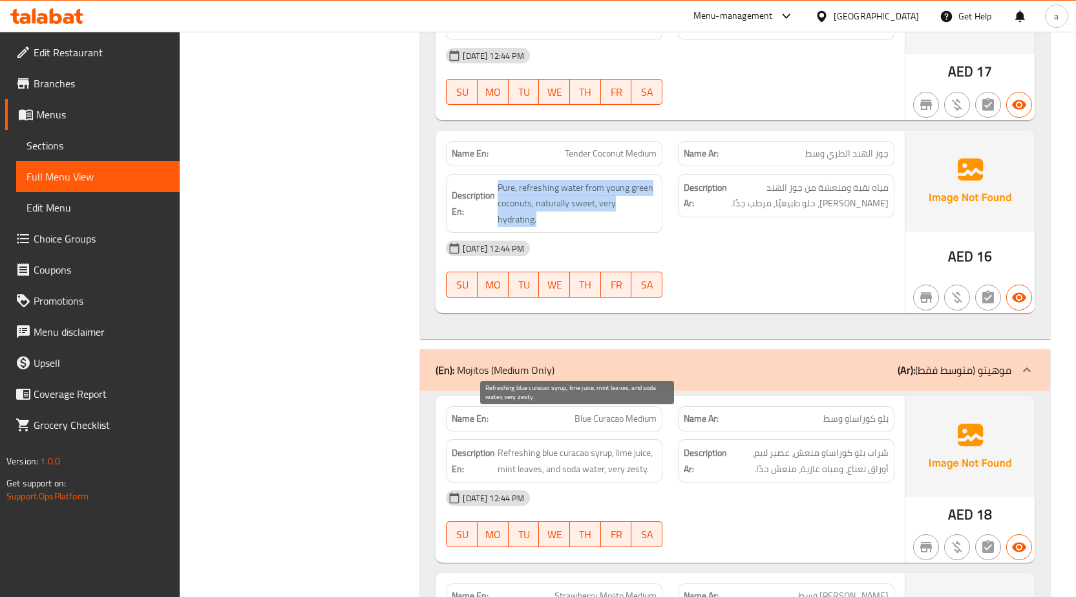
scroll to position [6712, 0]
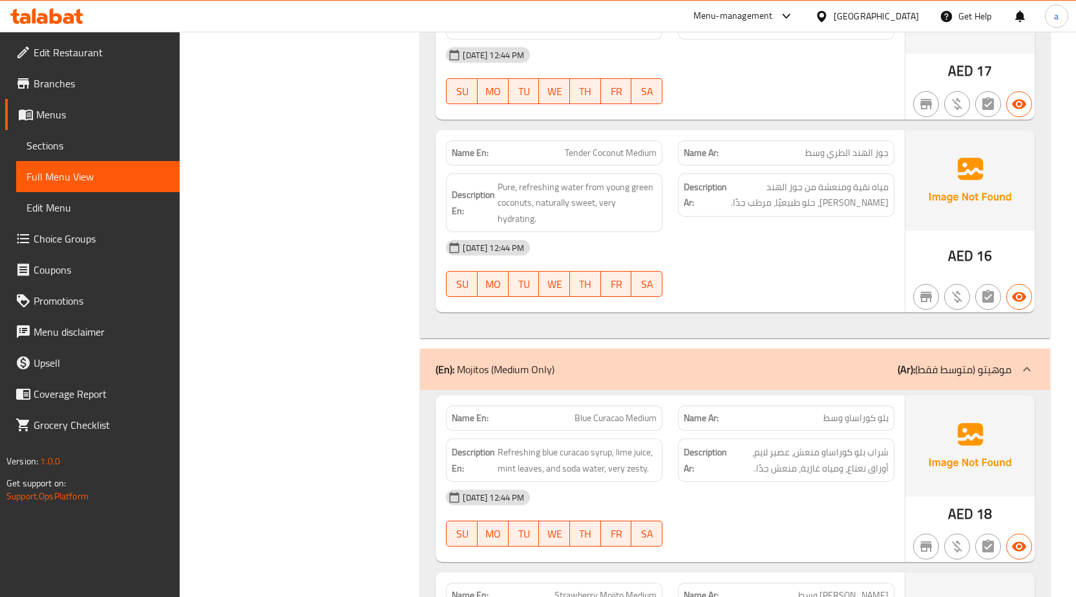
click at [633, 411] on span "Blue Curacao Medium" at bounding box center [616, 418] width 82 height 14
copy span "Blue Curacao Medium"
click at [849, 444] on span "شراب بلو كوراساو منعش، عصير لايم، أوراق نعناع، ومياه غازية، منعش جدًا." at bounding box center [809, 460] width 159 height 32
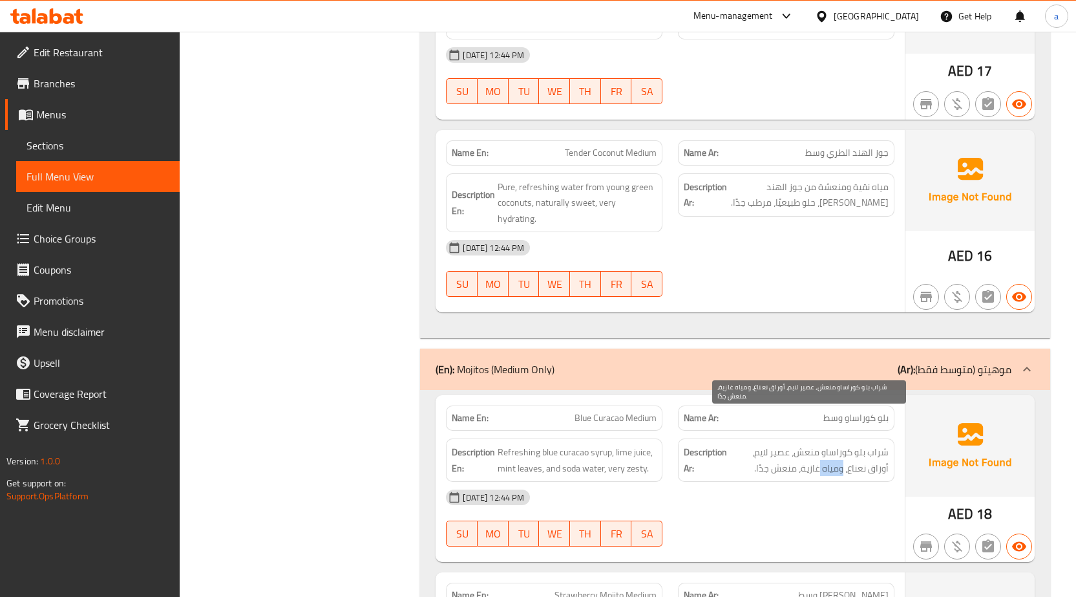
click at [849, 444] on span "شراب بلو كوراساو منعش، عصير لايم، أوراق نعناع، ومياه غازية، منعش جدًا." at bounding box center [809, 460] width 159 height 32
click at [636, 438] on div "Description En: Refreshing blue curacao syrup, lime juice, mint leaves, and sod…" at bounding box center [554, 459] width 217 height 43
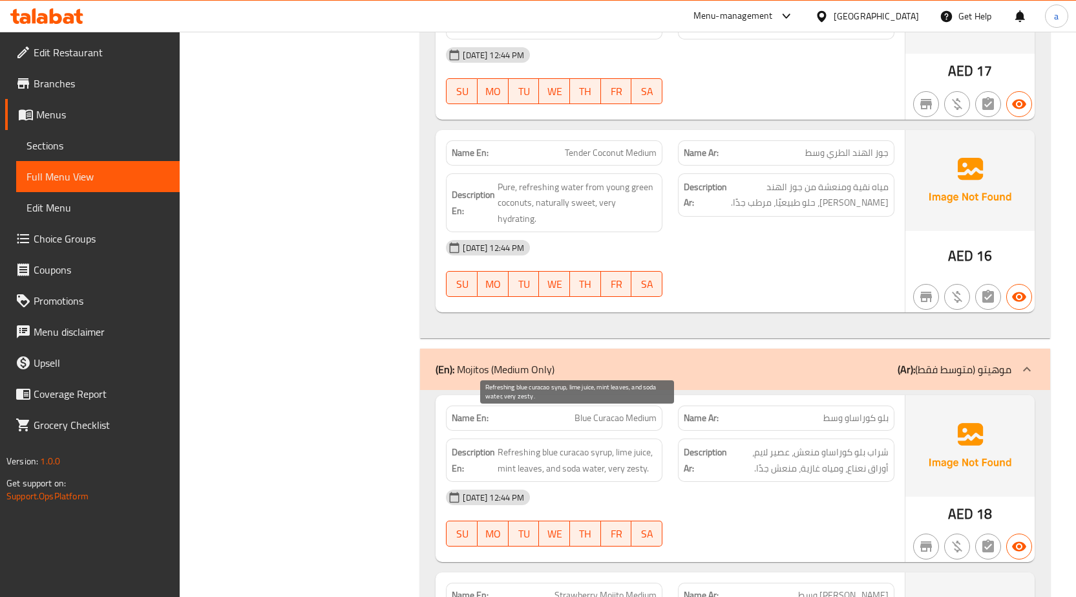
click at [640, 444] on span "Refreshing blue curacao syrup, lime juice, mint leaves, and soda water, very ze…" at bounding box center [577, 460] width 159 height 32
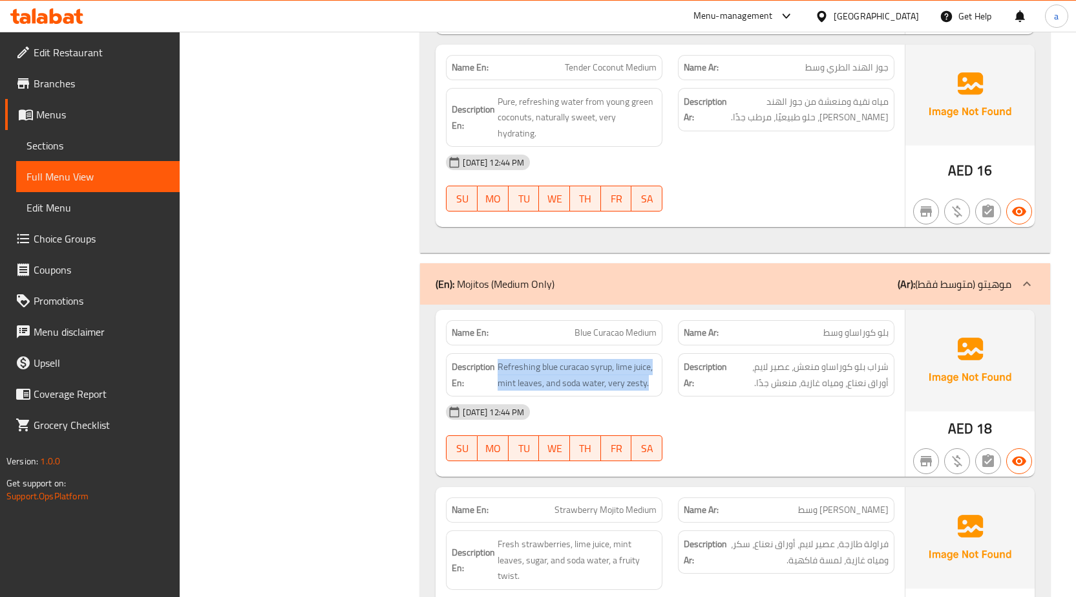
scroll to position [6906, 0]
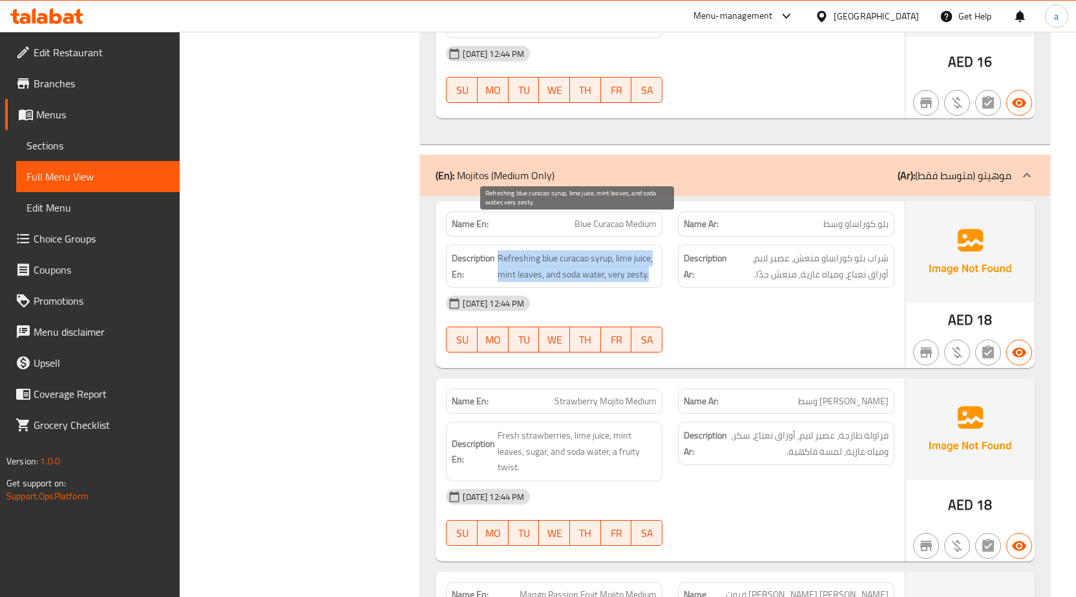
click at [553, 250] on span "Refreshing blue curacao syrup, lime juice, mint leaves, and soda water, very ze…" at bounding box center [577, 266] width 159 height 32
click at [606, 250] on span "Refreshing blue curacao syrup, lime juice, mint leaves, and soda water, very ze…" at bounding box center [577, 266] width 159 height 32
click at [641, 250] on span "Refreshing blue curacao syrup, lime juice, mint leaves, and soda water, very ze…" at bounding box center [577, 266] width 159 height 32
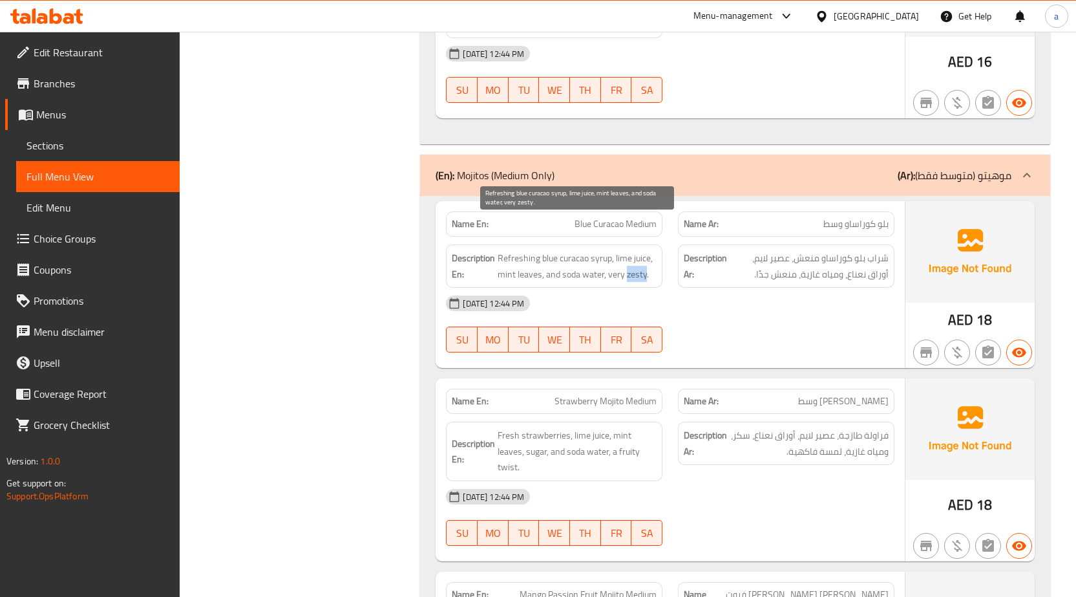
click at [641, 250] on span "Refreshing blue curacao syrup, lime juice, mint leaves, and soda water, very ze…" at bounding box center [577, 266] width 159 height 32
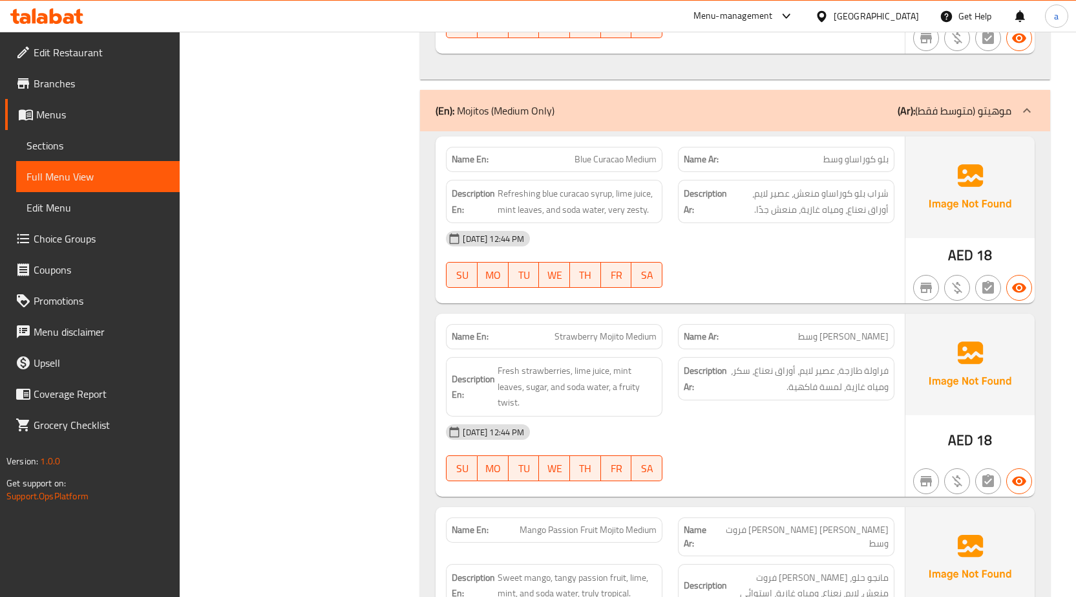
click at [639, 153] on span "Blue Curacao Medium" at bounding box center [616, 160] width 82 height 14
click at [653, 330] on span "Strawberry Mojito Medium" at bounding box center [606, 337] width 102 height 14
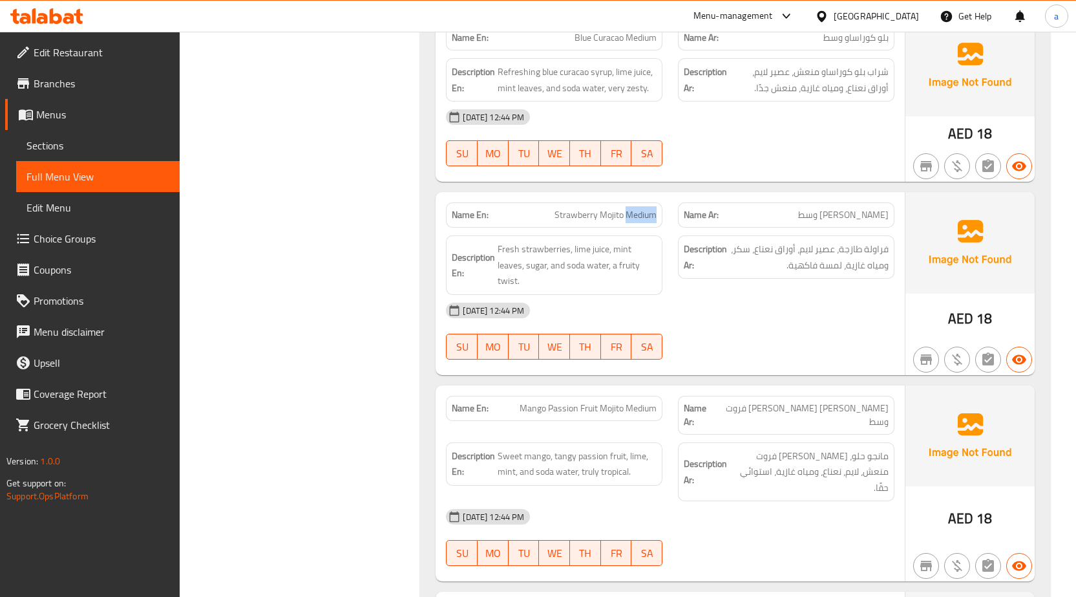
scroll to position [7100, 0]
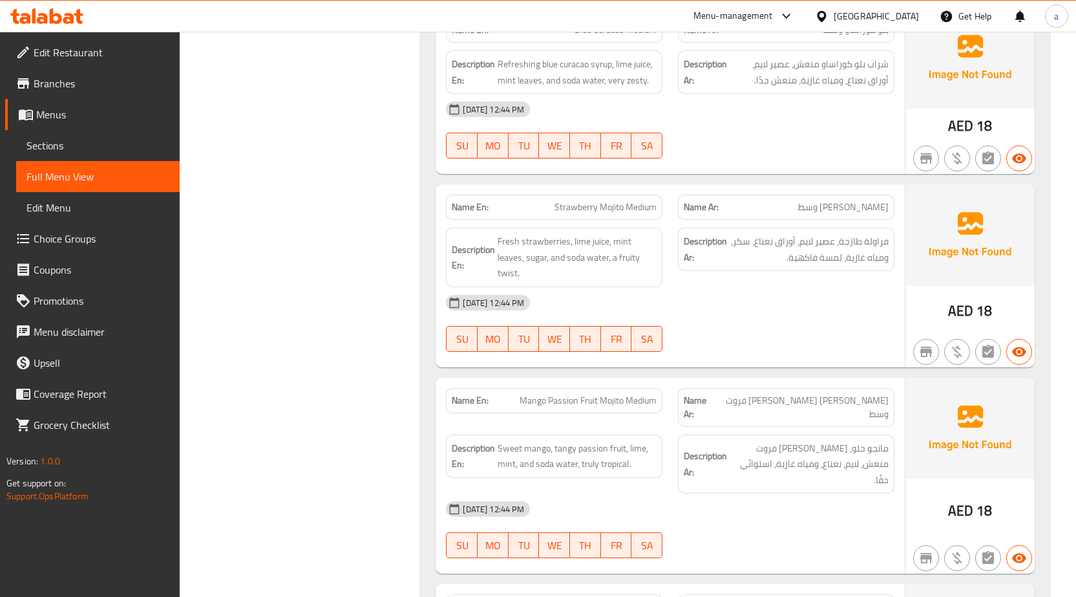
click at [855, 200] on span "[PERSON_NAME] وسط" at bounding box center [843, 207] width 91 height 14
click at [799, 233] on span "فراولة طازجة، عصير لايم، أوراق نعناع، سكر، ومياه غازية، لمسة فاكهية." at bounding box center [809, 249] width 159 height 32
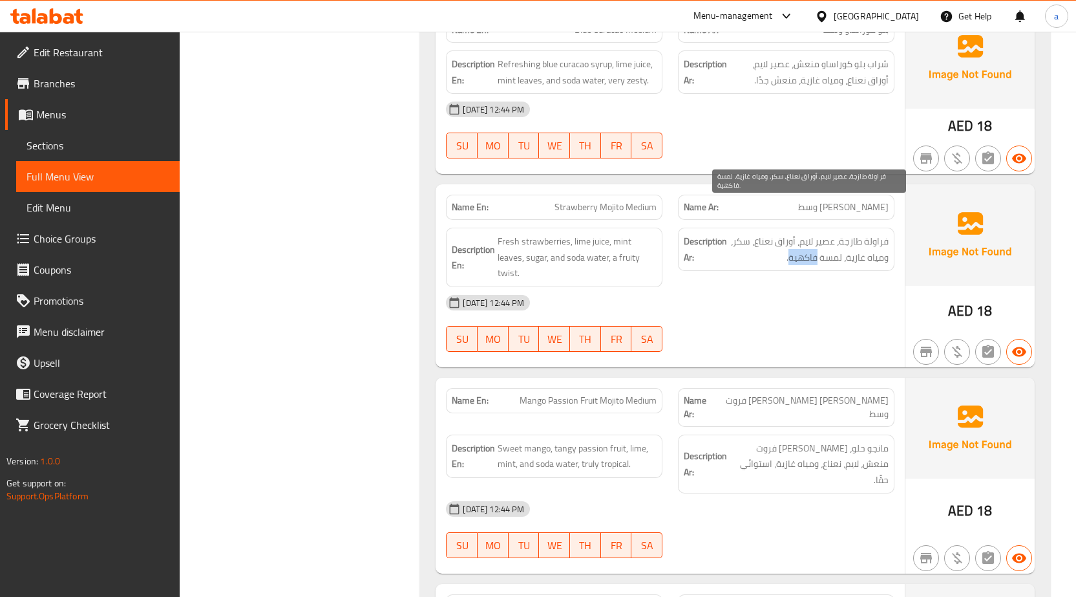
click at [799, 233] on span "فراولة طازجة، عصير لايم، أوراق نعناع، سكر، ومياه غازية، لمسة فاكهية." at bounding box center [809, 249] width 159 height 32
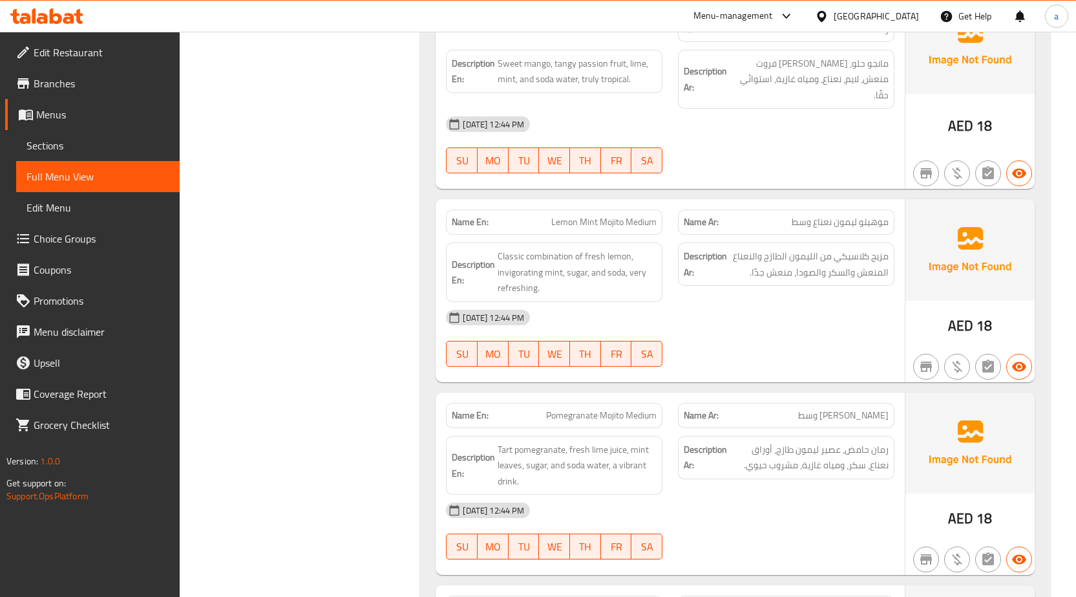
scroll to position [7488, 0]
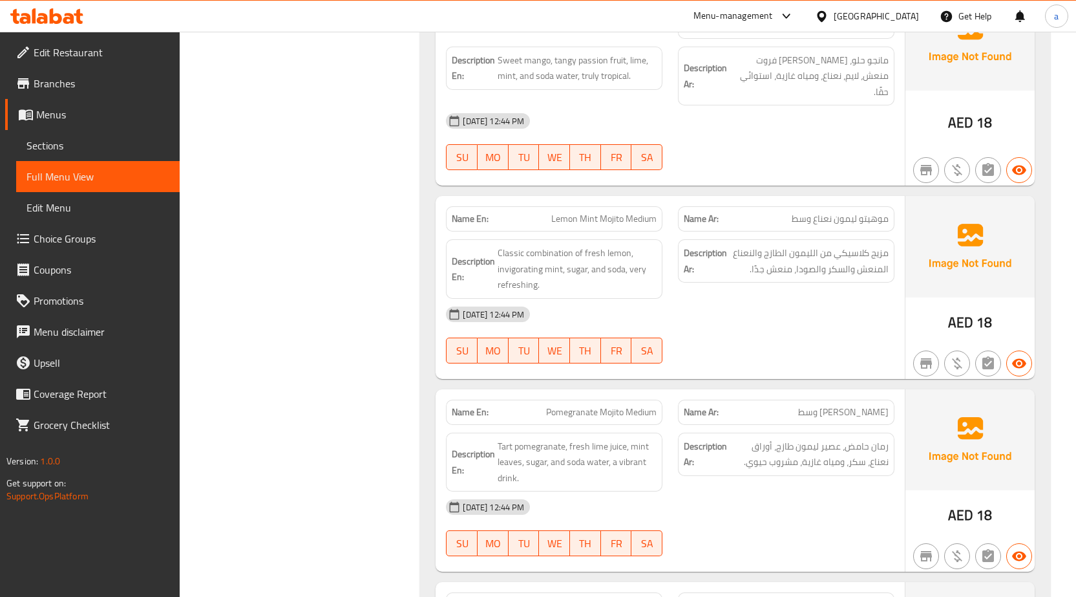
click at [623, 405] on span "Pomegranate Mojito Medium" at bounding box center [601, 412] width 111 height 14
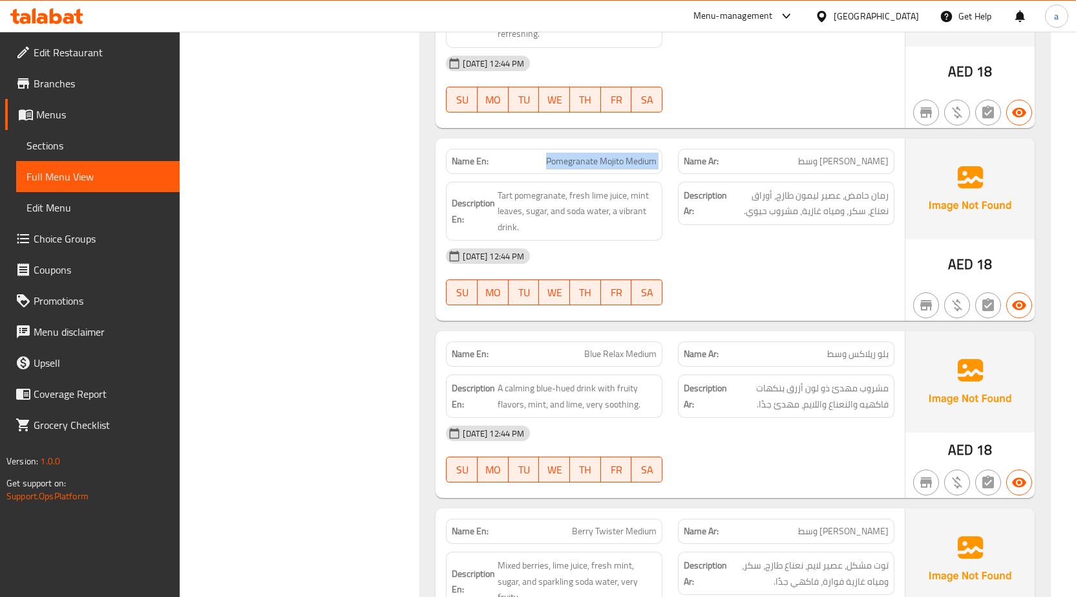
scroll to position [7746, 0]
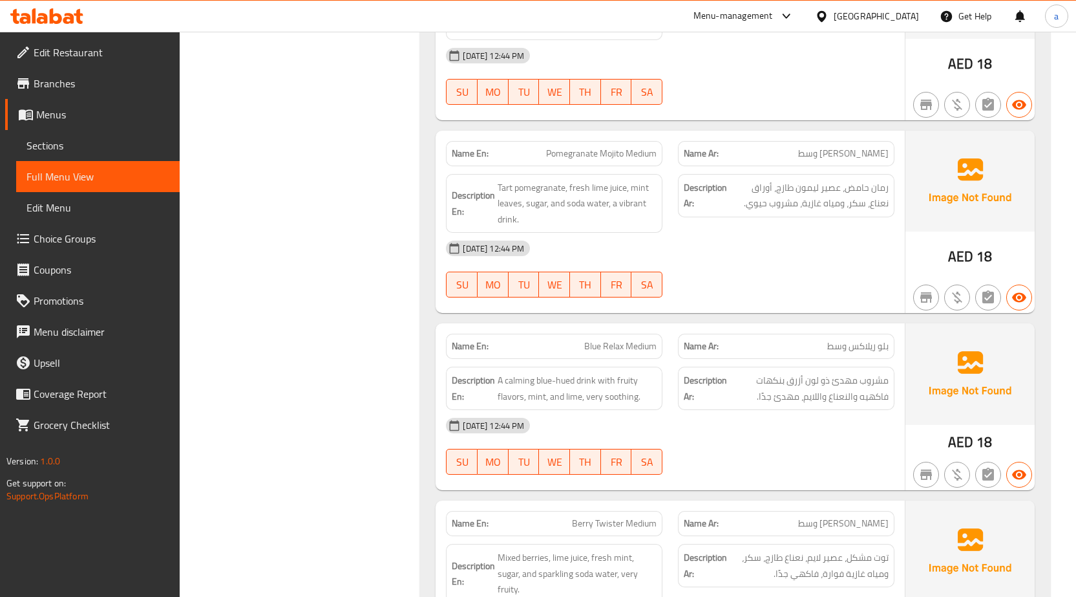
click at [826, 326] on div "Name Ar: بلو ريلاكس وسط" at bounding box center [786, 346] width 232 height 41
click at [835, 339] on span "بلو ريلاكس وسط" at bounding box center [858, 346] width 61 height 14
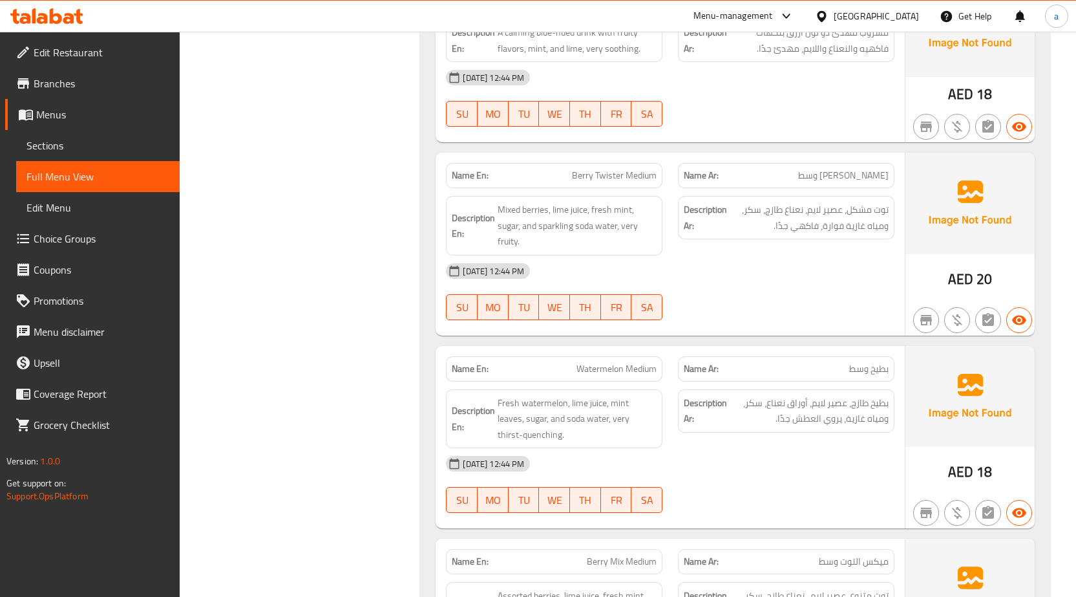
scroll to position [8199, 0]
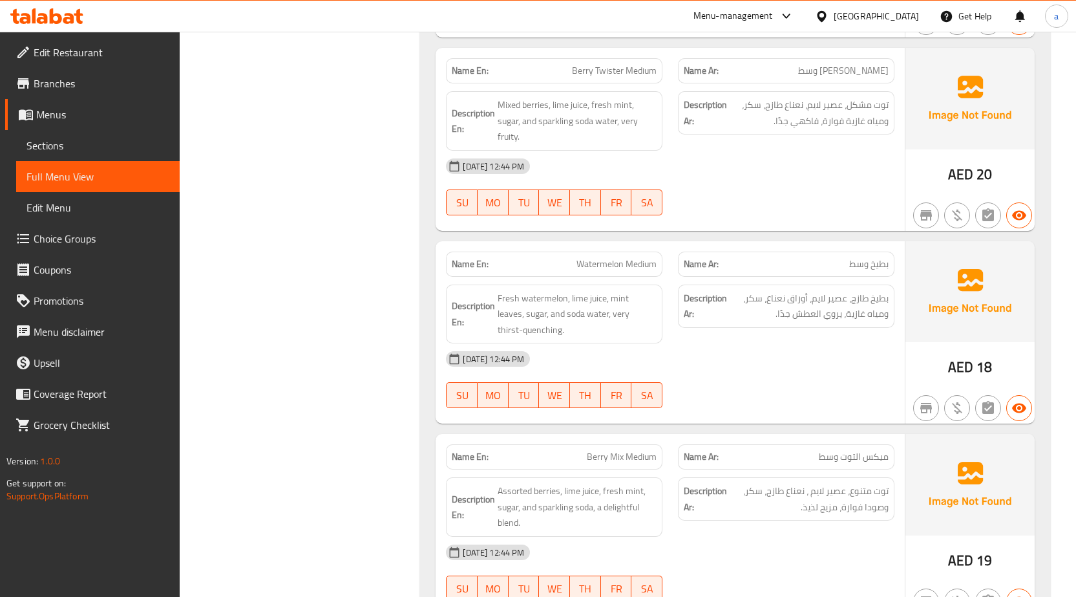
click at [634, 252] on div "Name En: Watermelon Medium" at bounding box center [554, 264] width 217 height 25
click at [539, 290] on span "Fresh watermelon, lime juice, mint leaves, sugar, and soda water, very thirst-q…" at bounding box center [577, 314] width 159 height 48
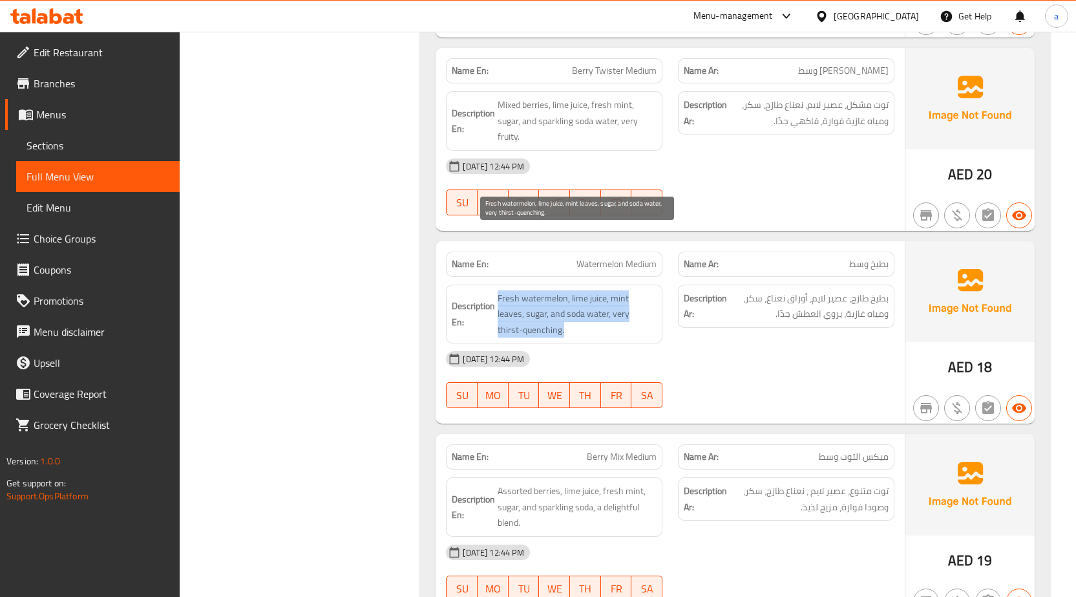
click at [539, 290] on span "Fresh watermelon, lime juice, mint leaves, sugar, and soda water, very thirst-q…" at bounding box center [577, 314] width 159 height 48
click at [613, 290] on span "Fresh watermelon, lime juice, mint leaves, sugar, and soda water, very thirst-q…" at bounding box center [577, 314] width 159 height 48
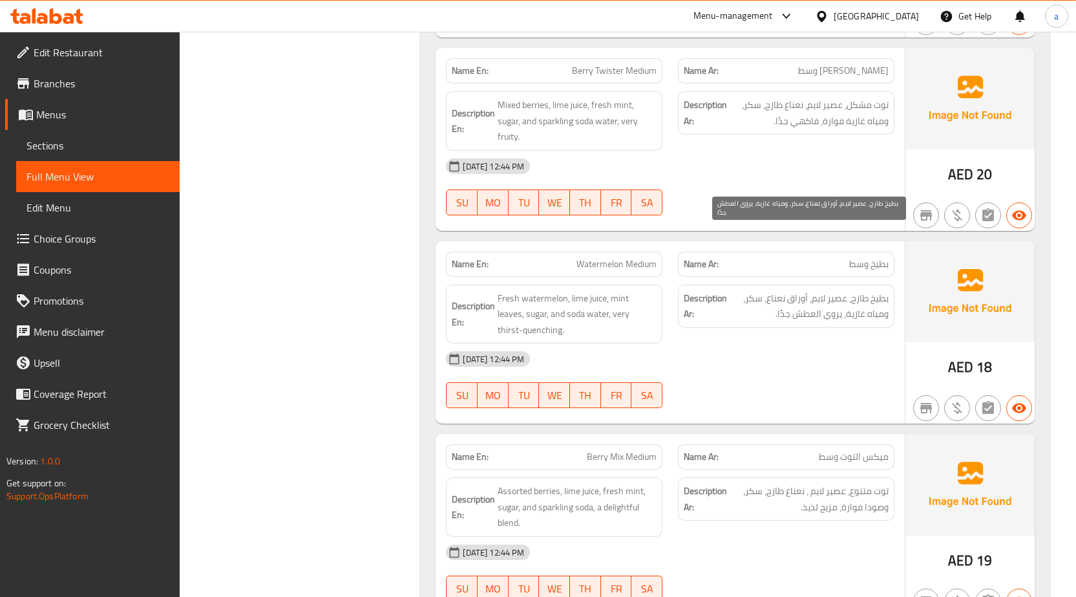
click at [888, 290] on span "بطيخ طازج، عصير لايم، أوراق نعناع، سكر، ومياه غازية، يروي العطش جدًا." at bounding box center [809, 306] width 159 height 32
click at [856, 450] on span "ميكس التوت وسط" at bounding box center [854, 457] width 70 height 14
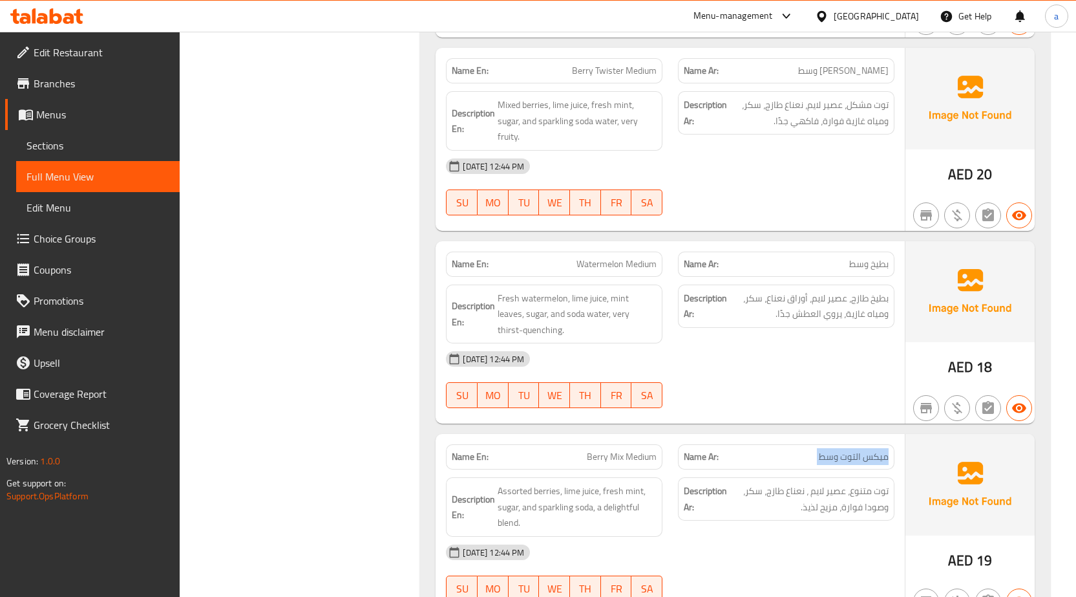
click at [856, 450] on span "ميكس التوت وسط" at bounding box center [854, 457] width 70 height 14
click at [877, 483] on span "توت متنوع، عصير لايم ، نعناع طازج، سكر، وصودا فوارة، مزيج لذيذ." at bounding box center [809, 499] width 159 height 32
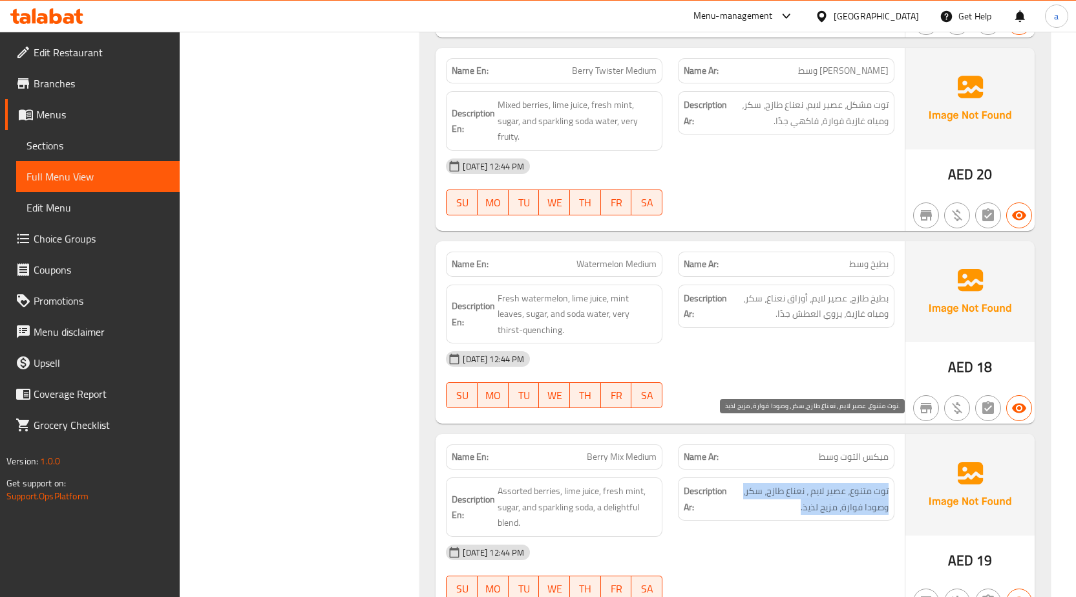
click at [877, 483] on span "توت متنوع، عصير لايم ، نعناع طازج، سكر، وصودا فوارة، مزيج لذيذ." at bounding box center [809, 499] width 159 height 32
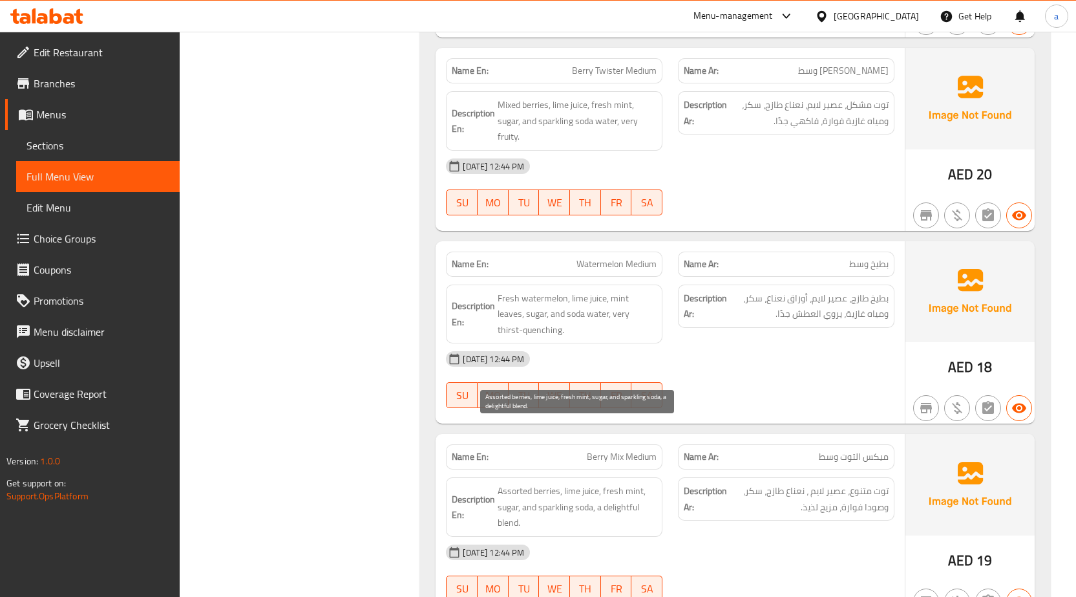
click at [595, 483] on span "Assorted berries, lime juice, fresh mint, sugar, and sparkling soda, a delightf…" at bounding box center [577, 507] width 159 height 48
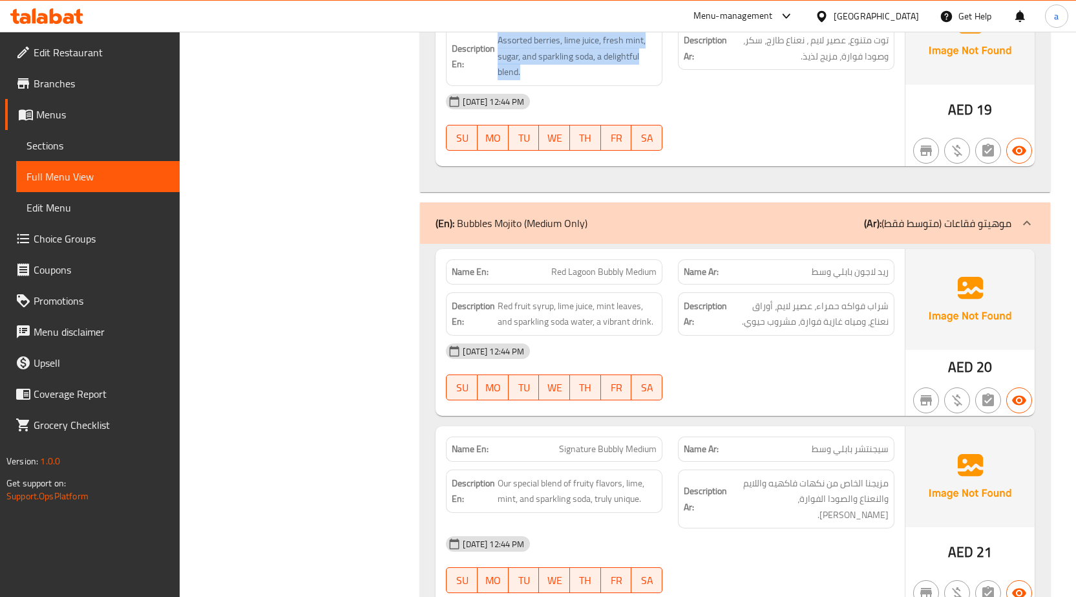
scroll to position [8651, 0]
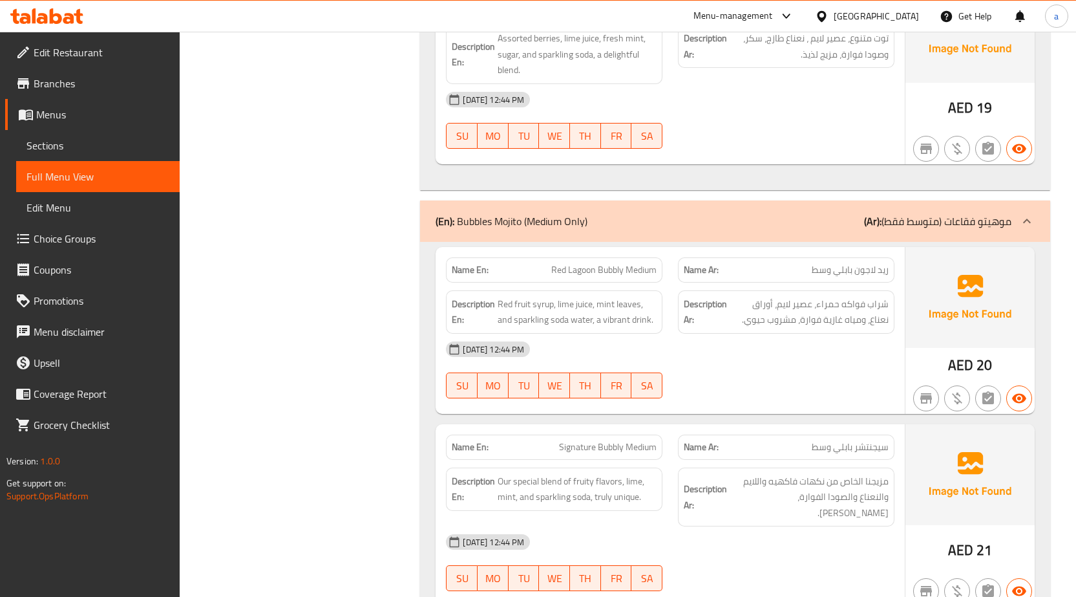
click at [855, 460] on div "Description Ar: مزيجنا الخاص من نكهات فاكهيه واللايم والنعناع والصودا الفوارة، …" at bounding box center [786, 497] width 232 height 75
click at [849, 440] on span "سيجنتشر بابلي وسط" at bounding box center [850, 447] width 77 height 14
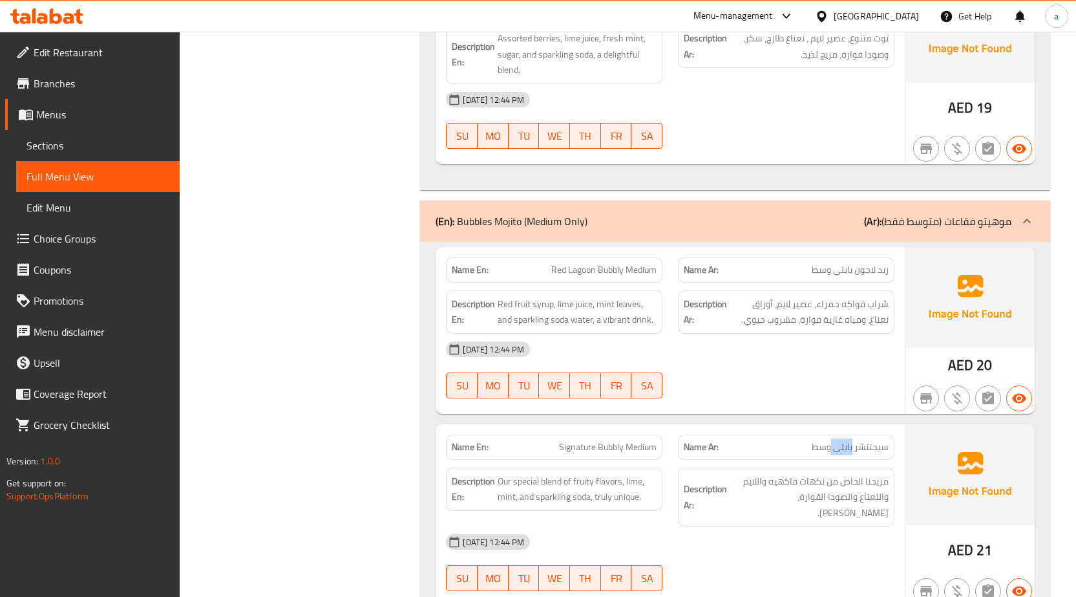
click at [849, 440] on span "سيجنتشر بابلي وسط" at bounding box center [850, 447] width 77 height 14
click at [608, 440] on span "Signature Bubbly Medium" at bounding box center [608, 447] width 98 height 14
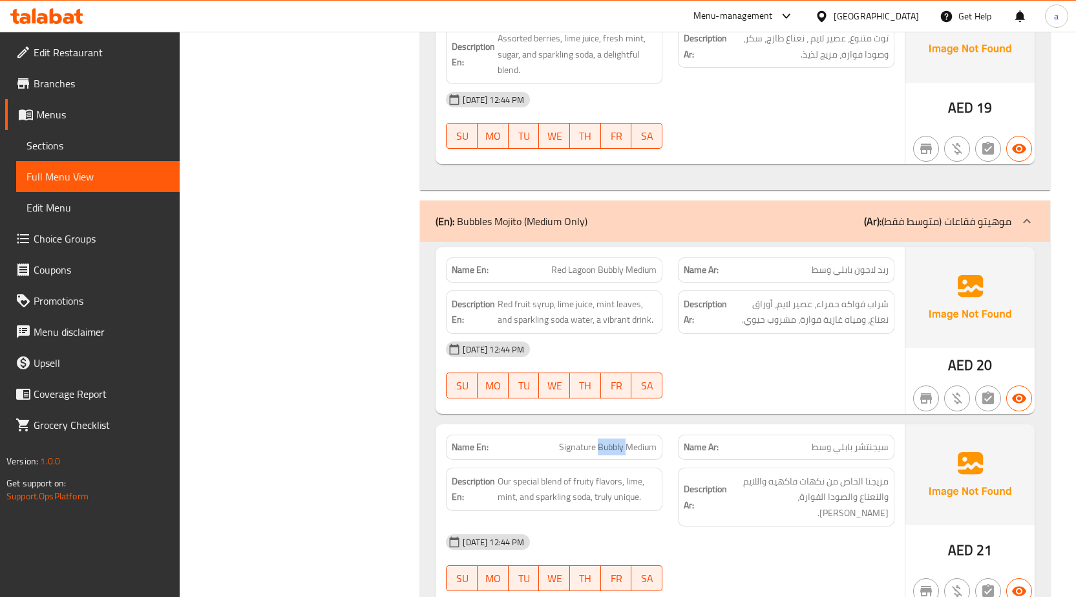
click at [608, 440] on span "Signature Bubbly Medium" at bounding box center [608, 447] width 98 height 14
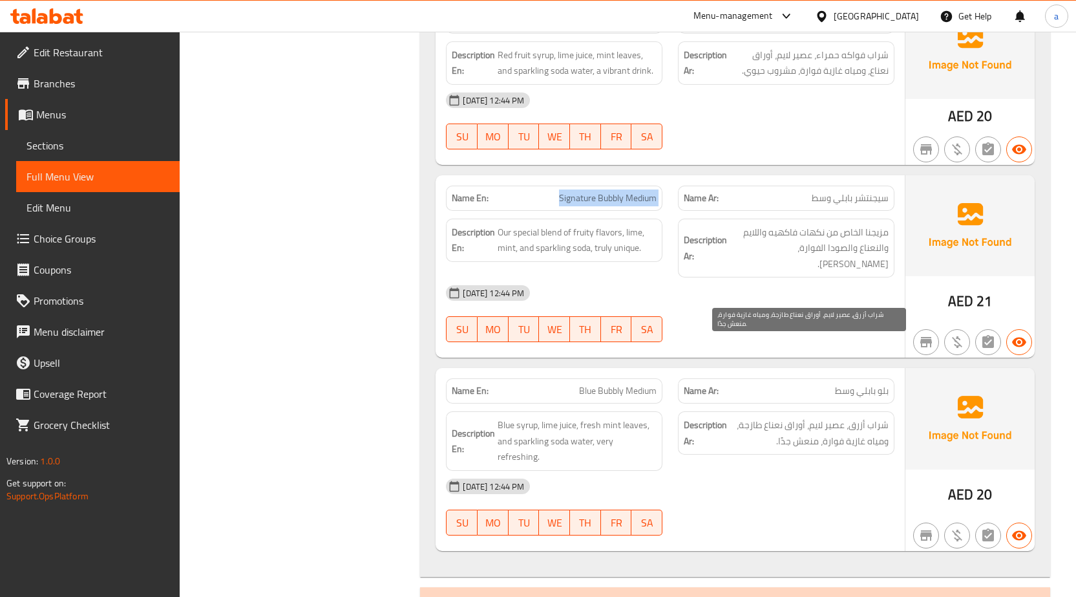
scroll to position [8910, 0]
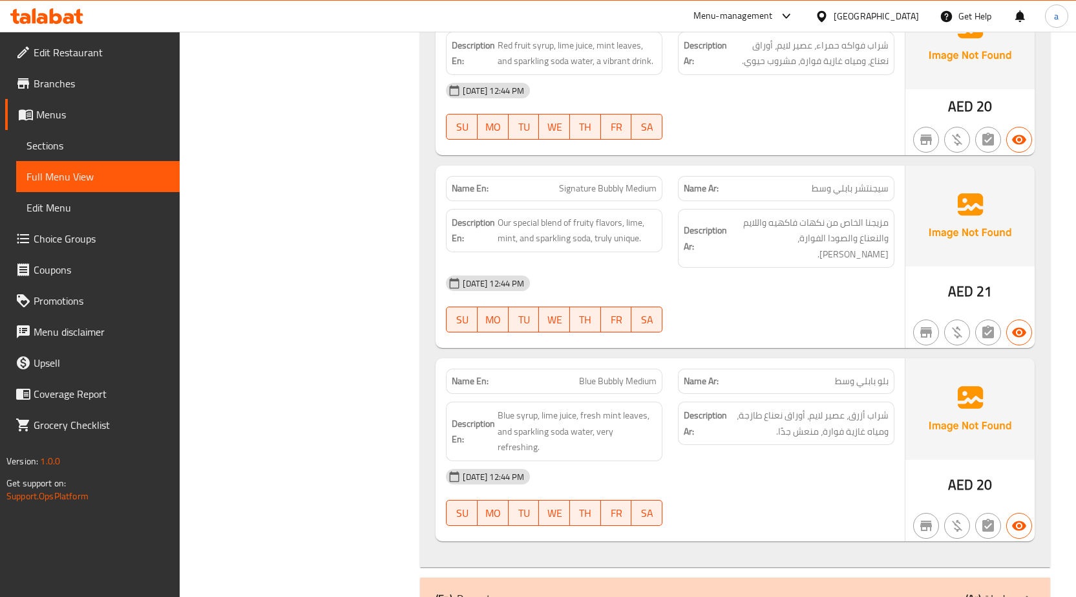
click at [866, 374] on span "بلو بابلي وسط" at bounding box center [862, 381] width 54 height 14
click at [594, 374] on span "Blue Bubbly Medium" at bounding box center [618, 381] width 78 height 14
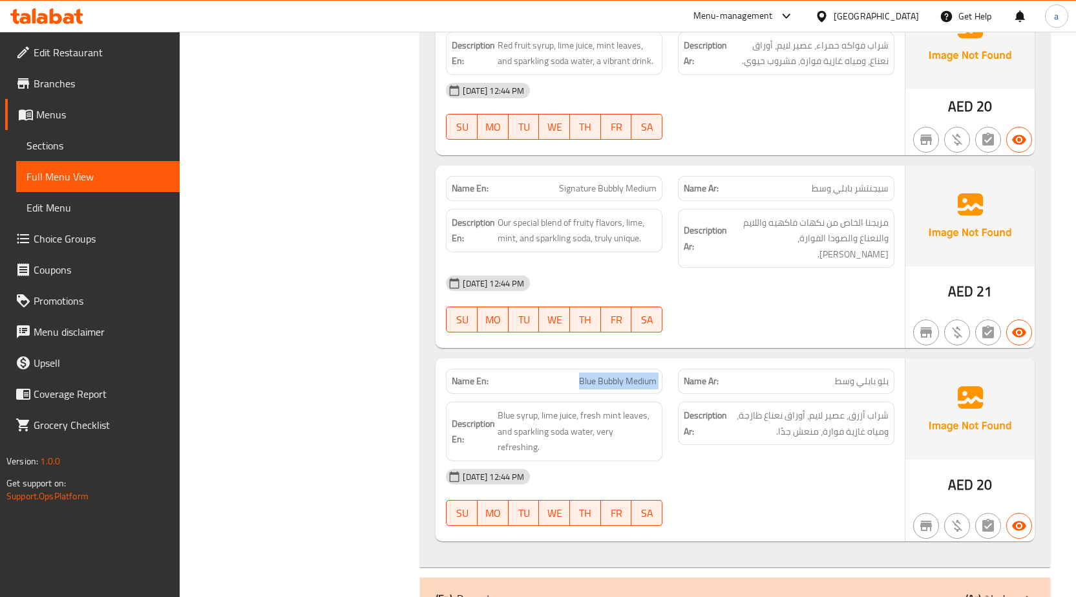
click at [594, 374] on span "Blue Bubbly Medium" at bounding box center [618, 381] width 78 height 14
click at [616, 407] on span "Blue syrup, lime juice, fresh mint leaves, and sparkling soda water, very refre…" at bounding box center [577, 431] width 159 height 48
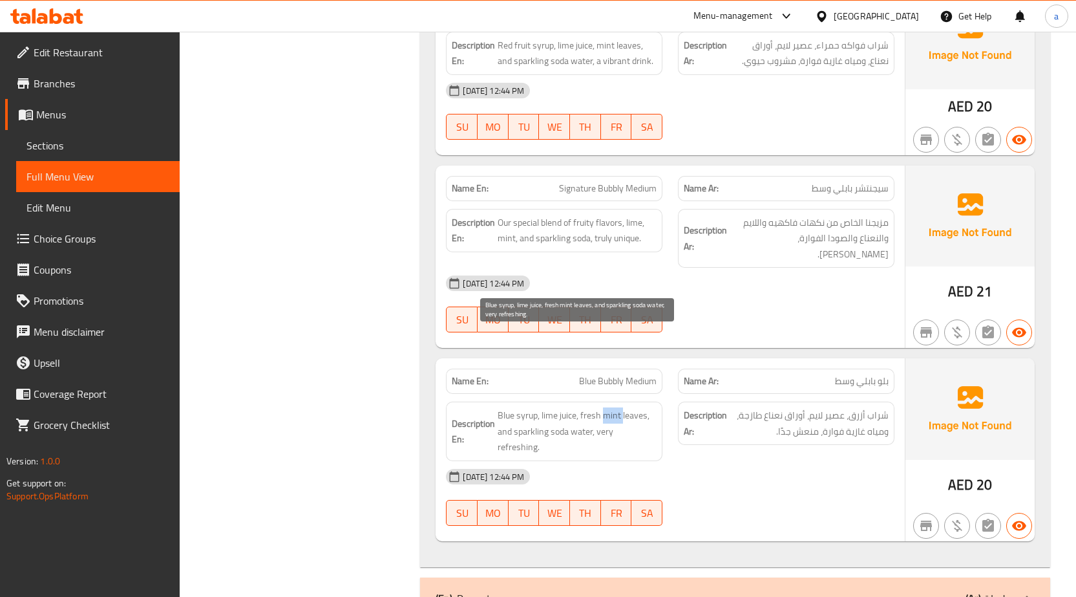
click at [616, 407] on span "Blue syrup, lime juice, fresh mint leaves, and sparkling soda water, very refre…" at bounding box center [577, 431] width 159 height 48
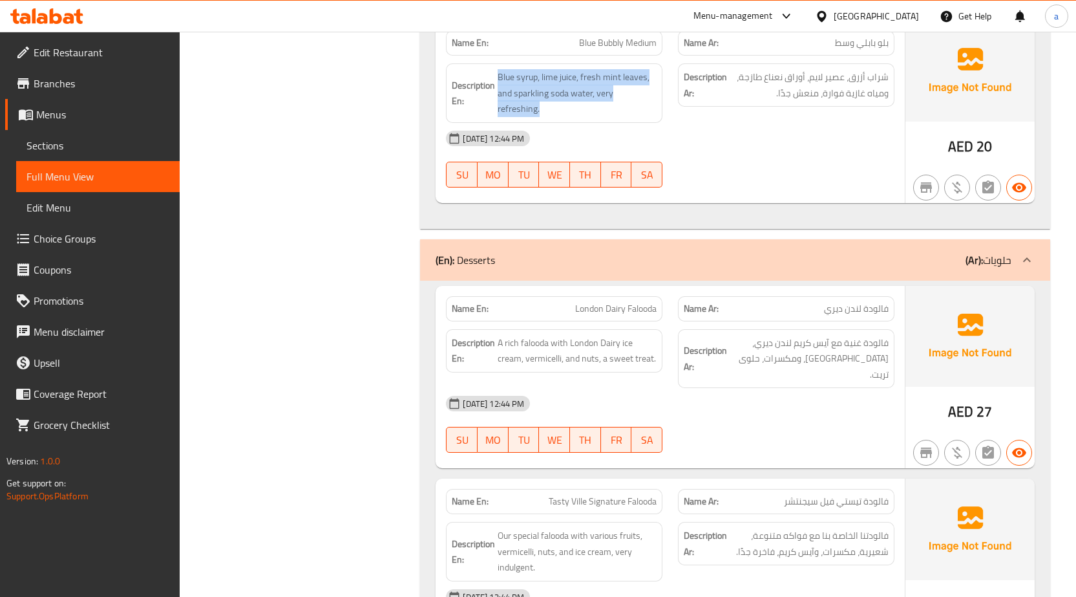
scroll to position [9362, 0]
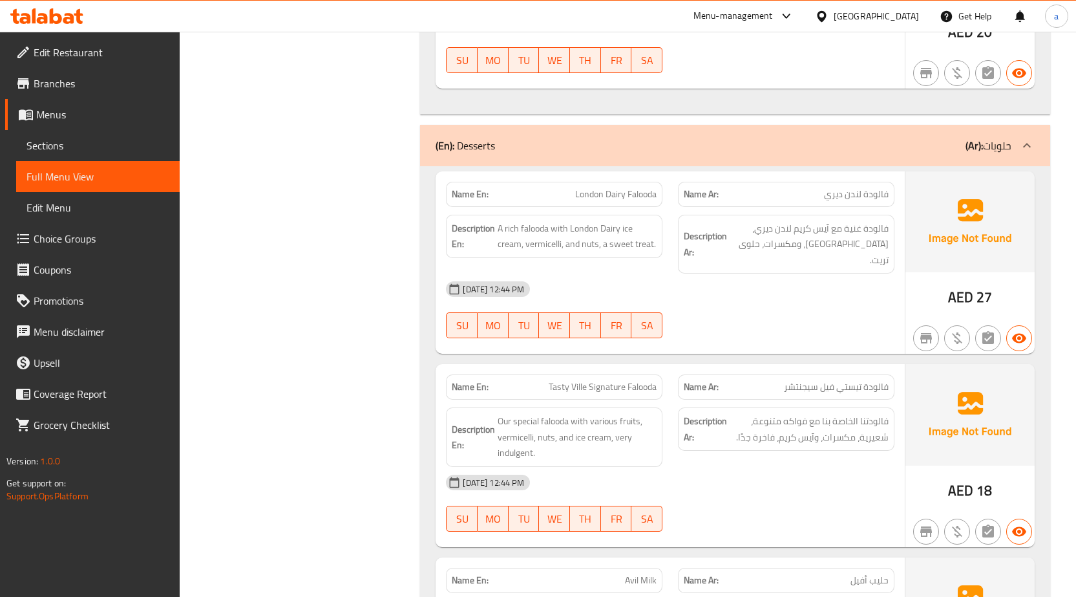
click at [636, 187] on span "London Dairy Falooda" at bounding box center [615, 194] width 81 height 14
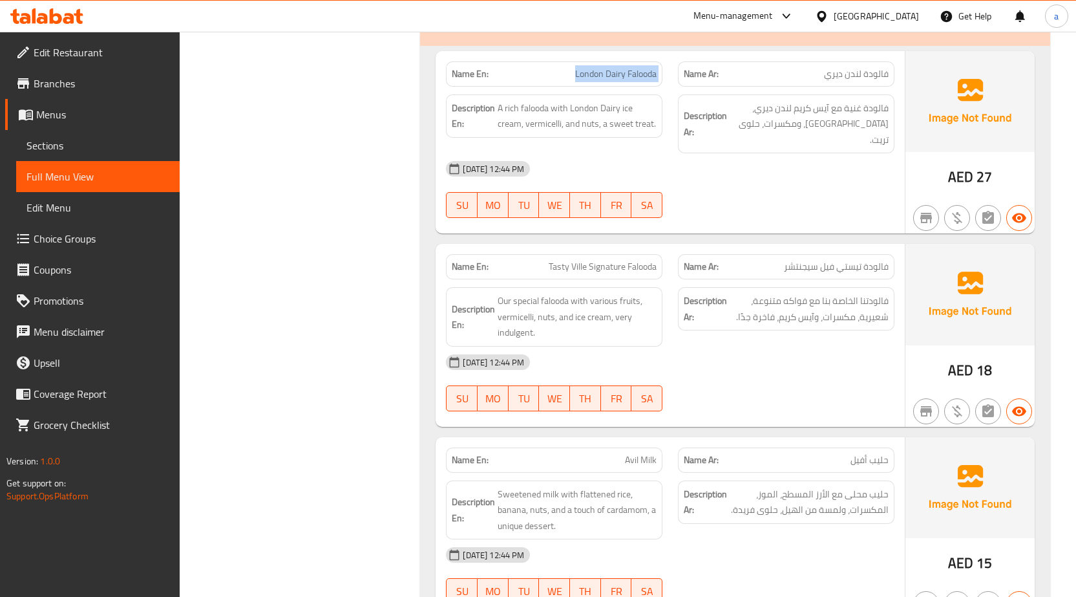
scroll to position [9492, 0]
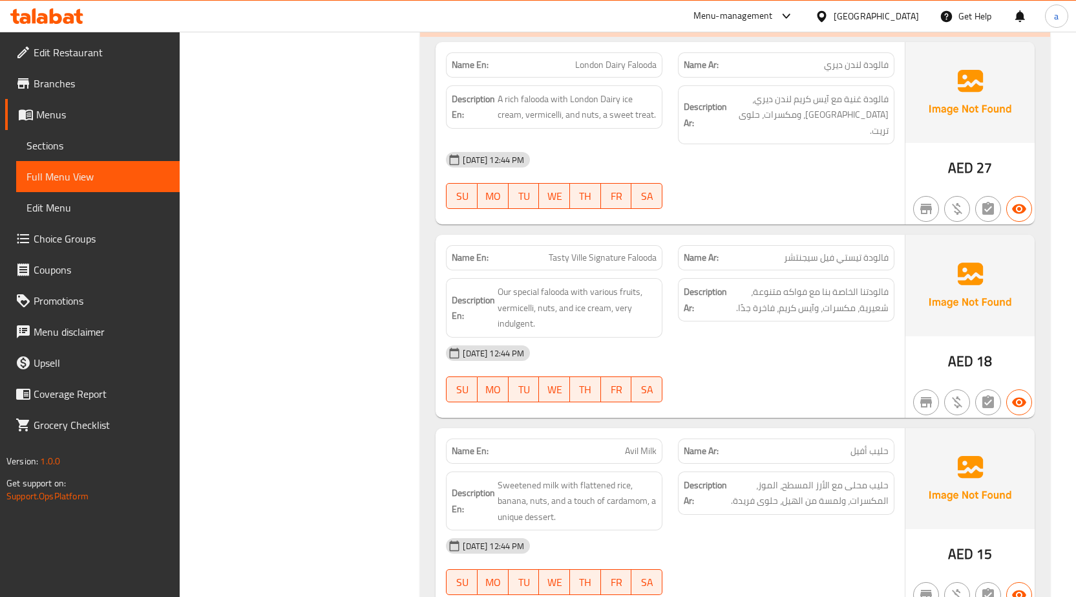
click at [639, 444] on span "Avil Milk" at bounding box center [641, 451] width 32 height 14
click at [868, 444] on span "حليب أفيل" at bounding box center [870, 451] width 38 height 14
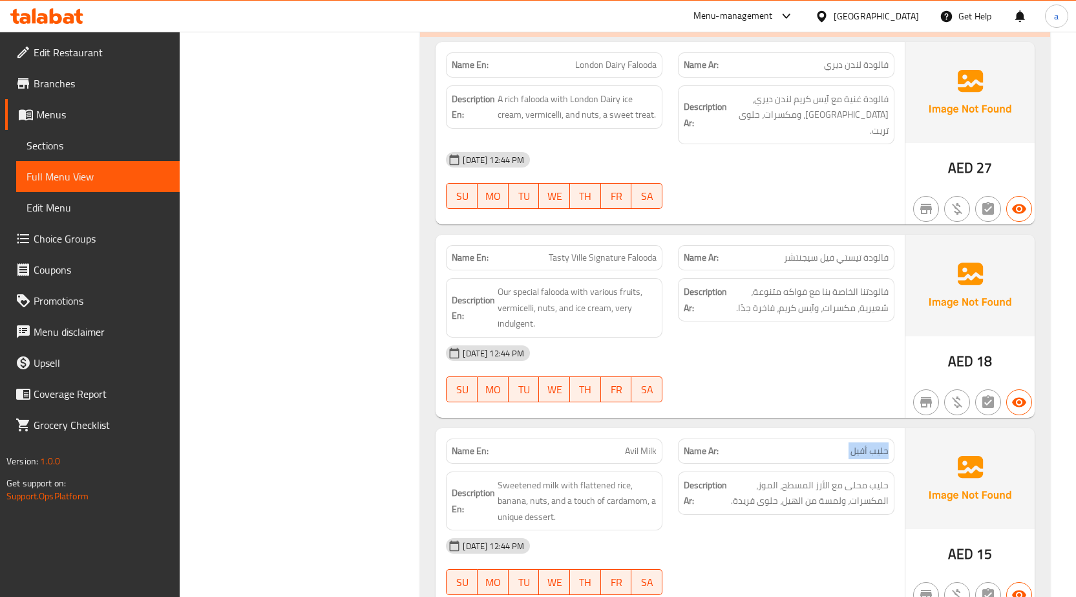
click at [868, 444] on span "حليب أفيل" at bounding box center [870, 451] width 38 height 14
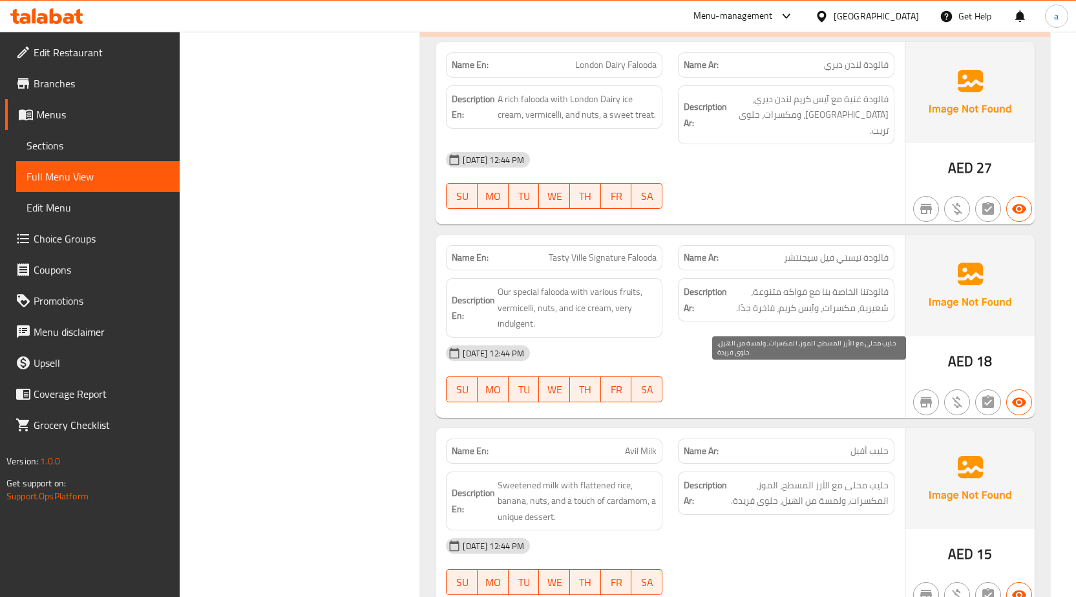
click at [856, 477] on span "حليب محلى مع الأرز المسطح، الموز، المكسرات، ولمسة من الهيل، حلوى فريدة." at bounding box center [809, 493] width 159 height 32
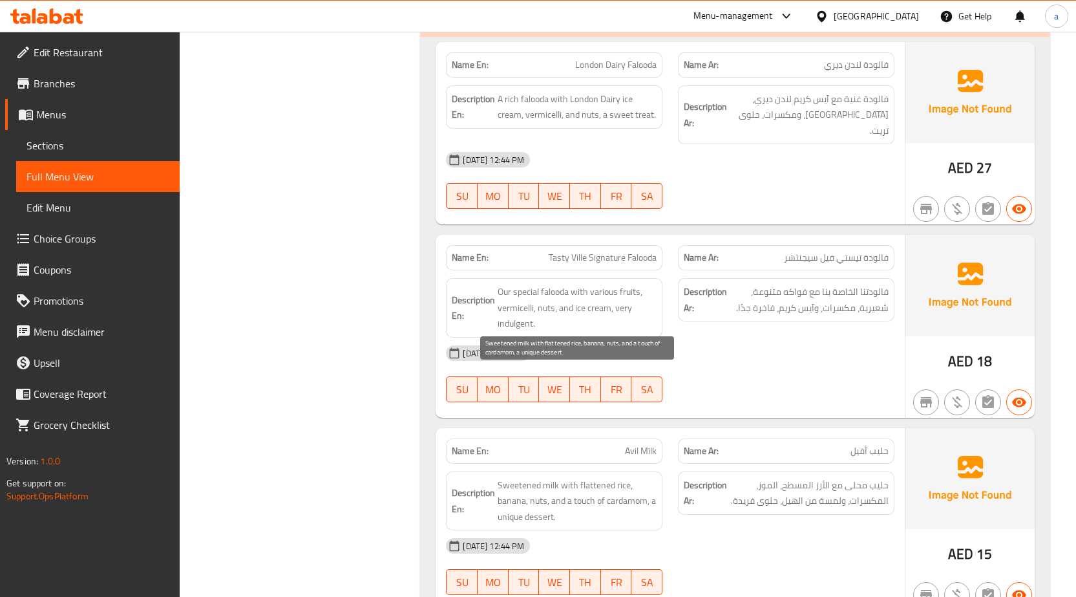
click at [581, 477] on span "Sweetened milk with flattened rice, banana, nuts, and a touch of cardamom, a un…" at bounding box center [577, 501] width 159 height 48
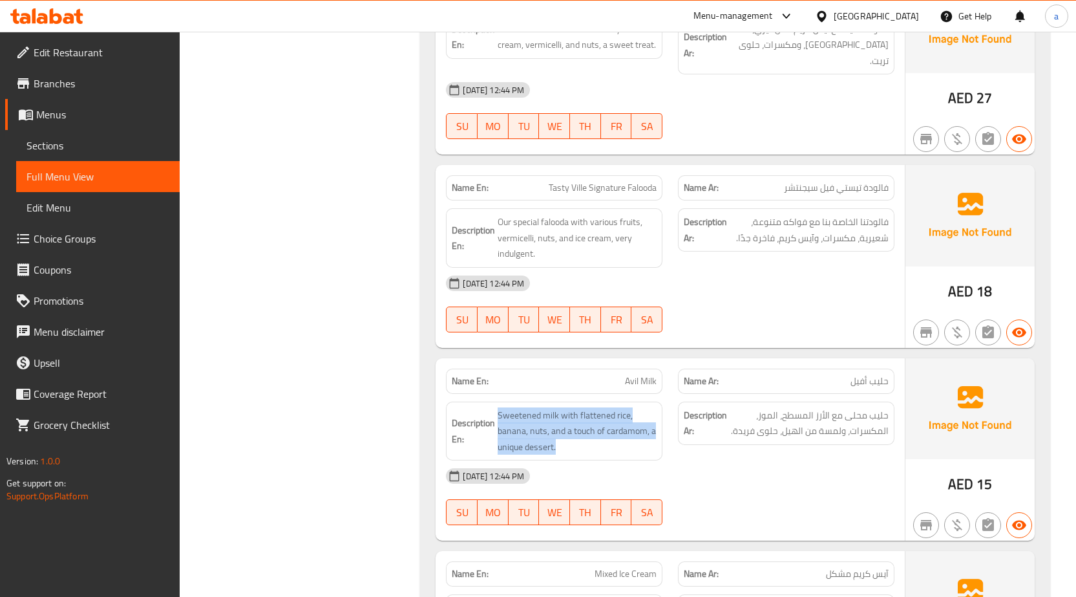
scroll to position [9686, 0]
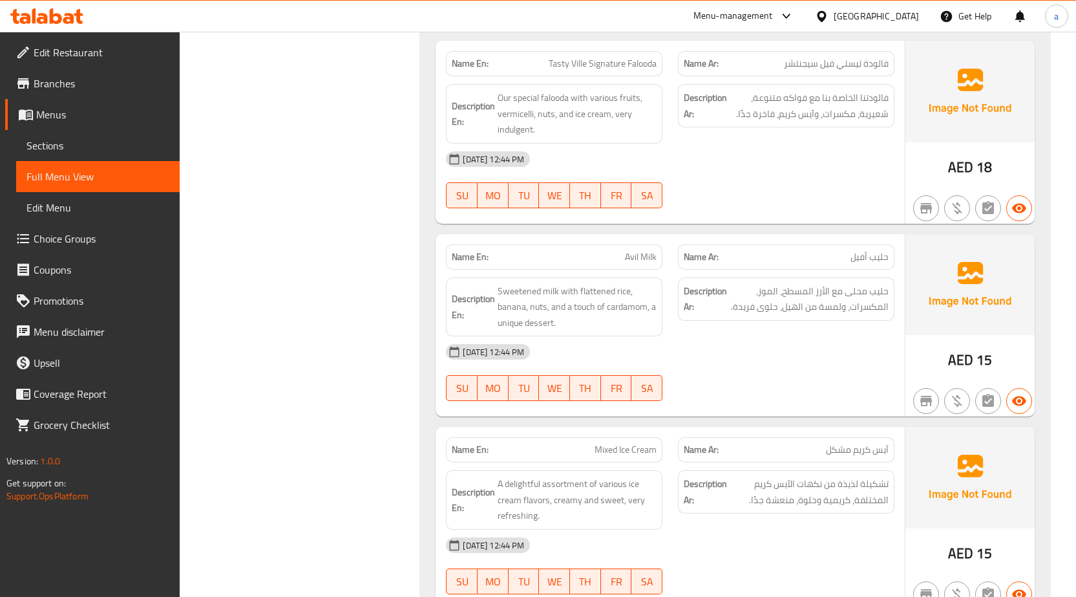
click at [803, 443] on p "Name Ar: آيس كريم مشكل" at bounding box center [786, 450] width 205 height 14
click at [637, 443] on span "Mixed Ice Cream" at bounding box center [626, 450] width 62 height 14
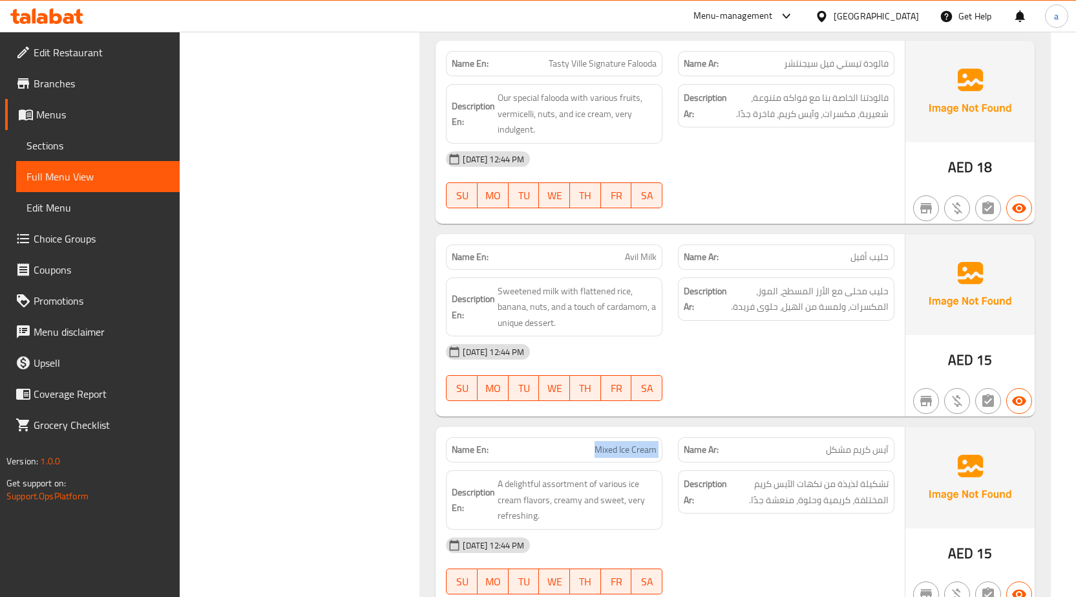
click at [637, 443] on span "Mixed Ice Cream" at bounding box center [626, 450] width 62 height 14
click at [793, 476] on span "تشكيلة لذيذة من نكهات الآيس كريم المختلفة، كريمية وحلوة، منعشة جدًا." at bounding box center [809, 492] width 159 height 32
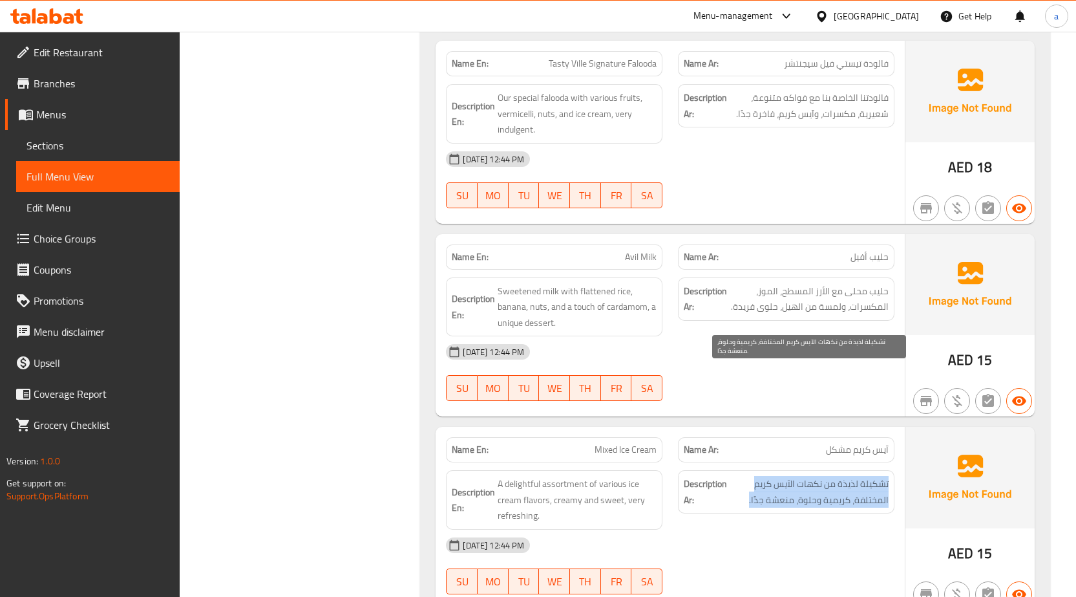
click at [793, 476] on span "تشكيلة لذيذة من نكهات الآيس كريم المختلفة، كريمية وحلوة، منعشة جدًا." at bounding box center [809, 492] width 159 height 32
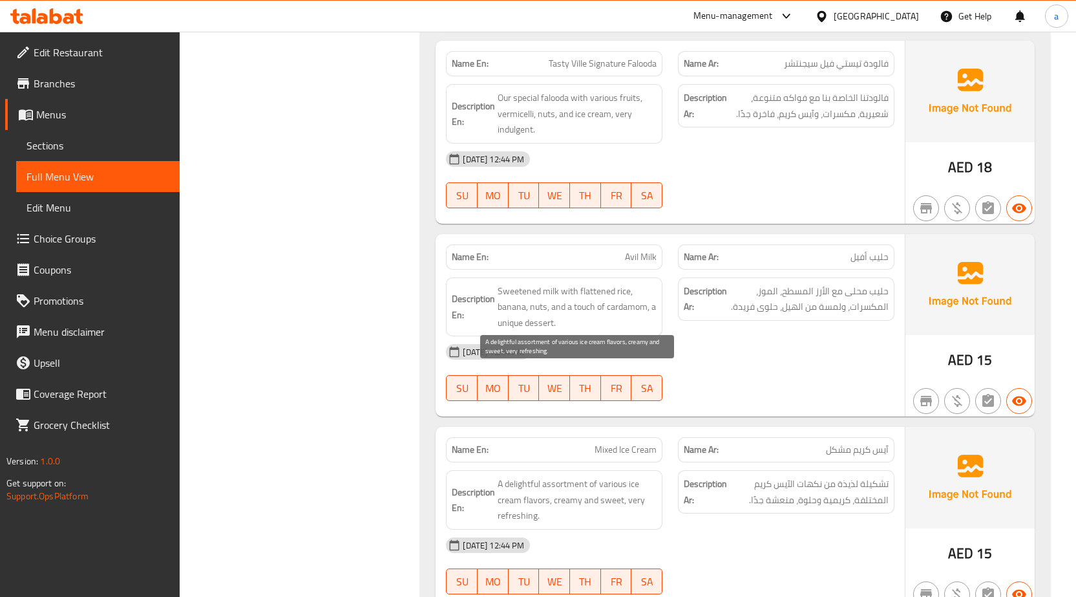
click at [617, 476] on span "A delightful assortment of various ice cream flavors, creamy and sweet, very re…" at bounding box center [577, 500] width 159 height 48
click at [612, 443] on span "Mixed Ice Cream" at bounding box center [626, 450] width 62 height 14
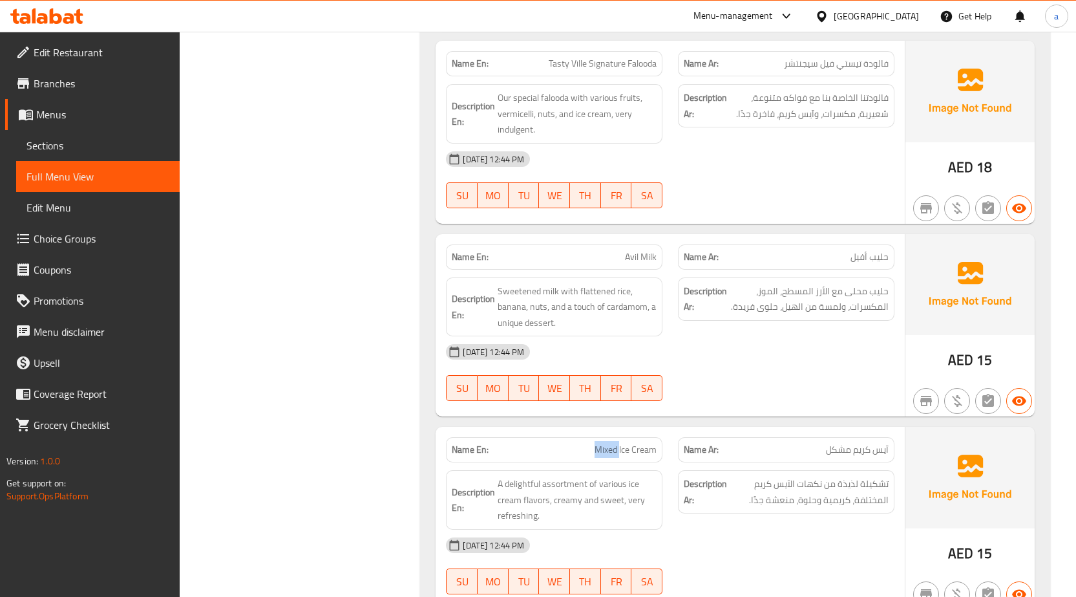
copy span "Mixed"
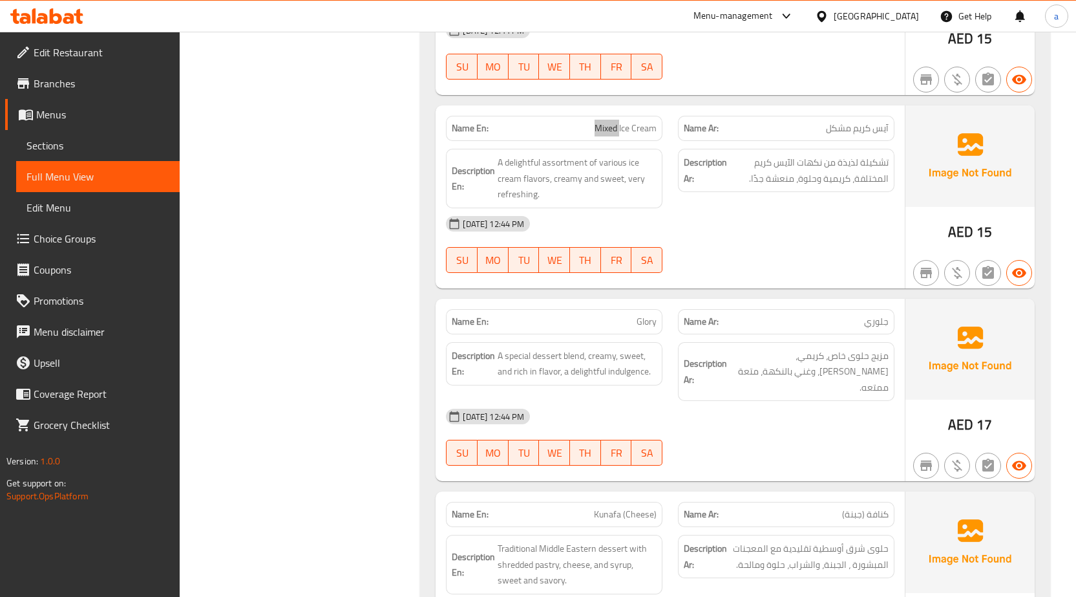
scroll to position [10009, 0]
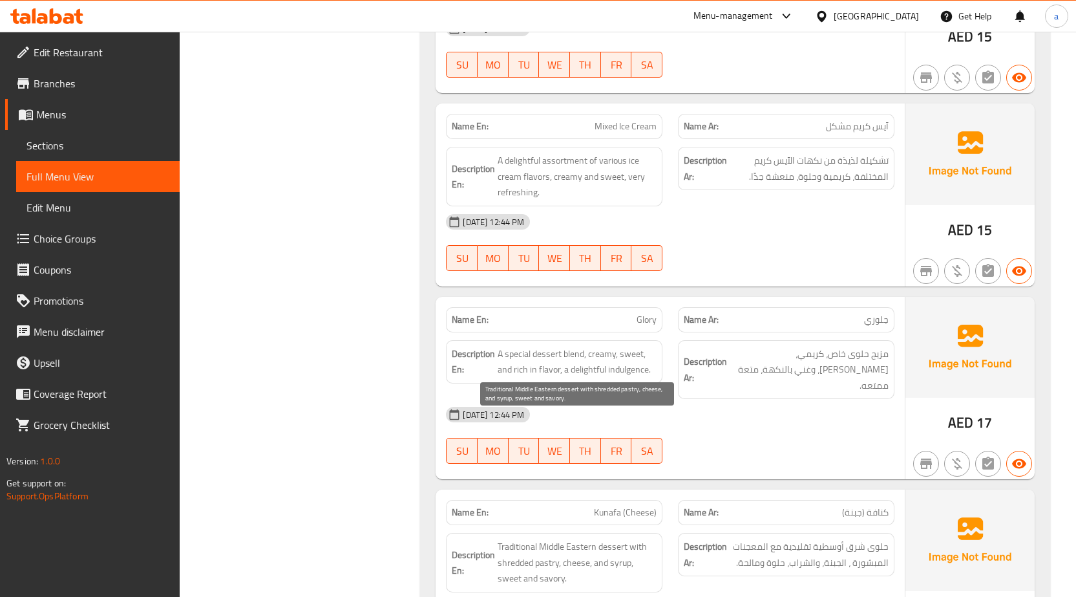
click at [648, 539] on span "Traditional Middle Eastern dessert with shredded pastry, cheese, and syrup, swe…" at bounding box center [577, 563] width 159 height 48
click at [584, 539] on span "Traditional Middle Eastern dessert with shredded pastry, cheese, and syrup, swe…" at bounding box center [577, 563] width 159 height 48
click at [583, 539] on span "Traditional Middle Eastern dessert with shredded pastry, cheese, and syrup, swe…" at bounding box center [577, 563] width 159 height 48
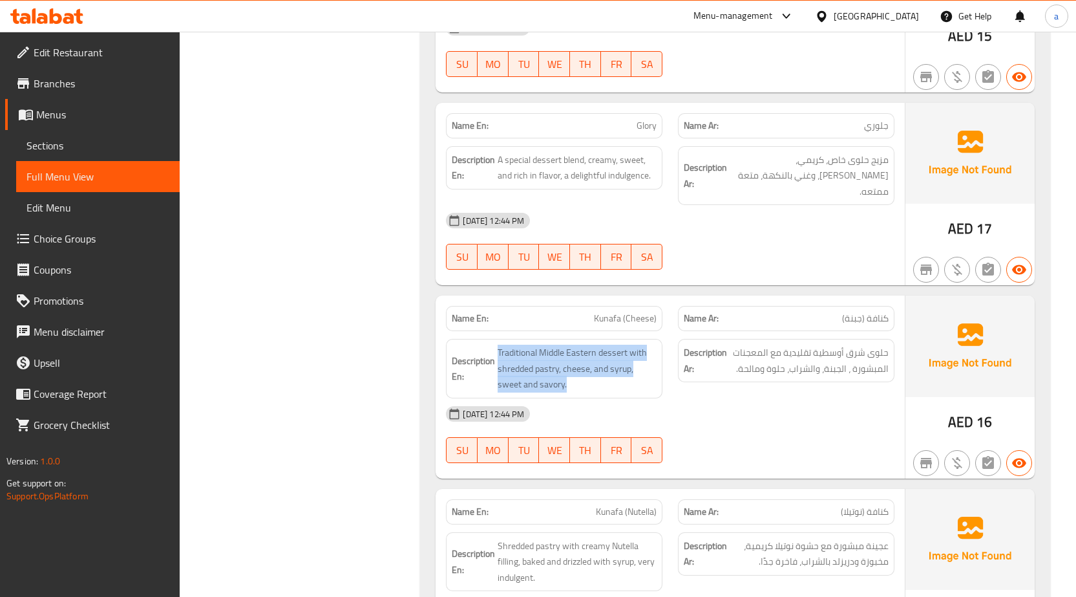
scroll to position [10205, 0]
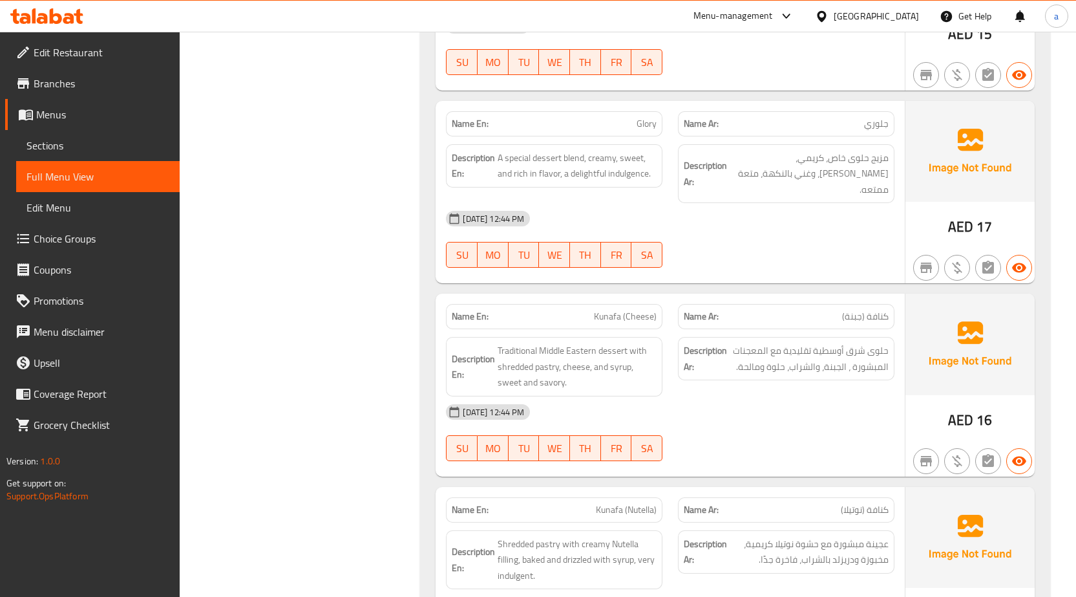
click at [628, 503] on span "Kunafa (Nutella)" at bounding box center [626, 510] width 61 height 14
click at [633, 536] on span "Shredded pastry with creamy Nutella filling, baked and drizzled with syrup, ver…" at bounding box center [577, 560] width 159 height 48
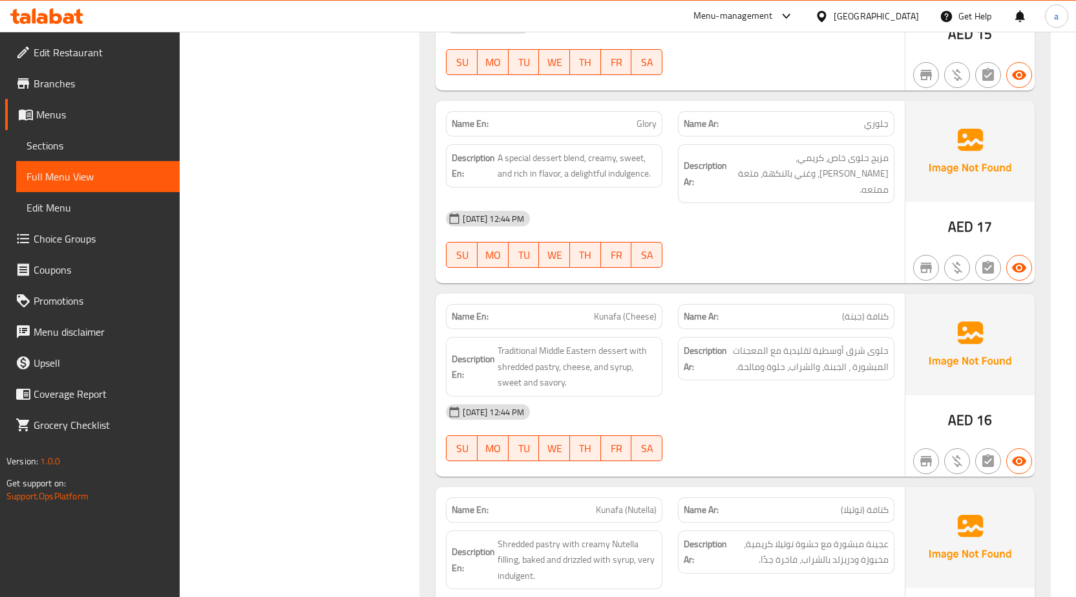
click at [782, 522] on div "Description Ar: عجينة مبشورة مع حشوة نوتيلا كريمية، مخبوزة ودريزلد بالشراب، فاخ…" at bounding box center [786, 559] width 232 height 75
click at [806, 497] on div "Name Ar: كنافة (نوتيلا)" at bounding box center [786, 509] width 217 height 25
click at [808, 503] on p "Name Ar: كنافة (نوتيلا)" at bounding box center [786, 510] width 205 height 14
click at [867, 503] on span "كنافة (نوتيلا)" at bounding box center [865, 510] width 48 height 14
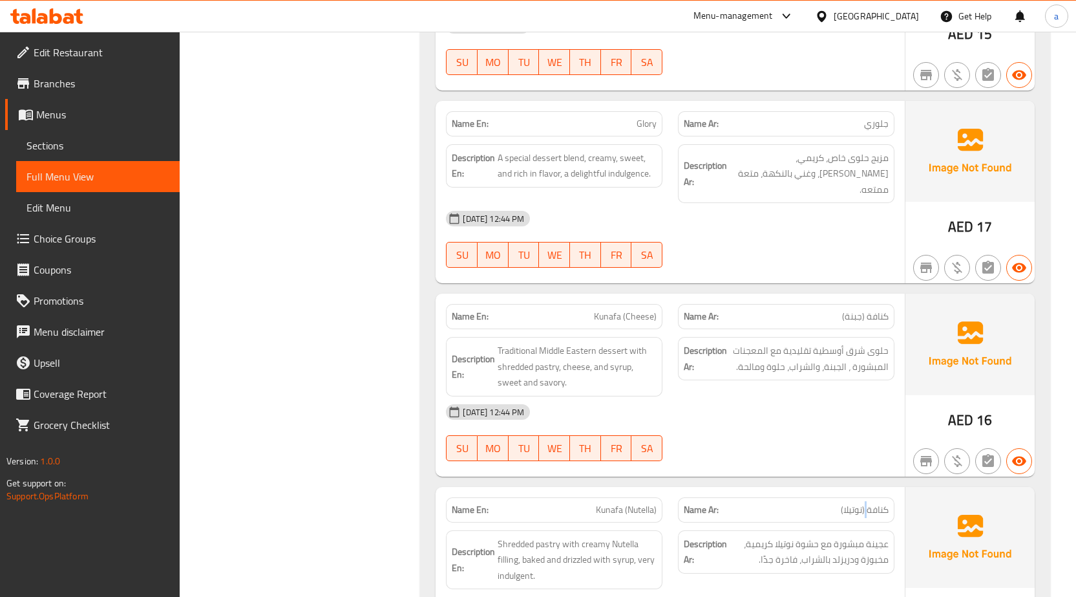
click at [867, 503] on span "كنافة (نوتيلا)" at bounding box center [865, 510] width 48 height 14
click at [824, 536] on span "عجينة مبشورة مع حشوة نوتيلا كريمية، مخبوزة ودريزلد بالشراب، فاخرة جدًا." at bounding box center [809, 552] width 159 height 32
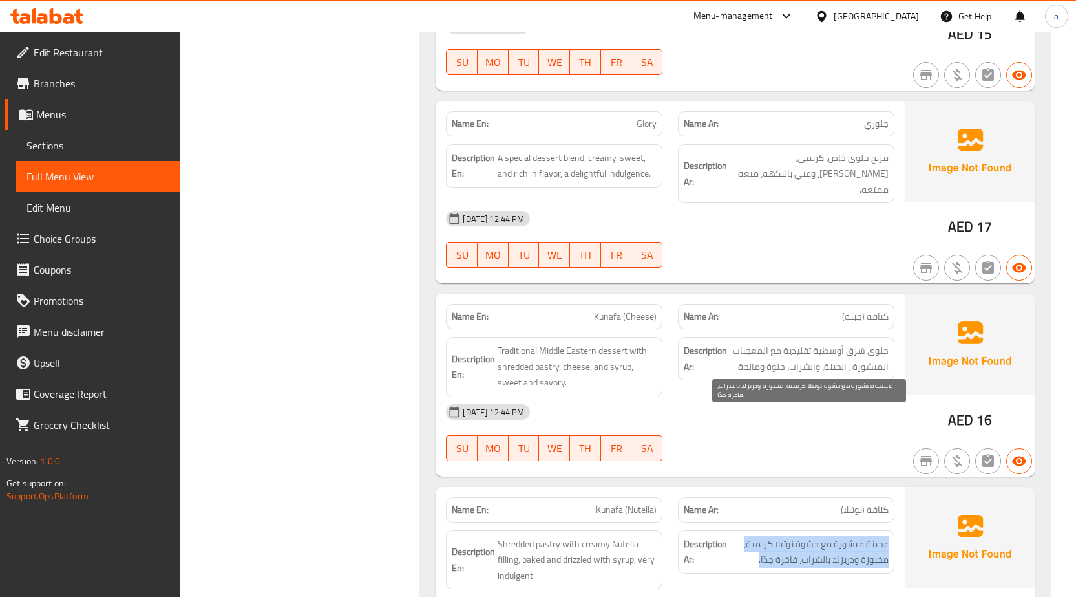
click at [824, 536] on span "عجينة مبشورة مع حشوة نوتيلا كريمية، مخبوزة ودريزلد بالشراب، فاخرة جدًا." at bounding box center [809, 552] width 159 height 32
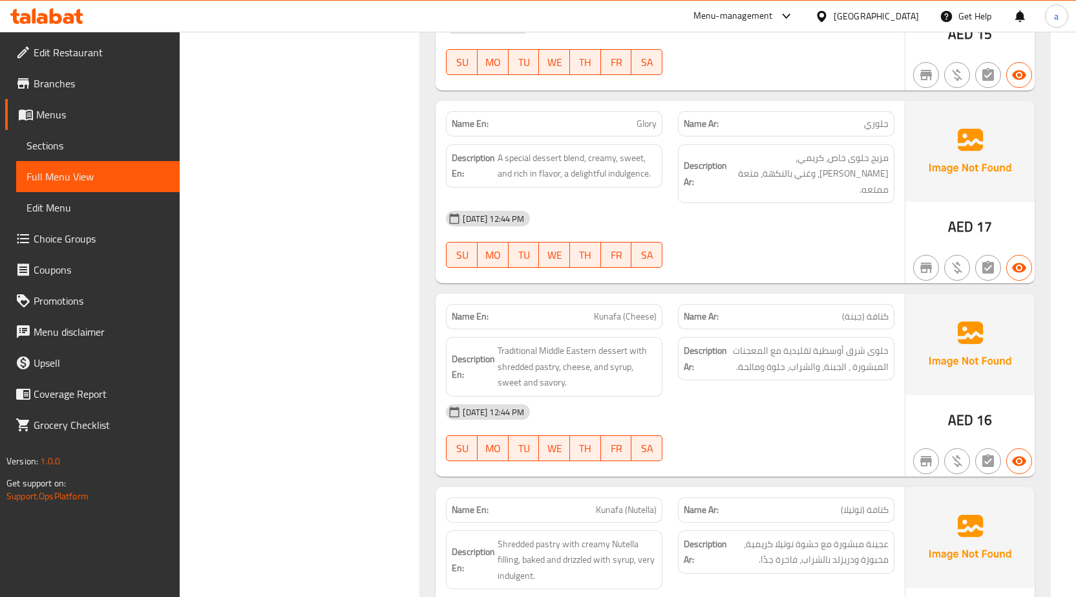
click at [838, 503] on p "Name Ar: كنافة (نوتيلا)" at bounding box center [786, 510] width 205 height 14
click at [841, 503] on span "كنافة (نوتيلا)" at bounding box center [865, 510] width 48 height 14
click at [857, 503] on span "كنافة (نوتيلا)" at bounding box center [865, 510] width 48 height 14
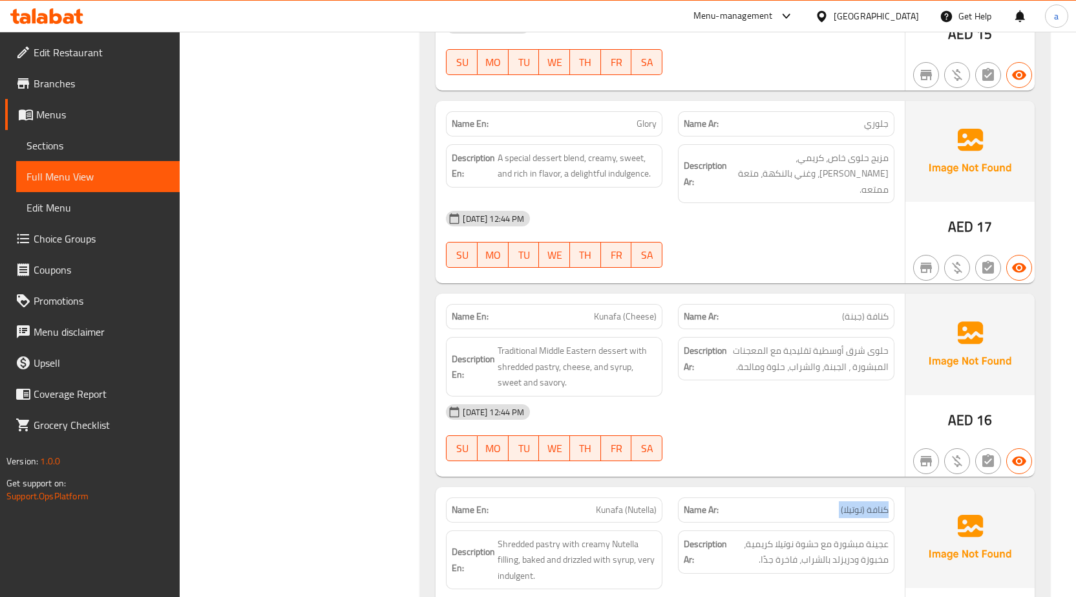
click at [857, 503] on span "كنافة (نوتيلا)" at bounding box center [865, 510] width 48 height 14
click at [595, 497] on div "Name En: Kunafa (Nutella)" at bounding box center [554, 509] width 217 height 25
click at [603, 503] on span "Kunafa (Nutella)" at bounding box center [626, 510] width 61 height 14
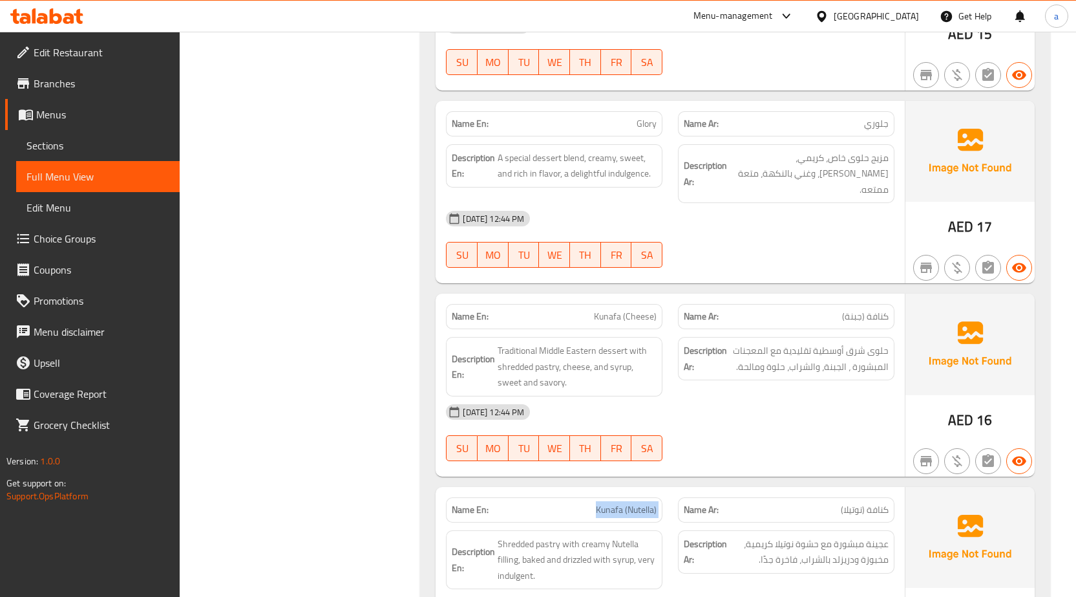
click at [603, 503] on span "Kunafa (Nutella)" at bounding box center [626, 510] width 61 height 14
click at [608, 536] on span "Shredded pastry with creamy Nutella filling, baked and drizzled with syrup, ver…" at bounding box center [577, 560] width 159 height 48
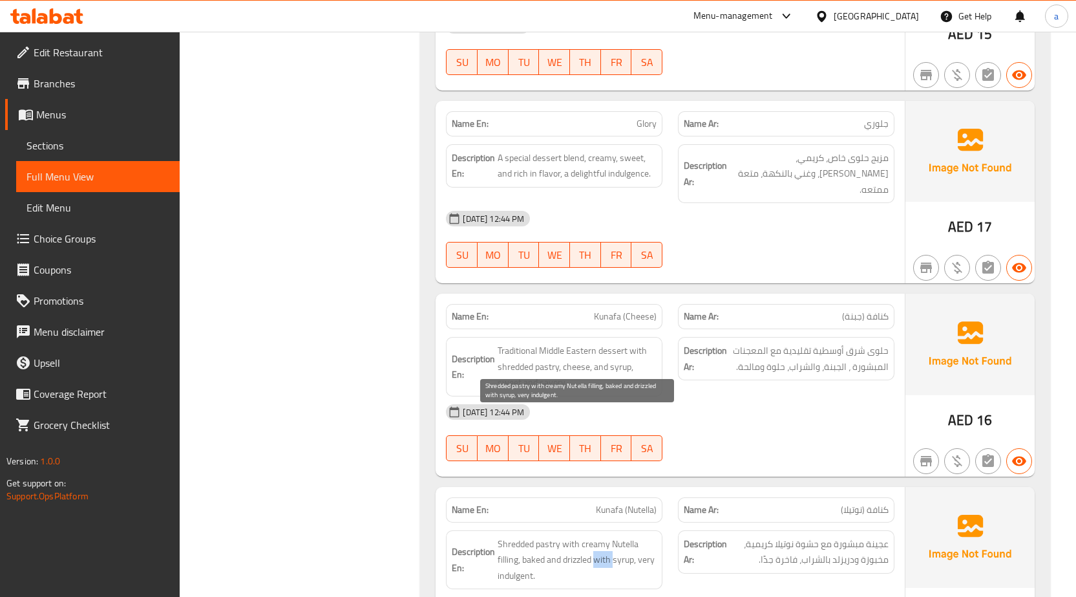
click at [608, 536] on span "Shredded pastry with creamy Nutella filling, baked and drizzled with syrup, ver…" at bounding box center [577, 560] width 159 height 48
click at [543, 536] on span "Shredded pastry with creamy Nutella filling, baked and drizzled with syrup, ver…" at bounding box center [577, 560] width 159 height 48
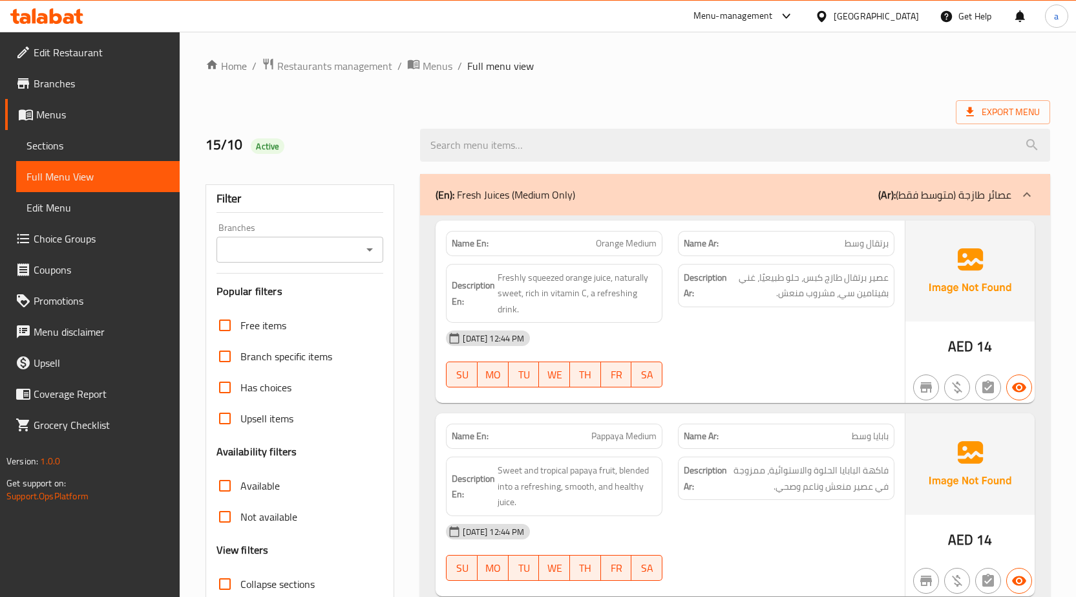
scroll to position [259, 0]
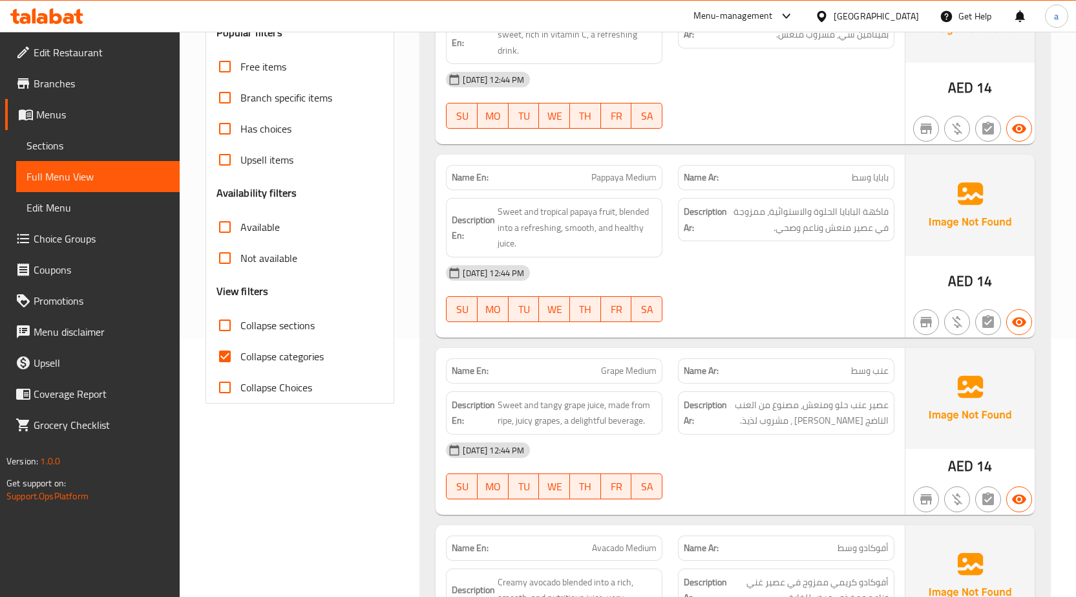
click at [273, 363] on span "Collapse categories" at bounding box center [282, 356] width 83 height 16
click at [241, 363] on input "Collapse categories" at bounding box center [224, 356] width 31 height 31
checkbox input "false"
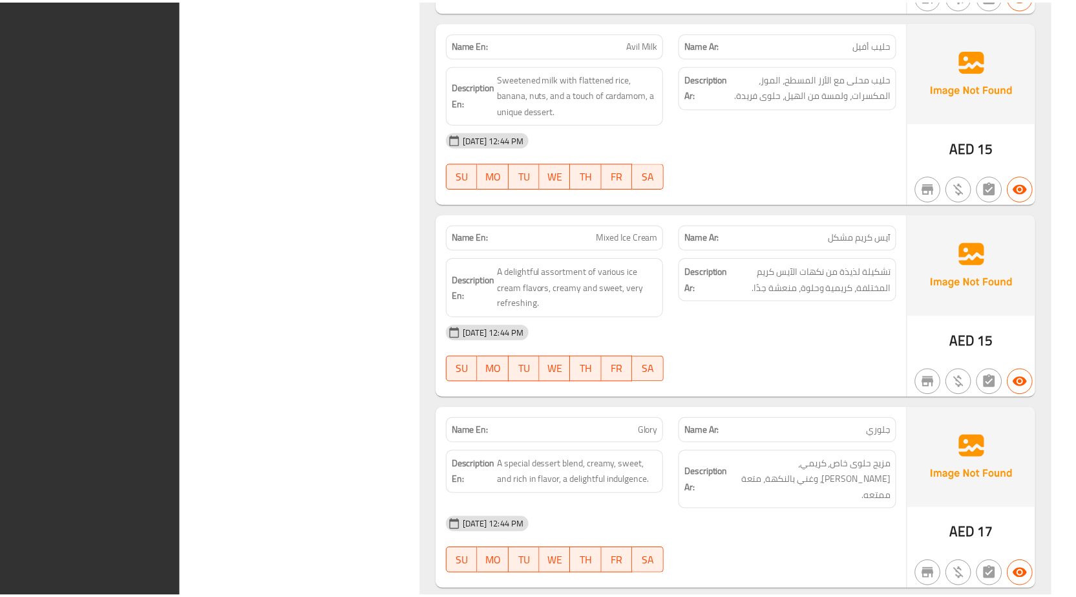
scroll to position [10078, 0]
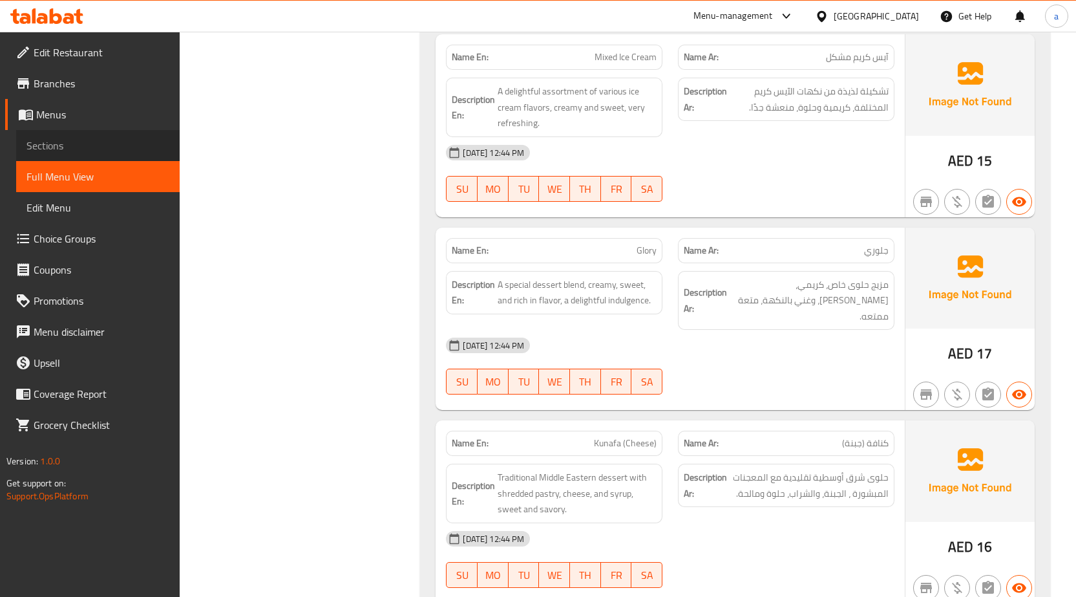
click at [94, 147] on span "Sections" at bounding box center [98, 146] width 143 height 16
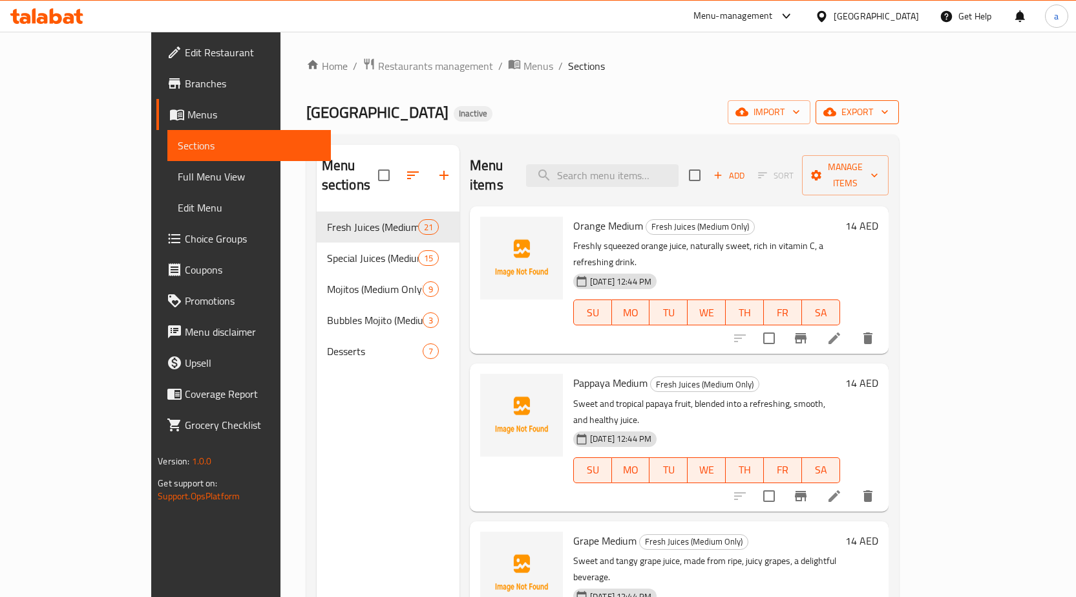
click at [889, 108] on span "export" at bounding box center [857, 112] width 63 height 16
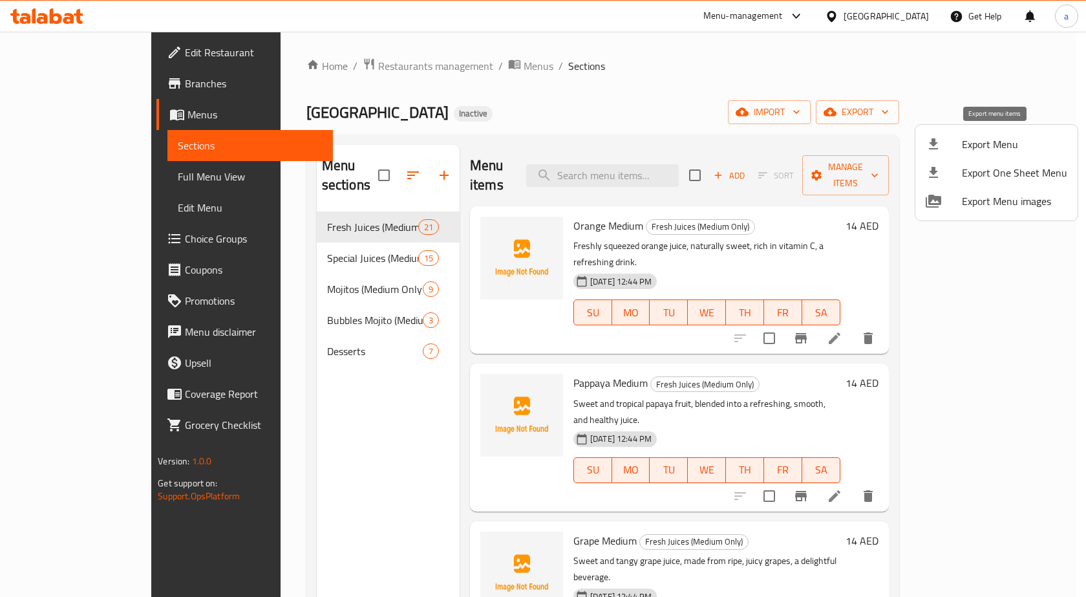
click at [976, 145] on span "Export Menu" at bounding box center [1014, 144] width 105 height 16
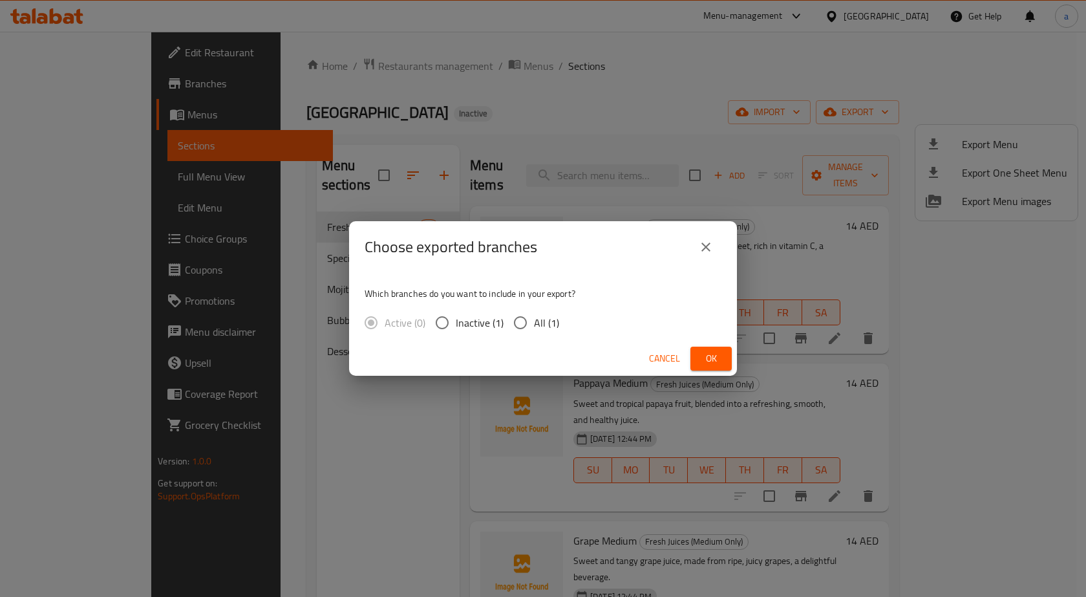
click at [538, 323] on span "All (1)" at bounding box center [546, 323] width 25 height 16
click at [534, 323] on input "All (1)" at bounding box center [520, 322] width 27 height 27
radio input "true"
click at [720, 361] on span "Ok" at bounding box center [711, 358] width 21 height 16
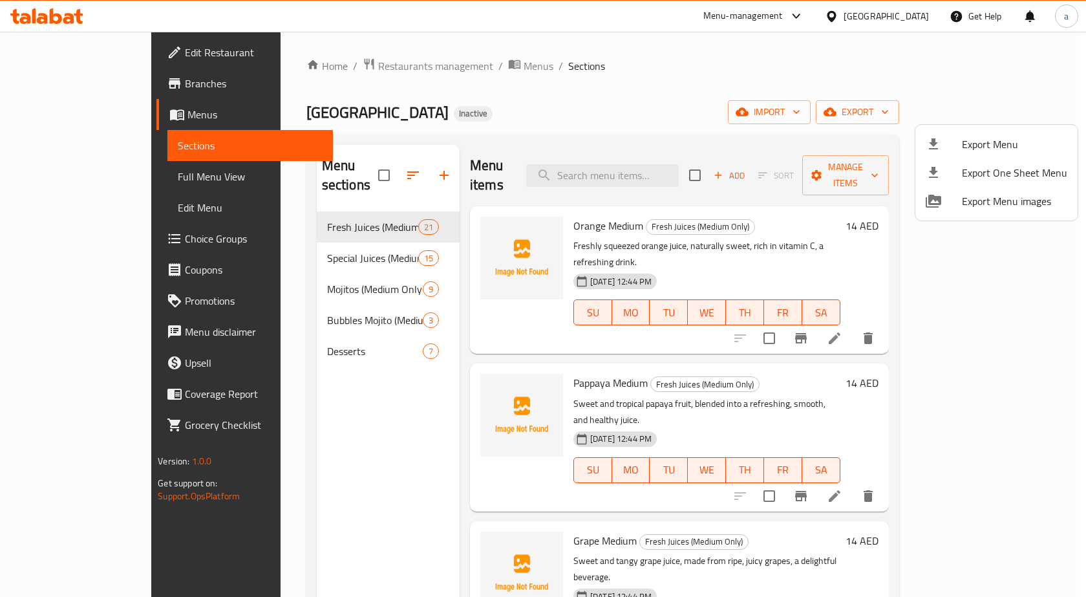
click at [887, 91] on div at bounding box center [543, 298] width 1086 height 597
